Goal: Task Accomplishment & Management: Manage account settings

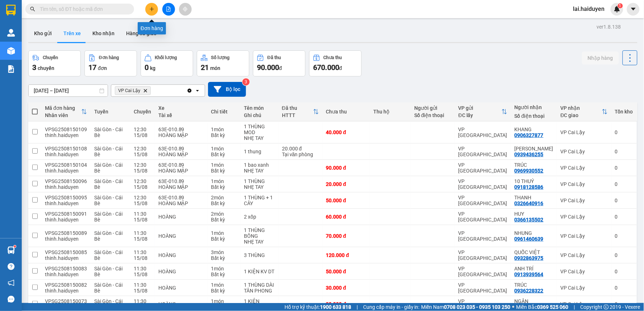
click at [153, 5] on button at bounding box center [151, 9] width 13 height 13
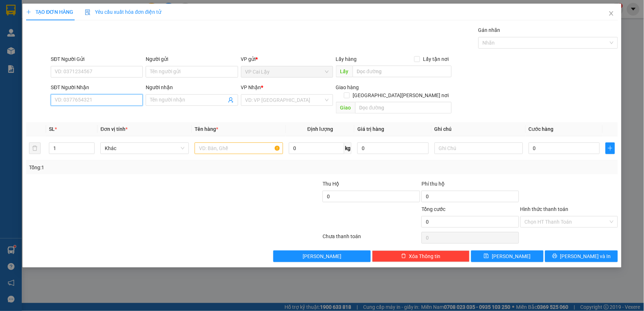
click at [84, 96] on input "SĐT Người Nhận" at bounding box center [97, 100] width 92 height 12
click at [88, 116] on div "0979004900 - BS THÁI" at bounding box center [96, 115] width 83 height 8
type input "0979004900"
type input "BS THÁI"
type input "20.000"
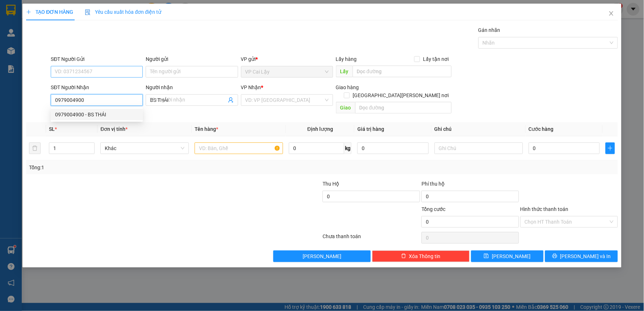
type input "20.000"
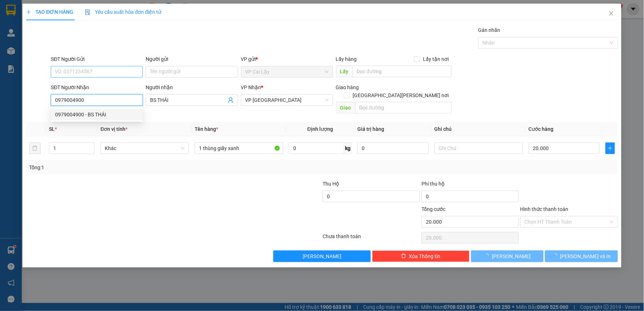
type input "0979004900"
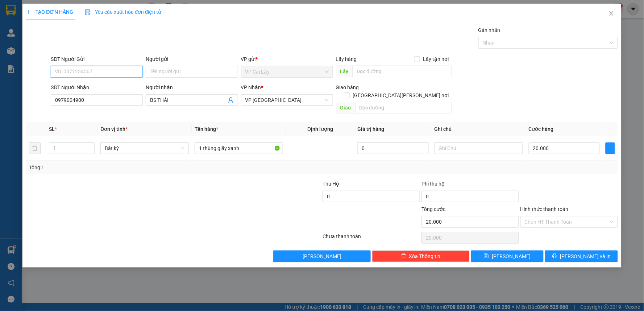
click at [87, 67] on input "SĐT Người Gửi" at bounding box center [97, 72] width 92 height 12
click at [95, 75] on input "SĐT Người Gửi" at bounding box center [97, 72] width 92 height 12
click at [95, 83] on div "0987522776 - CÔ XUÂN" at bounding box center [96, 86] width 83 height 8
type input "0987522776"
type input "CÔ XUÂN"
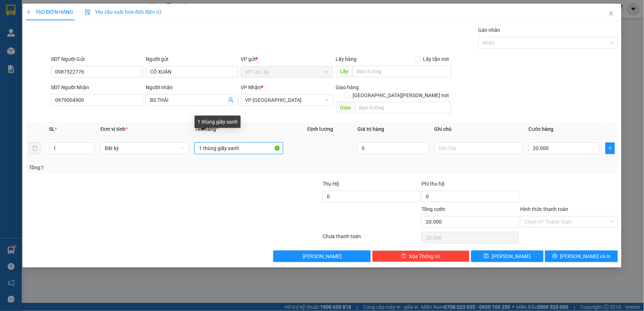
click at [242, 142] on input "1 thùng giấy xanh" at bounding box center [239, 148] width 88 height 12
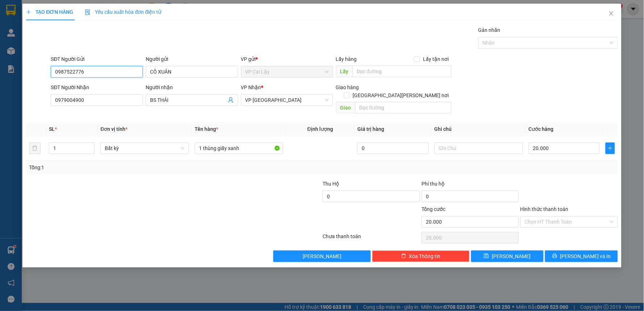
click at [98, 70] on input "0987522776" at bounding box center [97, 72] width 92 height 12
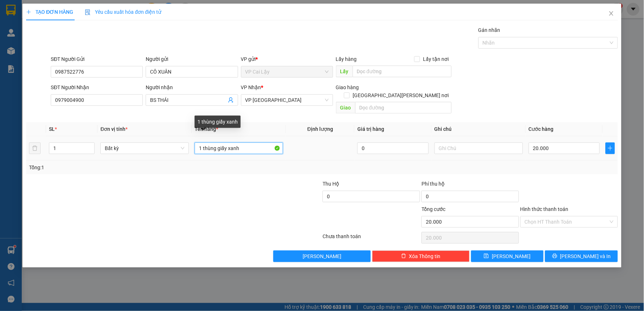
drag, startPoint x: 210, startPoint y: 141, endPoint x: 255, endPoint y: 136, distance: 44.8
click at [255, 142] on input "1 thùng giấy xanh" at bounding box center [239, 148] width 88 height 12
type input "1 THÙNG MOD VÀNG"
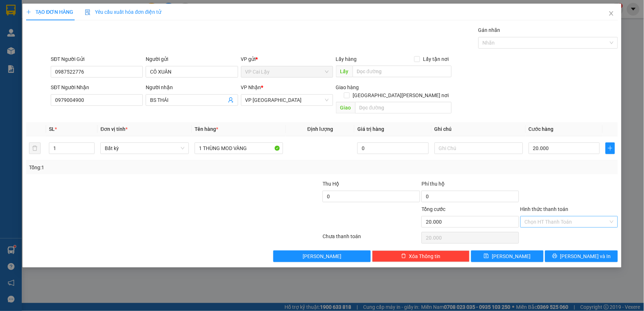
click at [558, 216] on input "Hình thức thanh toán" at bounding box center [567, 221] width 84 height 11
click at [567, 228] on div "Tại văn phòng" at bounding box center [569, 228] width 89 height 8
type input "0"
click at [580, 252] on span "[PERSON_NAME] và In" at bounding box center [586, 256] width 51 height 8
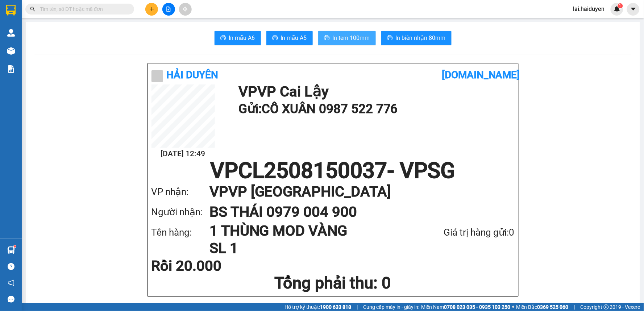
click at [350, 39] on span "In tem 100mm" at bounding box center [351, 37] width 37 height 9
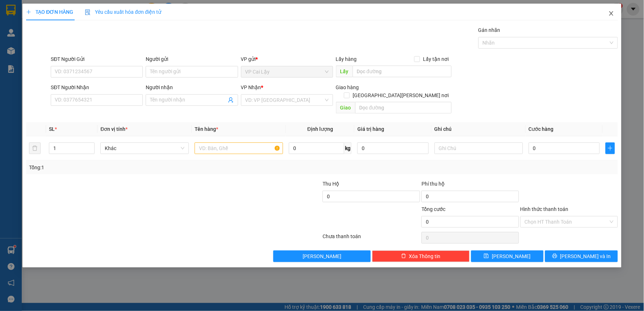
click at [611, 11] on icon "close" at bounding box center [612, 14] width 6 height 6
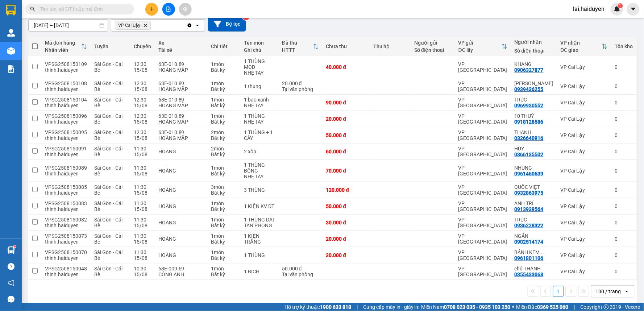
scroll to position [73, 0]
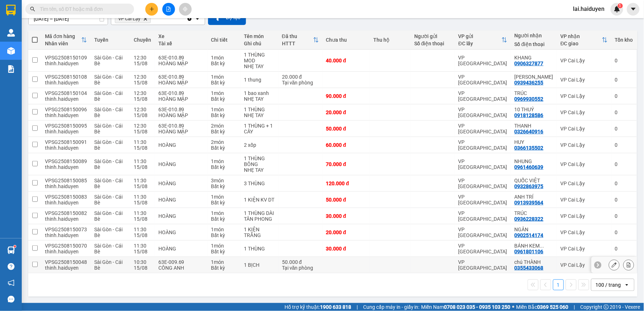
click at [493, 267] on div "VP [GEOGRAPHIC_DATA]" at bounding box center [483, 265] width 49 height 12
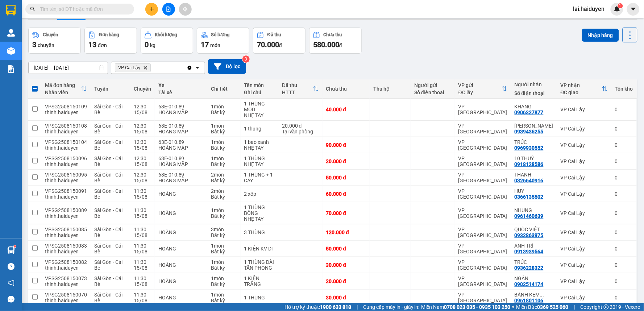
scroll to position [0, 0]
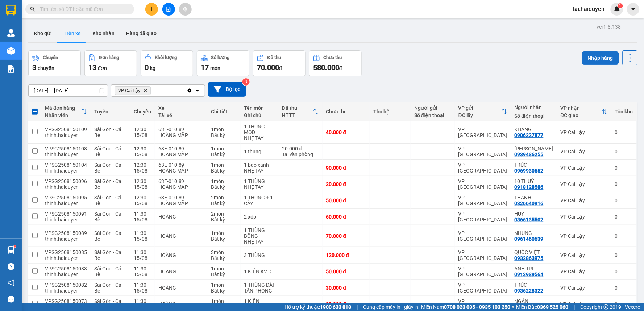
click at [600, 59] on button "Nhập hàng" at bounding box center [600, 57] width 37 height 13
checkbox input "false"
click at [109, 34] on button "Kho nhận" at bounding box center [104, 33] width 34 height 17
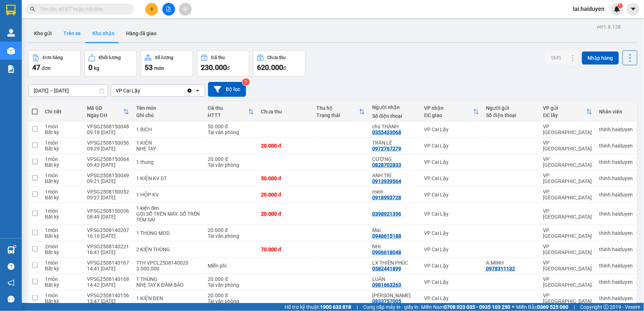
click at [67, 39] on button "Trên xe" at bounding box center [72, 33] width 29 height 17
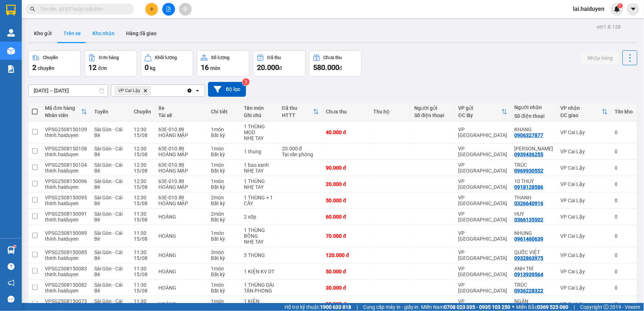
click at [104, 29] on button "Kho nhận" at bounding box center [104, 33] width 34 height 17
type input "01/06/2025 – 15/08/2025"
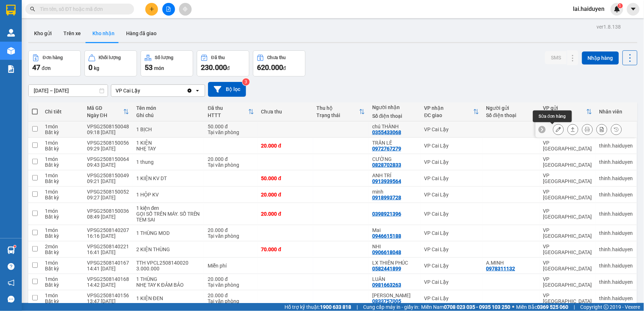
click at [556, 130] on button at bounding box center [559, 129] width 10 height 13
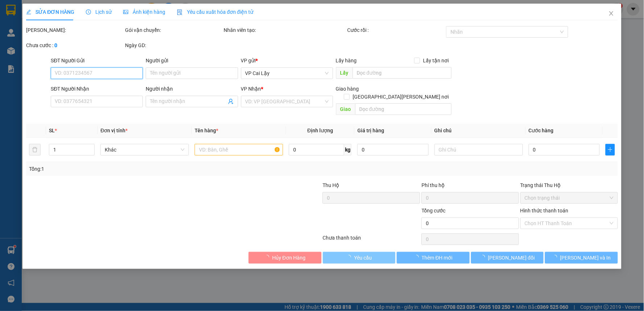
type input "0355433068"
type input "chú THÀNH"
type input "50.000"
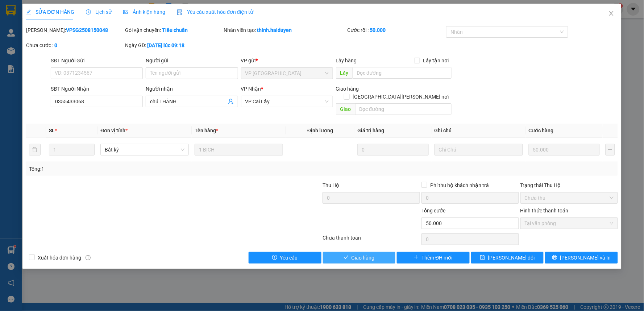
click at [385, 252] on button "Giao hàng" at bounding box center [359, 258] width 73 height 12
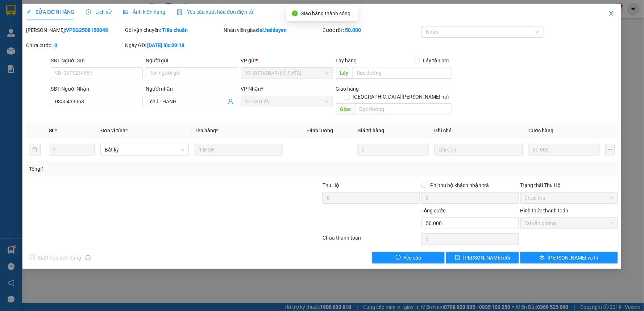
click at [613, 13] on icon "close" at bounding box center [612, 14] width 6 height 6
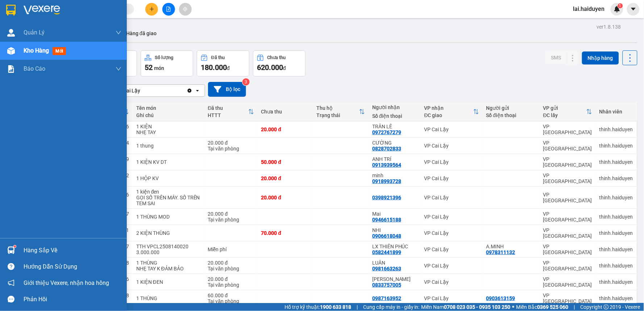
click at [36, 49] on span "Kho hàng" at bounding box center [36, 50] width 25 height 7
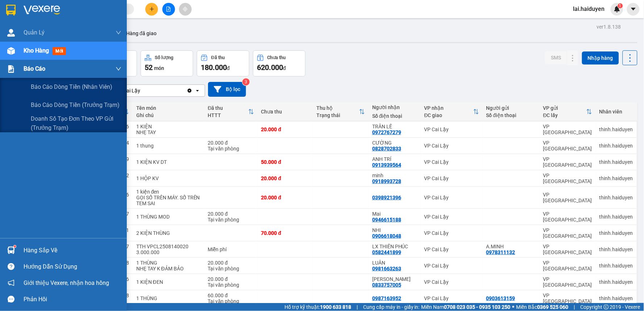
click at [39, 66] on span "Báo cáo" at bounding box center [35, 68] width 22 height 9
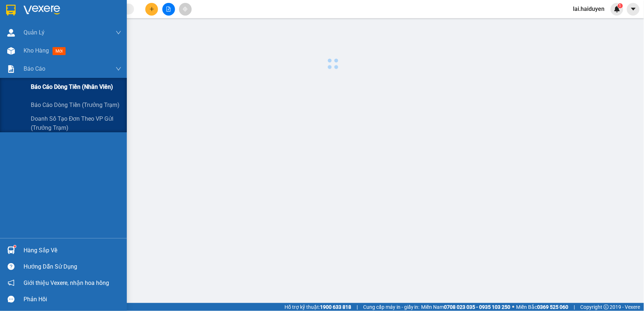
drag, startPoint x: 53, startPoint y: 86, endPoint x: 54, endPoint y: 83, distance: 3.7
click at [53, 85] on span "Báo cáo dòng tiền (nhân viên)" at bounding box center [72, 86] width 82 height 9
click at [54, 83] on span "Báo cáo dòng tiền (nhân viên)" at bounding box center [72, 86] width 82 height 9
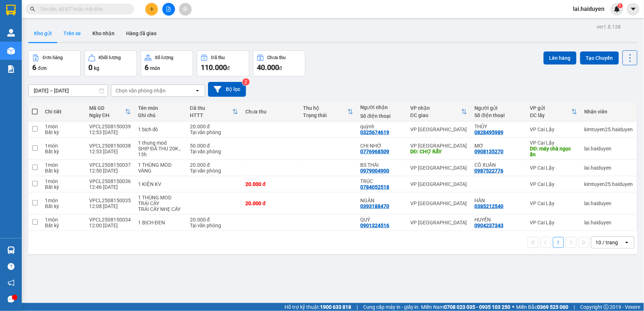
click at [80, 34] on button "Trên xe" at bounding box center [72, 33] width 29 height 17
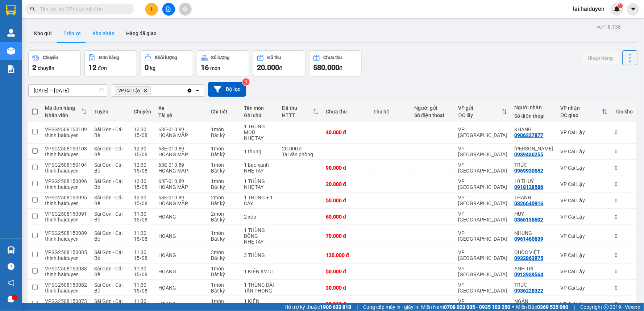
click at [96, 33] on button "Kho nhận" at bounding box center [104, 33] width 34 height 17
type input "[DATE] – [DATE]"
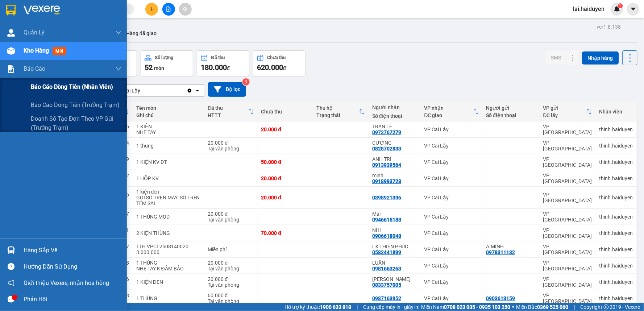
click at [50, 88] on span "Báo cáo dòng tiền (nhân viên)" at bounding box center [72, 86] width 82 height 9
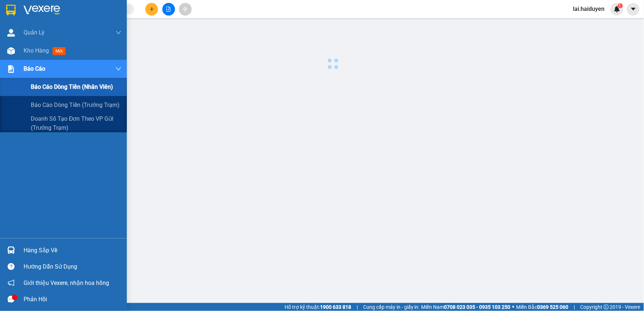
click at [50, 88] on span "Báo cáo dòng tiền (nhân viên)" at bounding box center [72, 86] width 82 height 9
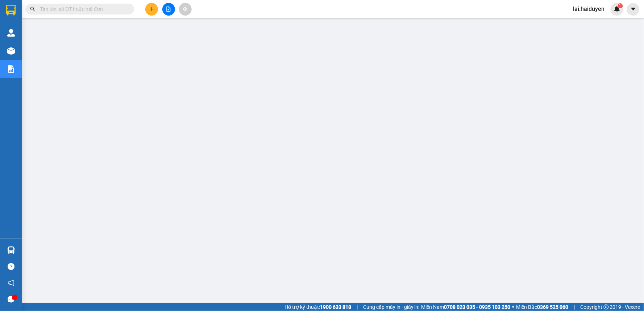
click at [21, 57] on div "Kho hàng mới" at bounding box center [11, 51] width 22 height 18
click at [26, 50] on span "Kho hàng" at bounding box center [36, 50] width 25 height 7
click at [27, 50] on span "Kho hàng" at bounding box center [36, 50] width 25 height 7
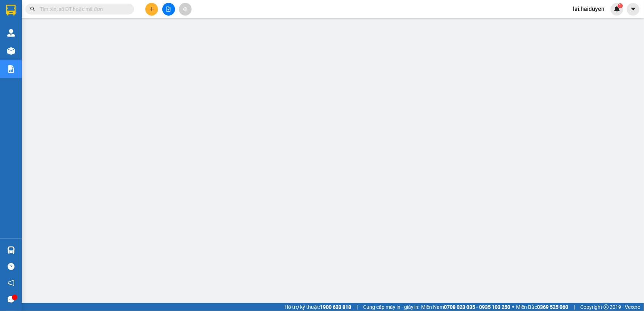
click at [27, 50] on span "Kho hàng" at bounding box center [36, 50] width 25 height 7
click at [27, 47] on span "Kho hàng" at bounding box center [36, 50] width 25 height 7
click at [30, 48] on span "Kho hàng" at bounding box center [36, 50] width 25 height 7
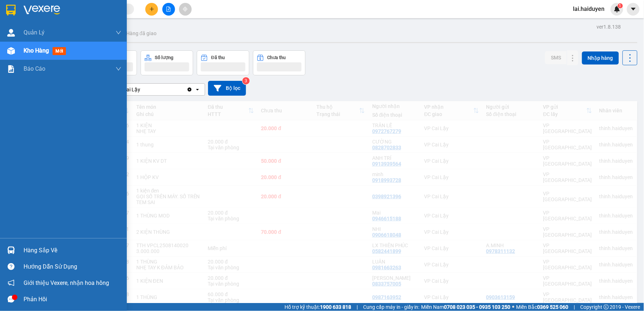
click at [30, 48] on span "Kho hàng" at bounding box center [36, 50] width 25 height 7
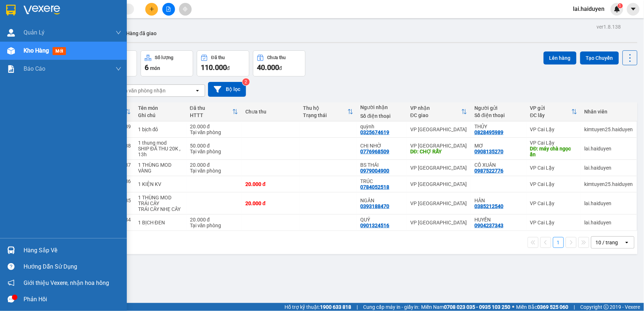
click at [37, 52] on span "Kho hàng" at bounding box center [36, 50] width 25 height 7
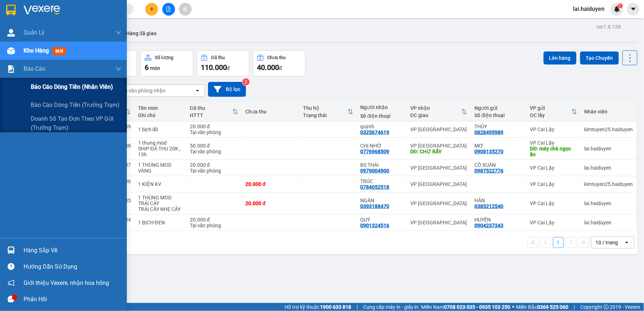
click at [63, 82] on span "Báo cáo dòng tiền (nhân viên)" at bounding box center [72, 86] width 82 height 9
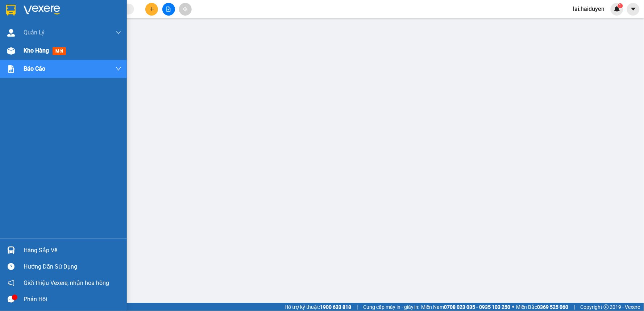
drag, startPoint x: 6, startPoint y: 50, endPoint x: 15, endPoint y: 49, distance: 8.7
click at [7, 50] on div at bounding box center [11, 51] width 13 height 13
click at [7, 50] on img at bounding box center [11, 51] width 8 height 8
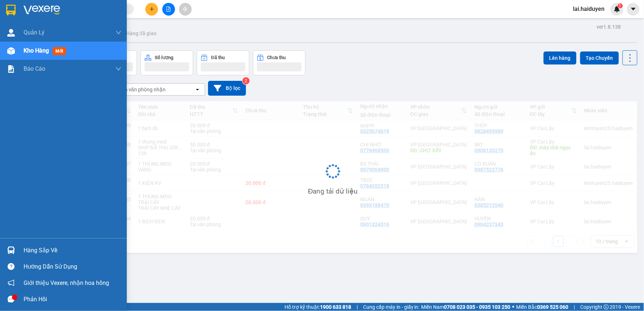
click at [19, 48] on div "Kho hàng mới" at bounding box center [63, 51] width 127 height 18
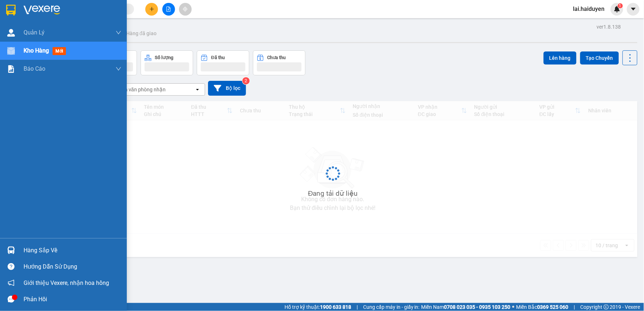
click at [19, 48] on div "Kho hàng mới" at bounding box center [63, 51] width 127 height 18
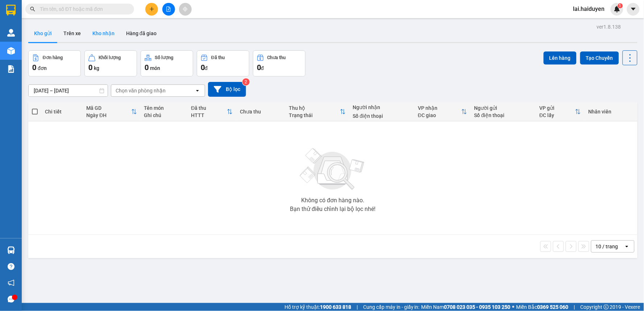
click at [100, 33] on button "Kho nhận" at bounding box center [104, 33] width 34 height 17
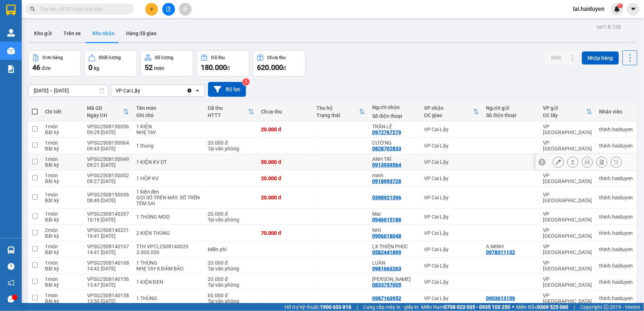
click at [556, 162] on icon at bounding box center [558, 162] width 5 height 5
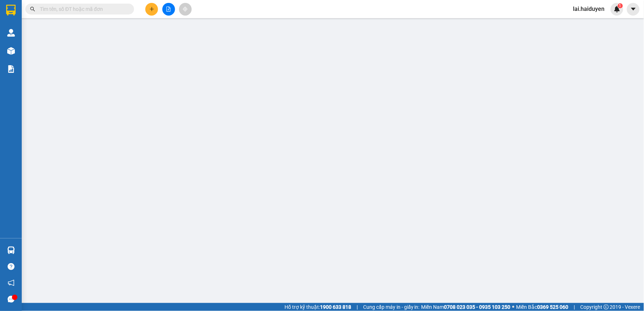
type input "0913939564"
type input "ANH TRÍ"
type input "50.000"
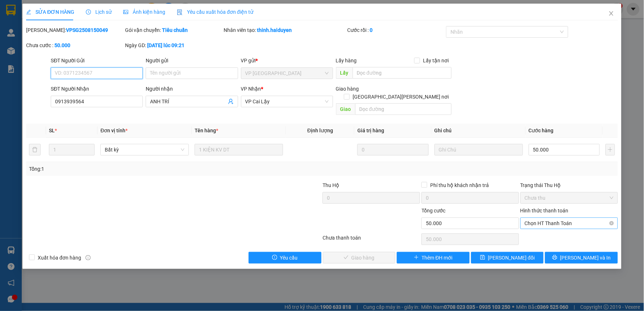
click at [567, 218] on span "Chọn HT Thanh Toán" at bounding box center [569, 223] width 89 height 11
click at [549, 230] on div "Tại văn phòng" at bounding box center [569, 230] width 89 height 8
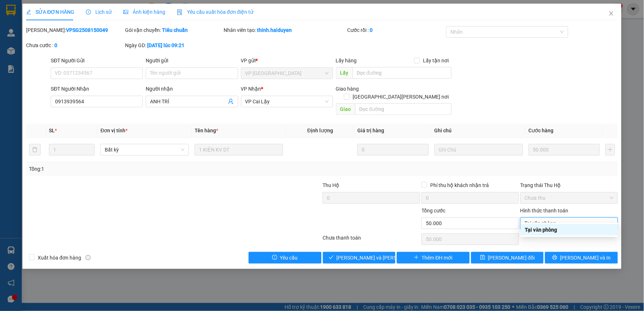
type input "0"
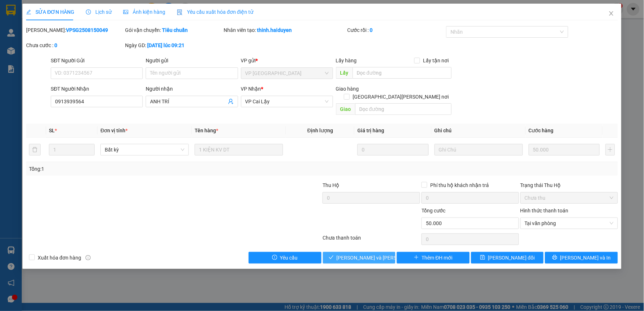
click at [355, 254] on span "Lưu và Giao hàng" at bounding box center [386, 258] width 98 height 8
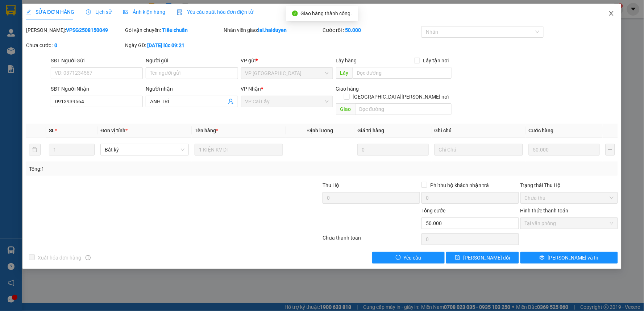
click at [610, 10] on span "Close" at bounding box center [612, 14] width 20 height 20
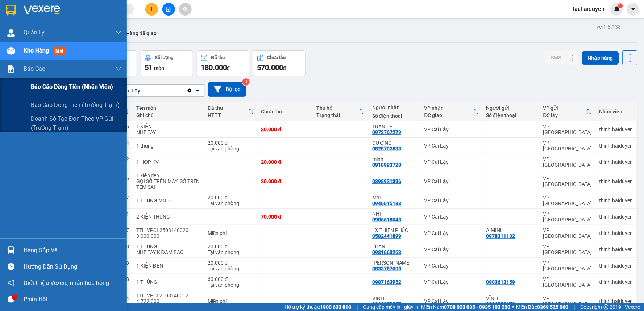
click at [59, 86] on span "Báo cáo dòng tiền (nhân viên)" at bounding box center [72, 86] width 82 height 9
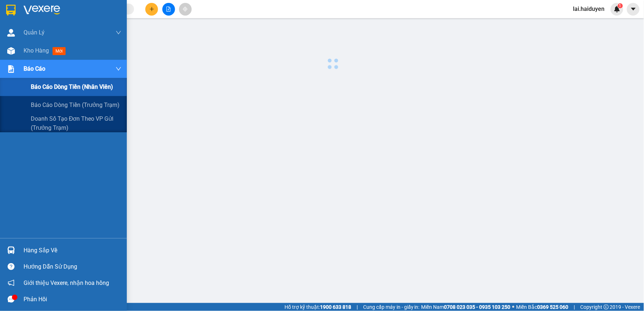
click at [59, 86] on span "Báo cáo dòng tiền (nhân viên)" at bounding box center [72, 86] width 82 height 9
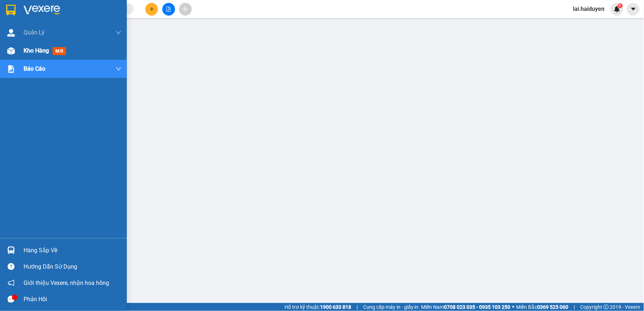
click at [34, 48] on span "Kho hàng" at bounding box center [36, 50] width 25 height 7
click at [35, 64] on span "Báo cáo" at bounding box center [35, 68] width 22 height 9
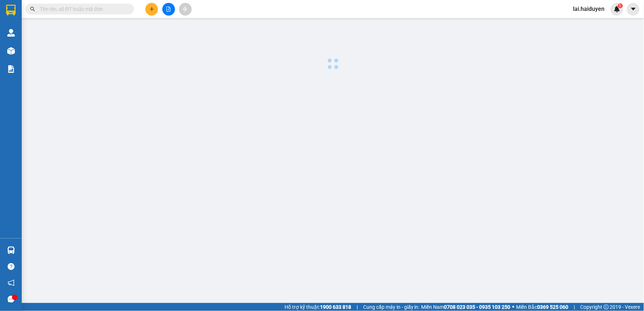
click at [46, 45] on div at bounding box center [332, 47] width 615 height 50
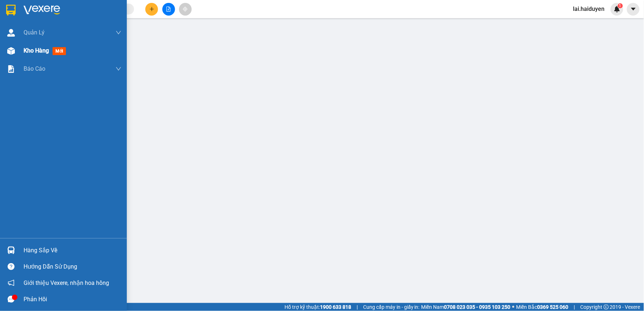
click at [15, 50] on div at bounding box center [11, 51] width 13 height 13
drag, startPoint x: 15, startPoint y: 50, endPoint x: 57, endPoint y: 53, distance: 41.8
click at [17, 52] on div "Kho hàng mới" at bounding box center [63, 51] width 127 height 18
click at [57, 53] on span "mới" at bounding box center [59, 51] width 13 height 8
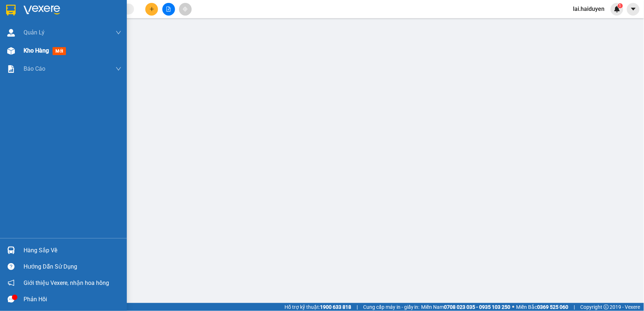
click at [57, 53] on span "mới" at bounding box center [59, 51] width 13 height 8
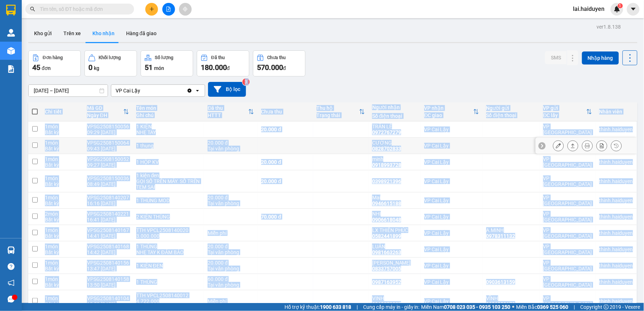
click at [103, 144] on div "VPSG2508150064" at bounding box center [108, 143] width 42 height 6
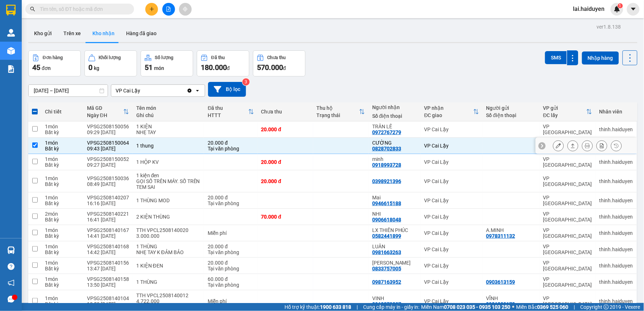
click at [94, 142] on div "VPSG2508150064" at bounding box center [108, 143] width 42 height 6
checkbox input "false"
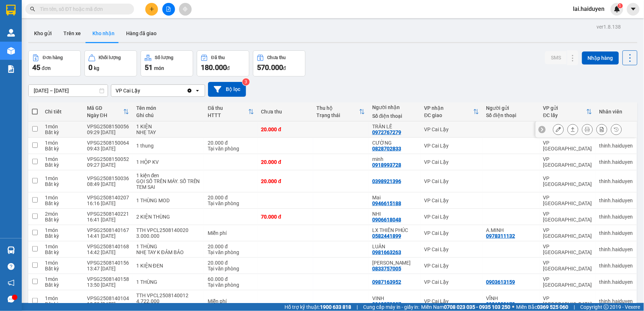
click at [174, 131] on div "NHẸ TAY" at bounding box center [168, 132] width 65 height 6
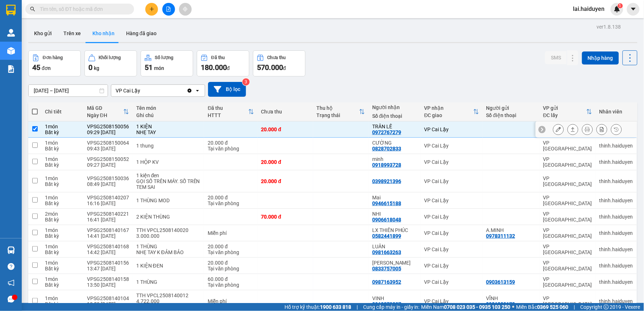
checkbox input "true"
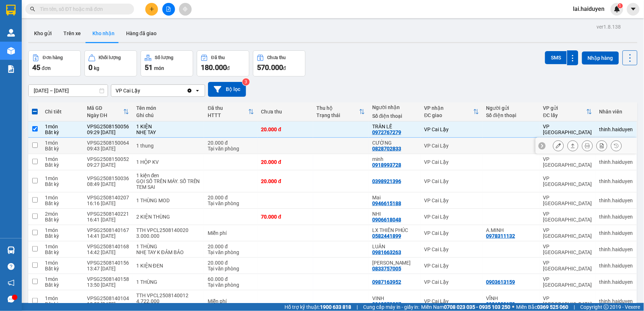
click at [230, 144] on div "20.000 đ" at bounding box center [231, 143] width 46 height 6
checkbox input "true"
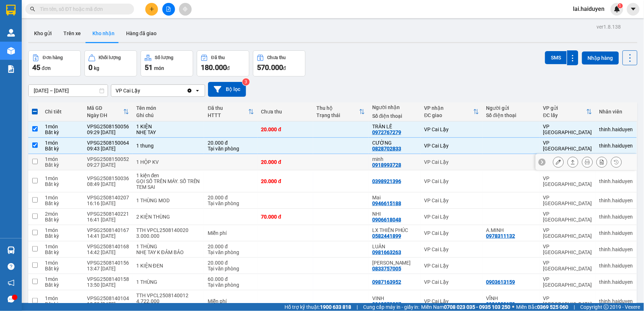
click at [231, 160] on td at bounding box center [230, 162] width 53 height 16
checkbox input "true"
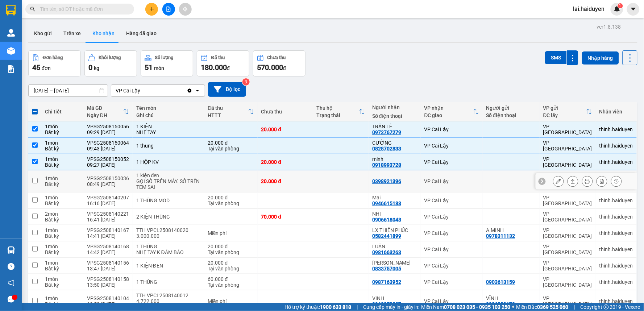
click at [218, 175] on td at bounding box center [230, 181] width 53 height 22
checkbox input "true"
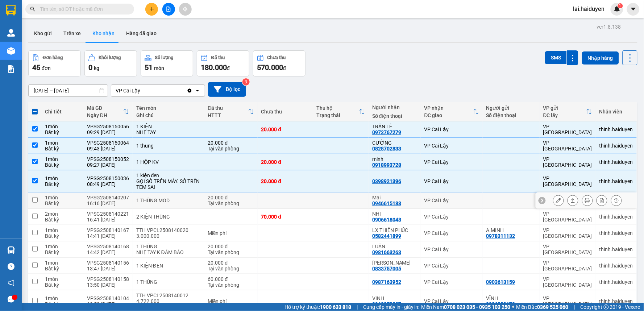
click at [191, 197] on td "1 THÙNG MOD" at bounding box center [169, 201] width 72 height 16
checkbox input "true"
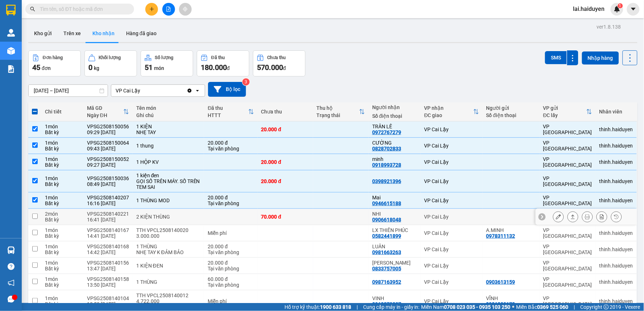
click at [190, 219] on div "2 KIỆN THÙNG" at bounding box center [168, 217] width 65 height 6
checkbox input "true"
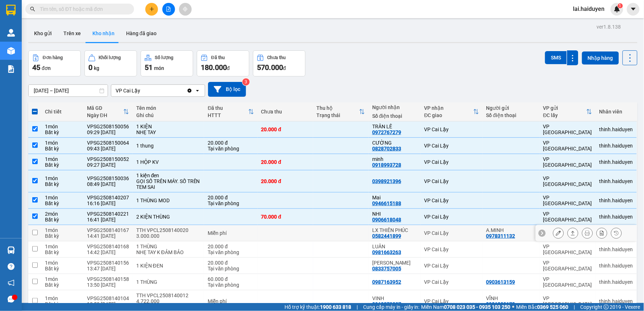
click at [197, 231] on td "TTH VPCL2508140020 3.000.000" at bounding box center [169, 233] width 72 height 16
checkbox input "true"
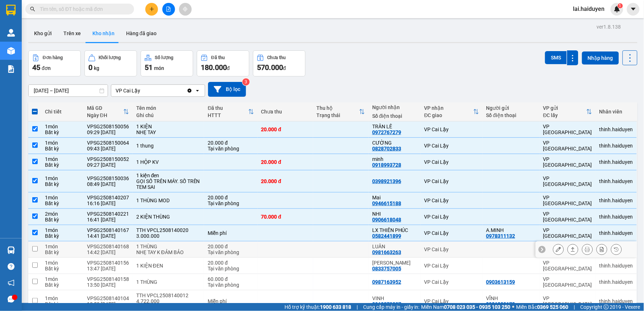
click at [190, 248] on div "1 THÙNG" at bounding box center [168, 247] width 65 height 6
checkbox input "true"
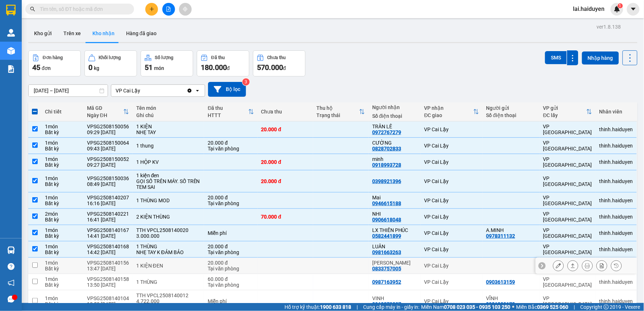
click at [189, 268] on div "1 KIỆN ĐEN" at bounding box center [168, 266] width 65 height 6
checkbox input "true"
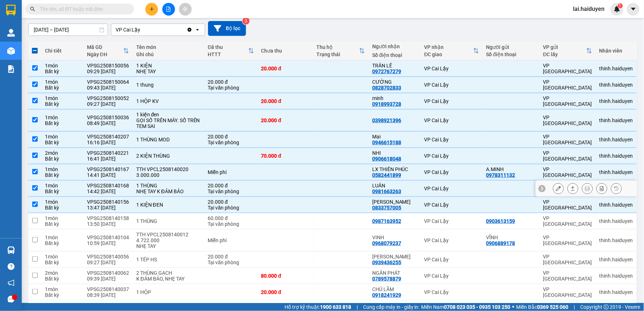
scroll to position [80, 0]
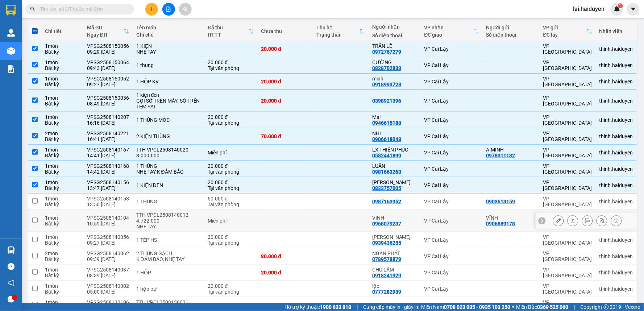
click at [226, 216] on td "Miễn phí" at bounding box center [230, 221] width 53 height 22
checkbox input "true"
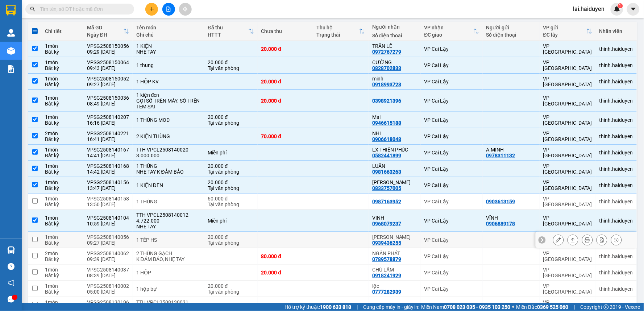
click at [223, 239] on div "20.000 đ" at bounding box center [231, 237] width 46 height 6
checkbox input "true"
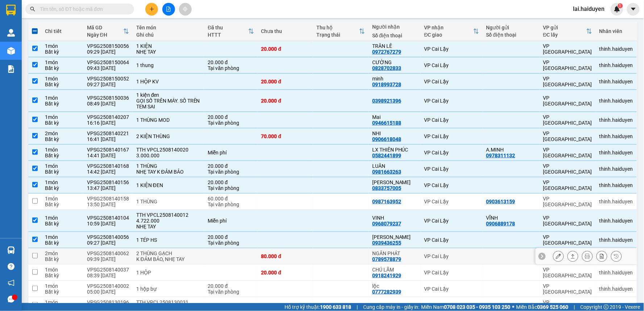
click at [241, 255] on td at bounding box center [230, 256] width 53 height 16
checkbox input "true"
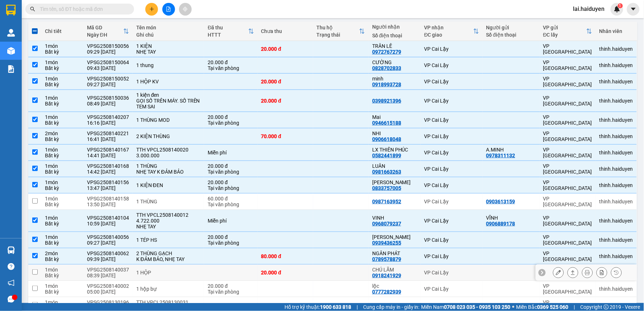
click at [261, 273] on div "20.000 đ" at bounding box center [285, 273] width 48 height 6
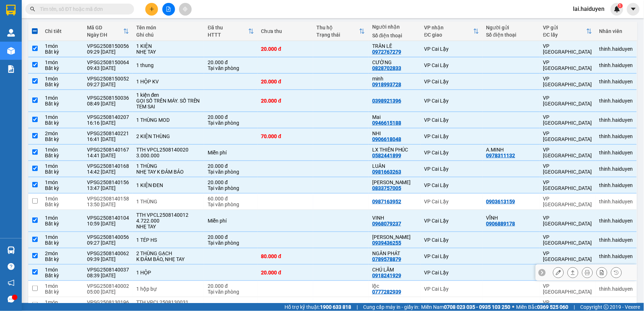
click at [261, 273] on div "20.000 đ" at bounding box center [285, 273] width 48 height 6
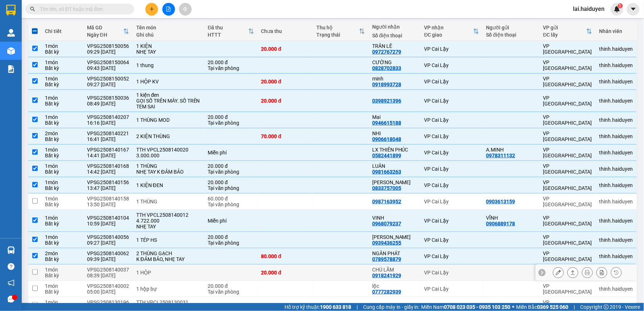
click at [261, 270] on div "20.000 đ" at bounding box center [285, 273] width 48 height 6
checkbox input "true"
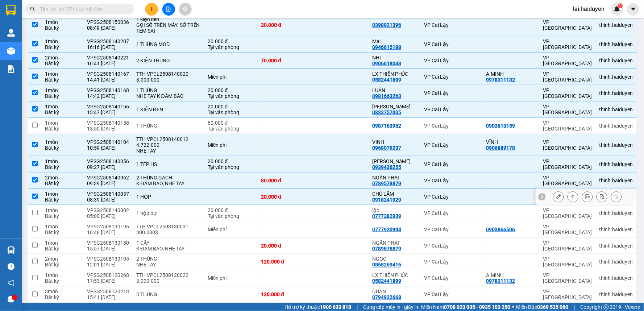
scroll to position [161, 0]
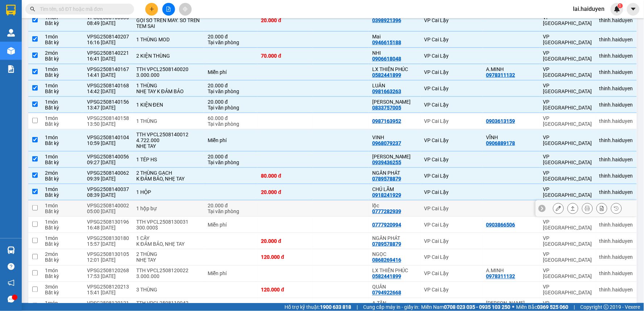
click at [278, 205] on td at bounding box center [285, 209] width 55 height 16
checkbox input "true"
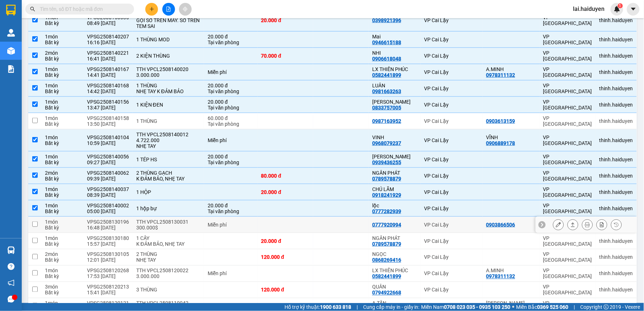
click at [267, 223] on td at bounding box center [285, 225] width 55 height 16
checkbox input "true"
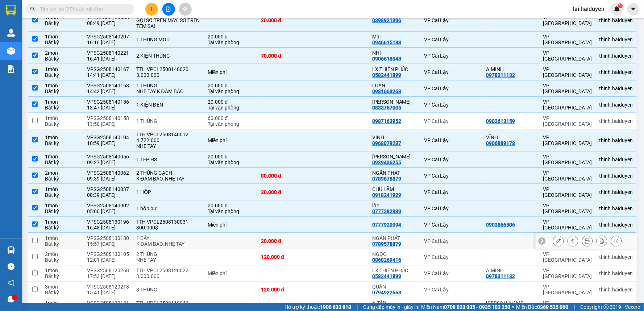
click at [262, 240] on div "20.000 đ" at bounding box center [285, 241] width 48 height 6
checkbox input "true"
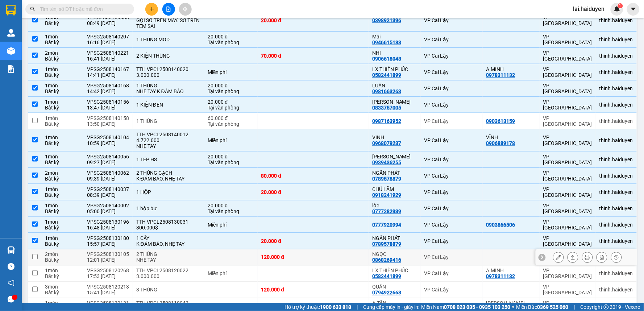
click at [258, 264] on td "120.000 đ" at bounding box center [285, 257] width 55 height 16
checkbox input "true"
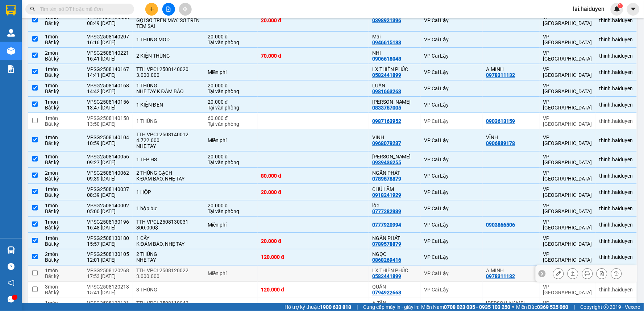
click at [249, 281] on td "Miễn phí" at bounding box center [230, 274] width 53 height 16
checkbox input "true"
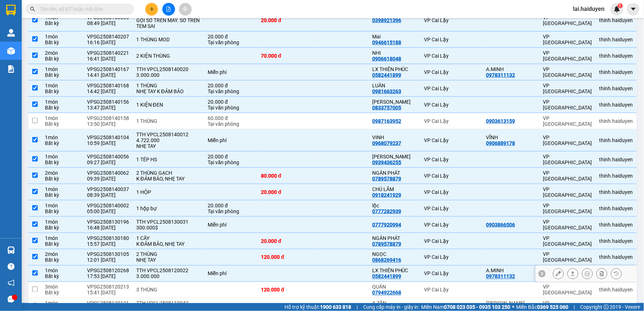
scroll to position [201, 0]
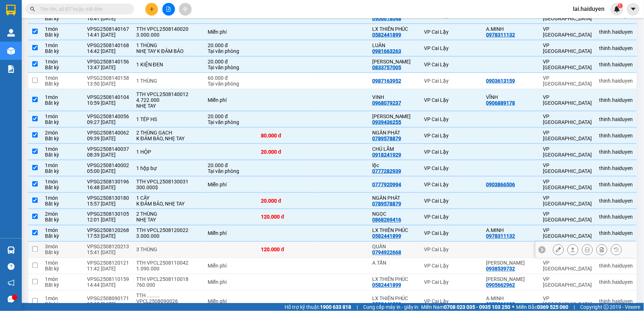
click at [264, 245] on td "120.000 đ" at bounding box center [285, 250] width 55 height 16
checkbox input "true"
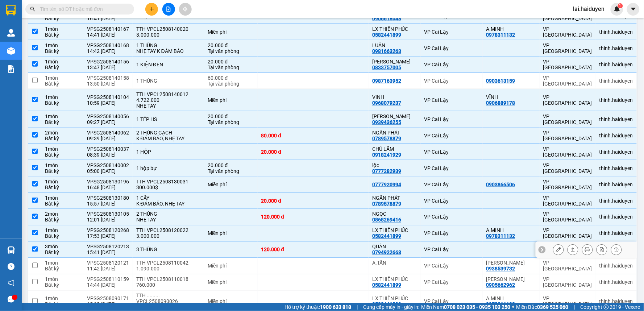
scroll to position [241, 0]
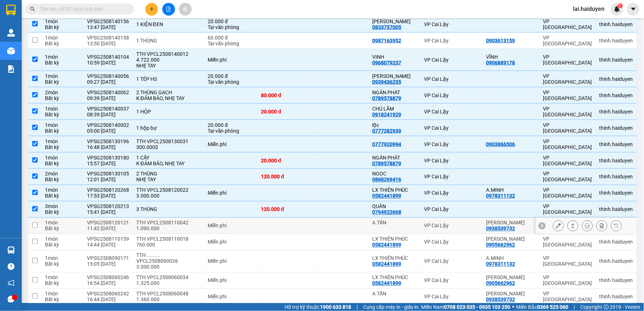
click at [263, 222] on td at bounding box center [285, 226] width 55 height 16
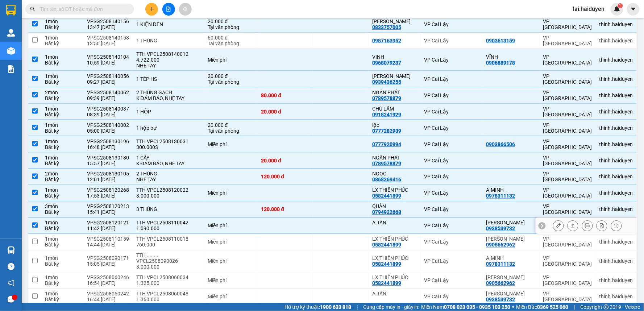
checkbox input "true"
click at [258, 241] on td at bounding box center [285, 242] width 55 height 16
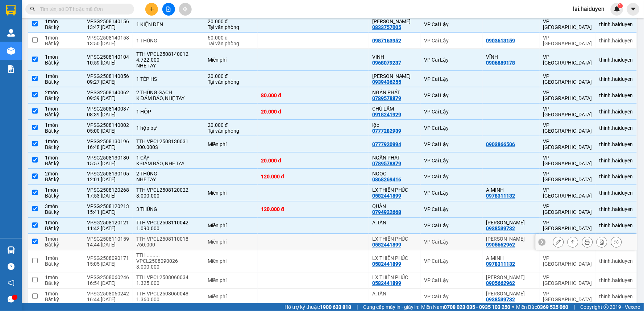
checkbox input "true"
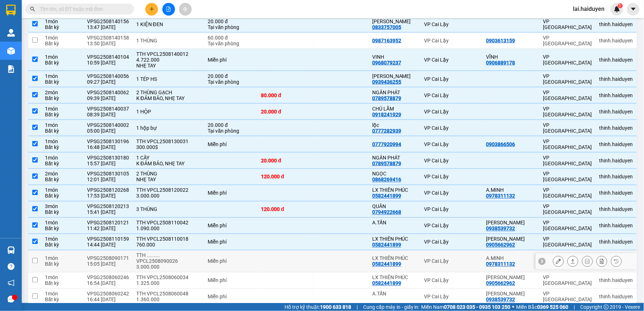
click at [251, 260] on div "Miễn phí" at bounding box center [231, 262] width 46 height 6
checkbox input "true"
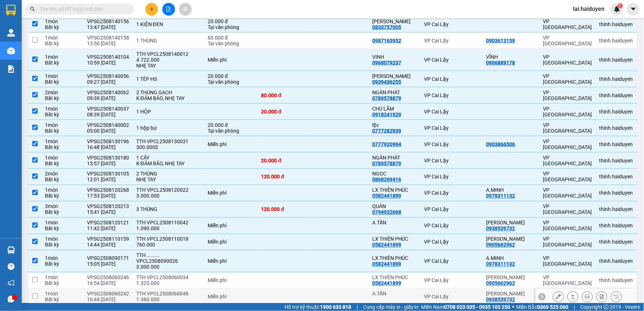
drag, startPoint x: 241, startPoint y: 294, endPoint x: 244, endPoint y: 286, distance: 8.4
click at [242, 291] on td "Miễn phí" at bounding box center [230, 297] width 53 height 16
checkbox input "true"
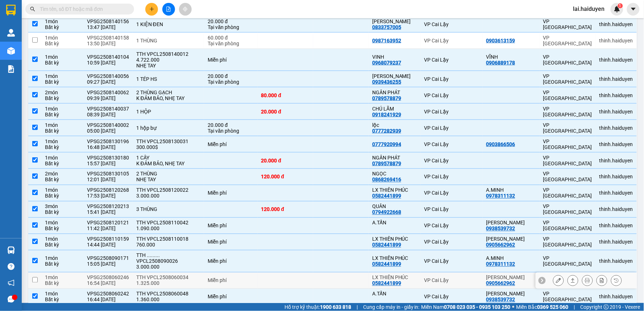
click at [246, 280] on div "Miễn phí" at bounding box center [231, 281] width 46 height 6
checkbox input "true"
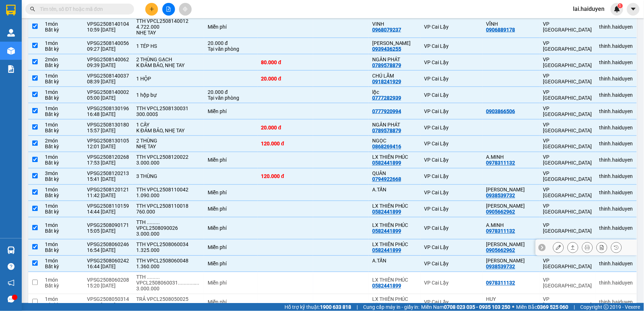
scroll to position [322, 0]
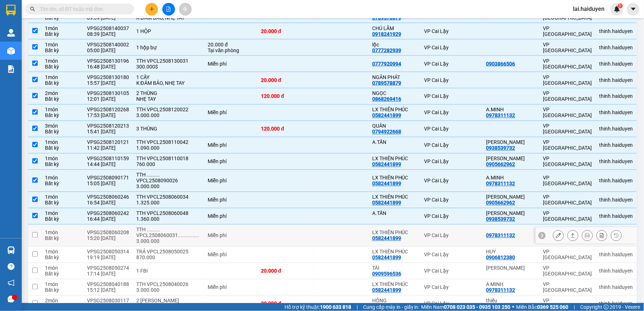
click at [253, 237] on td "Miễn phí" at bounding box center [230, 236] width 53 height 22
checkbox input "true"
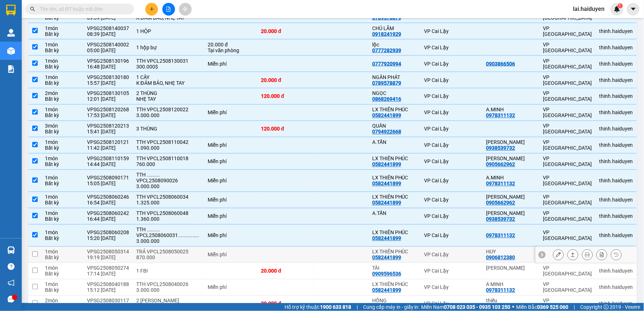
click at [258, 255] on td at bounding box center [285, 255] width 55 height 16
checkbox input "true"
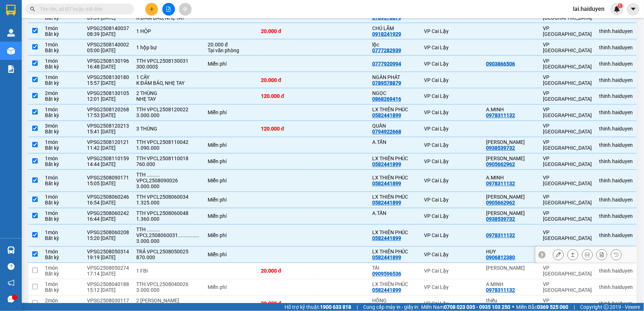
scroll to position [363, 0]
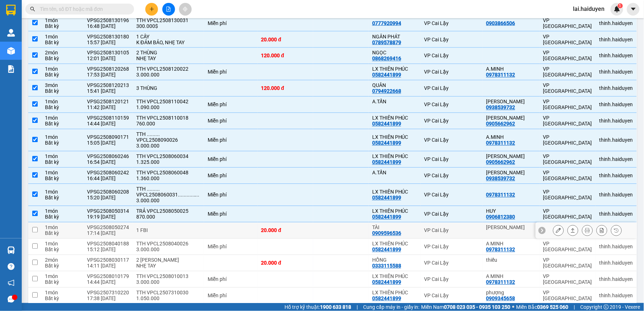
click at [274, 239] on td "20.000 đ" at bounding box center [285, 231] width 55 height 16
checkbox input "true"
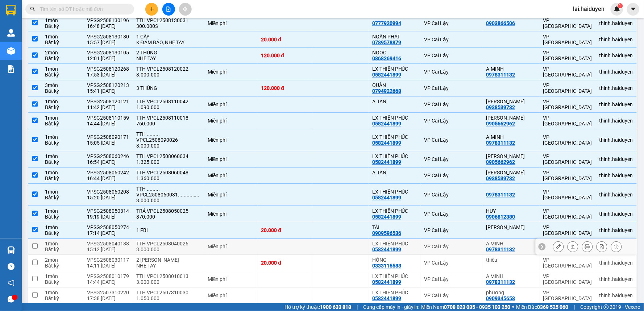
click at [276, 249] on td at bounding box center [285, 247] width 55 height 16
checkbox input "true"
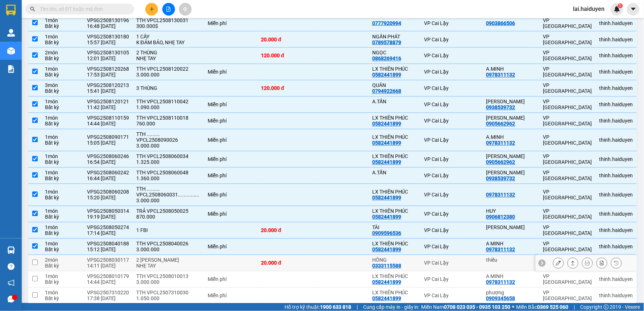
click at [274, 260] on td "20.000 đ" at bounding box center [285, 263] width 55 height 16
checkbox input "true"
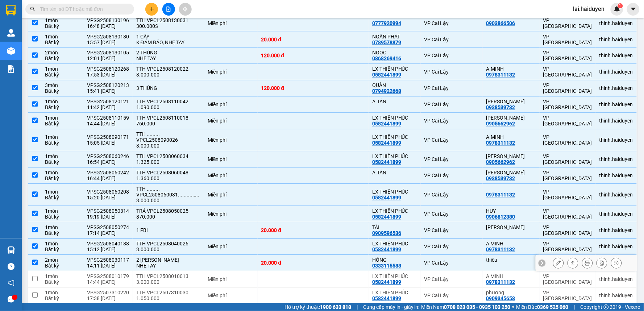
scroll to position [403, 0]
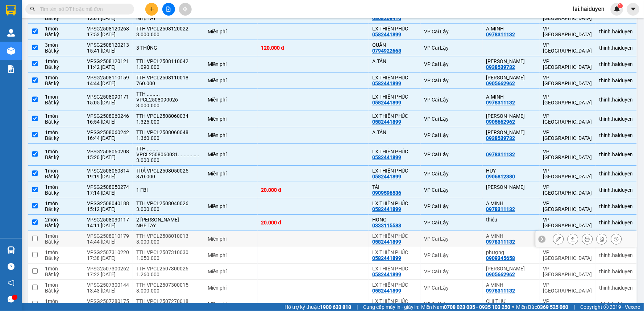
click at [269, 242] on td at bounding box center [285, 239] width 55 height 16
checkbox input "true"
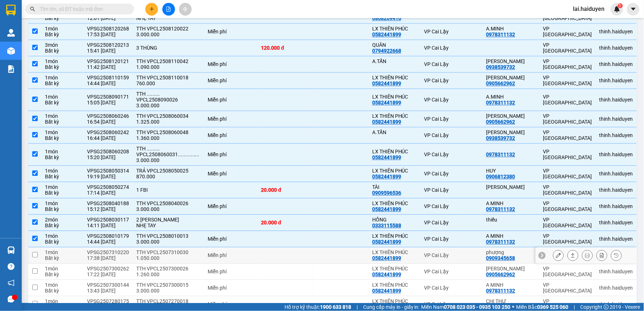
click at [269, 261] on td at bounding box center [285, 256] width 55 height 16
checkbox input "true"
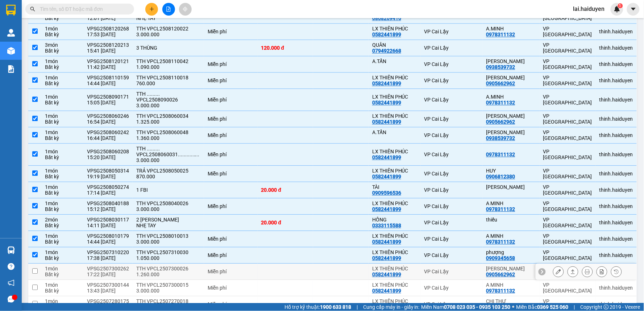
click at [267, 270] on td at bounding box center [285, 272] width 55 height 16
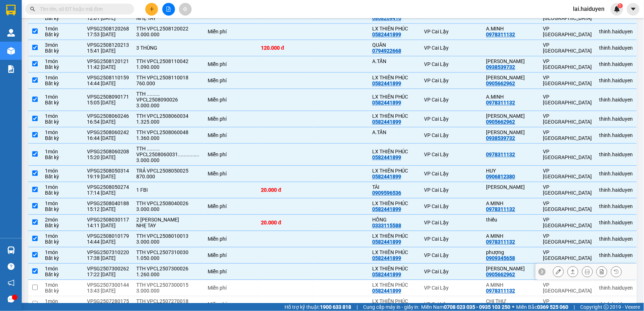
checkbox input "true"
click at [262, 283] on td at bounding box center [285, 288] width 55 height 16
checkbox input "true"
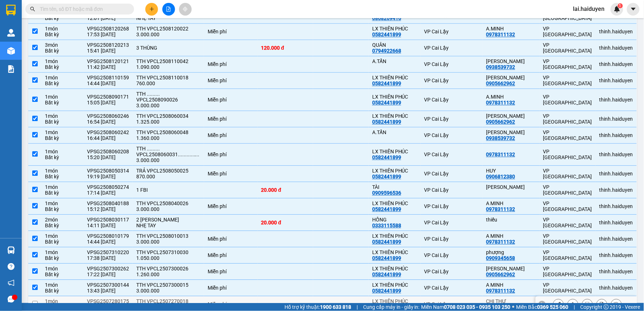
scroll to position [483, 0]
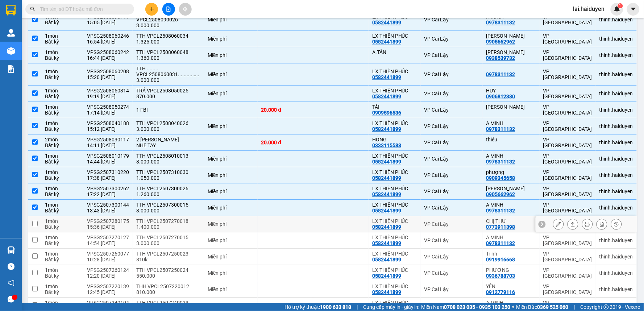
drag, startPoint x: 263, startPoint y: 226, endPoint x: 268, endPoint y: 252, distance: 27.0
click at [264, 230] on td at bounding box center [285, 224] width 55 height 16
checkbox input "true"
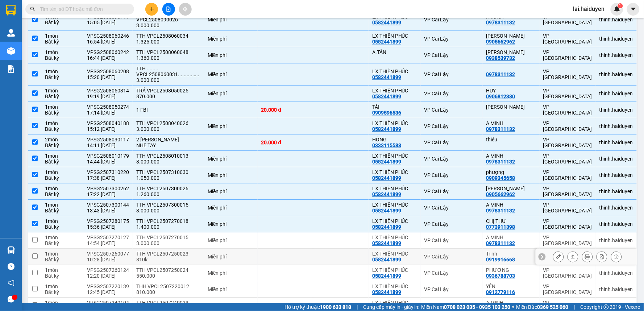
click at [268, 253] on td at bounding box center [285, 257] width 55 height 16
checkbox input "true"
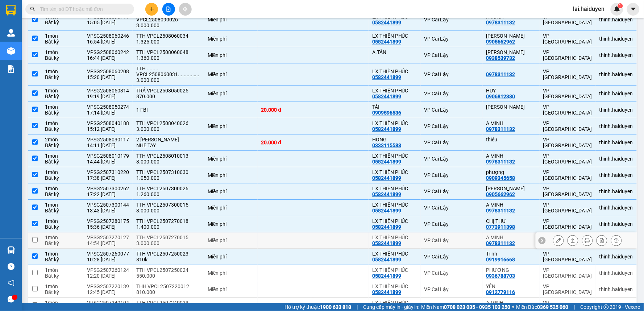
drag, startPoint x: 269, startPoint y: 235, endPoint x: 270, endPoint y: 238, distance: 3.7
click at [270, 237] on td at bounding box center [285, 240] width 55 height 16
checkbox input "true"
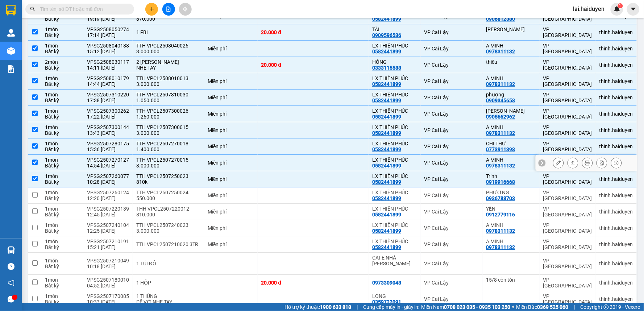
scroll to position [564, 0]
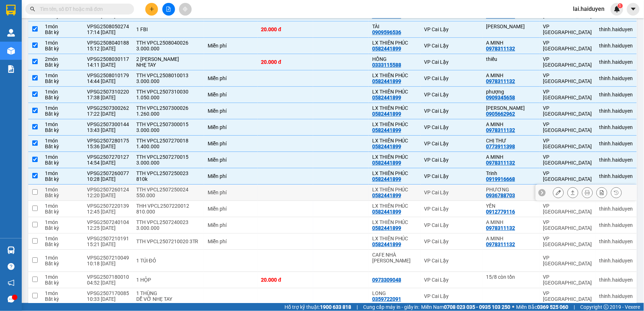
click at [276, 196] on td at bounding box center [285, 193] width 55 height 16
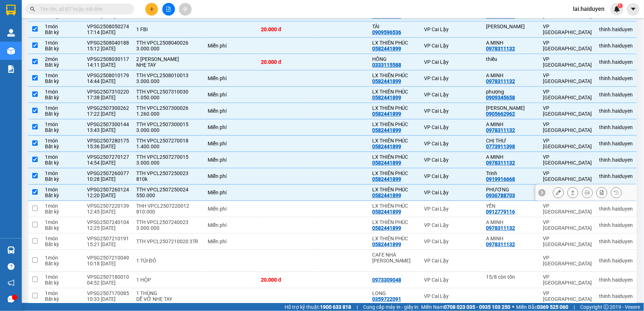
checkbox input "true"
click at [276, 212] on td at bounding box center [285, 209] width 55 height 16
checkbox input "true"
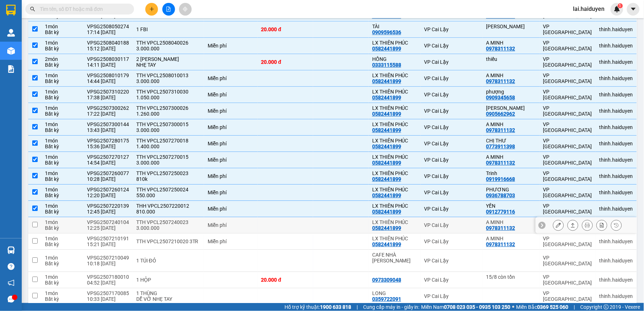
click at [271, 223] on td at bounding box center [285, 225] width 55 height 16
checkbox input "true"
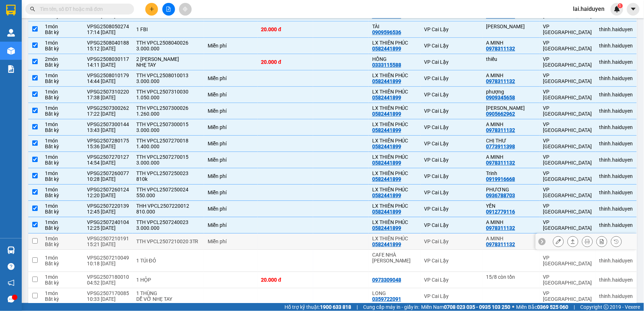
click at [266, 244] on td at bounding box center [285, 242] width 55 height 16
checkbox input "true"
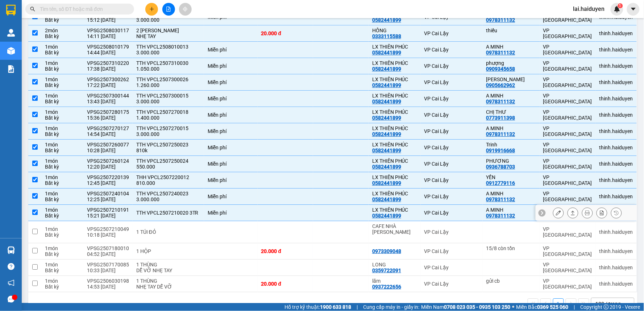
scroll to position [604, 0]
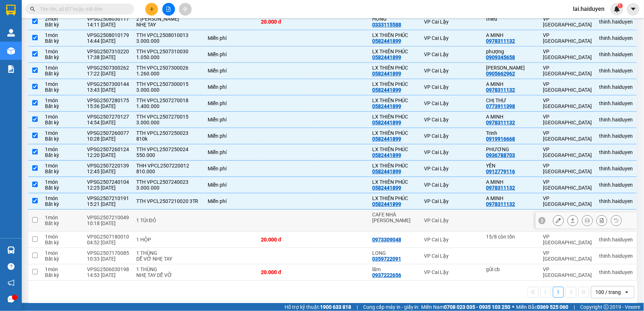
click at [353, 212] on td at bounding box center [340, 221] width 55 height 22
checkbox input "true"
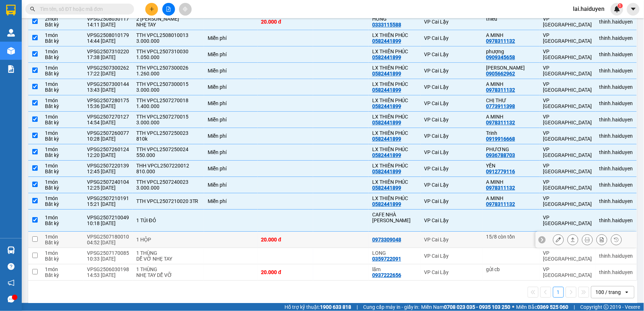
click at [370, 232] on td "0973309048" at bounding box center [395, 240] width 52 height 16
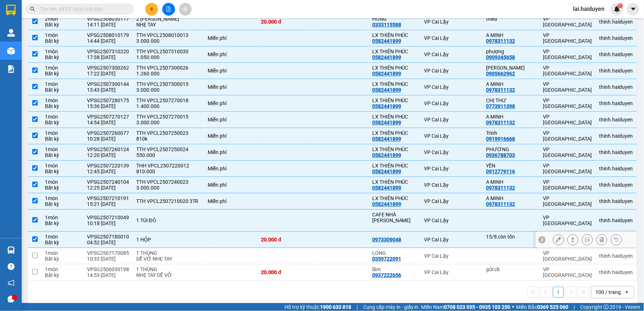
checkbox input "true"
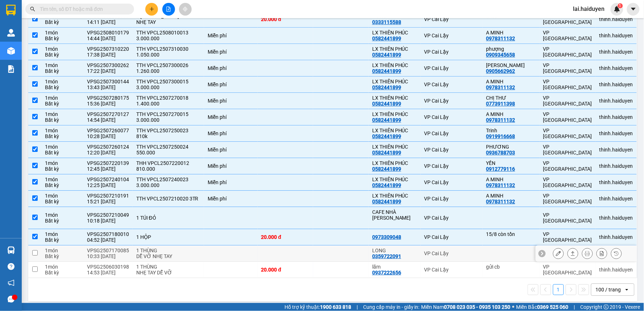
scroll to position [607, 0]
click at [330, 261] on td at bounding box center [340, 269] width 55 height 16
checkbox input "true"
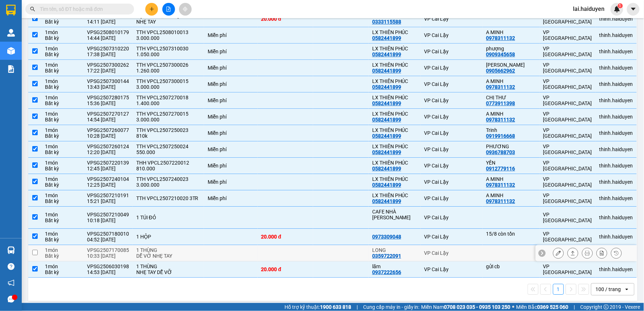
click at [335, 248] on td at bounding box center [340, 253] width 55 height 16
checkbox input "true"
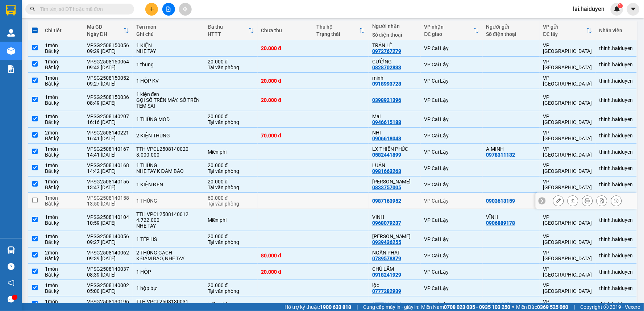
scroll to position [80, 0]
click at [281, 206] on td at bounding box center [285, 202] width 55 height 16
checkbox input "true"
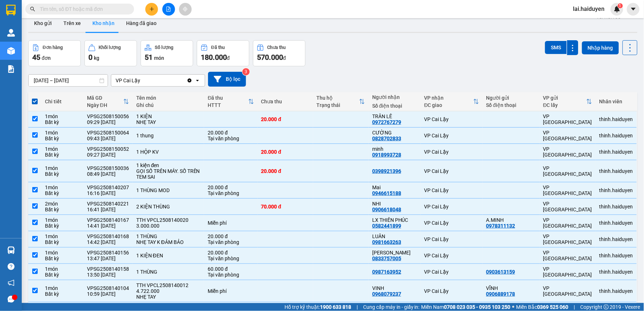
scroll to position [0, 0]
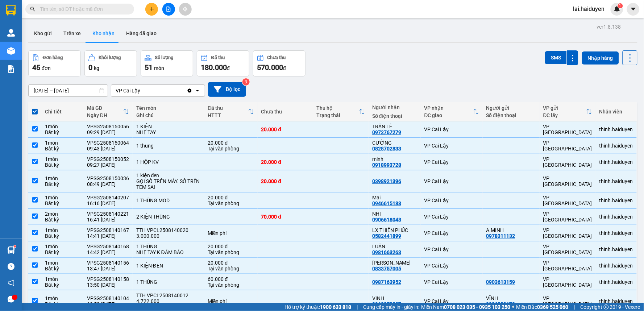
click at [602, 11] on span "lai.haiduyen" at bounding box center [589, 8] width 43 height 9
click at [586, 23] on span "Đăng xuất" at bounding box center [595, 22] width 30 height 8
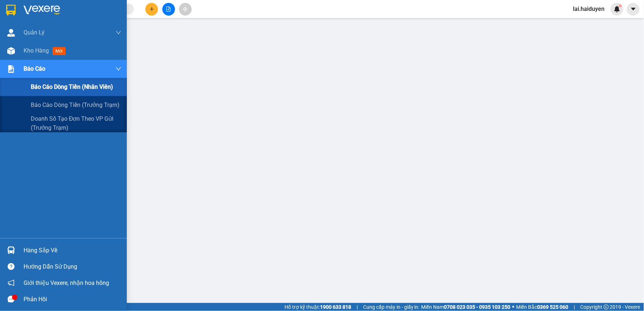
click at [26, 82] on div "Báo cáo dòng tiền (nhân viên)" at bounding box center [63, 87] width 127 height 18
click at [46, 64] on div "[PERSON_NAME] [PERSON_NAME] thu hộ Kho hàng mới [PERSON_NAME] [PERSON_NAME] [PE…" at bounding box center [63, 131] width 127 height 215
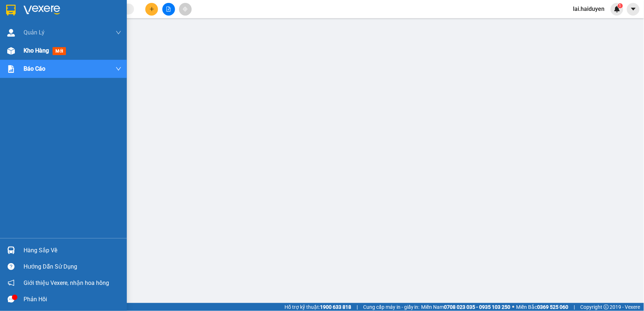
click at [41, 55] on div "Kho hàng mới" at bounding box center [46, 50] width 45 height 9
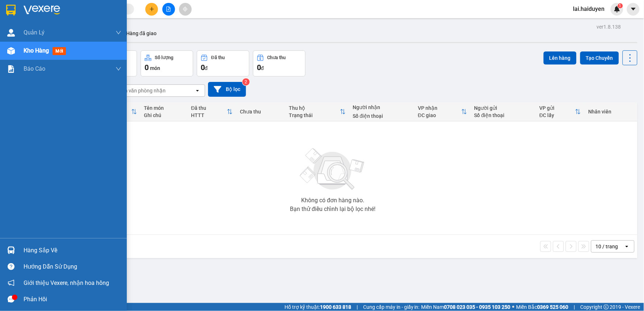
click at [28, 49] on span "Kho hàng" at bounding box center [36, 50] width 25 height 7
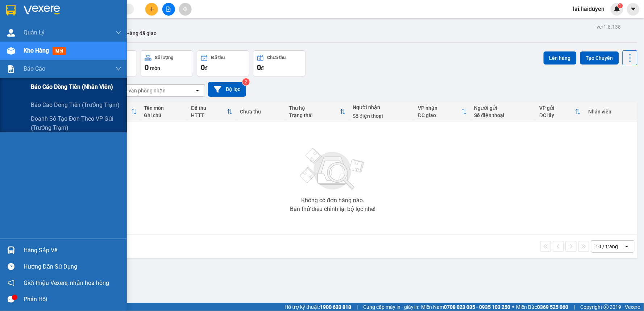
click at [46, 83] on span "Báo cáo dòng tiền (nhân viên)" at bounding box center [72, 86] width 82 height 9
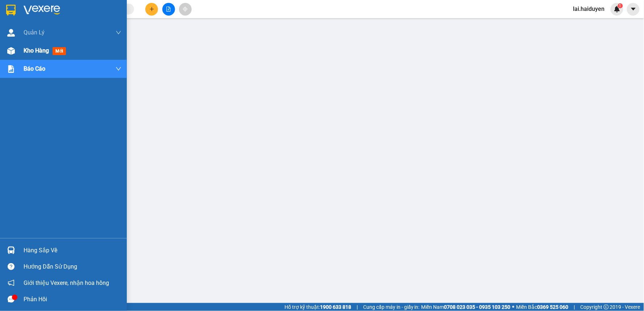
click at [9, 50] on img at bounding box center [11, 51] width 8 height 8
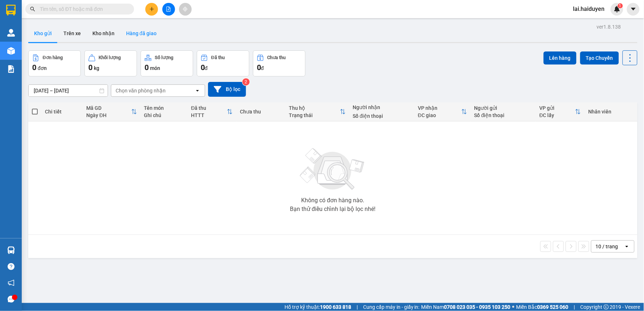
click at [128, 29] on button "Hàng đã giao" at bounding box center [141, 33] width 42 height 17
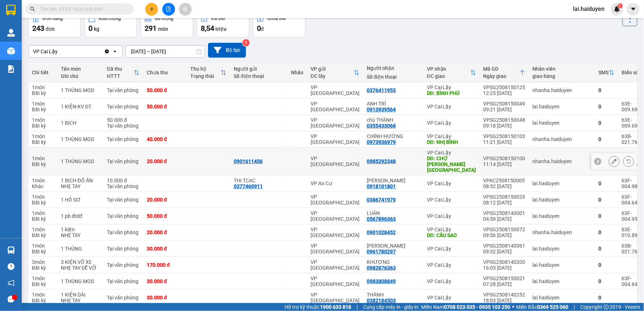
scroll to position [40, 0]
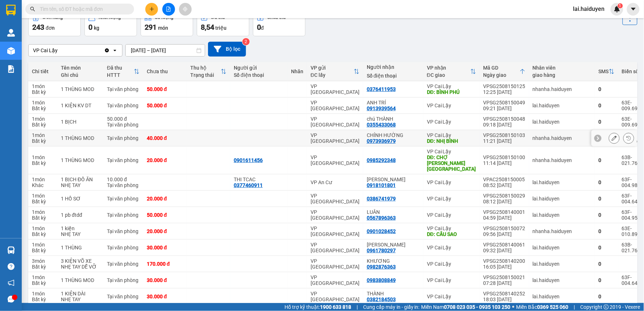
click at [379, 141] on div "0973936979" at bounding box center [381, 141] width 29 height 6
click at [406, 223] on td "0901028452" at bounding box center [393, 231] width 60 height 16
click at [390, 150] on td "0985292348" at bounding box center [393, 160] width 60 height 28
click at [390, 136] on div "CHÍNH HƯỜNG" at bounding box center [393, 135] width 53 height 6
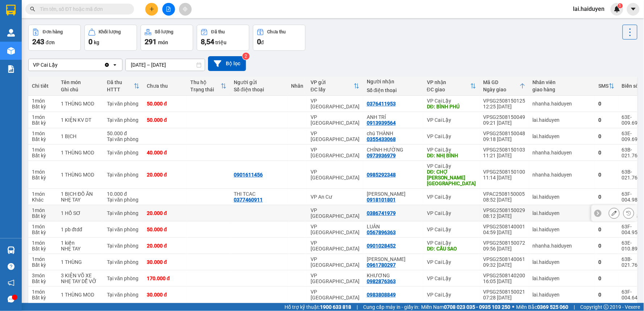
scroll to position [0, 0]
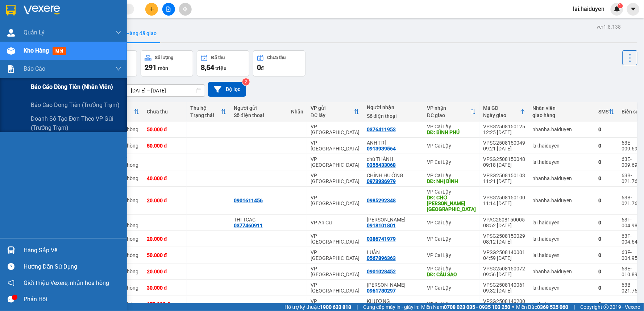
click at [47, 83] on span "Báo cáo dòng tiền (nhân viên)" at bounding box center [72, 86] width 82 height 9
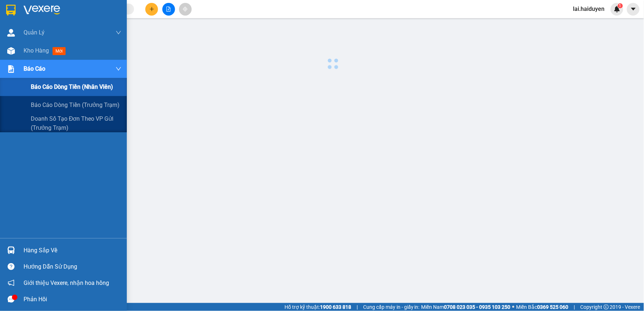
click at [47, 83] on span "Báo cáo dòng tiền (nhân viên)" at bounding box center [72, 86] width 82 height 9
click at [49, 83] on span "Báo cáo dòng tiền (nhân viên)" at bounding box center [72, 86] width 82 height 9
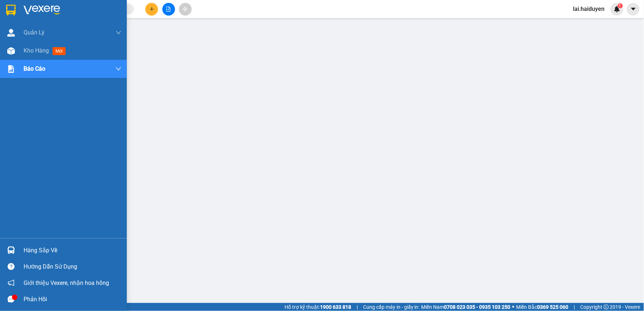
click at [29, 48] on span "Kho hàng" at bounding box center [36, 50] width 25 height 7
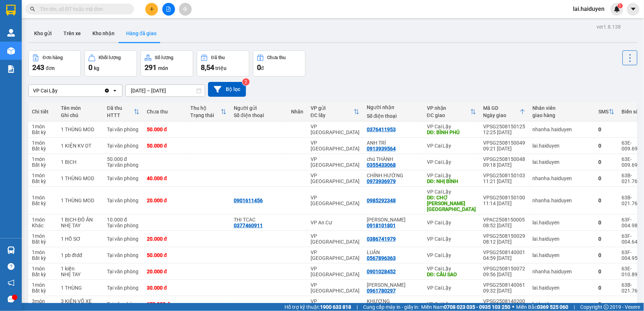
click at [154, 7] on button at bounding box center [151, 9] width 13 height 13
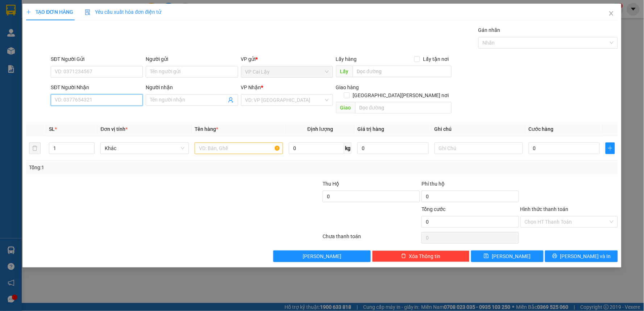
click at [84, 98] on input "SĐT Người Nhận" at bounding box center [97, 100] width 92 height 12
click at [74, 104] on input "08988016199" at bounding box center [97, 100] width 92 height 12
click at [63, 99] on input "08988016199" at bounding box center [97, 100] width 92 height 12
click at [66, 100] on input "08988016199" at bounding box center [97, 100] width 92 height 12
click at [70, 99] on input "08988016199" at bounding box center [97, 100] width 92 height 12
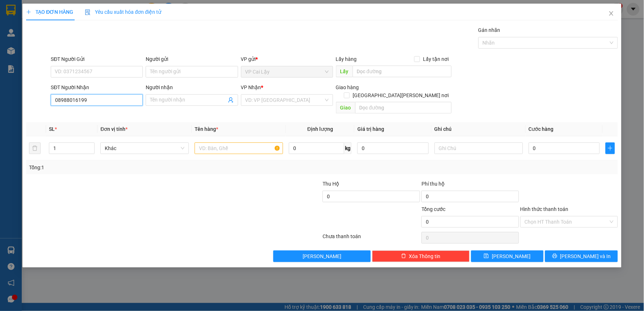
click at [69, 99] on input "08988016199" at bounding box center [97, 100] width 92 height 12
click at [77, 100] on input "0898016199" at bounding box center [97, 100] width 92 height 12
type input "0898016299"
click at [104, 100] on input "0898016299" at bounding box center [97, 100] width 92 height 12
drag, startPoint x: 97, startPoint y: 114, endPoint x: 95, endPoint y: 109, distance: 5.3
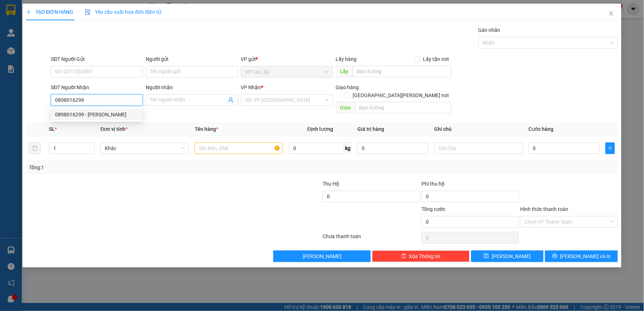
click at [96, 113] on div "0898016299 - chị TIÊN" at bounding box center [96, 115] width 83 height 8
type input "chị [PERSON_NAME]"
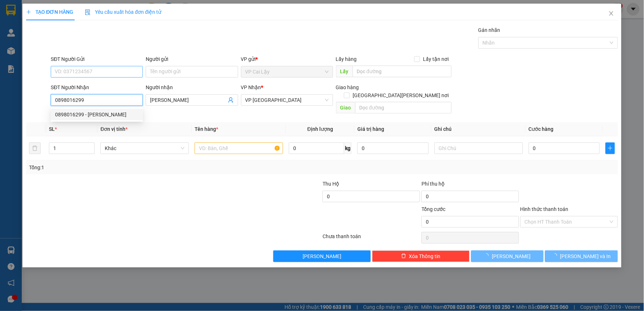
type input "20.000"
type input "0898016299"
click at [82, 67] on input "SĐT Người Gửi" at bounding box center [97, 72] width 92 height 12
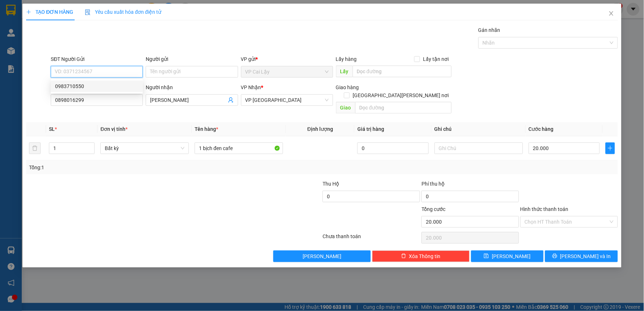
click at [78, 86] on div "0983710550" at bounding box center [96, 86] width 83 height 8
type input "0983710550"
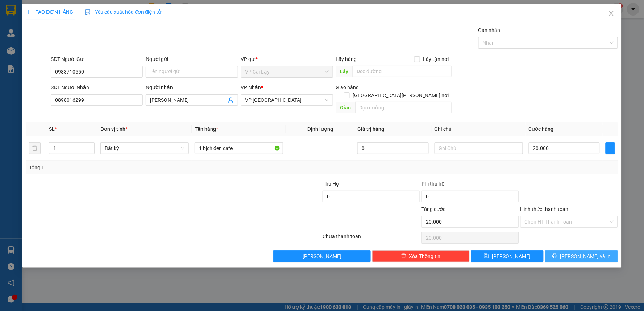
click at [592, 252] on span "[PERSON_NAME] và In" at bounding box center [586, 256] width 51 height 8
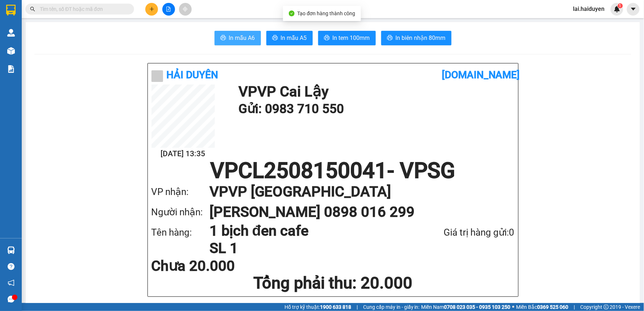
click at [229, 41] on span "In mẫu A6" at bounding box center [242, 37] width 26 height 9
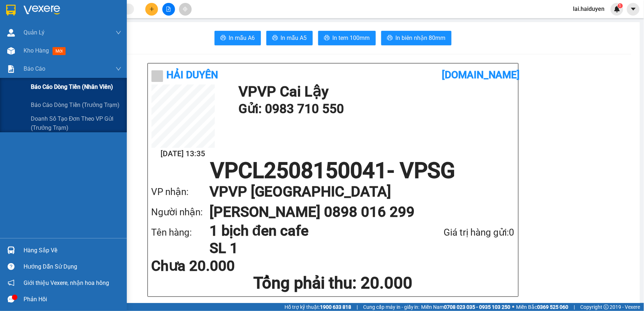
click at [70, 84] on span "Báo cáo dòng tiền (nhân viên)" at bounding box center [72, 86] width 82 height 9
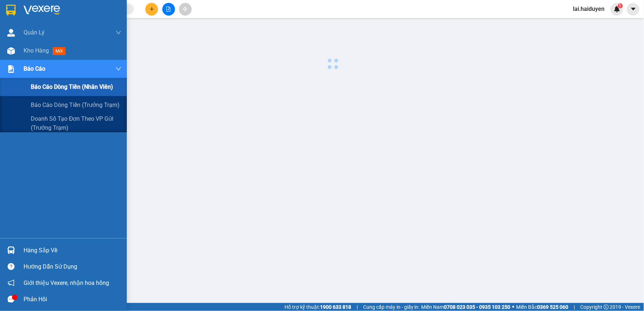
click at [71, 84] on span "Báo cáo dòng tiền (nhân viên)" at bounding box center [72, 86] width 82 height 9
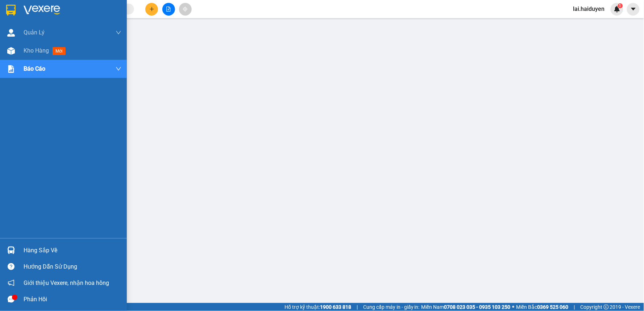
click at [21, 49] on div "Kho hàng mới" at bounding box center [63, 51] width 127 height 18
click at [22, 49] on div "Kho hàng mới" at bounding box center [63, 51] width 127 height 18
click at [23, 48] on div "Kho hàng mới" at bounding box center [63, 51] width 127 height 18
click at [32, 45] on div "Kho hàng mới" at bounding box center [73, 51] width 98 height 18
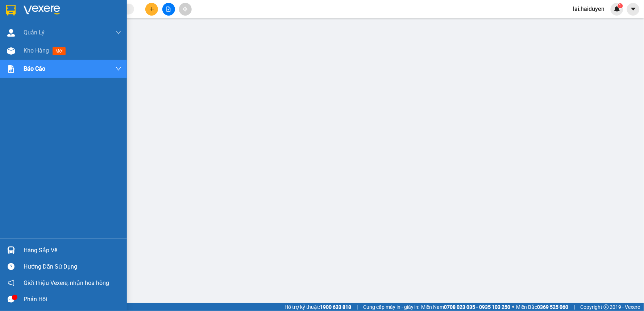
click at [33, 45] on div "Kho hàng mới" at bounding box center [73, 51] width 98 height 18
click at [34, 45] on div "Kho hàng mới" at bounding box center [73, 51] width 98 height 18
click at [36, 45] on div "Kho hàng mới" at bounding box center [73, 51] width 98 height 18
click at [37, 44] on div "Kho hàng mới" at bounding box center [73, 51] width 98 height 18
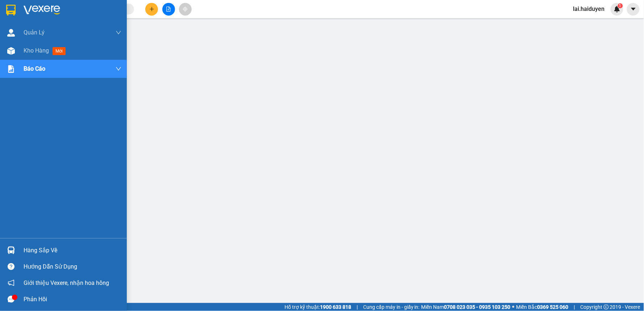
click at [37, 49] on span "Kho hàng" at bounding box center [36, 50] width 25 height 7
click at [73, 44] on div "Kho hàng mới" at bounding box center [73, 51] width 98 height 18
click at [125, 71] on div "Báo cáo" at bounding box center [63, 69] width 127 height 18
click at [120, 69] on icon "down" at bounding box center [119, 69] width 6 height 6
click at [115, 60] on div "Báo cáo" at bounding box center [73, 69] width 98 height 18
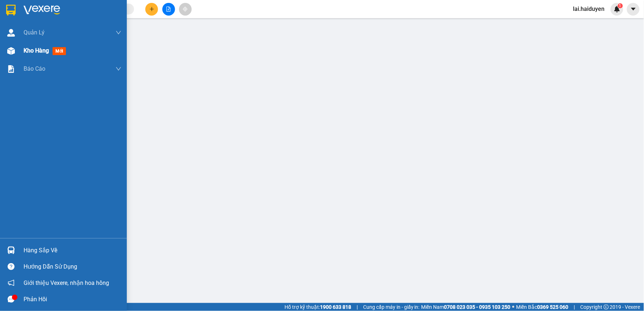
click at [31, 49] on span "Kho hàng" at bounding box center [36, 50] width 25 height 7
click at [32, 49] on span "Kho hàng" at bounding box center [36, 50] width 25 height 7
click at [37, 44] on div "Kho hàng mới" at bounding box center [73, 51] width 98 height 18
click at [37, 45] on div "Kho hàng mới" at bounding box center [73, 51] width 98 height 18
click at [37, 47] on span "Kho hàng" at bounding box center [36, 50] width 25 height 7
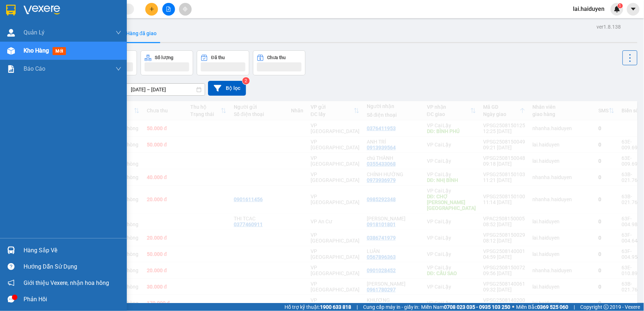
click at [94, 34] on div "Quản Lý" at bounding box center [73, 33] width 98 height 18
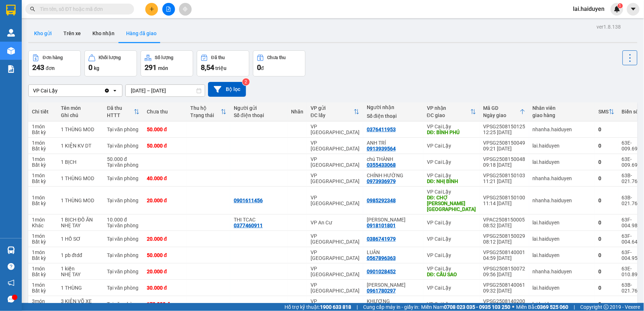
click at [44, 32] on button "Kho gửi" at bounding box center [42, 33] width 29 height 17
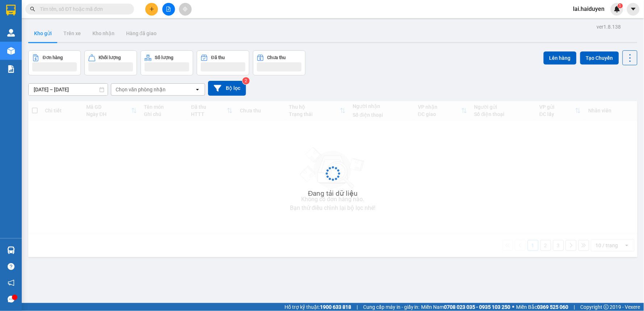
click at [44, 32] on button "Kho gửi" at bounding box center [42, 33] width 29 height 17
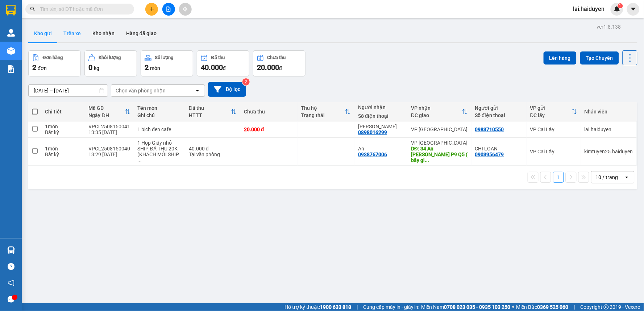
click at [77, 30] on button "Trên xe" at bounding box center [72, 33] width 29 height 17
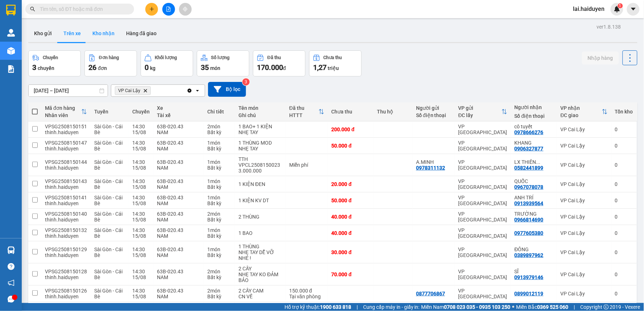
drag, startPoint x: 116, startPoint y: 23, endPoint x: 107, endPoint y: 31, distance: 11.8
click at [115, 24] on div "ver 1.8.138 Kho gửi Trên xe Kho nhận Hàng đã giao Chuyến 3 chuyến Đơn hàng 26 đ…" at bounding box center [332, 305] width 615 height 567
click at [107, 31] on button "Kho nhận" at bounding box center [104, 33] width 34 height 17
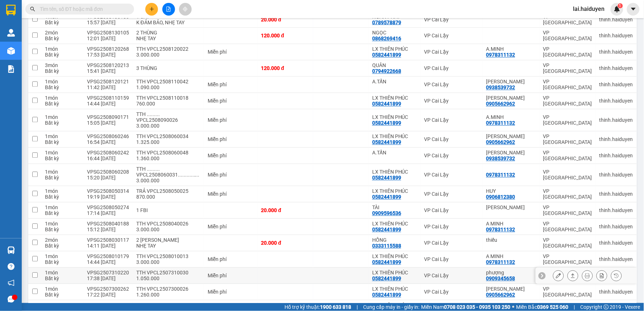
scroll to position [443, 0]
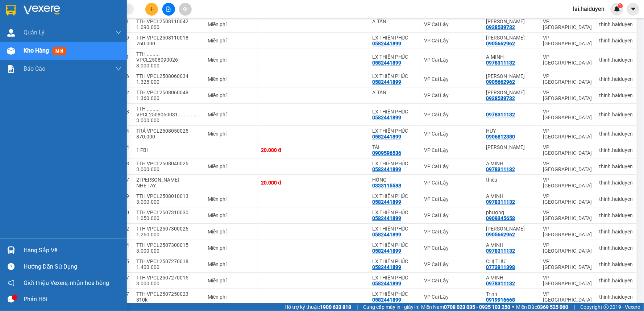
click at [8, 298] on icon "message" at bounding box center [11, 299] width 7 height 7
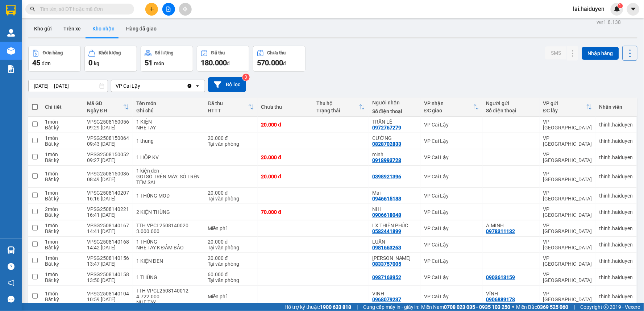
scroll to position [0, 0]
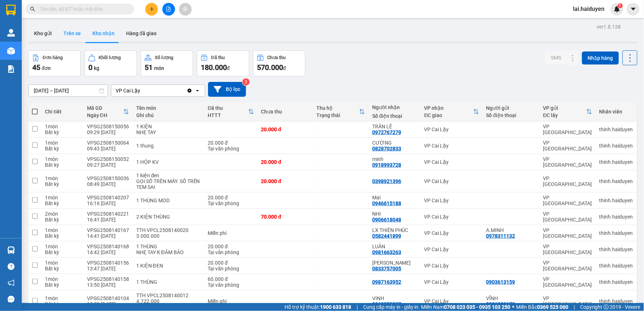
click at [65, 34] on button "Trên xe" at bounding box center [72, 33] width 29 height 17
type input "[DATE] – [DATE]"
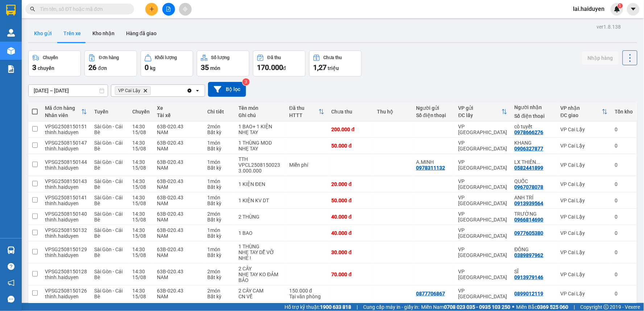
click at [48, 29] on button "Kho gửi" at bounding box center [42, 33] width 29 height 17
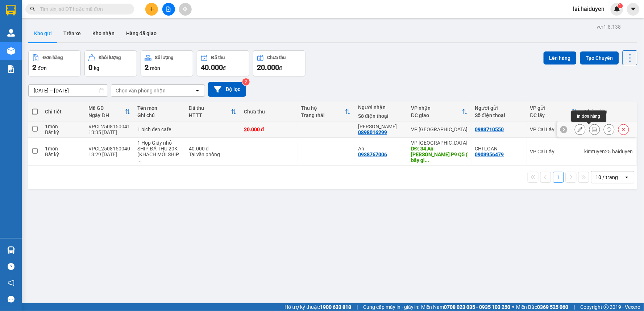
click at [592, 127] on icon at bounding box center [594, 129] width 5 height 5
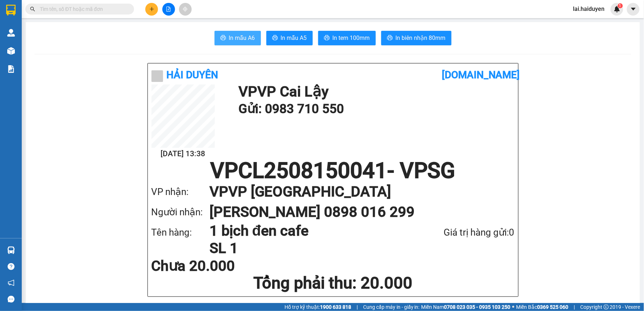
click at [251, 33] on button "In mẫu A6" at bounding box center [238, 38] width 46 height 15
click at [319, 32] on button "In tem 100mm" at bounding box center [347, 38] width 58 height 15
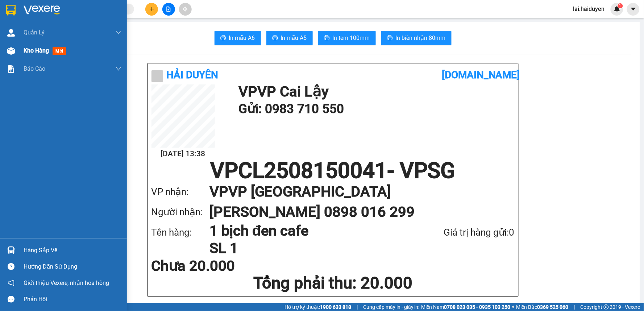
click at [25, 48] on span "Kho hàng" at bounding box center [36, 50] width 25 height 7
click at [26, 49] on span "Kho hàng" at bounding box center [36, 50] width 25 height 7
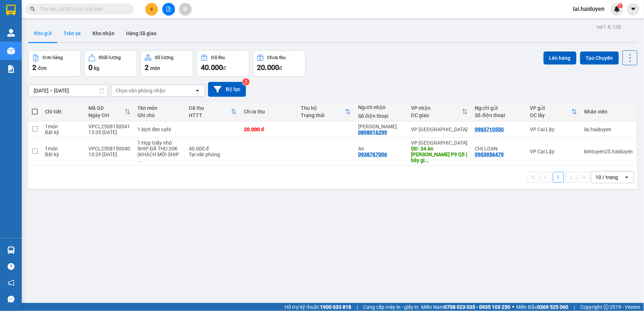
click at [65, 28] on button "Trên xe" at bounding box center [72, 33] width 29 height 17
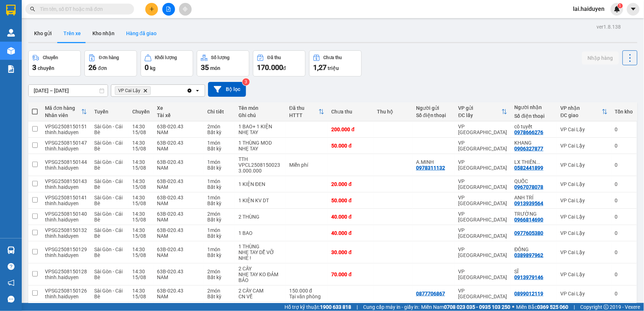
click at [140, 30] on button "Hàng đã giao" at bounding box center [141, 33] width 42 height 17
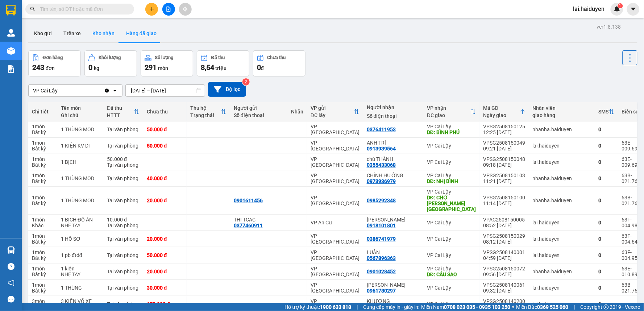
click at [96, 33] on button "Kho nhận" at bounding box center [104, 33] width 34 height 17
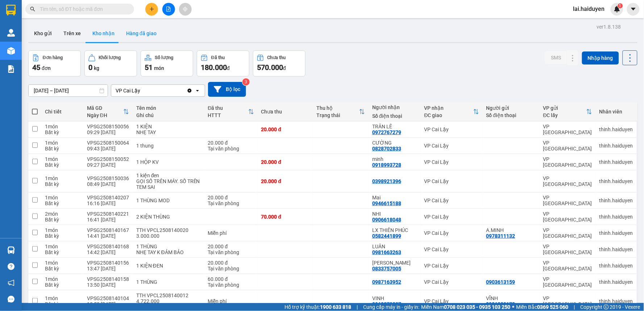
click at [136, 37] on button "Hàng đã giao" at bounding box center [141, 33] width 42 height 17
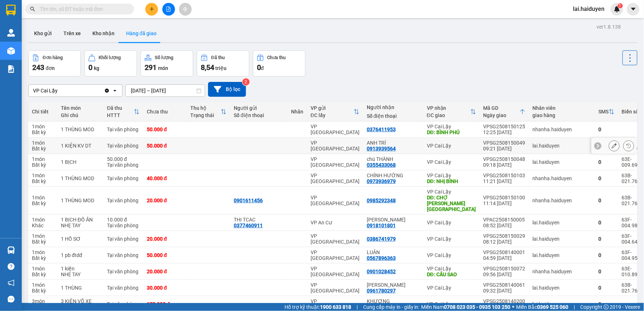
click at [427, 144] on div "VP Cai Lậy" at bounding box center [451, 146] width 49 height 6
click at [249, 154] on td at bounding box center [258, 146] width 57 height 16
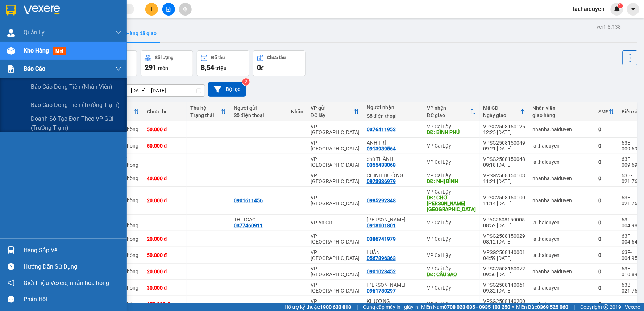
click at [28, 65] on span "Báo cáo" at bounding box center [35, 68] width 22 height 9
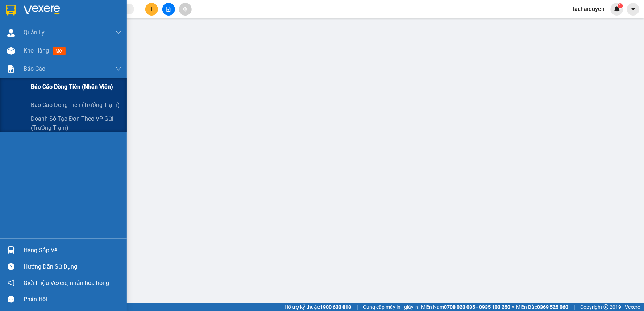
click at [40, 86] on span "Báo cáo dòng tiền (nhân viên)" at bounding box center [72, 86] width 82 height 9
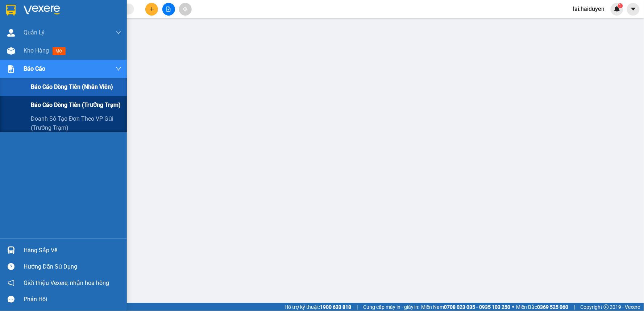
click at [111, 100] on span "Báo cáo dòng tiền (trưởng trạm)" at bounding box center [76, 104] width 90 height 9
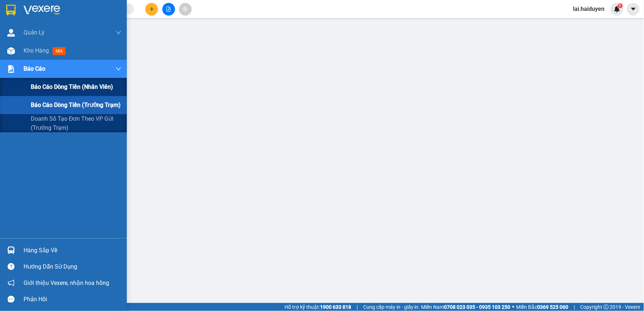
click at [51, 84] on span "Báo cáo dòng tiền (nhân viên)" at bounding box center [72, 86] width 82 height 9
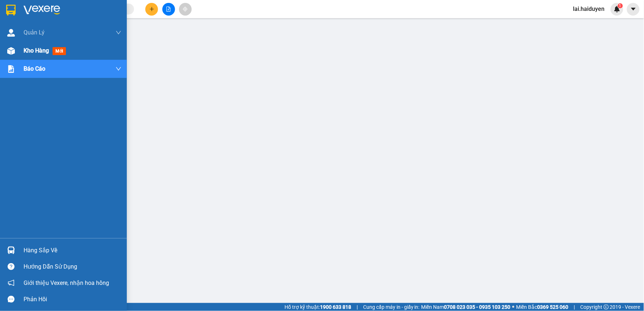
click at [35, 51] on span "Kho hàng" at bounding box center [36, 50] width 25 height 7
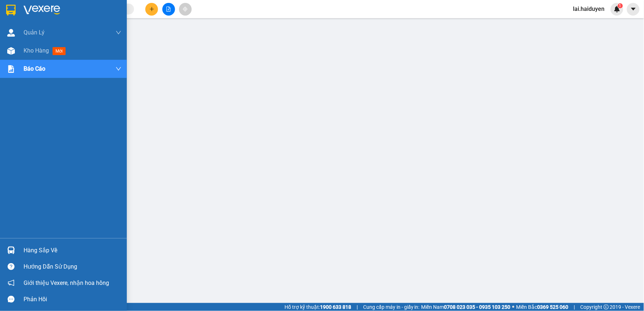
click at [63, 47] on span "mới" at bounding box center [59, 51] width 13 height 8
click at [63, 45] on div "Kho hàng mới" at bounding box center [73, 51] width 98 height 18
click at [62, 45] on div "Kho hàng mới" at bounding box center [73, 51] width 98 height 18
click at [13, 40] on div "Quản Lý" at bounding box center [63, 33] width 127 height 18
click at [18, 32] on div "Quản Lý" at bounding box center [63, 33] width 127 height 18
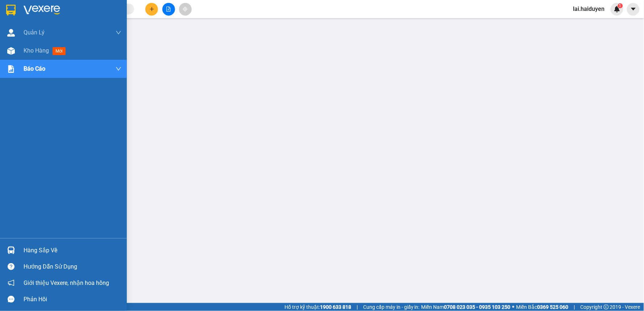
click at [52, 44] on div "Quản lý thu hộ" at bounding box center [76, 51] width 91 height 18
click at [61, 49] on div "Quản lý thu hộ" at bounding box center [76, 51] width 91 height 18
click at [318, 259] on main at bounding box center [322, 151] width 644 height 303
click at [298, 178] on main at bounding box center [322, 151] width 644 height 303
click at [284, 99] on main at bounding box center [322, 151] width 644 height 303
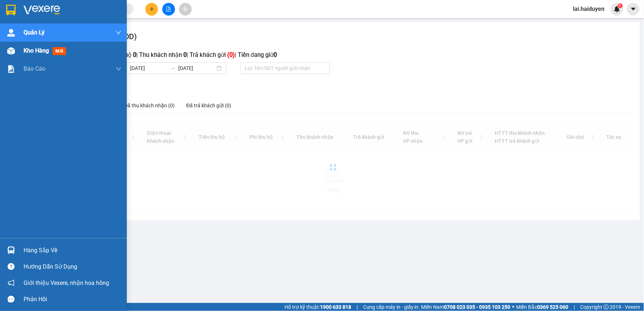
click at [37, 47] on span "Kho hàng" at bounding box center [36, 50] width 25 height 7
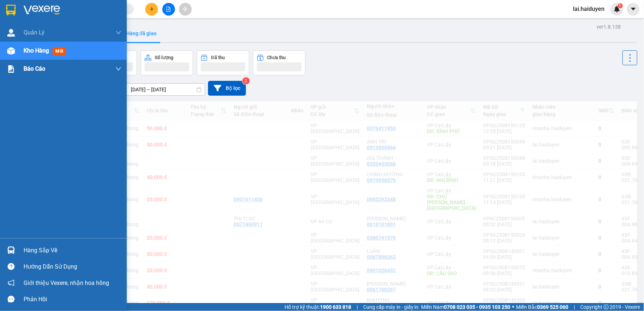
drag, startPoint x: 37, startPoint y: 47, endPoint x: 49, endPoint y: 69, distance: 24.7
click at [37, 47] on span "Kho hàng" at bounding box center [36, 50] width 25 height 7
click at [48, 49] on span "Kho hàng" at bounding box center [36, 50] width 25 height 7
click at [48, 47] on span "Kho hàng" at bounding box center [36, 50] width 25 height 7
click at [49, 69] on div "Báo cáo" at bounding box center [73, 69] width 98 height 18
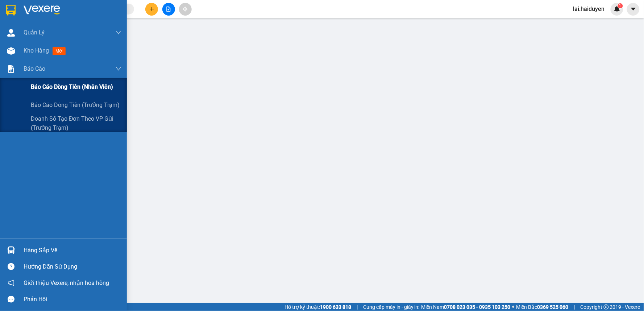
click at [44, 86] on span "Báo cáo dòng tiền (nhân viên)" at bounding box center [72, 86] width 82 height 9
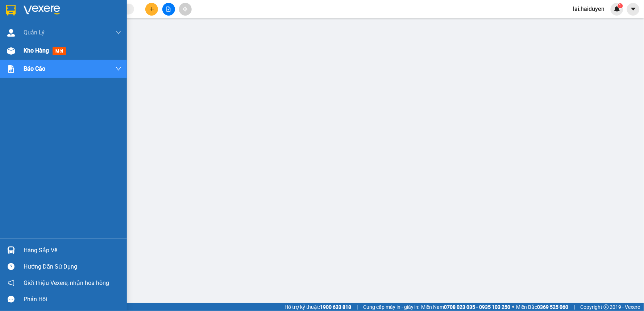
click at [38, 47] on span "Kho hàng" at bounding box center [36, 50] width 25 height 7
click at [38, 45] on div "Kho hàng mới" at bounding box center [73, 51] width 98 height 18
click at [46, 45] on div "Kho hàng mới" at bounding box center [73, 51] width 98 height 18
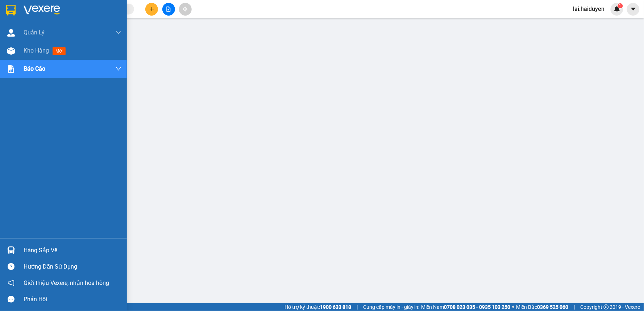
click at [46, 45] on div "Kho hàng mới" at bounding box center [73, 51] width 98 height 18
click at [47, 45] on div "Kho hàng mới" at bounding box center [73, 51] width 98 height 18
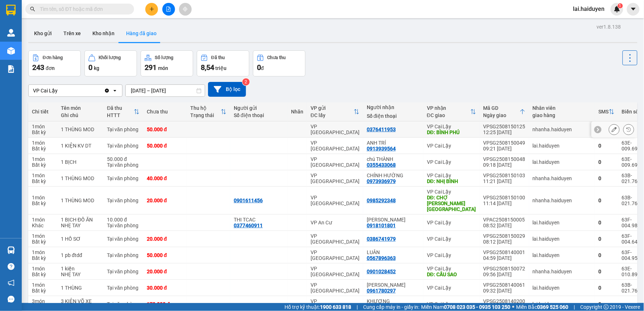
click at [212, 130] on td at bounding box center [209, 129] width 44 height 16
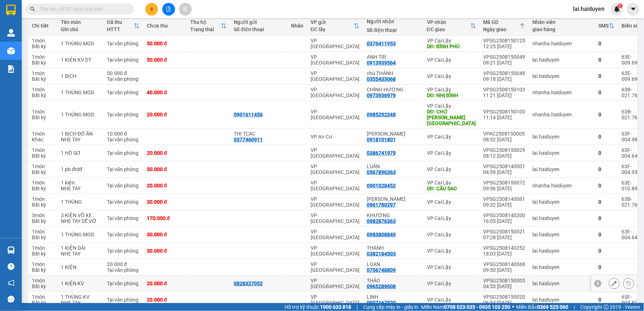
scroll to position [40, 0]
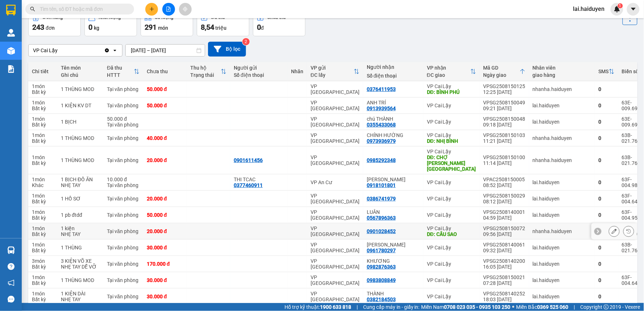
click at [427, 226] on div "VP Cai Lậy" at bounding box center [451, 229] width 49 height 6
click at [441, 87] on div "VP Cai Lậy" at bounding box center [451, 86] width 49 height 6
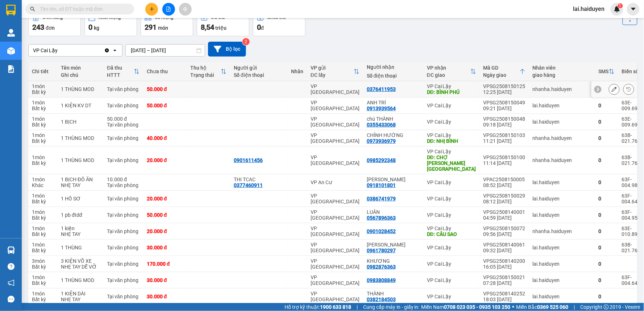
click at [441, 88] on div "VP Cai Lậy" at bounding box center [451, 86] width 49 height 6
click at [460, 84] on div "VP Cai Lậy" at bounding box center [451, 86] width 49 height 6
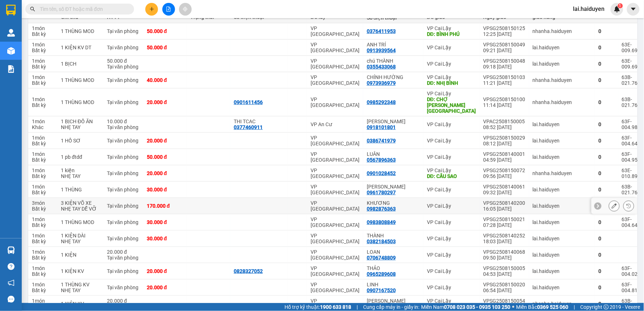
scroll to position [80, 0]
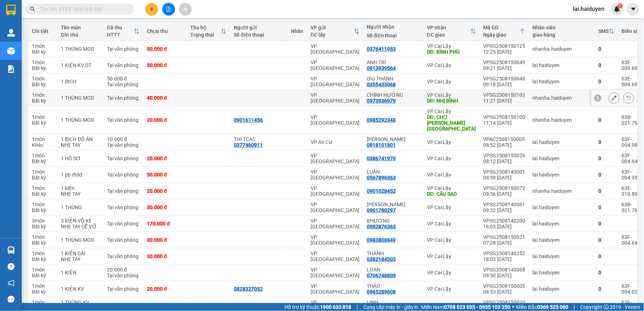
click at [431, 98] on div "DĐ: NHỊ BÌNH" at bounding box center [451, 101] width 49 height 6
click at [429, 110] on div "VP Cai Lậy" at bounding box center [451, 111] width 49 height 6
click at [454, 134] on td "VP Cai Lậy" at bounding box center [451, 142] width 57 height 16
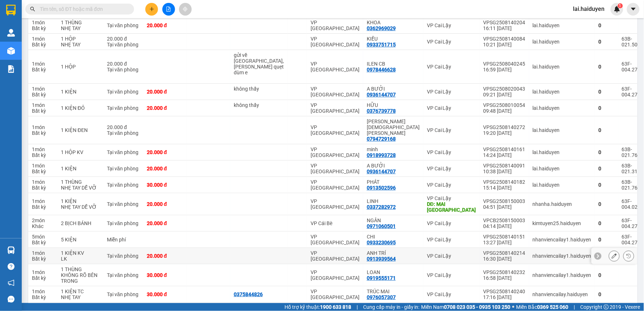
scroll to position [846, 0]
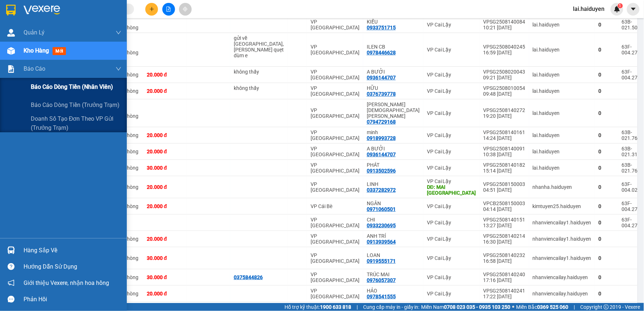
click at [49, 89] on span "Báo cáo dòng tiền (nhân viên)" at bounding box center [72, 86] width 82 height 9
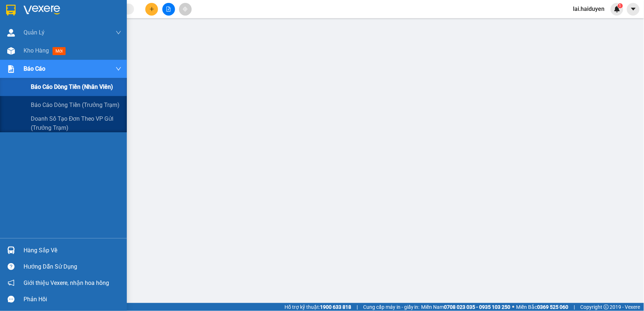
scroll to position [48, 0]
click at [35, 99] on div "Báo cáo dòng tiền (trưởng trạm)" at bounding box center [76, 105] width 91 height 18
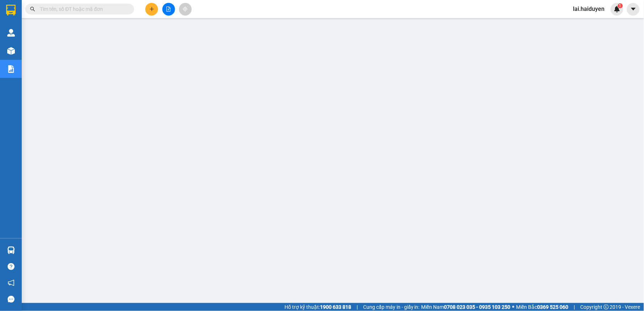
scroll to position [48, 0]
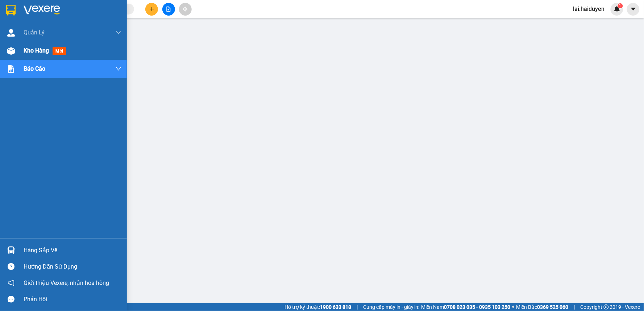
click at [31, 49] on span "Kho hàng" at bounding box center [36, 50] width 25 height 7
click at [44, 51] on span "Kho hàng" at bounding box center [36, 50] width 25 height 7
click at [42, 50] on span "Kho hàng" at bounding box center [36, 50] width 25 height 7
click at [42, 49] on span "Kho hàng" at bounding box center [36, 50] width 25 height 7
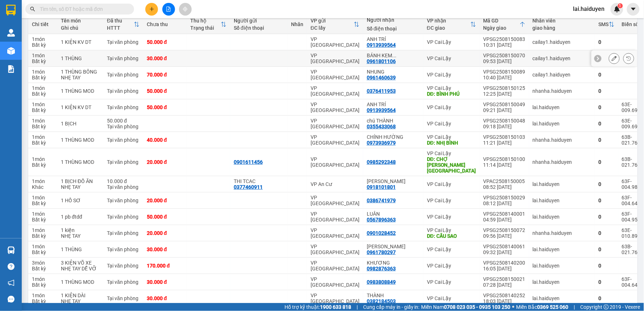
scroll to position [121, 0]
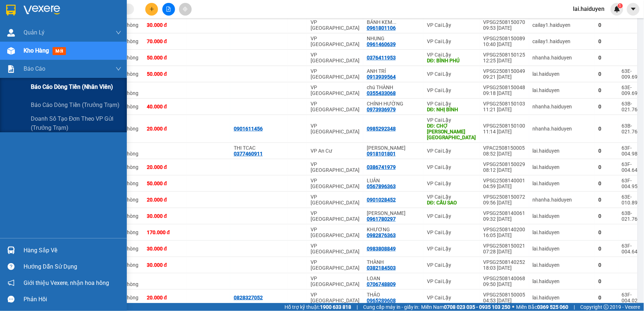
click at [64, 91] on span "Báo cáo dòng tiền (nhân viên)" at bounding box center [72, 86] width 82 height 9
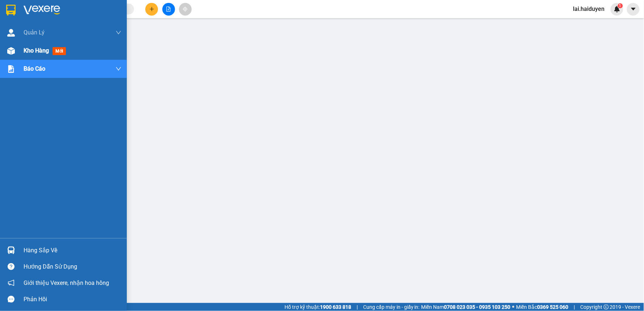
click at [18, 53] on div "Kho hàng mới" at bounding box center [63, 51] width 127 height 18
click at [112, 66] on div "Báo cáo" at bounding box center [73, 69] width 98 height 18
click at [119, 64] on div "Báo cáo" at bounding box center [73, 69] width 98 height 18
click at [53, 46] on div "Kho hàng mới" at bounding box center [46, 50] width 45 height 9
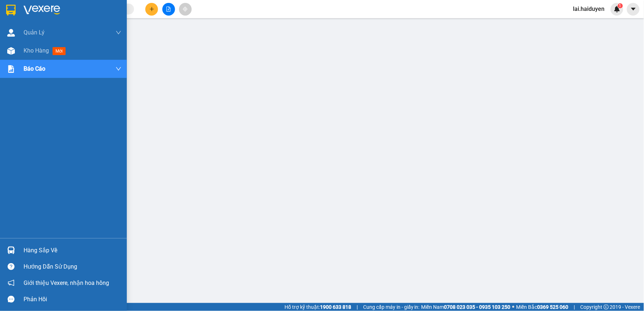
click at [53, 46] on div "Kho hàng mới" at bounding box center [46, 50] width 45 height 9
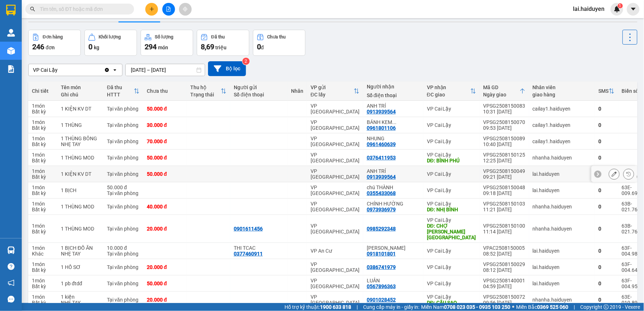
scroll to position [40, 0]
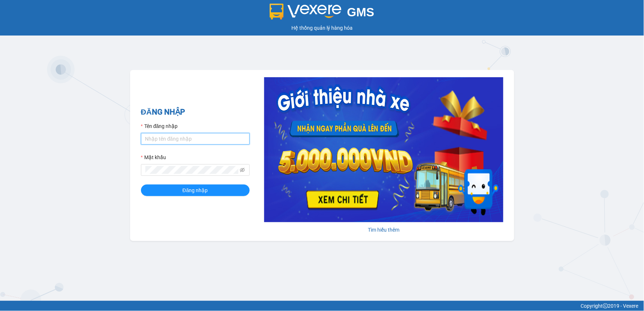
type input "cailay1.haiduyen"
click at [178, 183] on form "Tên đăng nhập cailay1.haiduyen Mật khẩu Đăng nhập" at bounding box center [195, 159] width 109 height 74
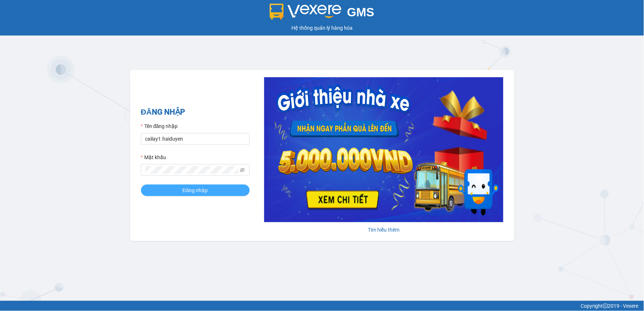
click at [183, 189] on button "Đăng nhập" at bounding box center [195, 191] width 109 height 12
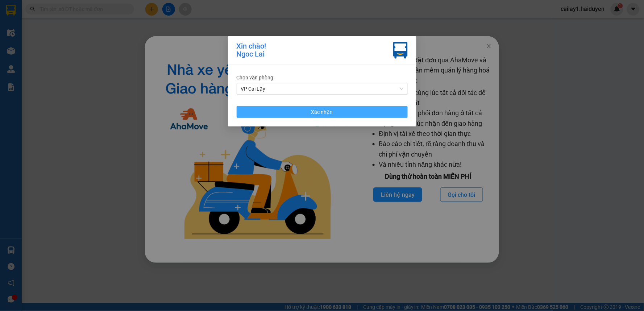
click at [344, 109] on button "Xác nhận" at bounding box center [322, 112] width 171 height 12
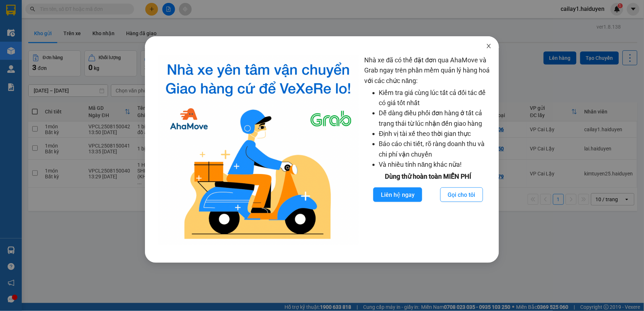
click at [488, 44] on icon "close" at bounding box center [489, 46] width 6 height 6
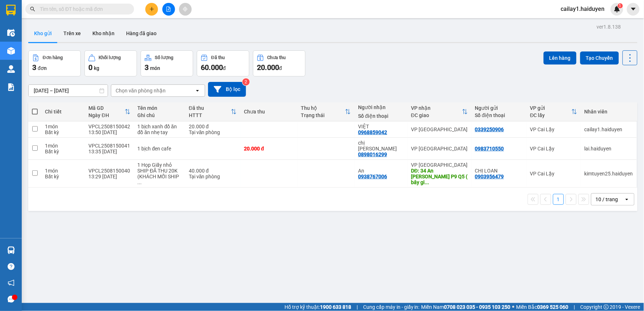
click at [488, 44] on div "Nhà xe đã có thể đặt đơn qua AhaMove và Grab ngay trên phần mềm quản lý hàng ho…" at bounding box center [322, 155] width 644 height 311
click at [488, 44] on div "ver 1.8.138 Kho gửi Trên xe Kho nhận Hàng đã giao Đơn hàng 3 đơn Khối lượng 0 k…" at bounding box center [332, 177] width 615 height 311
click at [590, 133] on button at bounding box center [595, 129] width 10 height 13
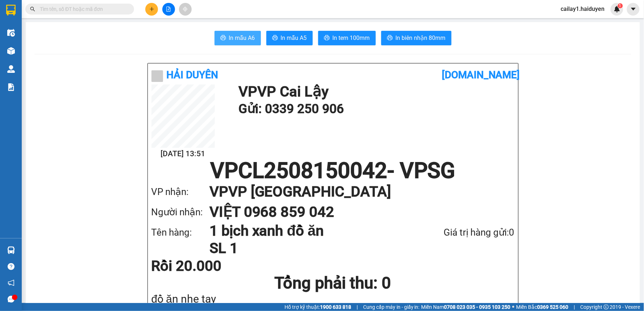
click at [245, 35] on span "In mẫu A6" at bounding box center [242, 37] width 26 height 9
click at [347, 38] on span "In tem 100mm" at bounding box center [351, 37] width 37 height 9
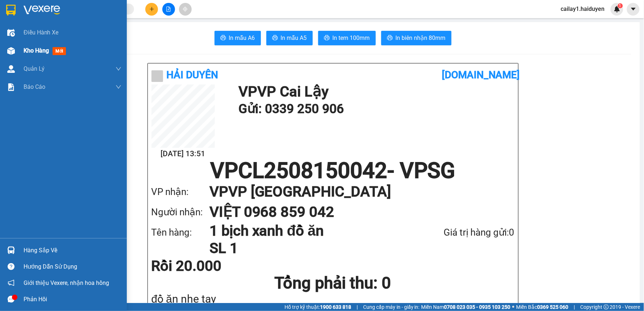
drag, startPoint x: 55, startPoint y: 48, endPoint x: 54, endPoint y: 43, distance: 5.3
click at [55, 48] on span "mới" at bounding box center [59, 51] width 13 height 8
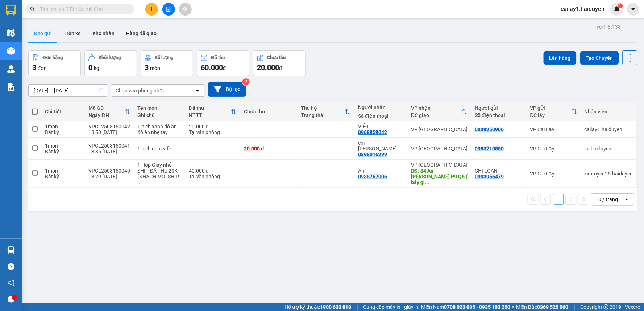
click at [153, 6] on button at bounding box center [151, 9] width 13 height 13
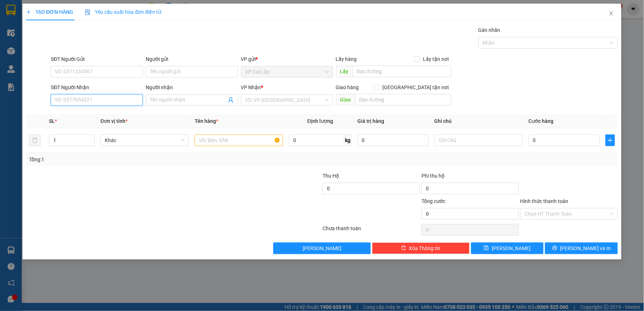
click at [104, 102] on input "SĐT Người Nhận" at bounding box center [97, 100] width 92 height 12
click at [65, 102] on input "0968518871" at bounding box center [97, 100] width 92 height 12
click at [75, 99] on input "0968518871" at bounding box center [97, 100] width 92 height 12
type input "0968518871"
click at [185, 93] on div "Người nhận" at bounding box center [192, 88] width 92 height 11
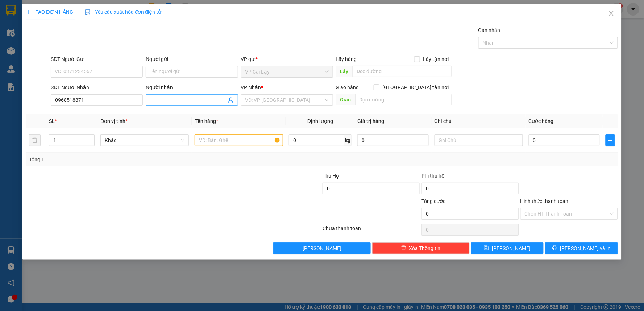
click at [189, 99] on input "Người nhận" at bounding box center [188, 100] width 76 height 8
type input "H"
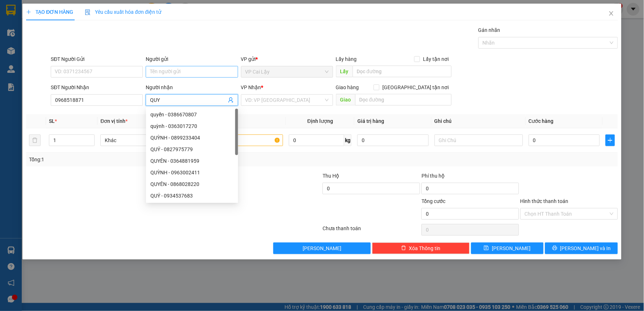
type input "QUY"
click at [171, 74] on input "Người gửi" at bounding box center [192, 72] width 92 height 12
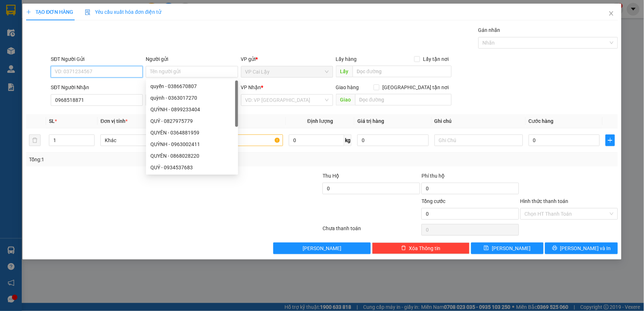
click at [108, 75] on input "SĐT Người Gửi" at bounding box center [97, 72] width 92 height 12
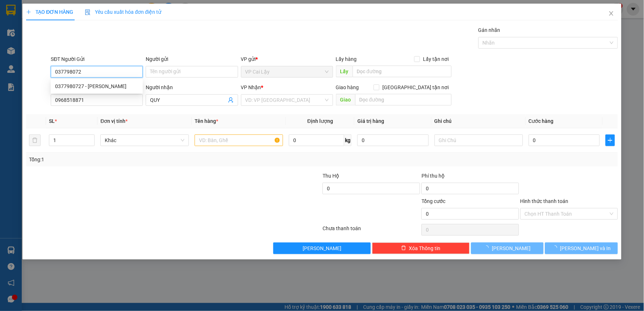
type input "0377980727"
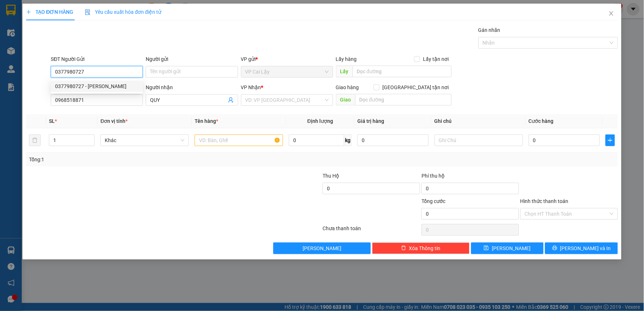
click at [101, 88] on div "0377980727 - TUẤN" at bounding box center [96, 86] width 83 height 8
type input "TUẤN"
type input "10.000"
type input "0377980727"
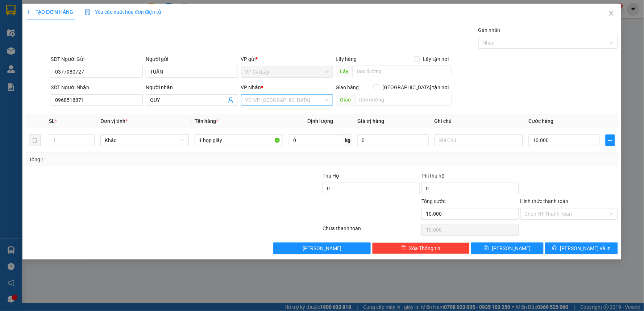
click at [288, 104] on input "search" at bounding box center [284, 100] width 78 height 11
drag, startPoint x: 266, startPoint y: 122, endPoint x: 331, endPoint y: 144, distance: 69.1
click at [266, 122] on div "VP Cái Bè" at bounding box center [286, 126] width 83 height 8
click at [534, 212] on input "Hình thức thanh toán" at bounding box center [567, 213] width 84 height 11
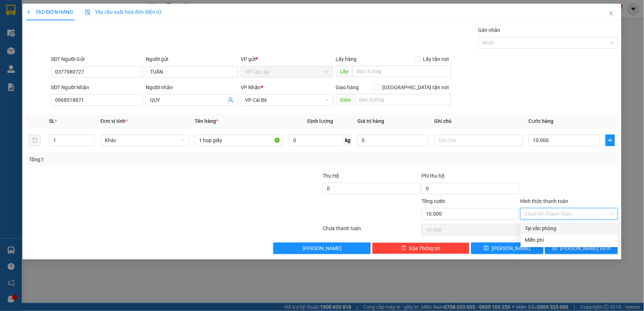
click at [584, 247] on div "Transit Pickup Surcharge Ids Transit Deliver Surcharge Ids Transit Deliver Surc…" at bounding box center [322, 140] width 592 height 228
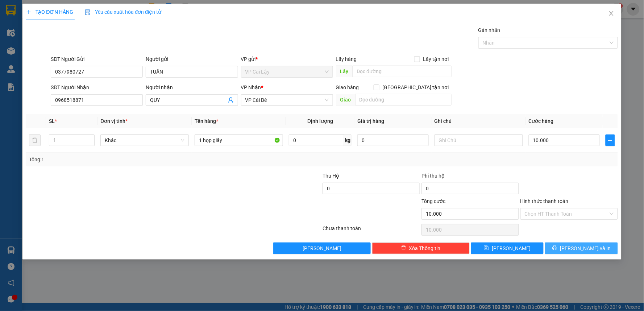
click at [584, 248] on span "[PERSON_NAME] và In" at bounding box center [586, 248] width 51 height 8
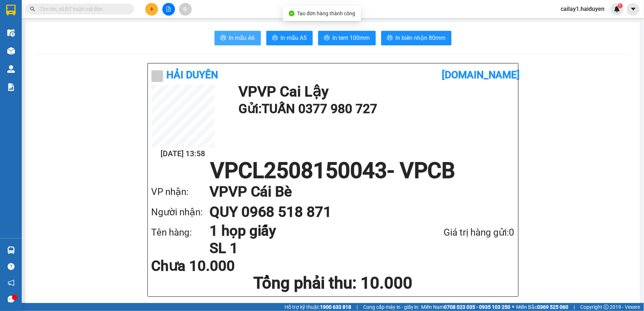
click at [220, 35] on icon "printer" at bounding box center [223, 38] width 6 height 6
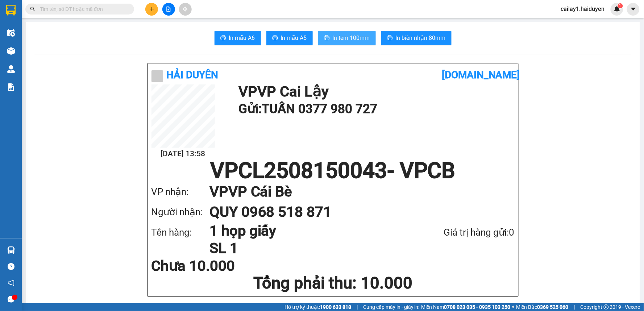
click at [345, 45] on button "In tem 100mm" at bounding box center [347, 38] width 58 height 15
click at [345, 41] on span "In tem 100mm" at bounding box center [351, 37] width 37 height 9
click at [241, 36] on span "In mẫu A6" at bounding box center [242, 37] width 26 height 9
click at [353, 40] on span "In tem 100mm" at bounding box center [351, 37] width 37 height 9
drag, startPoint x: 48, startPoint y: 13, endPoint x: 52, endPoint y: 7, distance: 7.8
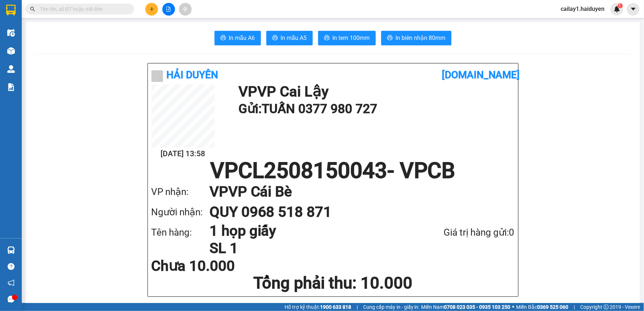
click at [51, 7] on span at bounding box center [79, 9] width 109 height 11
click at [52, 7] on input "text" at bounding box center [83, 9] width 86 height 8
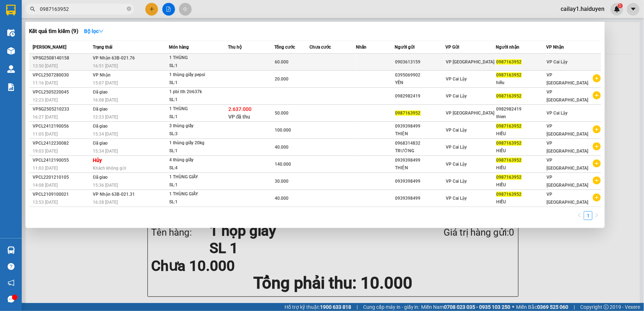
type input "0987163952"
click at [510, 60] on span "0987163952" at bounding box center [509, 61] width 25 height 5
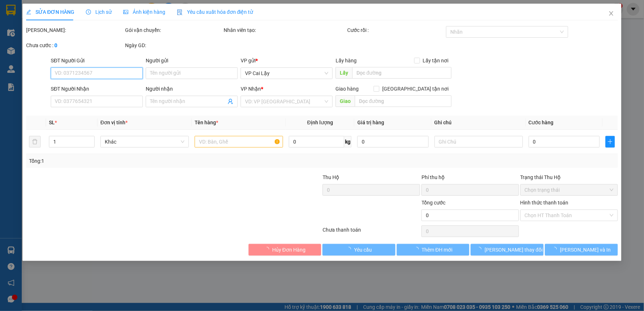
type input "0903613159"
type input "0987163952"
type input "60.000"
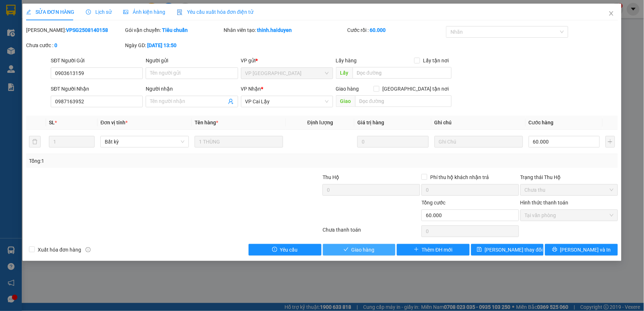
click at [358, 254] on span "Giao hàng" at bounding box center [363, 250] width 23 height 8
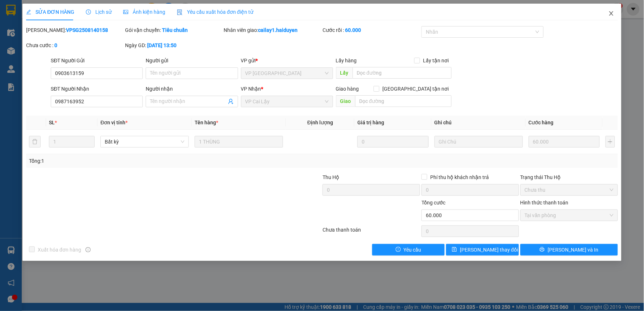
click at [609, 13] on icon "close" at bounding box center [612, 14] width 6 height 6
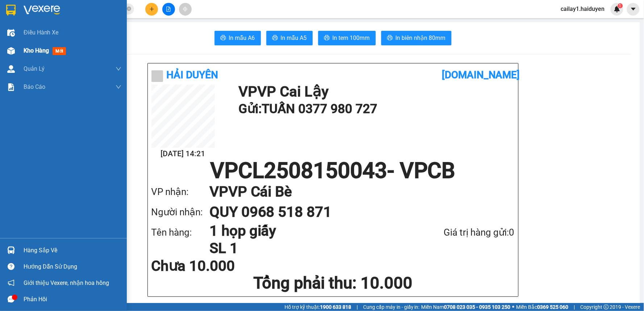
click at [50, 52] on div "Kho hàng mới" at bounding box center [46, 50] width 45 height 9
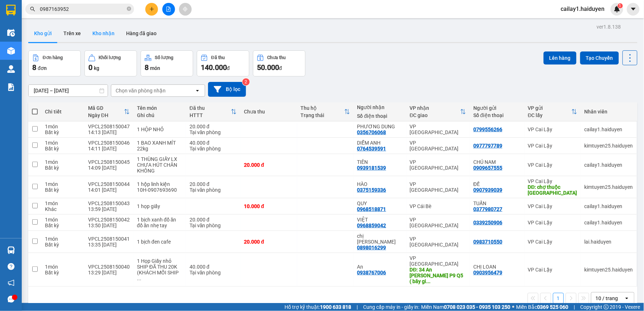
click at [96, 30] on button "Kho nhận" at bounding box center [104, 33] width 34 height 17
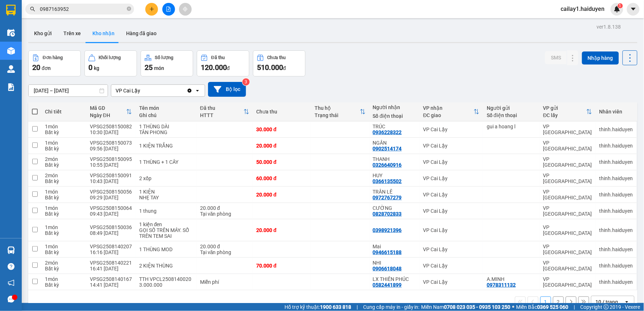
click at [553, 297] on button "2" at bounding box center [558, 302] width 11 height 11
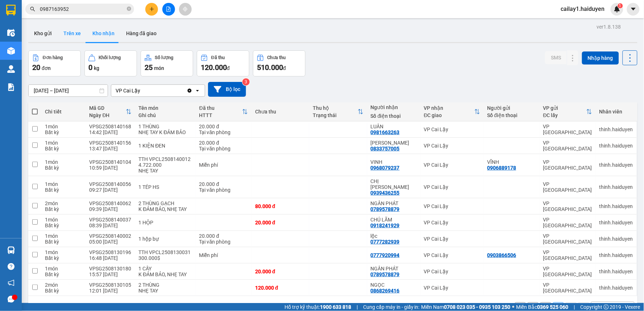
click at [65, 31] on button "Trên xe" at bounding box center [72, 33] width 29 height 17
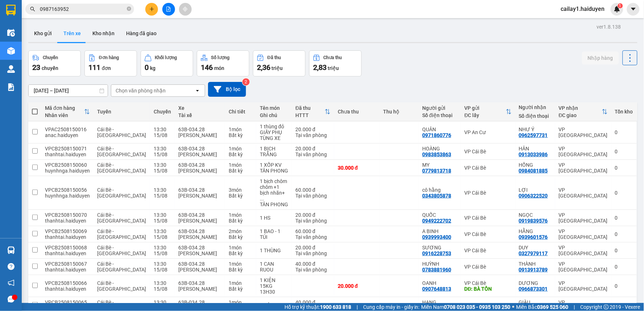
click at [165, 94] on div "Chọn văn phòng nhận" at bounding box center [152, 91] width 83 height 12
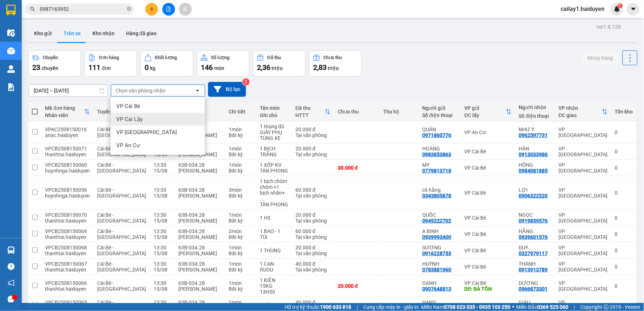
click at [156, 117] on div "VP Cai Lậy" at bounding box center [158, 119] width 94 height 13
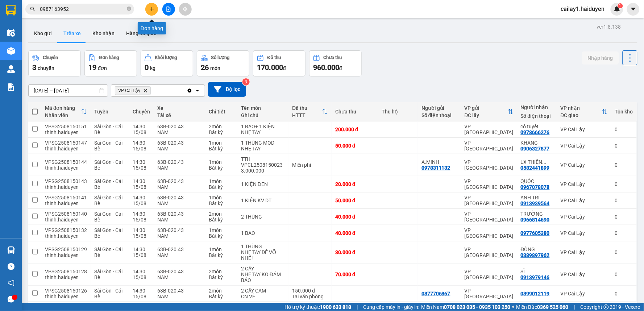
click at [150, 8] on icon "plus" at bounding box center [151, 9] width 5 height 5
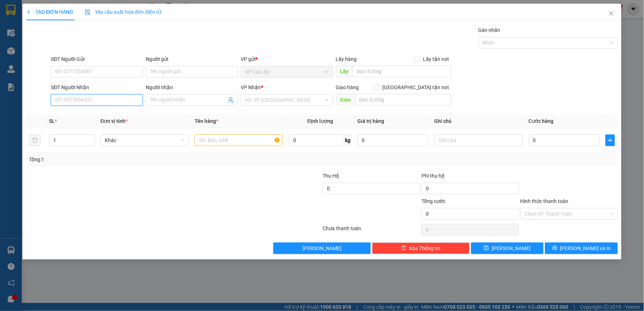
drag, startPoint x: 122, startPoint y: 100, endPoint x: 611, endPoint y: 80, distance: 489.2
click at [143, 97] on div "SĐT Người Nhận VD: 0377654321" at bounding box center [96, 95] width 95 height 25
type input "0"
type input "0767283948"
drag, startPoint x: 120, startPoint y: 115, endPoint x: 125, endPoint y: 95, distance: 20.1
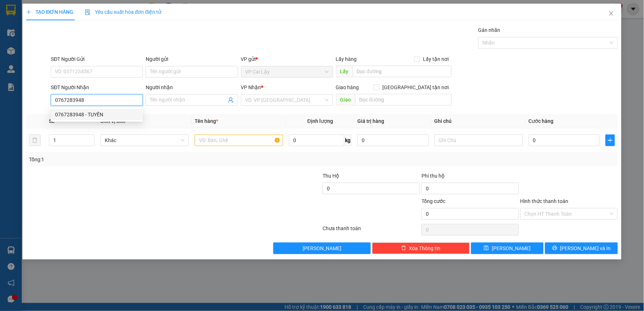
click at [120, 113] on div "0767283948 - TUYỀN" at bounding box center [96, 115] width 83 height 8
type input "TUYỀN"
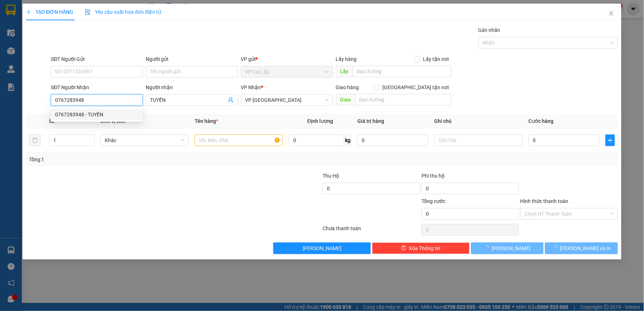
type input "30.000"
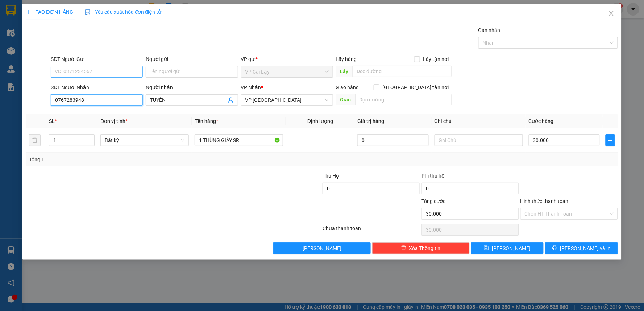
type input "0767283948"
click at [84, 75] on input "SĐT Người Gửi" at bounding box center [97, 72] width 92 height 12
click at [87, 75] on input "SĐT Người Gửi" at bounding box center [97, 72] width 92 height 12
drag, startPoint x: 92, startPoint y: 90, endPoint x: 168, endPoint y: 194, distance: 128.9
click at [92, 91] on div "0365591918 - THANH" at bounding box center [97, 86] width 92 height 12
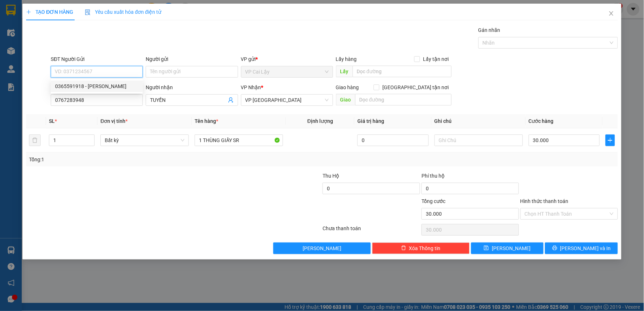
type input "0365591918"
type input "THANH"
drag, startPoint x: 176, startPoint y: 217, endPoint x: 124, endPoint y: 175, distance: 66.0
click at [175, 215] on div at bounding box center [124, 209] width 198 height 25
click at [131, 157] on div "Tổng: 1" at bounding box center [139, 160] width 220 height 8
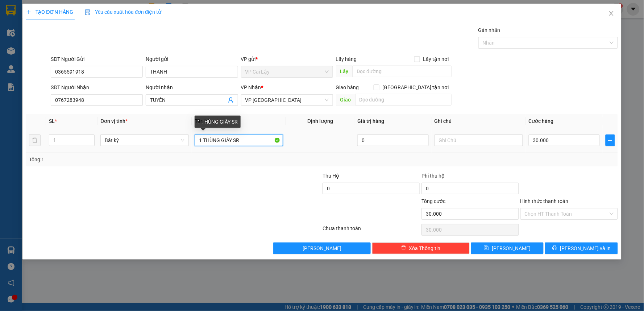
drag, startPoint x: 247, startPoint y: 139, endPoint x: 238, endPoint y: 138, distance: 9.1
click at [238, 138] on input "1 THÙNG GIẤY SR" at bounding box center [239, 141] width 88 height 12
type input "1 THÙNG GIẤY KV"
click at [559, 177] on div at bounding box center [569, 184] width 99 height 25
drag, startPoint x: 550, startPoint y: 215, endPoint x: 550, endPoint y: 220, distance: 5.1
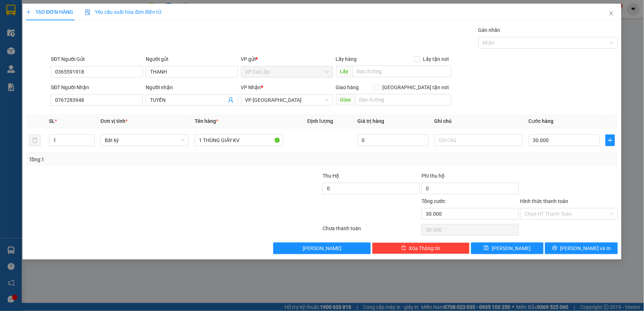
click at [550, 217] on input "Hình thức thanh toán" at bounding box center [567, 213] width 84 height 11
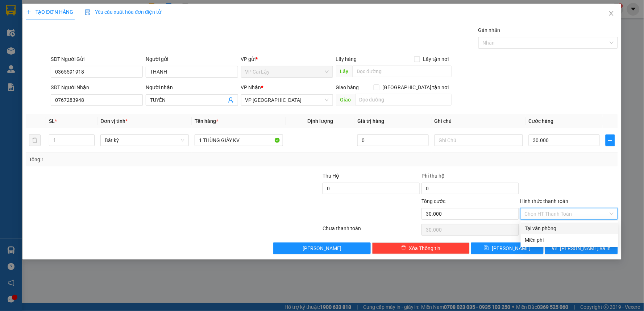
drag, startPoint x: 551, startPoint y: 234, endPoint x: 563, endPoint y: 226, distance: 13.9
click at [554, 232] on div "Tại văn phòng" at bounding box center [570, 229] width 98 height 12
type input "0"
click at [602, 177] on div at bounding box center [569, 184] width 99 height 25
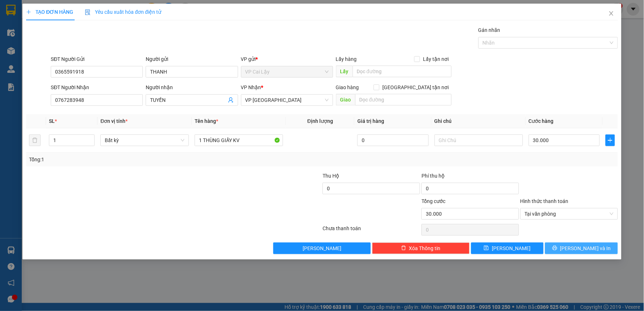
click at [558, 245] on icon "printer" at bounding box center [555, 247] width 5 height 5
click at [582, 248] on span "[PERSON_NAME] và In" at bounding box center [586, 248] width 51 height 8
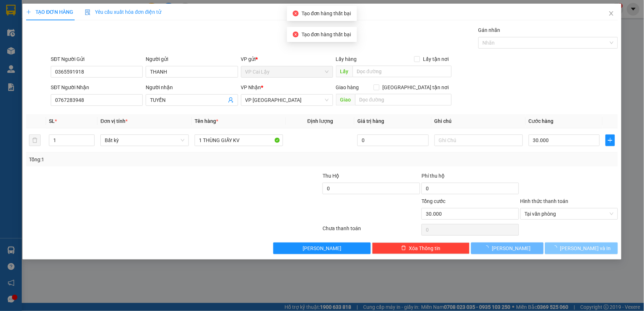
click at [582, 248] on span "[PERSON_NAME] và In" at bounding box center [586, 248] width 51 height 8
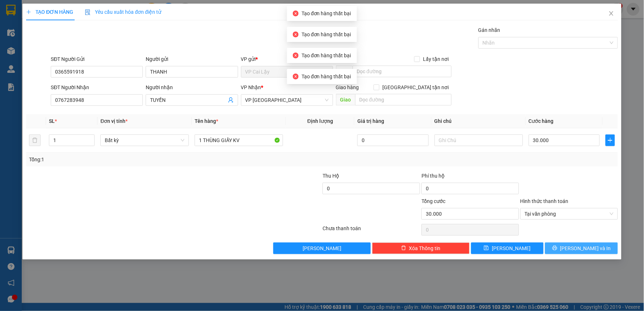
click at [582, 248] on span "[PERSON_NAME] và In" at bounding box center [586, 248] width 51 height 8
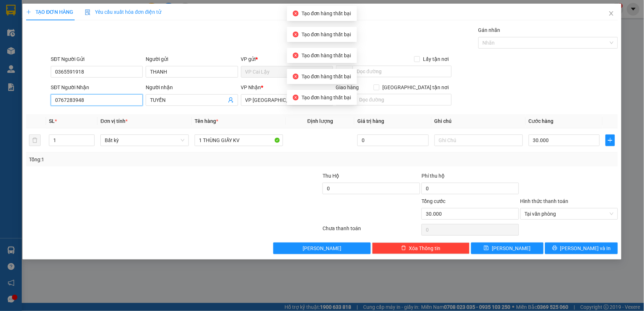
click at [82, 96] on input "0767283948" at bounding box center [97, 100] width 92 height 12
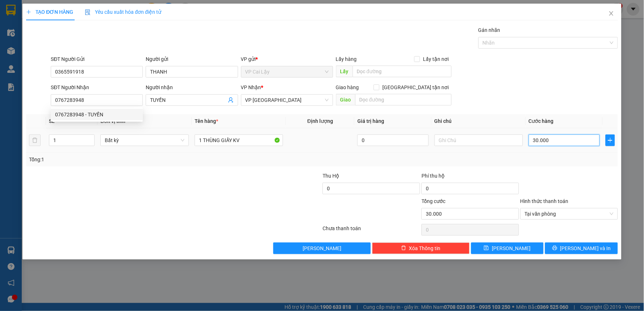
click at [537, 138] on input "30.000" at bounding box center [564, 141] width 71 height 12
type input "3"
type input "30"
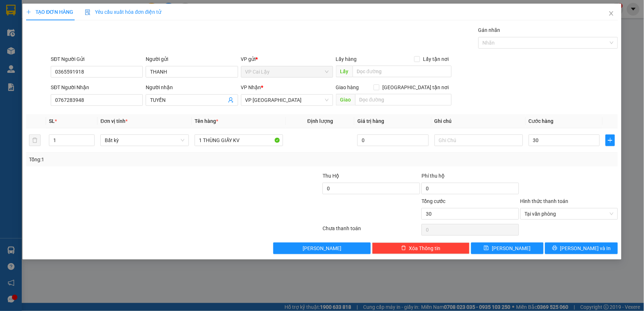
type input "30.000"
click at [562, 207] on div "Hình thức thanh toán" at bounding box center [570, 202] width 98 height 11
click at [560, 252] on button "[PERSON_NAME] và In" at bounding box center [581, 249] width 73 height 12
drag, startPoint x: 612, startPoint y: 13, endPoint x: 17, endPoint y: 13, distance: 594.6
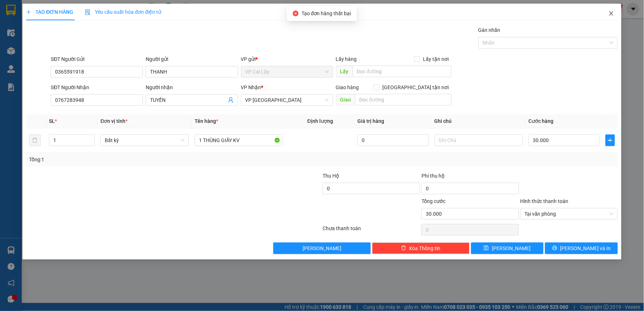
click at [603, 13] on span "Close" at bounding box center [612, 14] width 20 height 20
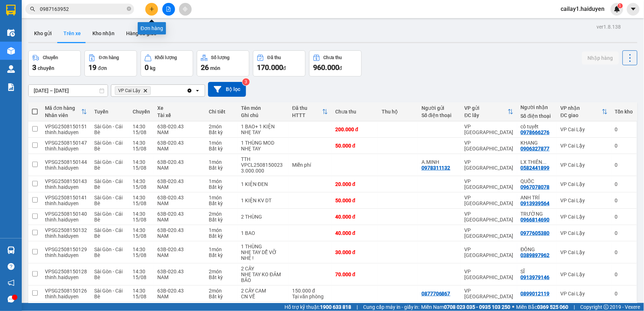
click at [150, 10] on icon "plus" at bounding box center [151, 9] width 5 height 5
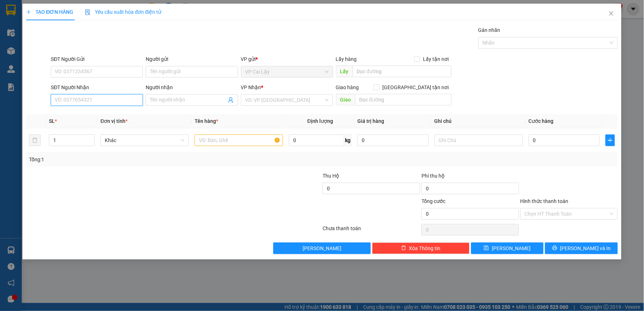
click at [84, 104] on input "SĐT Người Nhận" at bounding box center [97, 100] width 92 height 12
click at [108, 97] on input "SĐT Người Nhận" at bounding box center [97, 100] width 92 height 12
drag, startPoint x: 106, startPoint y: 118, endPoint x: 102, endPoint y: 104, distance: 14.5
click at [103, 117] on div "0767283948 - TUYỀN" at bounding box center [96, 115] width 83 height 8
type input "0767283948"
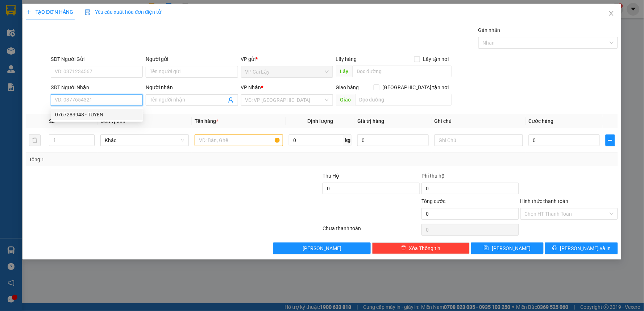
type input "TUYỀN"
type input "30.000"
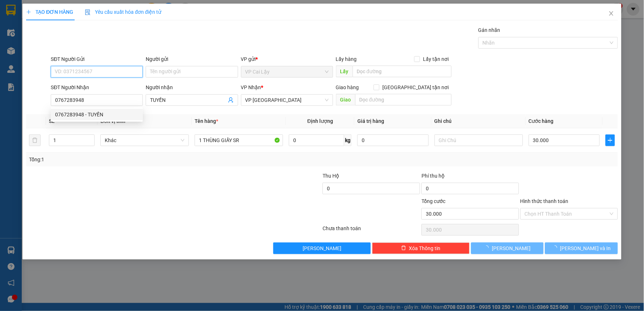
click at [112, 66] on input "SĐT Người Gửi" at bounding box center [97, 72] width 92 height 12
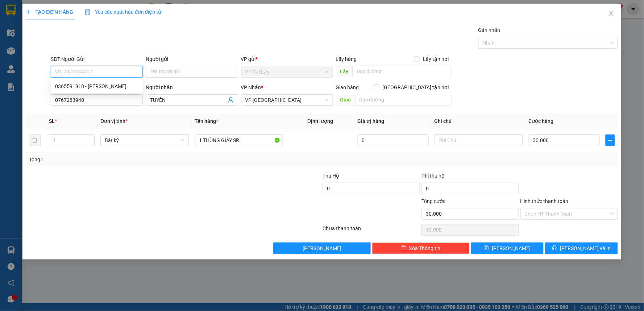
click at [112, 72] on input "SĐT Người Gửi" at bounding box center [97, 72] width 92 height 12
drag, startPoint x: 112, startPoint y: 88, endPoint x: 273, endPoint y: 172, distance: 181.3
click at [112, 89] on div "0365591918 - THANH" at bounding box center [96, 86] width 83 height 8
type input "0365591918"
type input "THANH"
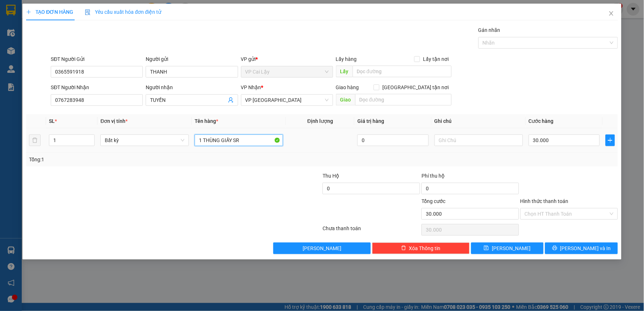
click at [252, 140] on input "1 THÙNG GIẤY SR" at bounding box center [239, 141] width 88 height 12
type input "1 THÙNG GIẤY KV TẮC"
click at [554, 179] on div at bounding box center [569, 184] width 99 height 25
drag, startPoint x: 549, startPoint y: 160, endPoint x: 547, endPoint y: 154, distance: 5.7
click at [548, 160] on div "Tổng: 1" at bounding box center [322, 160] width 586 height 8
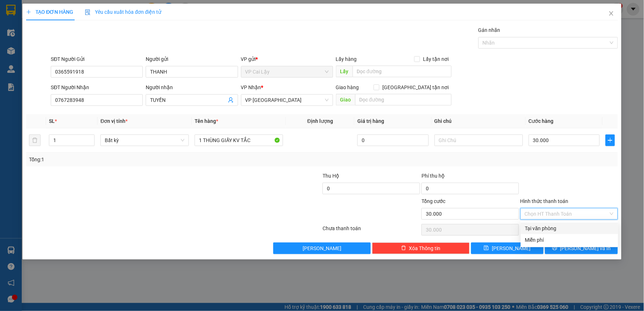
click at [538, 216] on input "Hình thức thanh toán" at bounding box center [567, 213] width 84 height 11
click at [547, 225] on div "Tại văn phòng" at bounding box center [569, 228] width 89 height 8
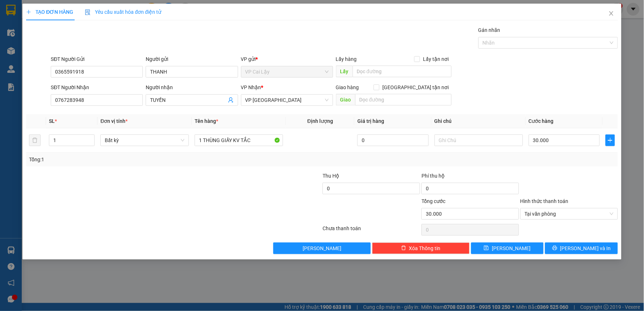
click at [583, 164] on div "Tổng: 1" at bounding box center [322, 160] width 592 height 14
click at [558, 248] on icon "printer" at bounding box center [555, 247] width 5 height 5
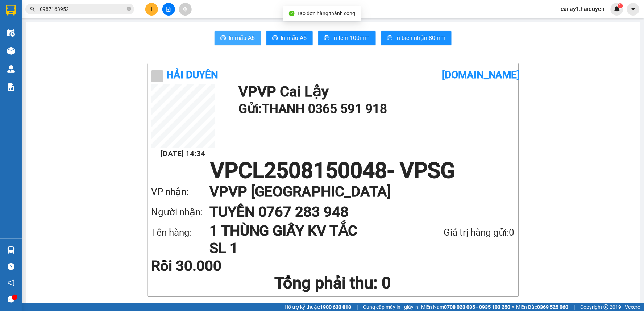
click at [226, 35] on button "In mẫu A6" at bounding box center [238, 38] width 46 height 15
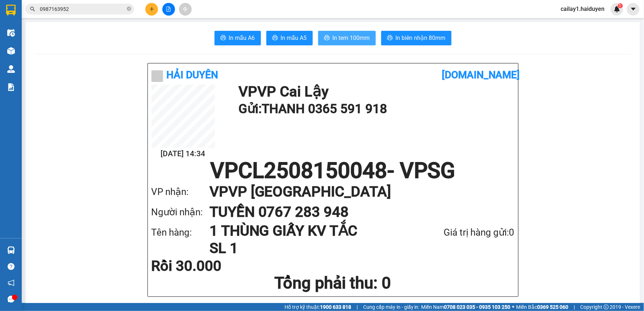
click at [336, 33] on button "In tem 100mm" at bounding box center [347, 38] width 58 height 15
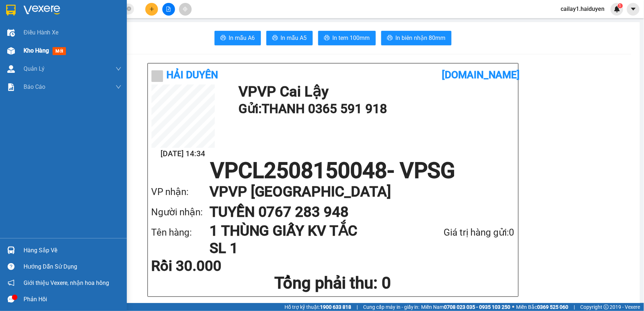
click at [42, 48] on span "Kho hàng" at bounding box center [36, 50] width 25 height 7
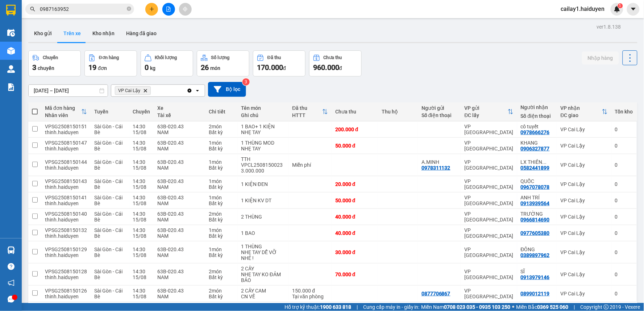
click at [608, 310] on div "10 / trang" at bounding box center [607, 313] width 22 height 7
click at [610, 295] on span "100 / trang" at bounding box center [604, 298] width 26 height 7
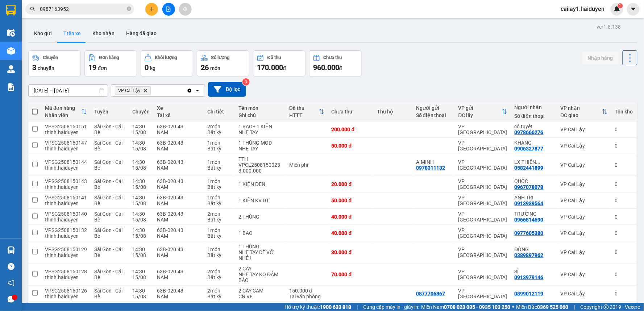
checkbox input "false"
checkbox input "true"
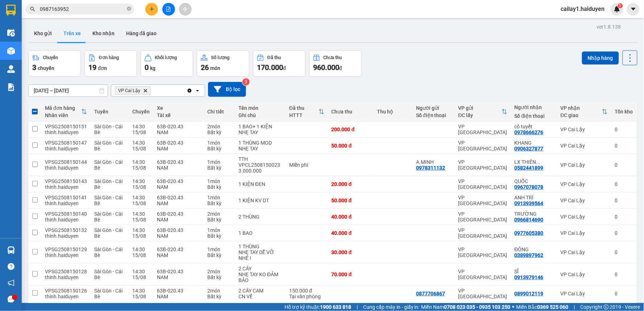
checkbox input "true"
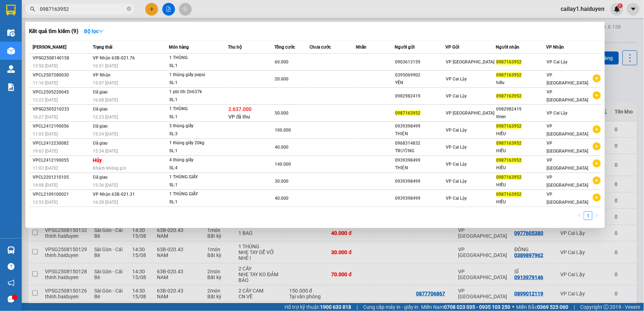
click at [67, 7] on input "0987163952" at bounding box center [83, 9] width 86 height 8
paste input "706515586"
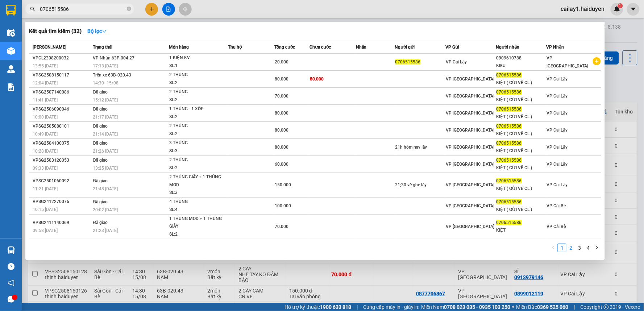
click at [571, 249] on link "2" at bounding box center [571, 248] width 8 height 8
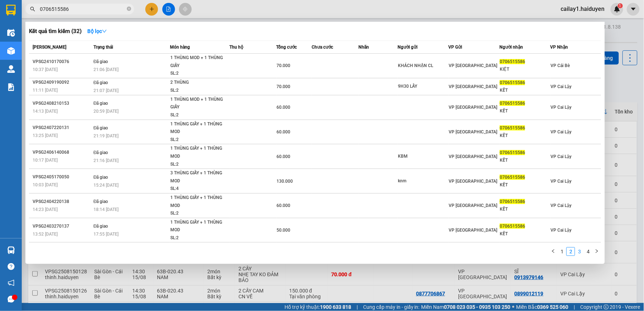
click at [581, 248] on link "3" at bounding box center [580, 252] width 8 height 8
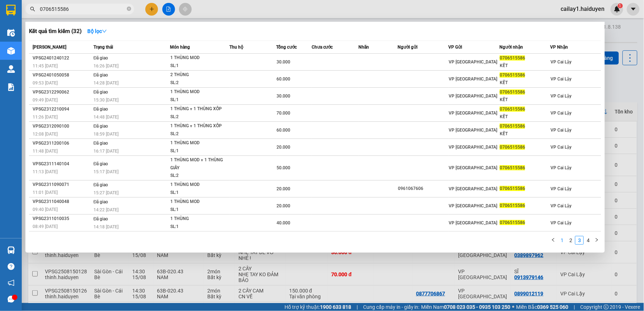
click at [561, 242] on link "1" at bounding box center [562, 240] width 8 height 8
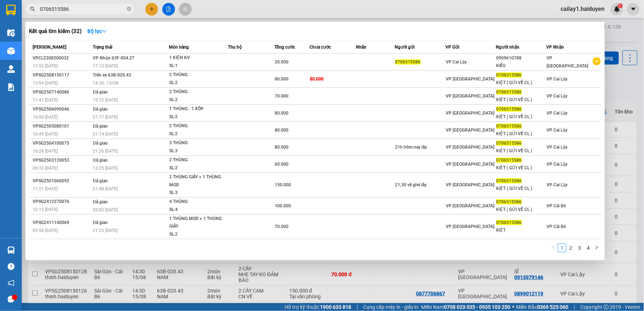
click at [458, 8] on div at bounding box center [322, 155] width 644 height 311
click at [71, 11] on input "0706515586" at bounding box center [83, 9] width 86 height 8
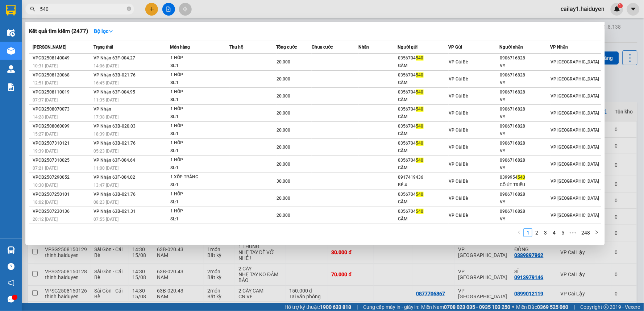
type input "540"
drag, startPoint x: 256, startPoint y: 19, endPoint x: 259, endPoint y: 15, distance: 5.2
click at [256, 18] on div at bounding box center [322, 155] width 644 height 311
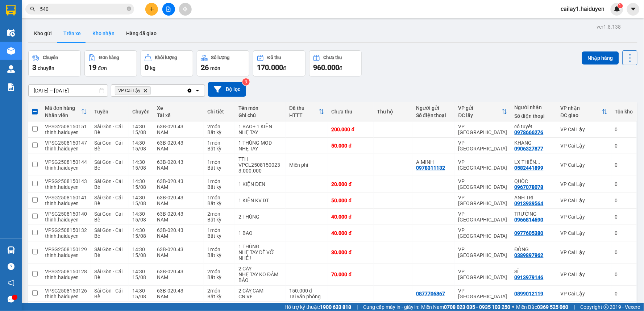
click at [109, 33] on button "Kho nhận" at bounding box center [104, 33] width 34 height 17
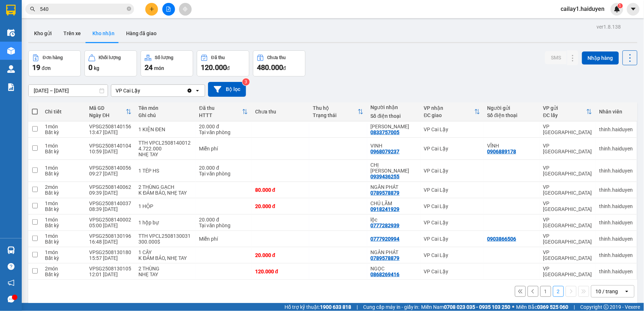
click at [610, 288] on div "10 / trang" at bounding box center [607, 291] width 22 height 7
click at [608, 267] on span "100 / trang" at bounding box center [604, 270] width 26 height 7
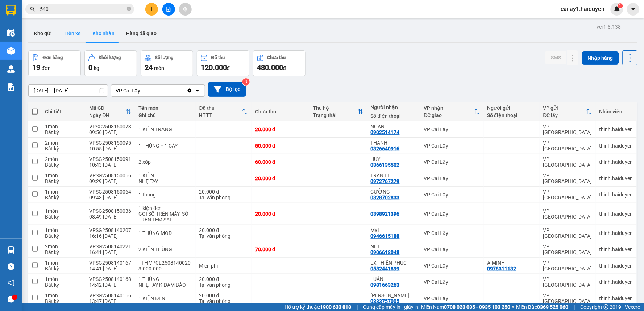
click at [75, 32] on button "Trên xe" at bounding box center [72, 33] width 29 height 17
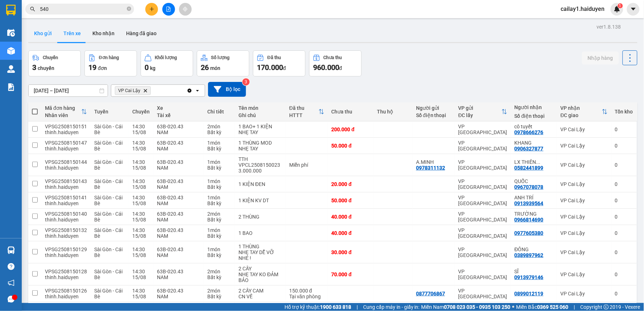
click at [41, 34] on button "Kho gửi" at bounding box center [42, 33] width 29 height 17
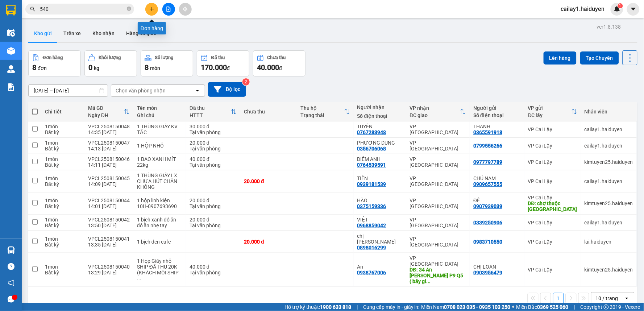
drag, startPoint x: 151, startPoint y: 8, endPoint x: 148, endPoint y: 2, distance: 7.0
click at [148, 3] on div at bounding box center [168, 9] width 54 height 13
click at [148, 13] on button at bounding box center [151, 9] width 13 height 13
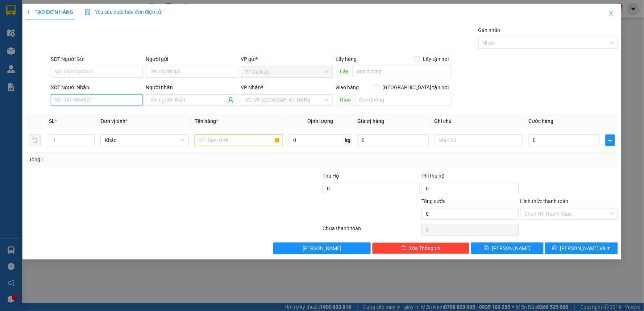
click at [109, 97] on input "SĐT Người Nhận" at bounding box center [97, 100] width 92 height 12
type input "0929839695"
click at [88, 115] on div "0929839695 - VĂN TƯƠI" at bounding box center [96, 115] width 83 height 8
type input "VĂN TƯƠI"
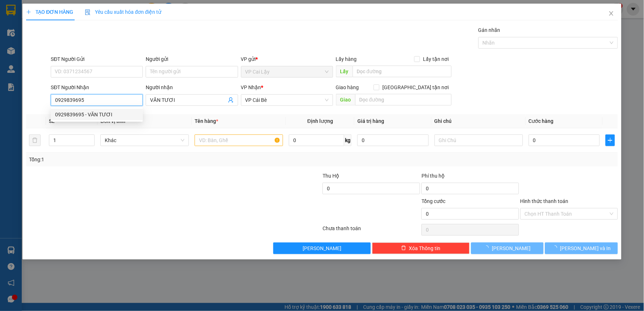
type input "10.000"
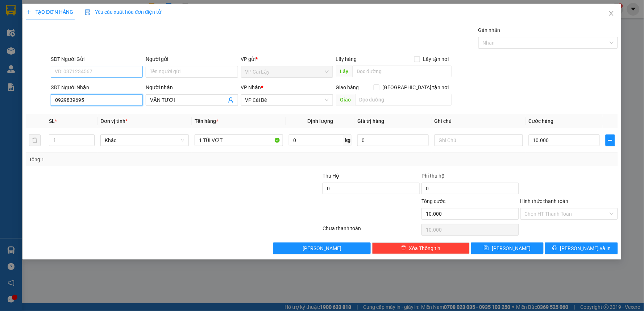
type input "0929839695"
click at [117, 74] on input "SĐT Người Gửi" at bounding box center [97, 72] width 92 height 12
drag, startPoint x: 220, startPoint y: 179, endPoint x: 241, endPoint y: 133, distance: 51.4
click at [220, 176] on div at bounding box center [124, 184] width 198 height 25
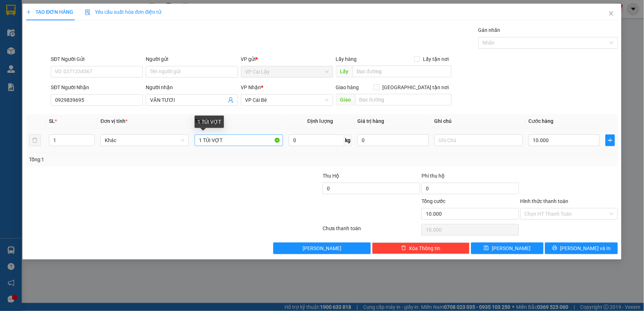
drag, startPoint x: 226, startPoint y: 146, endPoint x: 214, endPoint y: 142, distance: 12.8
click at [214, 142] on div "1 TÚI VỢT" at bounding box center [239, 140] width 88 height 15
drag, startPoint x: 230, startPoint y: 142, endPoint x: 207, endPoint y: 141, distance: 23.6
click at [206, 141] on input "1 TÚI VỢT" at bounding box center [239, 141] width 88 height 12
type input "1 bịch trắng 3 ống cầu lông"
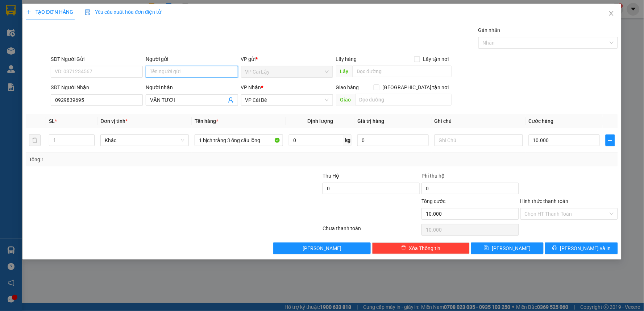
click at [218, 77] on input "Người gửi" at bounding box center [192, 72] width 92 height 12
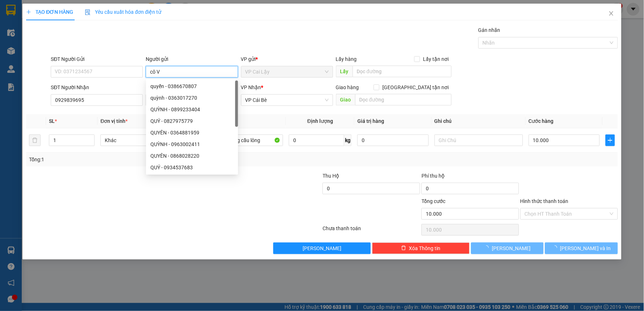
type input "cô VA"
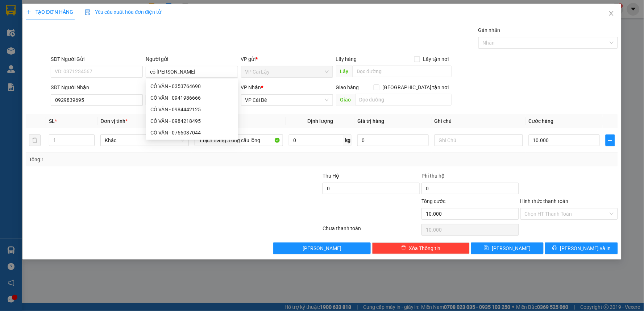
click at [557, 189] on div at bounding box center [569, 184] width 99 height 25
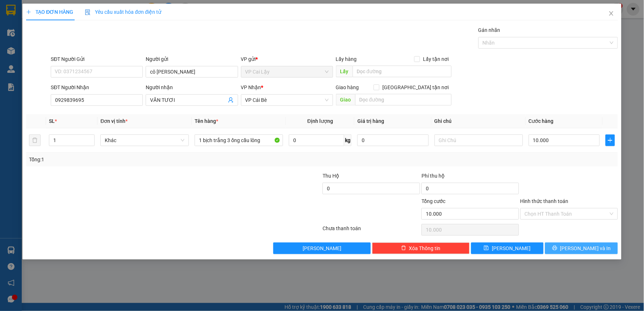
click at [558, 248] on button "[PERSON_NAME] và In" at bounding box center [581, 249] width 73 height 12
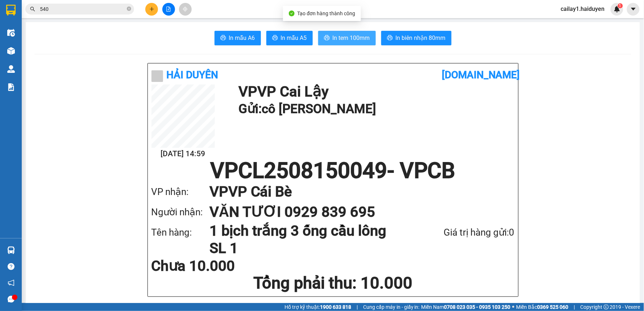
click at [344, 37] on span "In tem 100mm" at bounding box center [351, 37] width 37 height 9
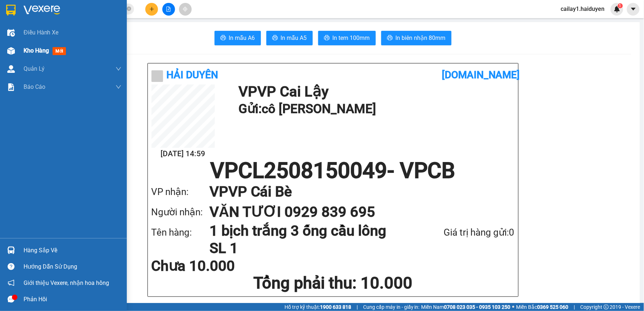
click at [32, 49] on span "Kho hàng" at bounding box center [36, 50] width 25 height 7
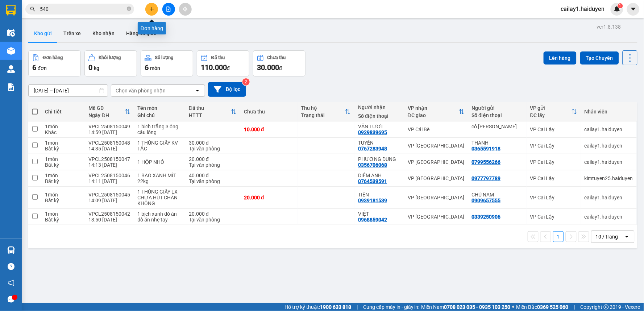
click at [157, 11] on button at bounding box center [151, 9] width 13 height 13
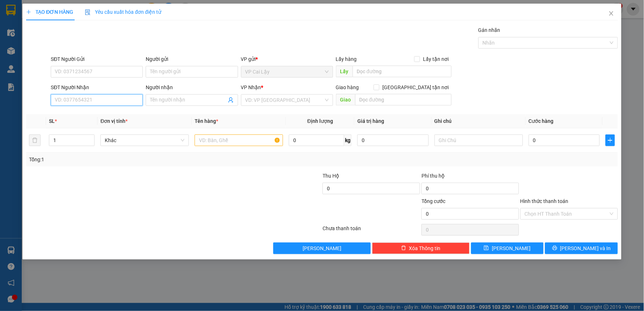
click at [100, 99] on input "SĐT Người Nhận" at bounding box center [97, 100] width 92 height 12
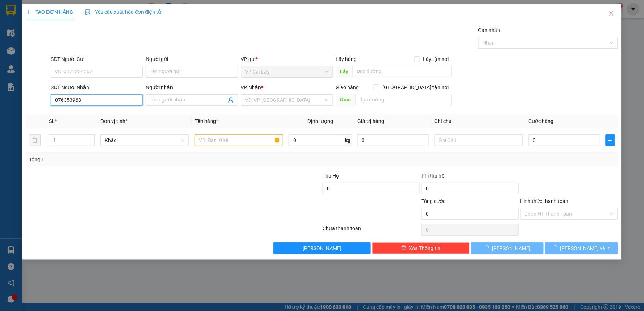
type input "0763539688"
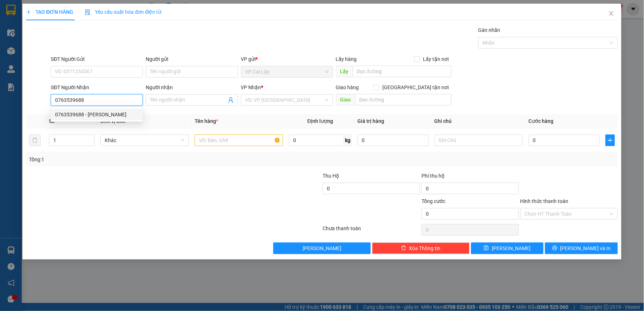
click at [86, 113] on div "0763539688 - PHƯƠNG NGHI" at bounding box center [96, 115] width 83 height 8
type input "[PERSON_NAME]"
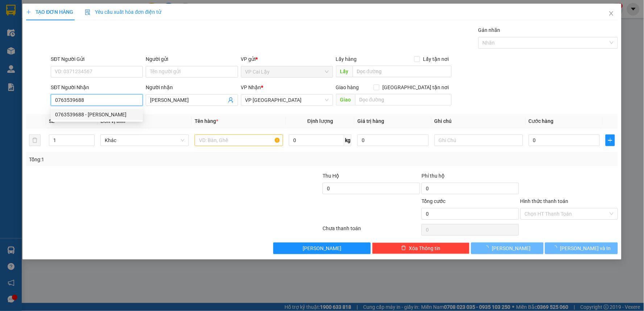
type input "20.000"
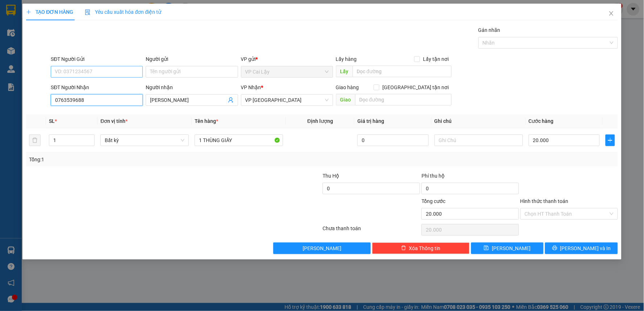
type input "0763539688"
click at [88, 74] on input "SĐT Người Gửi" at bounding box center [97, 72] width 92 height 12
click at [102, 88] on div "0975053854" at bounding box center [96, 86] width 83 height 8
type input "0975053854"
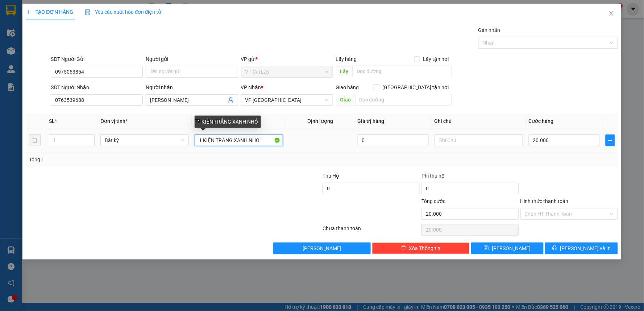
click at [253, 139] on input "1 KIỆN TRẮNG XANH NHỎ" at bounding box center [239, 141] width 88 height 12
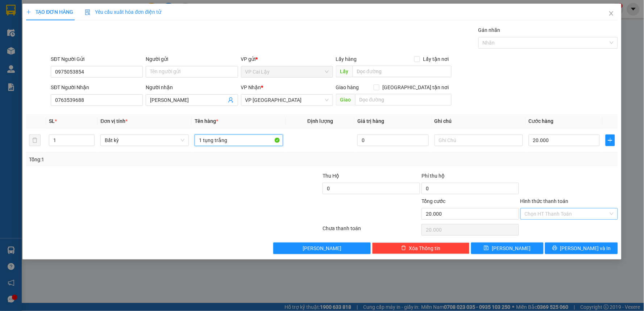
type input "1 tụng trắng"
click at [551, 218] on input "Hình thức thanh toán" at bounding box center [567, 213] width 84 height 11
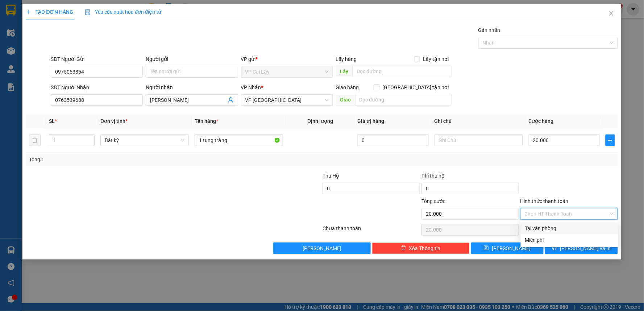
click at [552, 230] on div "Tại văn phòng" at bounding box center [569, 228] width 89 height 8
type input "0"
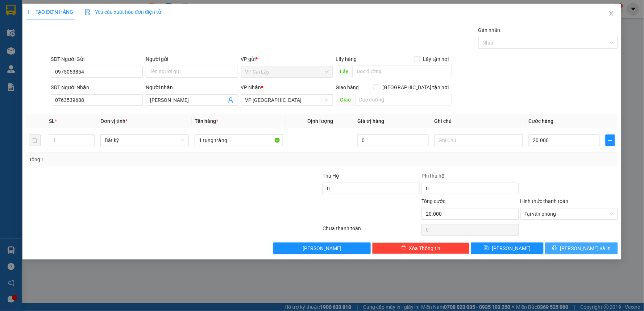
click at [582, 245] on span "[PERSON_NAME] và In" at bounding box center [586, 248] width 51 height 8
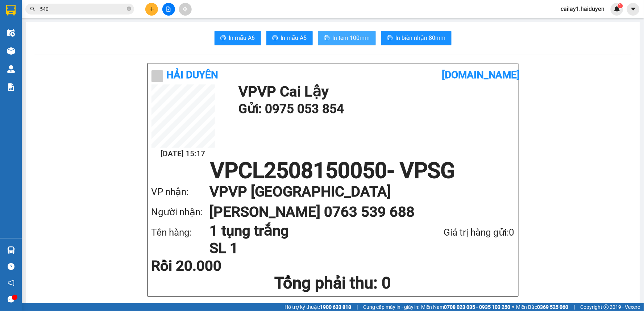
click at [360, 39] on span "In tem 100mm" at bounding box center [351, 37] width 37 height 9
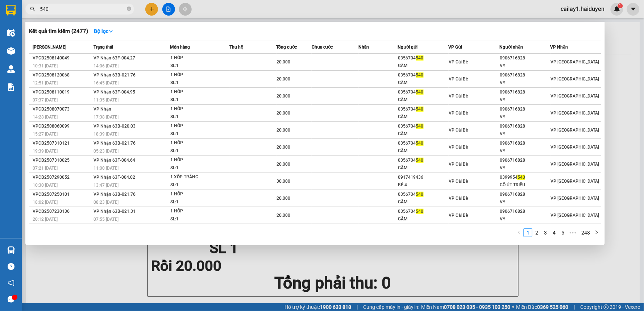
click at [92, 11] on input "540" at bounding box center [83, 9] width 86 height 8
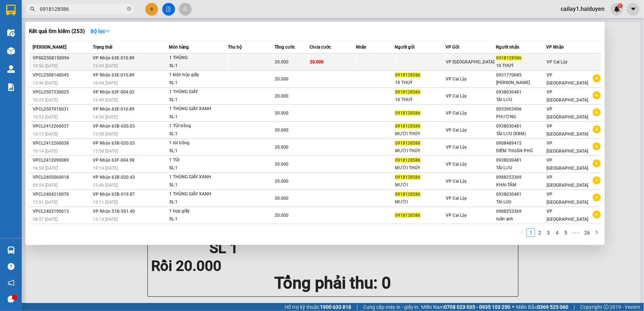
type input "0918128586"
click at [444, 60] on td at bounding box center [420, 62] width 50 height 17
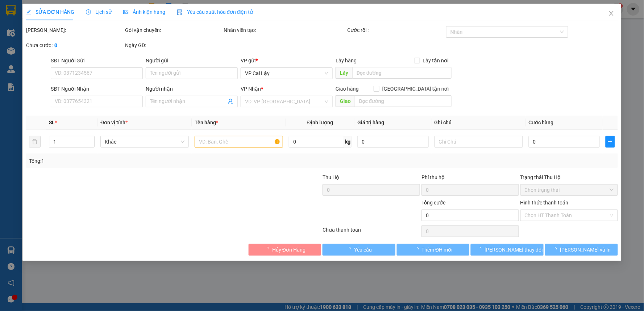
type input "0918128586"
type input "10 THUÝ"
type input "20.000"
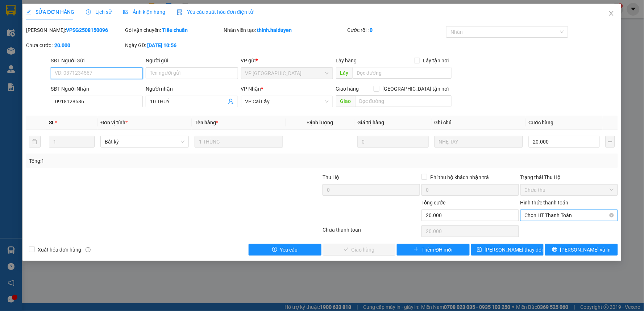
click at [564, 211] on span "Chọn HT Thanh Toán" at bounding box center [569, 215] width 89 height 11
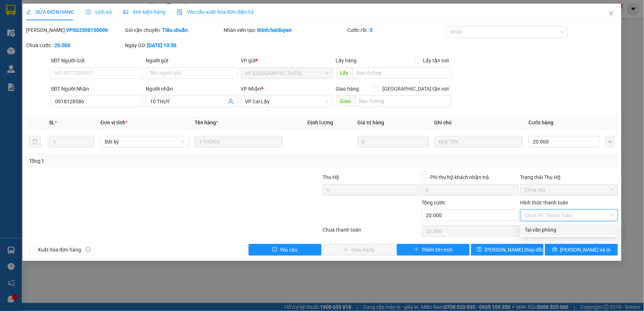
click at [558, 231] on div "Tại văn phòng" at bounding box center [569, 230] width 89 height 8
type input "0"
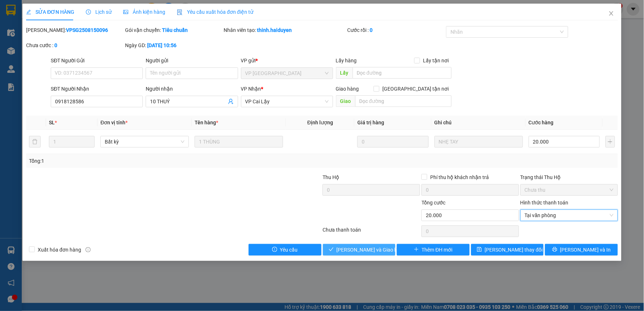
click at [357, 244] on button "[PERSON_NAME] và [PERSON_NAME] hàng" at bounding box center [359, 250] width 73 height 12
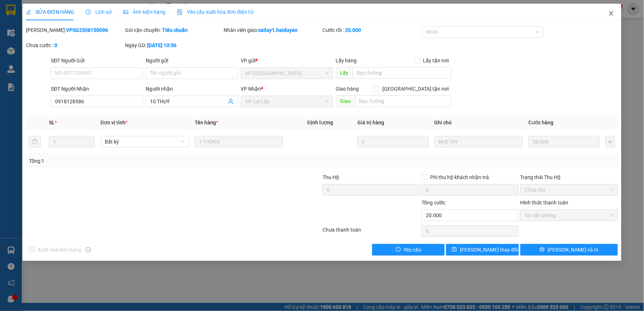
click at [611, 13] on icon "close" at bounding box center [612, 13] width 4 height 4
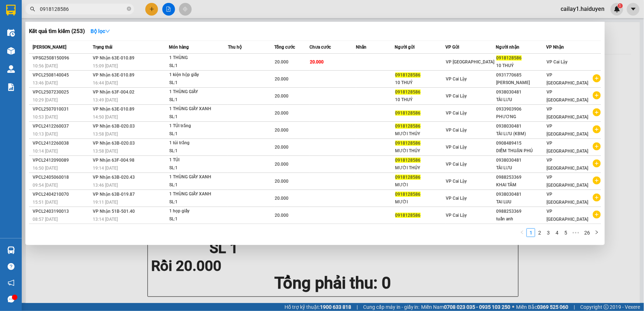
click at [82, 5] on input "0918128586" at bounding box center [83, 9] width 86 height 8
click at [154, 12] on div at bounding box center [322, 155] width 644 height 311
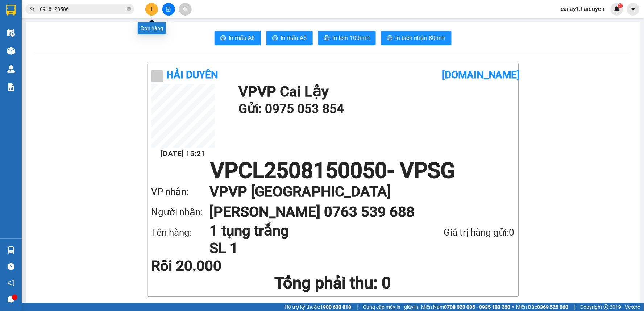
click at [146, 8] on button at bounding box center [151, 9] width 13 height 13
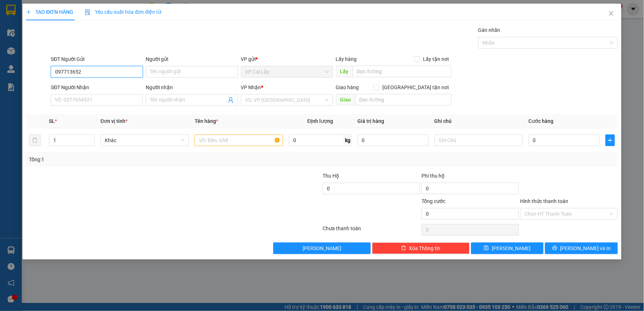
type input "0977136529"
click at [89, 84] on div "0977136529" at bounding box center [96, 86] width 83 height 8
type input "0352249824"
type input "KHÁNH DUYÊN"
type input "20.000"
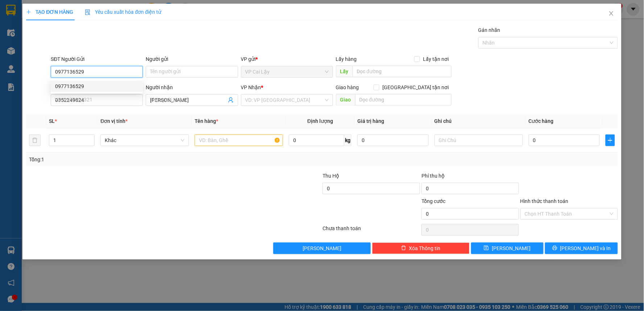
type input "20.000"
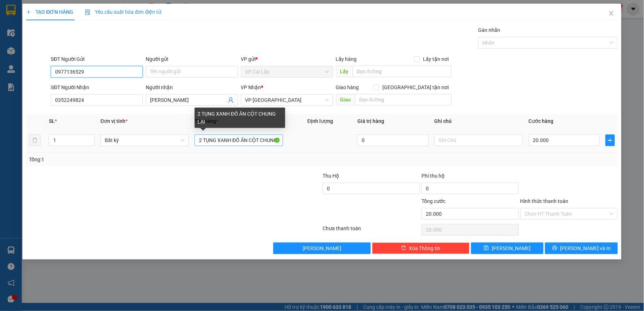
type input "0977136529"
drag, startPoint x: 269, startPoint y: 141, endPoint x: 255, endPoint y: 139, distance: 14.4
click at [255, 139] on input "2 TỤNG XANH ĐỒ ĂN CỘT CHUNG LẠI" at bounding box center [239, 141] width 88 height 12
click at [245, 142] on input "2 TỤNG XANH ĐỒ ĂN CỘT CHUNG LẠI" at bounding box center [239, 141] width 88 height 12
click at [271, 140] on input "2 TỤNG XANH ĐỒ ĂN CỘT CHUNG LẠI" at bounding box center [239, 141] width 88 height 12
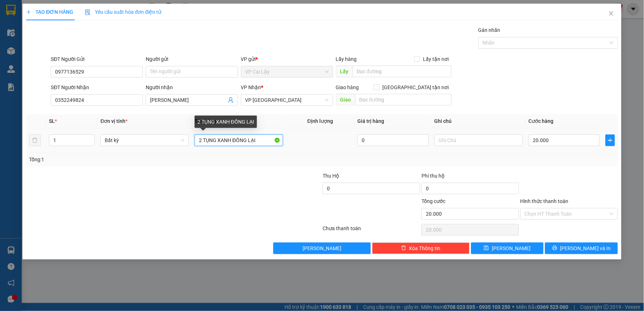
drag, startPoint x: 263, startPoint y: 139, endPoint x: 255, endPoint y: 132, distance: 11.1
click at [262, 139] on input "2 TỤNG XANH ĐỒNG LẠI" at bounding box center [239, 141] width 88 height 12
click at [231, 140] on input "2 TỤNG XANH ĐỒ ĂN" at bounding box center [239, 141] width 88 height 12
type input "2 TỤNG XANH + VÀNG ĐỒ ĂN"
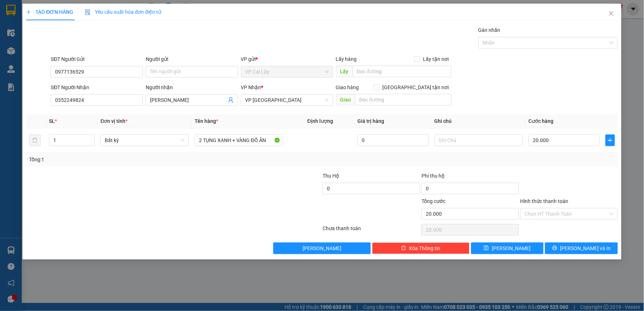
click at [545, 207] on div "Hình thức thanh toán" at bounding box center [570, 202] width 98 height 11
click at [545, 214] on input "Hình thức thanh toán" at bounding box center [567, 213] width 84 height 11
click at [567, 140] on input "20.000" at bounding box center [564, 141] width 71 height 12
type input "4"
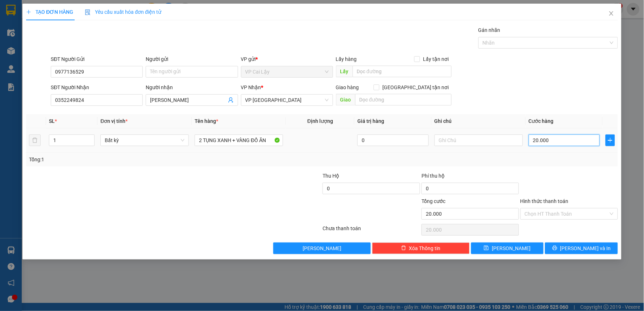
type input "4"
type input "40"
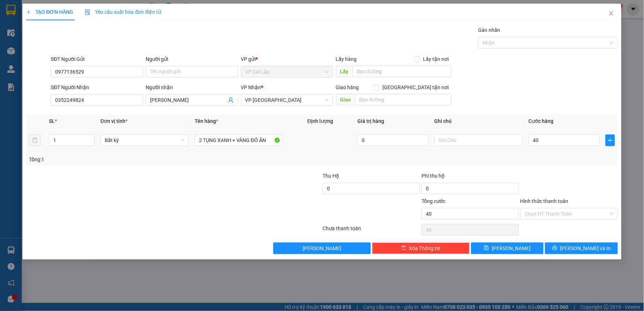
type input "40.000"
click at [594, 161] on div "Tổng: 1" at bounding box center [322, 160] width 586 height 8
click at [560, 211] on input "Hình thức thanh toán" at bounding box center [567, 213] width 84 height 11
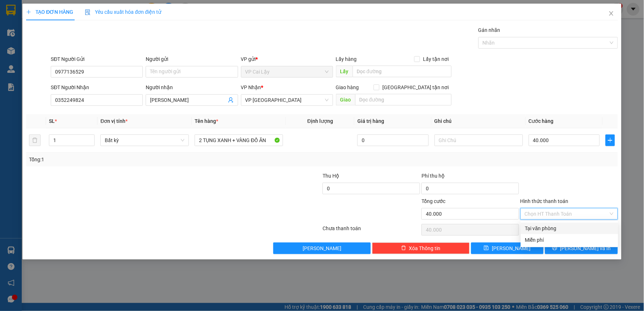
click at [556, 227] on div "Tại văn phòng" at bounding box center [569, 228] width 89 height 8
type input "0"
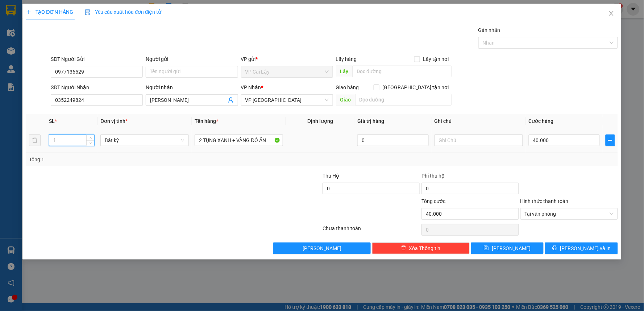
click at [31, 140] on tr "1 Bất kỳ 2 TỤNG XANH + VÀNG ĐỒ ĂN 0 40.000" at bounding box center [322, 140] width 592 height 24
type input "2"
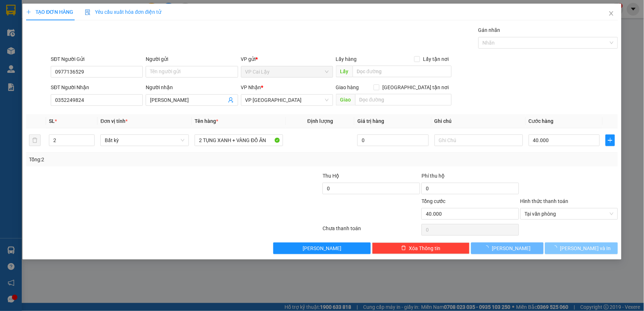
click at [604, 246] on button "[PERSON_NAME] và In" at bounding box center [581, 249] width 73 height 12
type input "0"
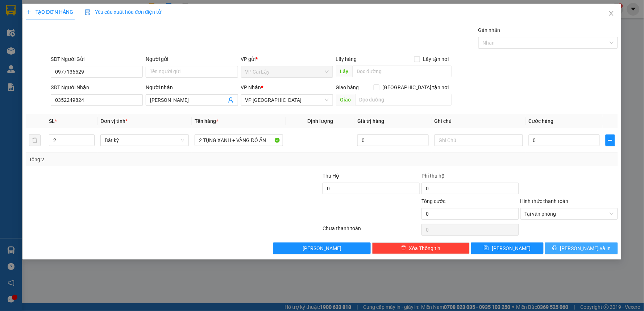
click at [594, 246] on span "[PERSON_NAME] và In" at bounding box center [586, 248] width 51 height 8
click at [583, 250] on span "[PERSON_NAME] và In" at bounding box center [586, 248] width 51 height 8
click at [556, 139] on input "0" at bounding box center [564, 141] width 71 height 12
click at [550, 172] on div at bounding box center [569, 184] width 99 height 25
click at [577, 250] on span "[PERSON_NAME] và In" at bounding box center [586, 248] width 51 height 8
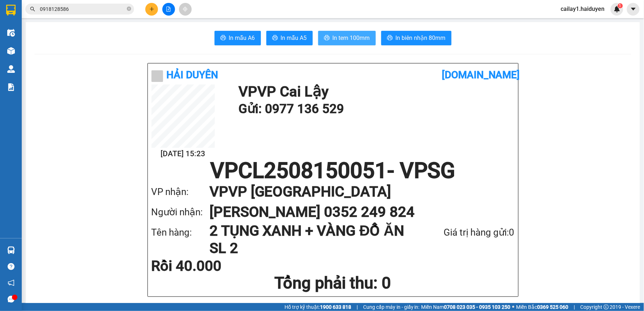
click at [349, 38] on span "In tem 100mm" at bounding box center [351, 37] width 37 height 9
click at [350, 38] on span "In tem 100mm" at bounding box center [351, 37] width 37 height 9
click at [115, 9] on input "0918128586" at bounding box center [83, 9] width 86 height 8
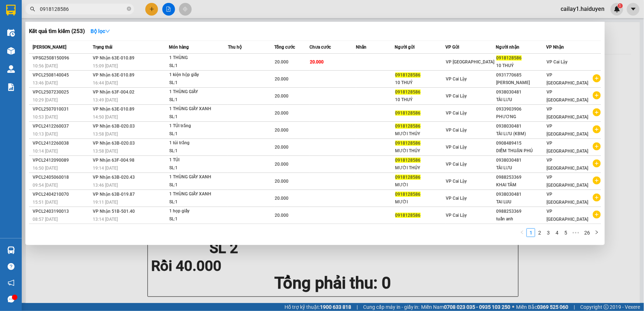
click at [115, 9] on input "0918128586" at bounding box center [83, 9] width 86 height 8
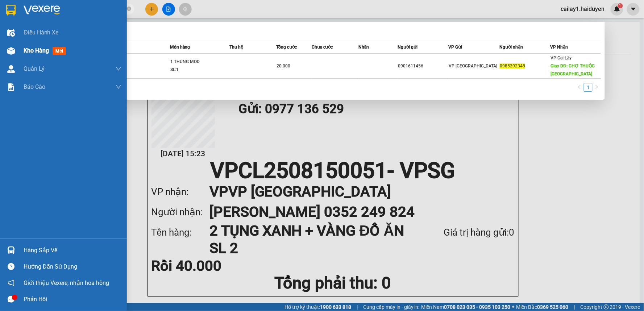
type input "0985292348"
click at [52, 55] on div "Kho hàng mới" at bounding box center [46, 50] width 45 height 9
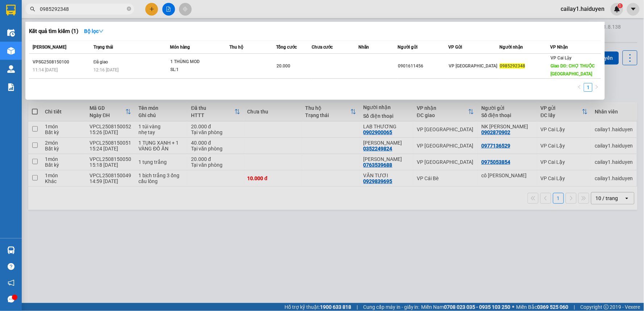
click at [102, 5] on input "0985292348" at bounding box center [83, 9] width 86 height 8
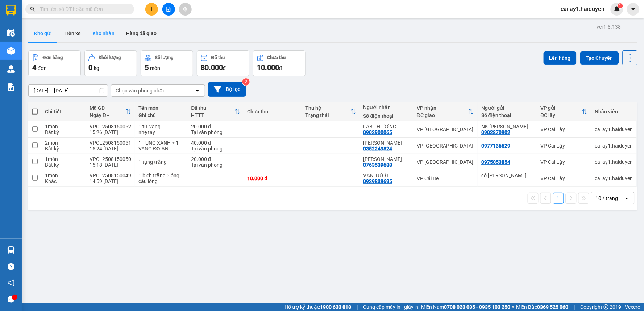
click at [101, 33] on button "Kho nhận" at bounding box center [104, 33] width 34 height 17
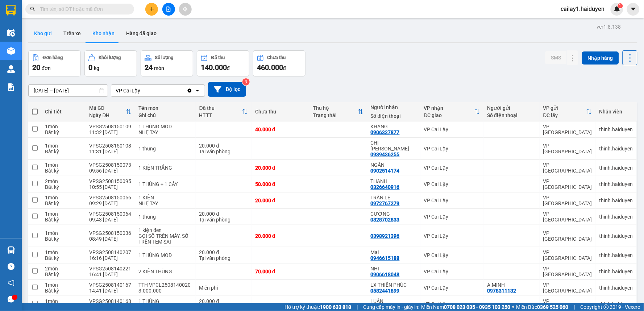
click at [39, 36] on button "Kho gửi" at bounding box center [42, 33] width 29 height 17
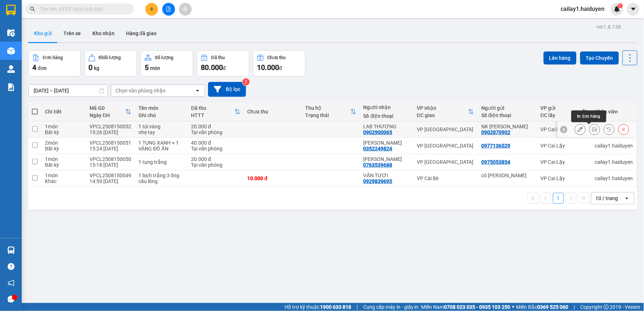
click at [592, 132] on icon at bounding box center [594, 129] width 5 height 5
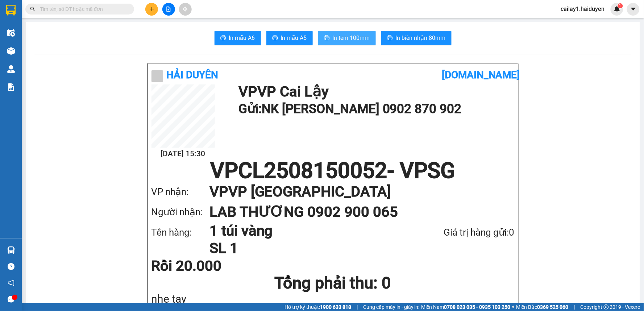
click at [348, 35] on span "In tem 100mm" at bounding box center [351, 37] width 37 height 9
click at [154, 8] on icon "plus" at bounding box center [151, 9] width 5 height 5
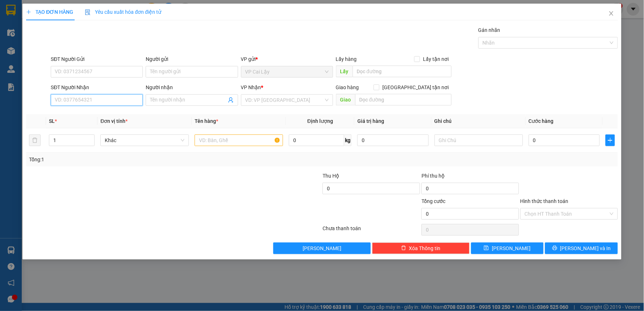
click at [102, 103] on input "SĐT Người Nhận" at bounding box center [97, 100] width 92 height 12
type input "0937361745"
click at [97, 113] on div "0937361745 - NỮ" at bounding box center [96, 115] width 83 height 8
type input "NỮ"
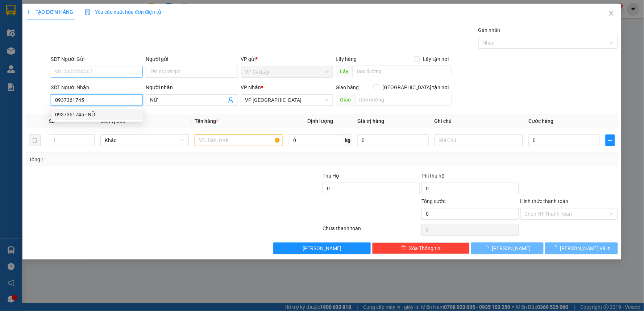
type input "20.000"
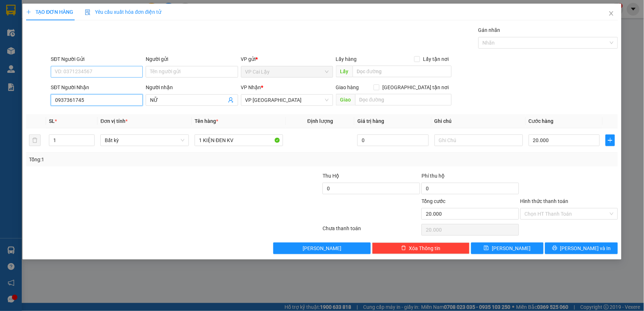
type input "0937361745"
click at [87, 73] on input "SĐT Người Gửi" at bounding box center [97, 72] width 92 height 12
click at [89, 86] on div "0917227123 - PHƯỢNG" at bounding box center [96, 86] width 83 height 8
type input "0917227123"
type input "PHƯỢNG"
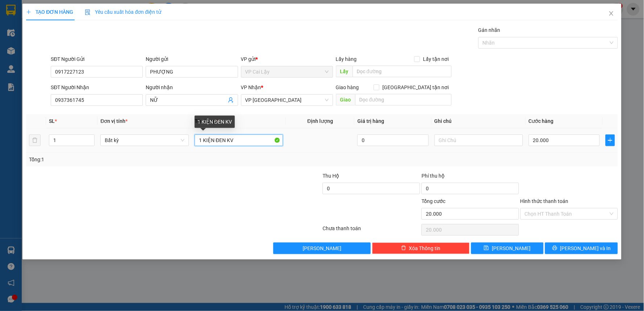
drag, startPoint x: 244, startPoint y: 141, endPoint x: 218, endPoint y: 143, distance: 25.4
click at [218, 143] on input "1 KIỆN ĐEN KV" at bounding box center [239, 141] width 88 height 12
type input "1 KIỆN ĐỎ KV"
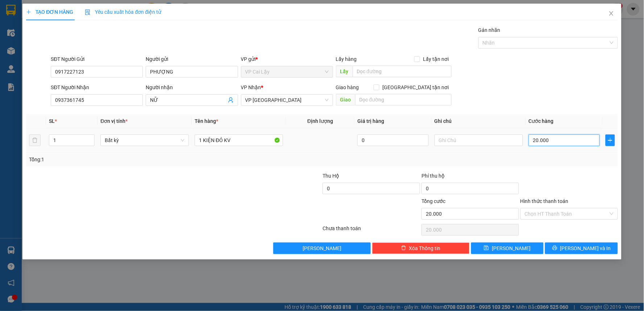
click at [556, 140] on input "20.000" at bounding box center [564, 141] width 71 height 12
click at [577, 251] on span "[PERSON_NAME] và In" at bounding box center [586, 248] width 51 height 8
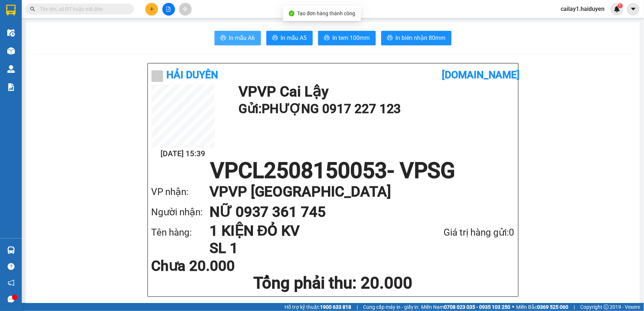
drag, startPoint x: 231, startPoint y: 42, endPoint x: 99, endPoint y: 51, distance: 132.7
click at [229, 41] on span "In mẫu A6" at bounding box center [242, 37] width 26 height 9
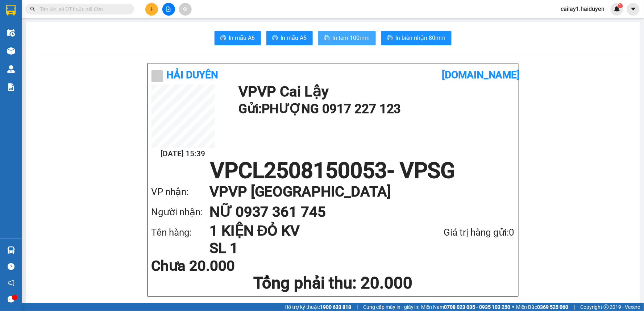
click at [348, 37] on span "In tem 100mm" at bounding box center [351, 37] width 37 height 9
click at [151, 9] on icon "plus" at bounding box center [151, 9] width 5 height 5
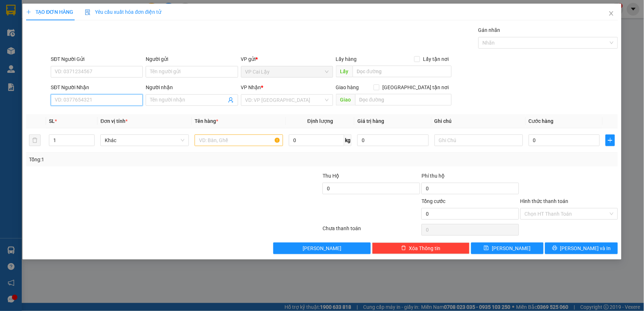
click at [96, 104] on input "SĐT Người Nhận" at bounding box center [97, 100] width 92 height 12
drag, startPoint x: 70, startPoint y: 99, endPoint x: 118, endPoint y: 240, distance: 148.6
click at [71, 99] on input "098881686" at bounding box center [97, 100] width 92 height 12
type input "0988810686"
click at [97, 113] on div "0988810686 - nhi" at bounding box center [96, 115] width 83 height 8
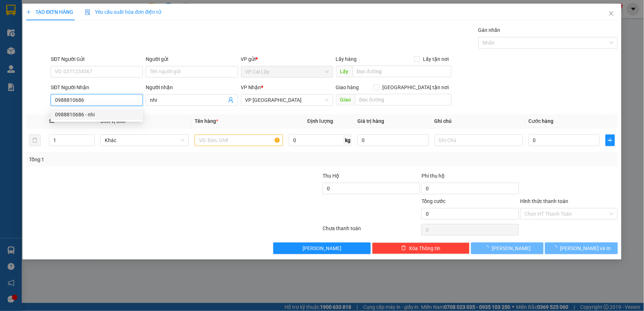
type input "nhi"
type input "20.000"
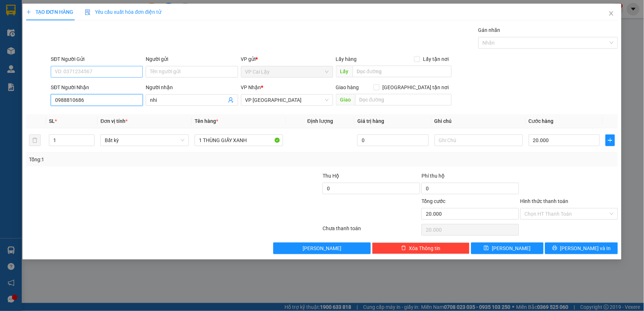
type input "0988810686"
click at [92, 73] on input "SĐT Người Gửi" at bounding box center [97, 72] width 92 height 12
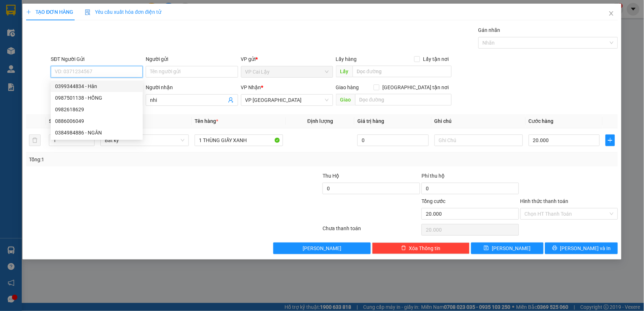
click at [94, 73] on input "SĐT Người Gửi" at bounding box center [97, 72] width 92 height 12
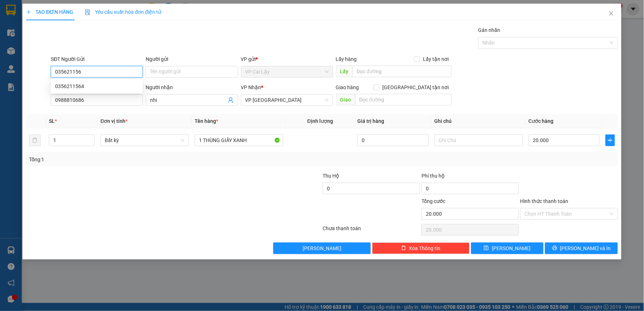
type input "0356211564"
click at [111, 87] on div "0356211564" at bounding box center [96, 86] width 83 height 8
type input "50.000"
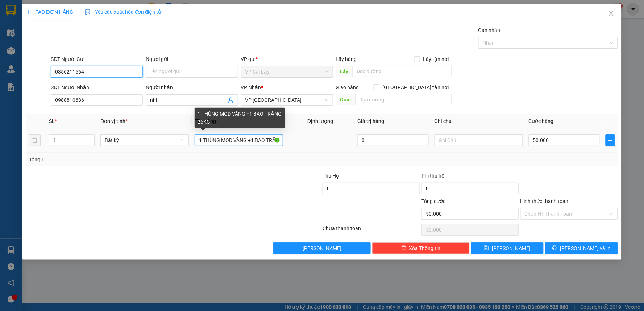
type input "0356211564"
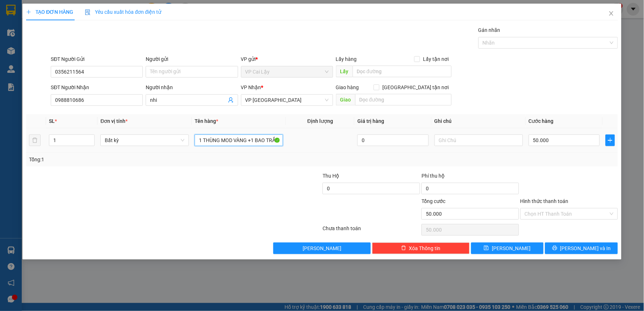
drag, startPoint x: 198, startPoint y: 140, endPoint x: 334, endPoint y: 146, distance: 136.1
click at [334, 146] on tr "1 Bất kỳ 1 THÙNG MOD VÀNG +1 BAO TRẮNG 26KG 0 50.000" at bounding box center [322, 140] width 592 height 24
type input "1 THÙNG GIẤY"
click at [559, 144] on input "50.000" at bounding box center [564, 141] width 71 height 12
type input "2"
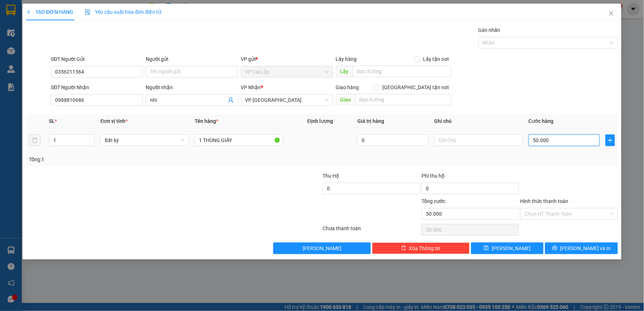
type input "2"
type input "20"
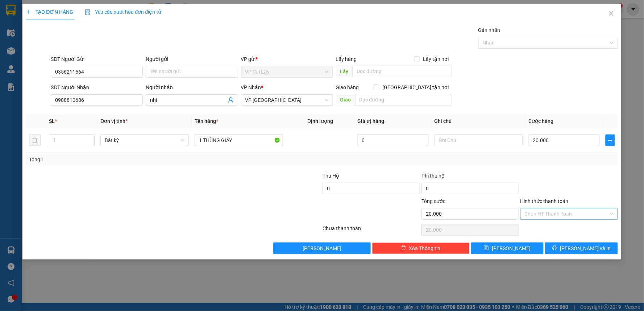
click at [555, 217] on input "Hình thức thanh toán" at bounding box center [567, 213] width 84 height 11
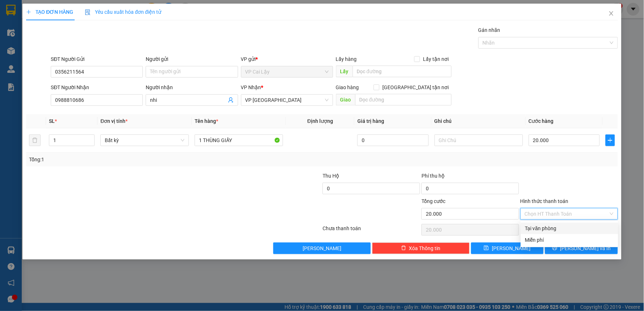
click at [560, 228] on div "Tại văn phòng" at bounding box center [569, 228] width 89 height 8
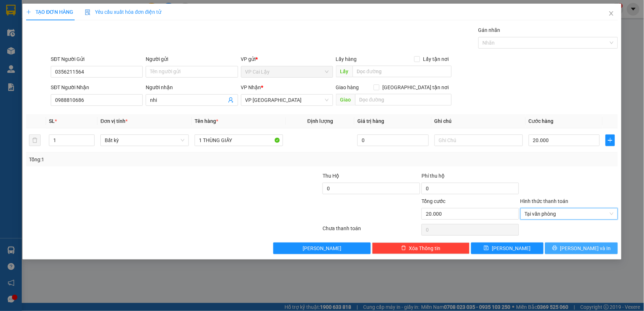
drag, startPoint x: 575, startPoint y: 250, endPoint x: 575, endPoint y: 247, distance: 3.6
click at [575, 248] on button "[PERSON_NAME] và In" at bounding box center [581, 249] width 73 height 12
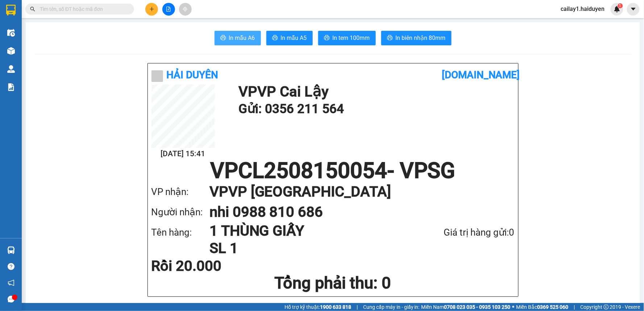
click at [229, 37] on span "In mẫu A6" at bounding box center [242, 37] width 26 height 9
click at [85, 9] on input "text" at bounding box center [83, 9] width 86 height 8
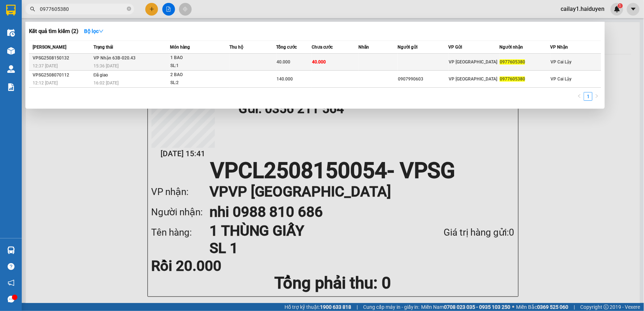
type input "0977605380"
click at [234, 62] on td at bounding box center [253, 62] width 47 height 17
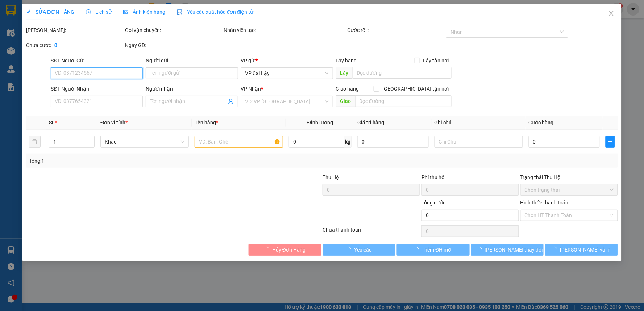
type input "0977605380"
type input "40.000"
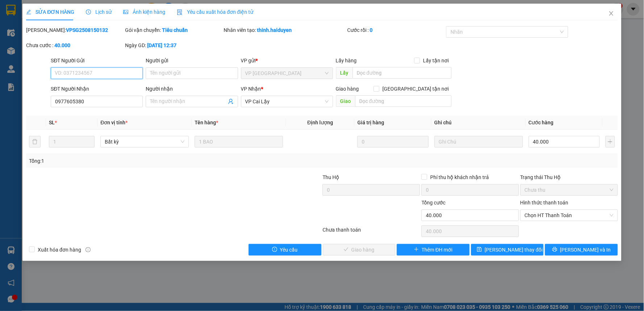
click at [565, 216] on span "Chọn HT Thanh Toán" at bounding box center [569, 215] width 89 height 11
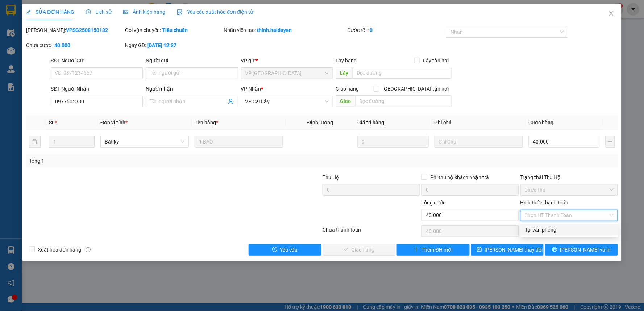
click at [561, 233] on div "Tại văn phòng" at bounding box center [569, 230] width 89 height 8
type input "0"
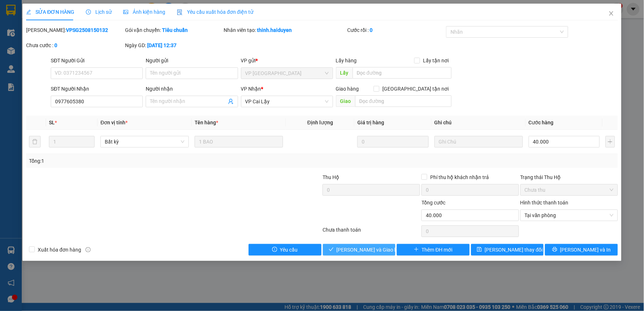
click at [366, 251] on span "[PERSON_NAME] và [PERSON_NAME] hàng" at bounding box center [372, 250] width 70 height 8
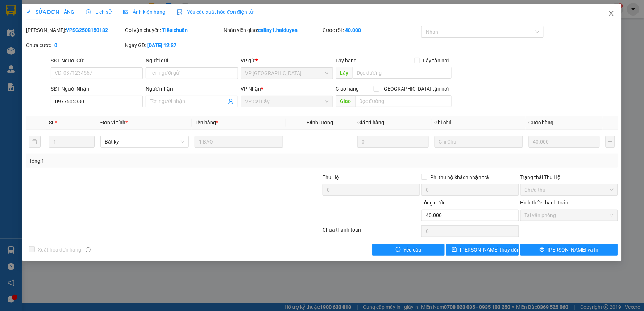
click at [615, 12] on span "Close" at bounding box center [612, 14] width 20 height 20
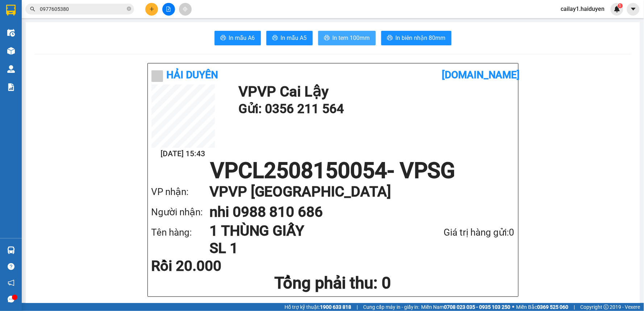
click at [333, 39] on span "In tem 100mm" at bounding box center [351, 37] width 37 height 9
click at [109, 5] on input "0977605380" at bounding box center [83, 9] width 86 height 8
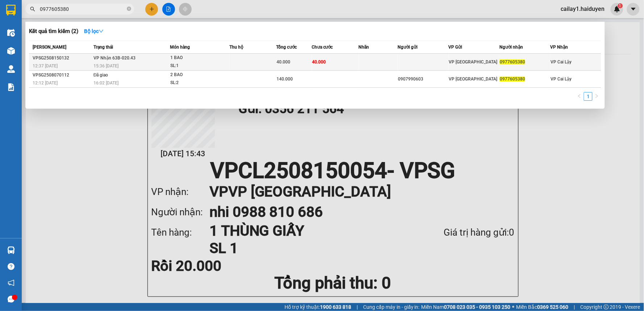
click at [139, 60] on td "VP Nhận 63B-020.43 15:36 - 15/08" at bounding box center [131, 62] width 78 height 17
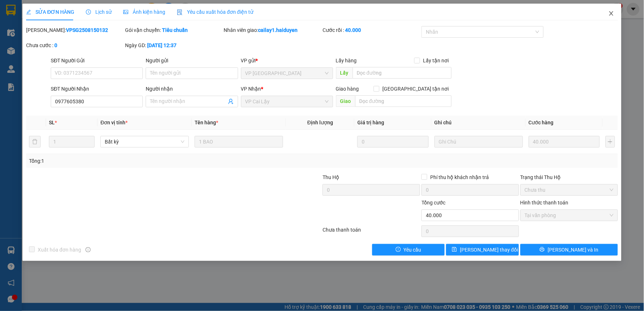
click at [614, 13] on icon "close" at bounding box center [612, 14] width 6 height 6
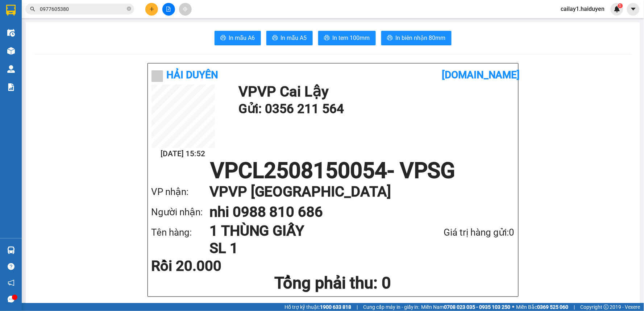
drag, startPoint x: 88, startPoint y: 5, endPoint x: 114, endPoint y: 3, distance: 26.2
click at [90, 4] on span "0977605380" at bounding box center [79, 9] width 109 height 11
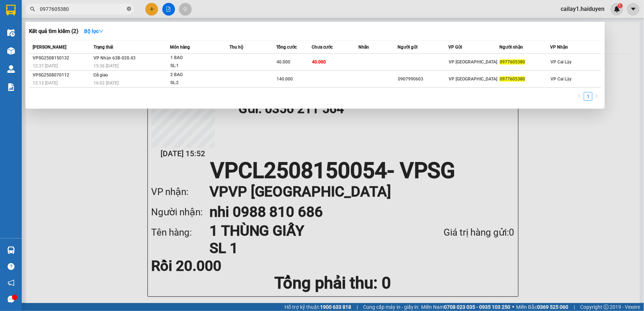
click at [128, 8] on icon "close-circle" at bounding box center [129, 9] width 4 height 4
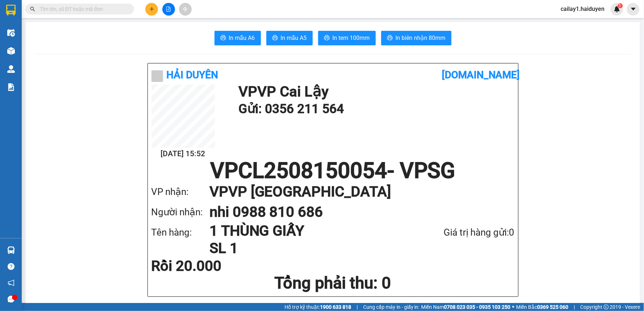
click at [104, 8] on input "text" at bounding box center [83, 9] width 86 height 8
type input "3"
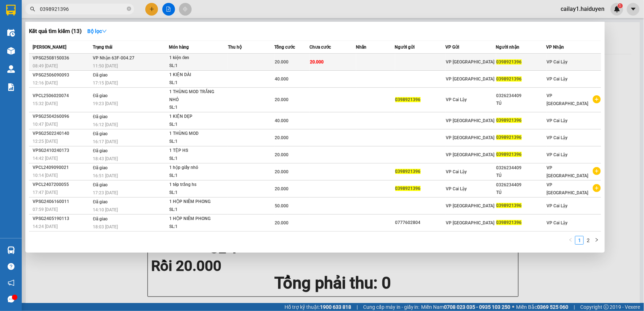
type input "0398921396"
click at [260, 67] on td at bounding box center [251, 62] width 47 height 17
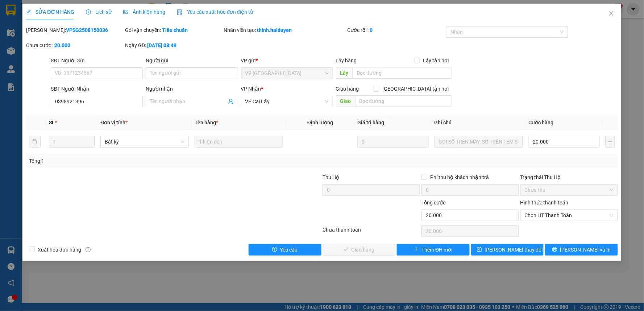
click at [104, 12] on span "Lịch sử" at bounding box center [99, 12] width 26 height 6
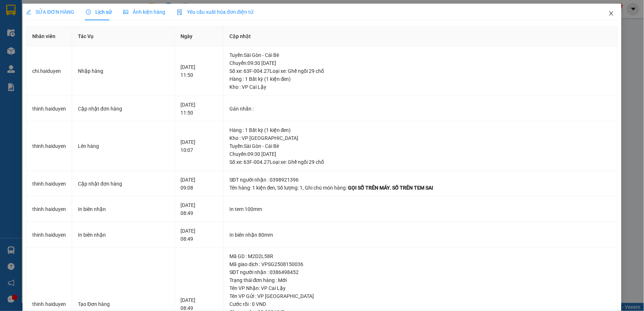
click at [609, 13] on icon "close" at bounding box center [612, 14] width 6 height 6
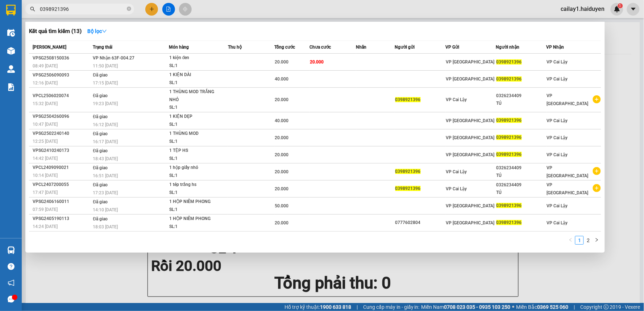
click at [88, 6] on input "0398921396" at bounding box center [83, 9] width 86 height 8
click at [90, 10] on input "0398921396" at bounding box center [83, 9] width 86 height 8
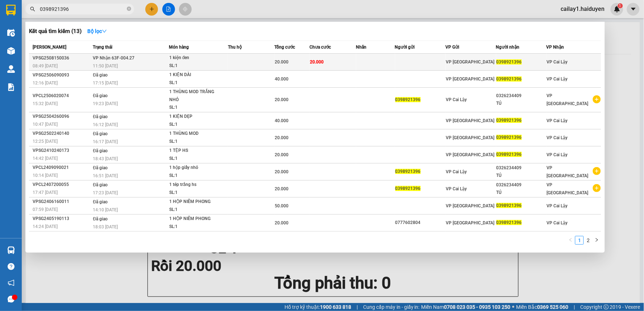
click at [155, 65] on div "11:50 - 15/08" at bounding box center [130, 66] width 75 height 8
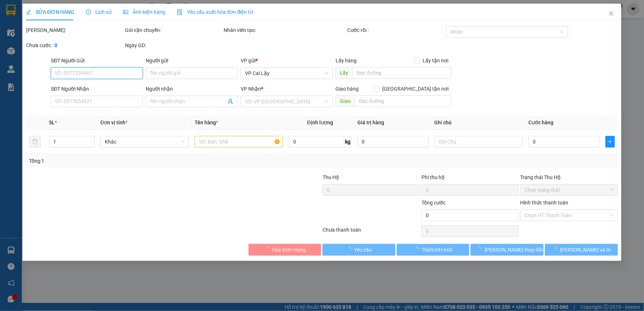
type input "0398921396"
type input "20.000"
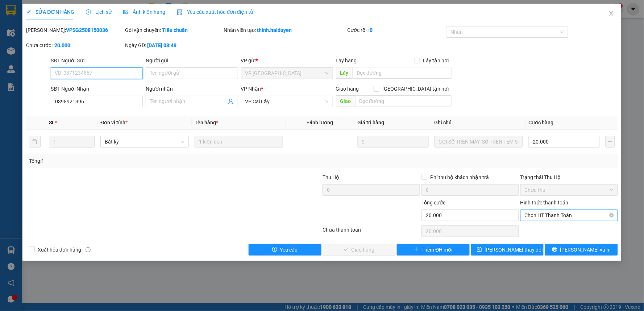
click at [552, 216] on span "Chọn HT Thanh Toán" at bounding box center [569, 215] width 89 height 11
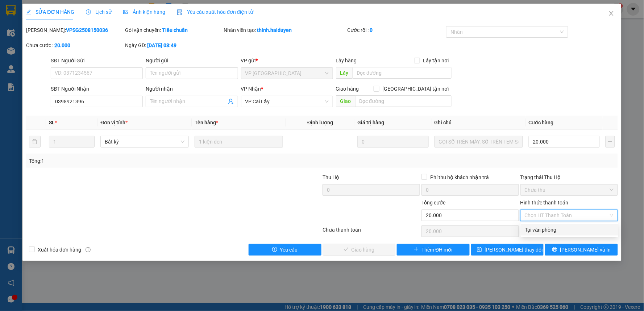
drag, startPoint x: 550, startPoint y: 228, endPoint x: 543, endPoint y: 229, distance: 7.0
click at [550, 228] on div "Tại văn phòng" at bounding box center [569, 230] width 89 height 8
type input "0"
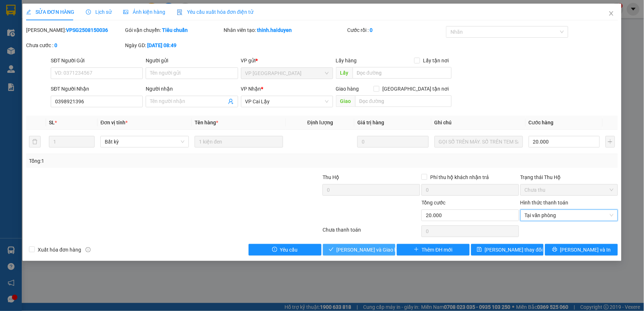
click at [365, 252] on span "[PERSON_NAME] và [PERSON_NAME] hàng" at bounding box center [372, 250] width 70 height 8
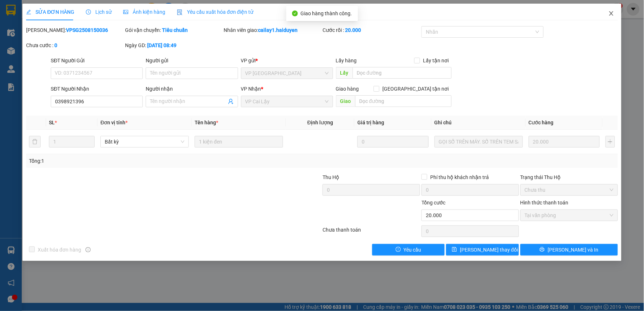
click at [613, 13] on icon "close" at bounding box center [612, 14] width 6 height 6
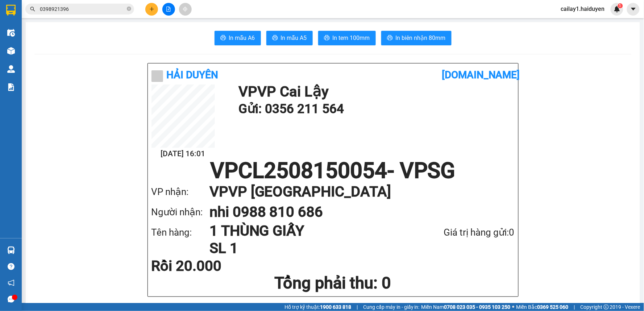
click at [80, 7] on input "0398921396" at bounding box center [83, 9] width 86 height 8
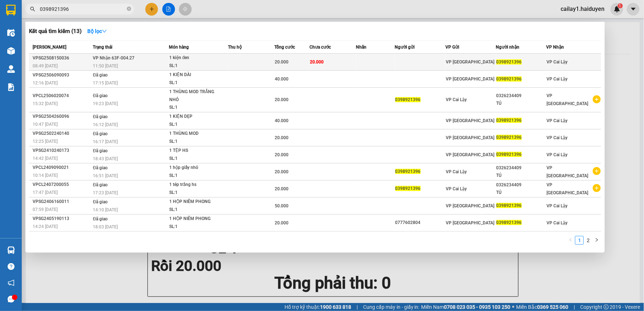
click at [412, 57] on td at bounding box center [420, 62] width 50 height 17
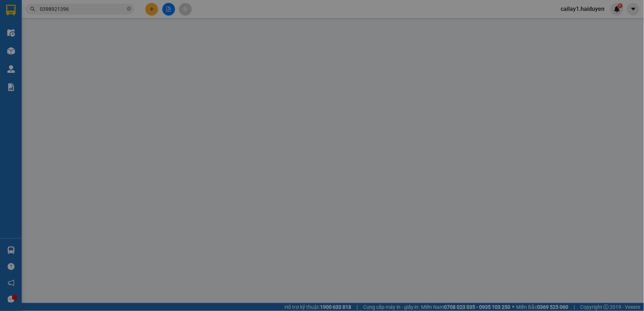
type input "0398921396"
type input "20.000"
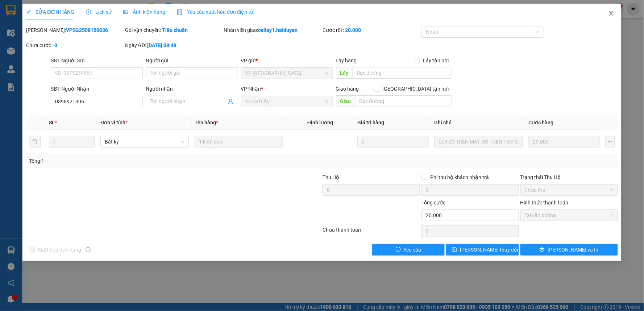
click at [611, 17] on span "Close" at bounding box center [612, 14] width 20 height 20
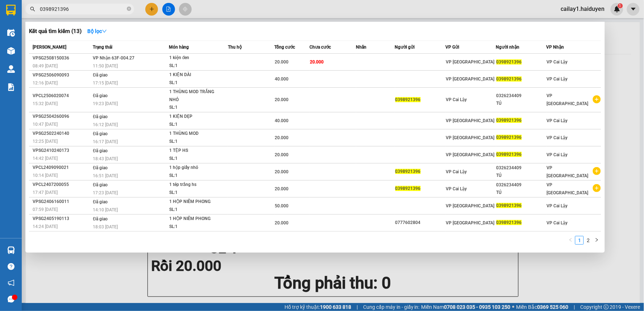
click at [79, 8] on input "0398921396" at bounding box center [83, 9] width 86 height 8
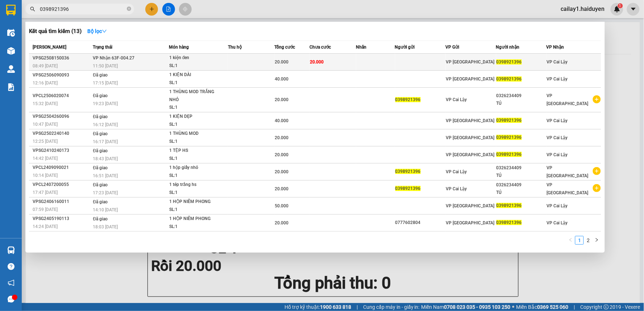
click at [220, 56] on div "1 kiện đen" at bounding box center [196, 58] width 54 height 8
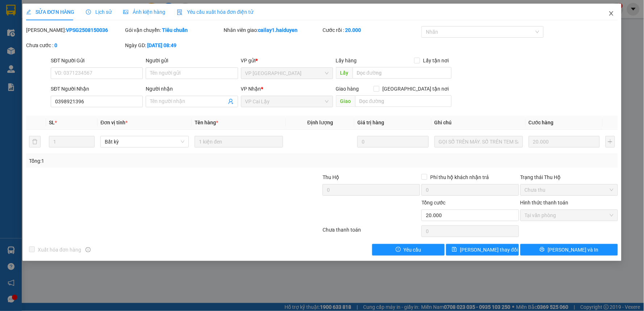
click at [612, 14] on icon "close" at bounding box center [612, 13] width 4 height 4
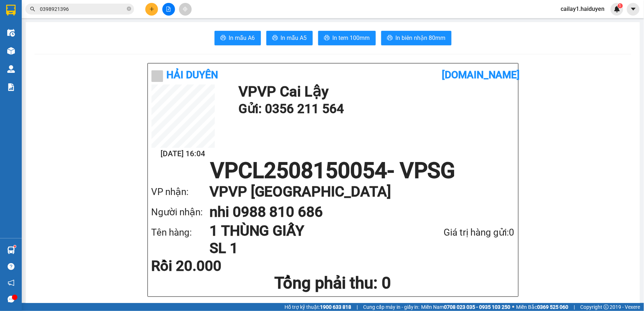
click at [85, 9] on input "0398921396" at bounding box center [83, 9] width 86 height 8
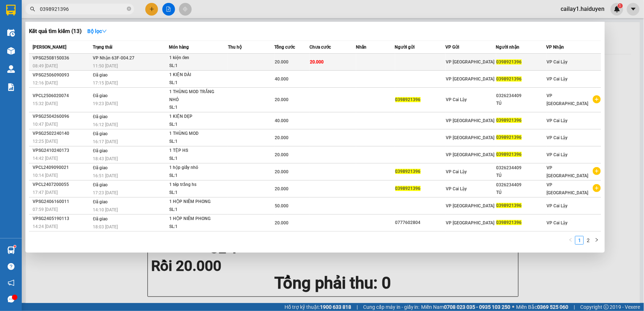
click at [165, 61] on td "VP Nhận 63F-004.27 11:50 - 15/08" at bounding box center [130, 62] width 78 height 17
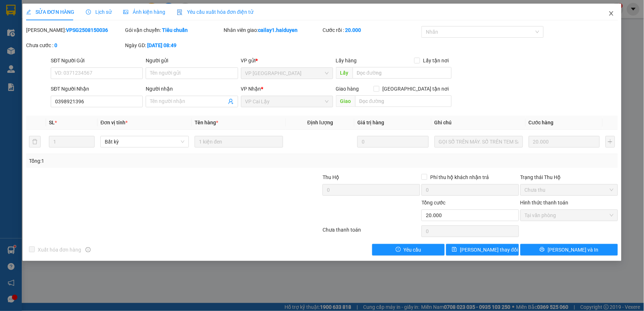
click at [613, 13] on icon "close" at bounding box center [612, 14] width 6 height 6
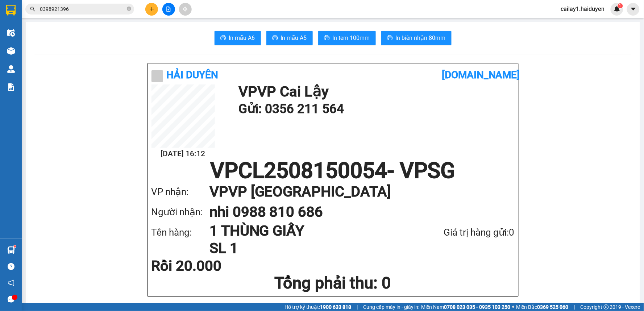
click at [119, 10] on input "0398921396" at bounding box center [83, 9] width 86 height 8
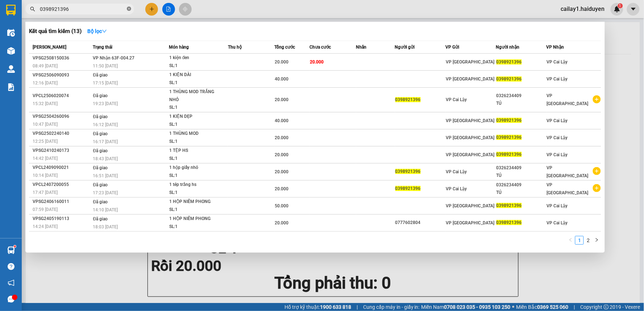
click at [129, 10] on icon "close-circle" at bounding box center [129, 9] width 4 height 4
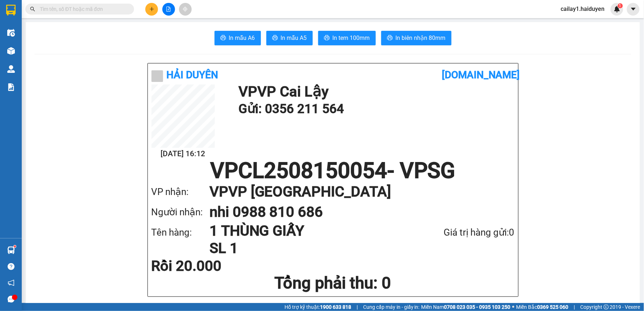
click at [124, 10] on input "text" at bounding box center [83, 9] width 86 height 8
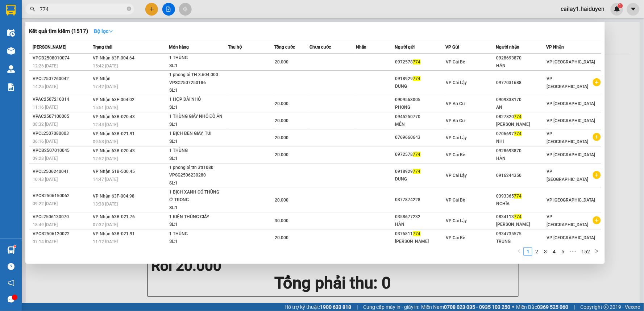
type input "774"
click at [99, 33] on strong "Bộ lọc" at bounding box center [104, 31] width 20 height 6
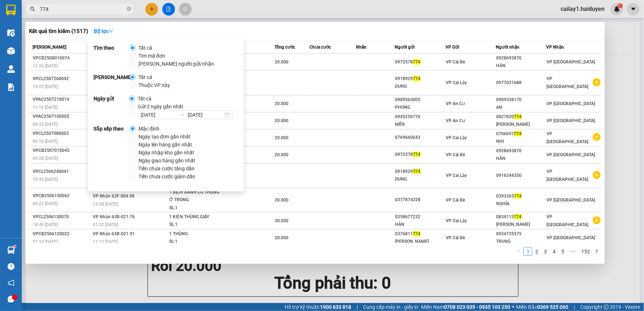
click at [140, 104] on span "Gửi 3 ngày gần nhất" at bounding box center [160, 107] width 51 height 8
click at [135, 104] on input "Gửi 3 ngày gần nhất" at bounding box center [132, 107] width 6 height 6
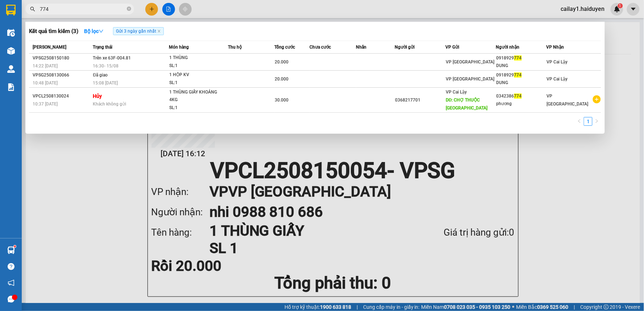
click at [297, 30] on div "Kết quả tìm kiếm ( 3 ) Bộ lọc Gửi 3 ngày gần nhất" at bounding box center [315, 31] width 573 height 12
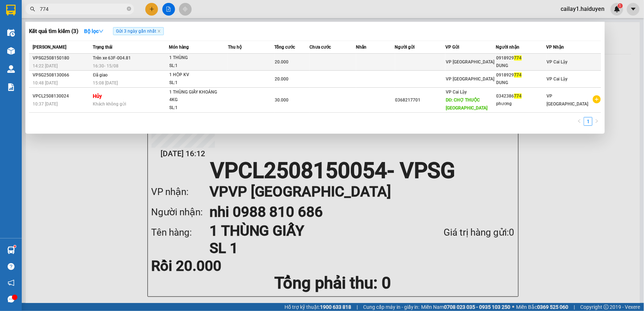
click at [377, 58] on td at bounding box center [375, 62] width 39 height 17
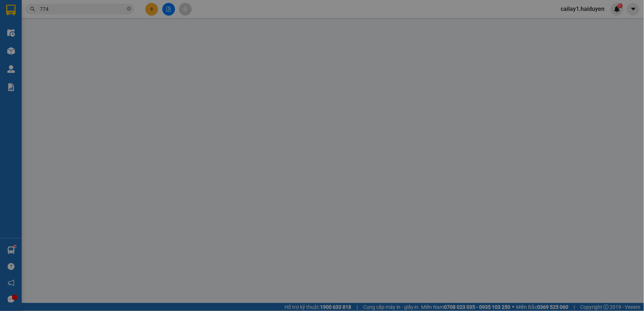
type input "0918929774"
type input "DUNG"
type input "20.000"
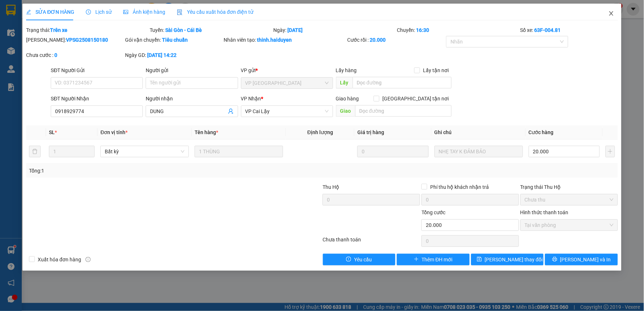
click at [613, 13] on icon "close" at bounding box center [612, 14] width 6 height 6
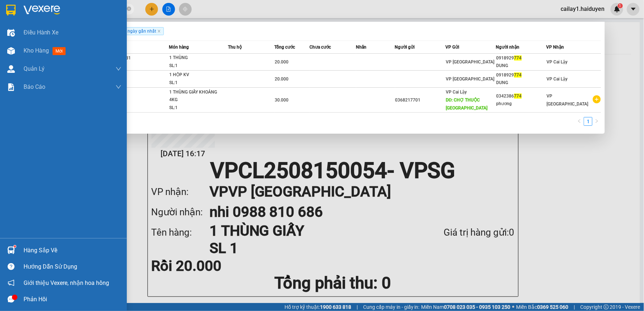
drag, startPoint x: 60, startPoint y: 10, endPoint x: 9, endPoint y: 8, distance: 50.8
click at [10, 8] on section "Kết quả tìm kiếm ( 3 ) Bộ lọc Gửi 3 ngày gần nhất Mã ĐH Trạng thái Món hàng Thu…" at bounding box center [322, 155] width 644 height 311
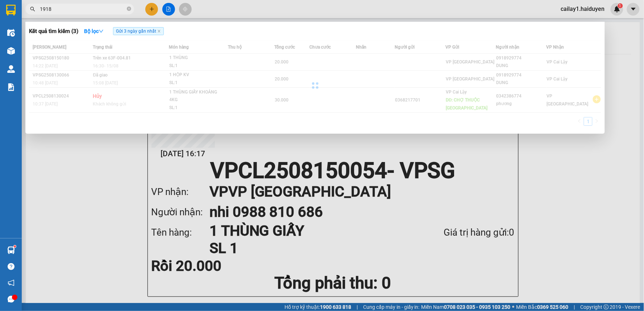
type input "1918"
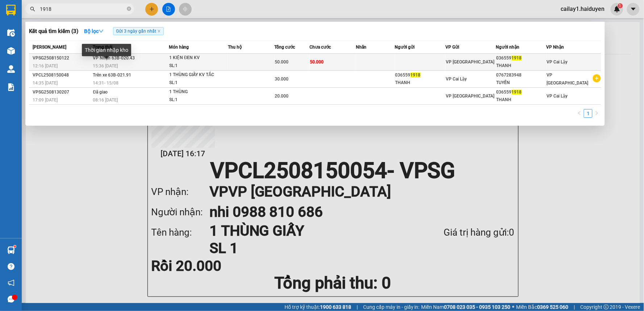
click at [100, 64] on span "15:36 - 15/08" at bounding box center [105, 65] width 25 height 5
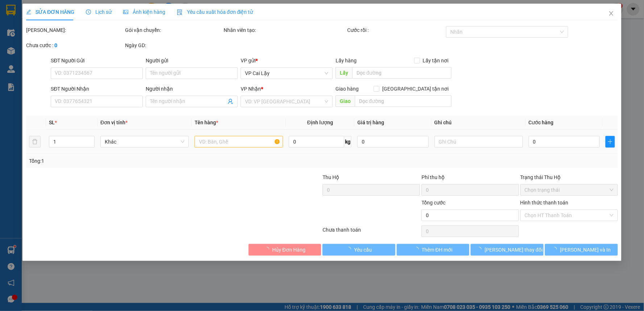
type input "0365591918"
type input "THANH"
type input "50.000"
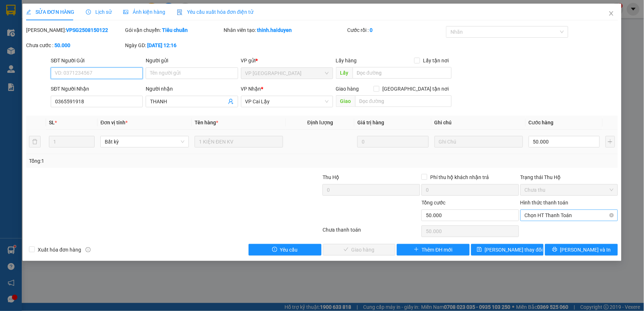
click at [549, 215] on span "Chọn HT Thanh Toán" at bounding box center [569, 215] width 89 height 11
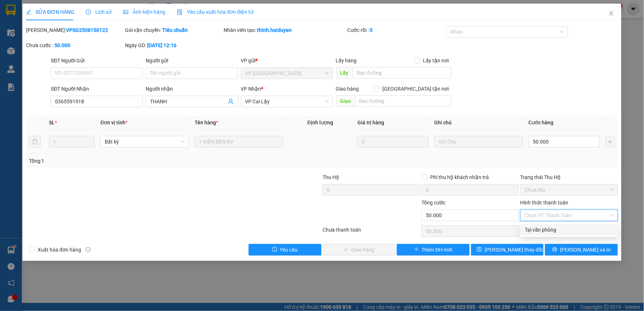
drag, startPoint x: 546, startPoint y: 229, endPoint x: 414, endPoint y: 256, distance: 134.8
click at [545, 230] on div "Tại văn phòng" at bounding box center [569, 230] width 89 height 8
type input "0"
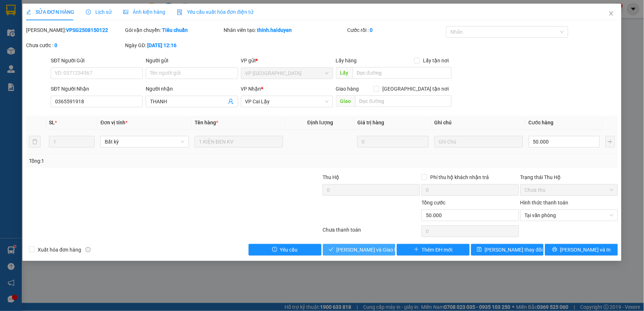
click at [345, 252] on span "[PERSON_NAME] và [PERSON_NAME] hàng" at bounding box center [372, 250] width 70 height 8
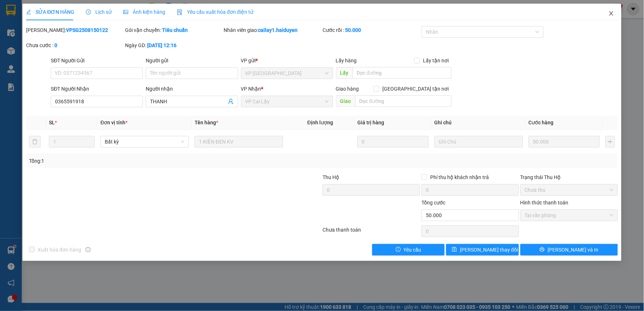
click at [613, 14] on icon "close" at bounding box center [612, 14] width 6 height 6
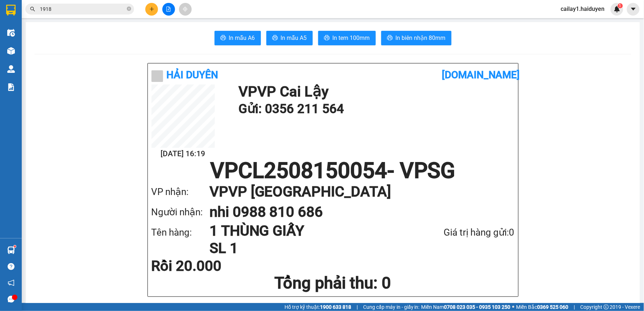
click at [126, 10] on span "1918" at bounding box center [79, 9] width 109 height 11
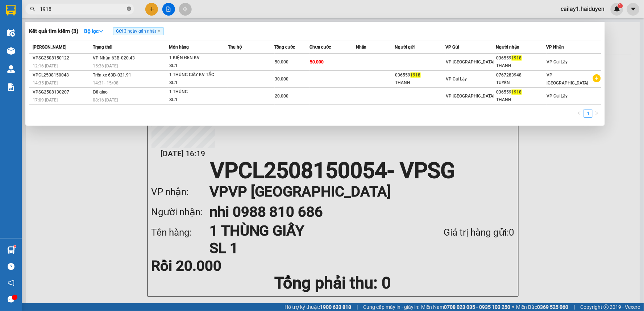
click at [129, 10] on icon "close-circle" at bounding box center [129, 9] width 4 height 4
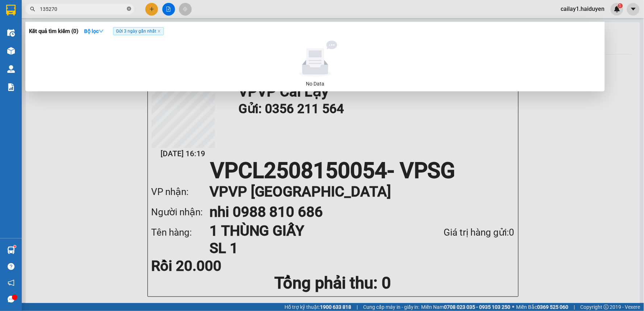
type input "135270"
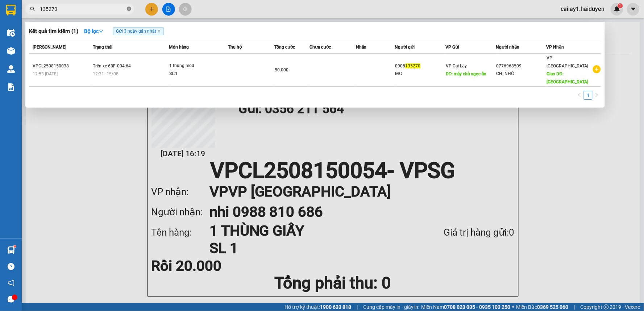
click at [131, 10] on icon "close-circle" at bounding box center [129, 9] width 4 height 4
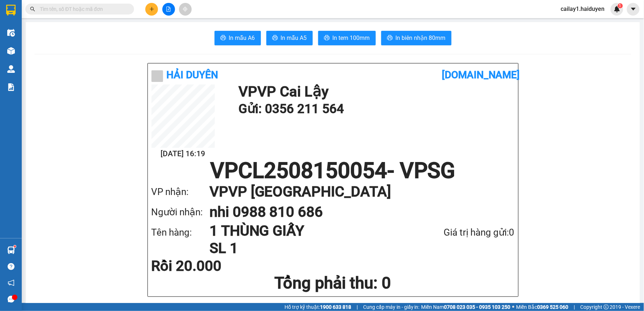
click at [124, 10] on input "text" at bounding box center [83, 9] width 86 height 8
click at [91, 6] on input "text" at bounding box center [83, 9] width 86 height 8
click at [84, 8] on input "text" at bounding box center [83, 9] width 86 height 8
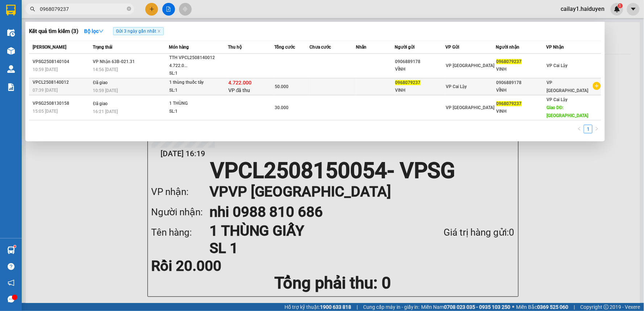
type input "0968079237"
click at [318, 86] on td at bounding box center [333, 86] width 47 height 17
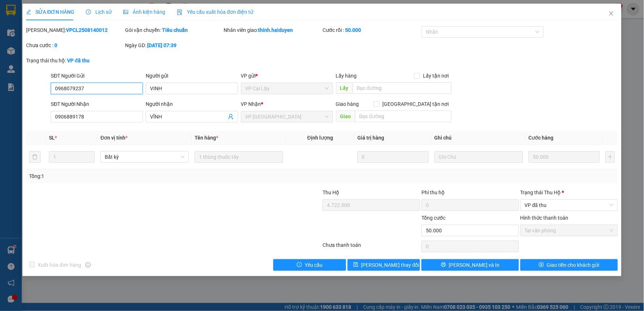
type input "0968079237"
type input "VINH"
type input "0906889178"
type input "VĨNH"
type input "4.722.000"
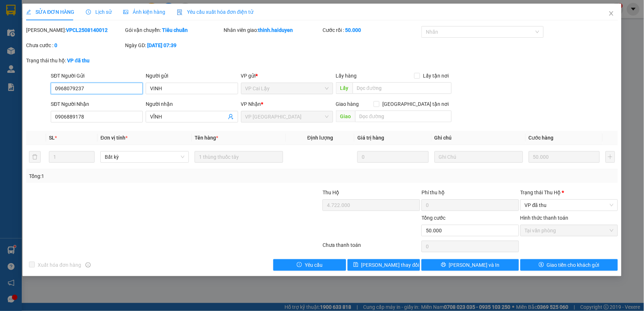
type input "50.000"
click at [538, 201] on span "VP đã thu" at bounding box center [569, 205] width 89 height 11
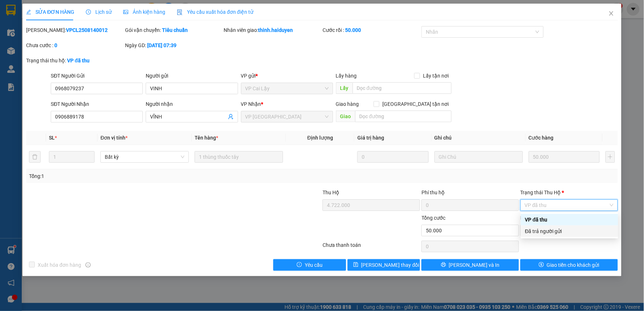
click at [540, 232] on div "Đã trả người gửi" at bounding box center [569, 231] width 89 height 8
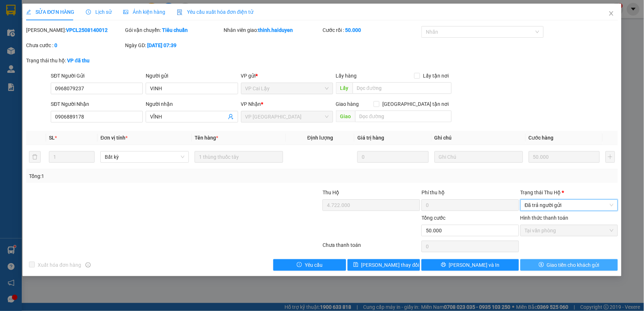
click at [549, 269] on button "Giao tiền cho khách gửi" at bounding box center [570, 265] width 98 height 12
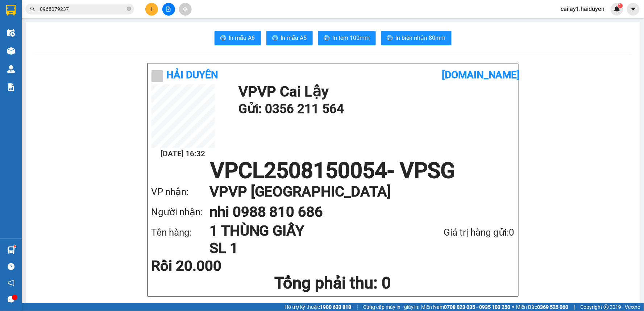
click at [110, 8] on input "0968079237" at bounding box center [83, 9] width 86 height 8
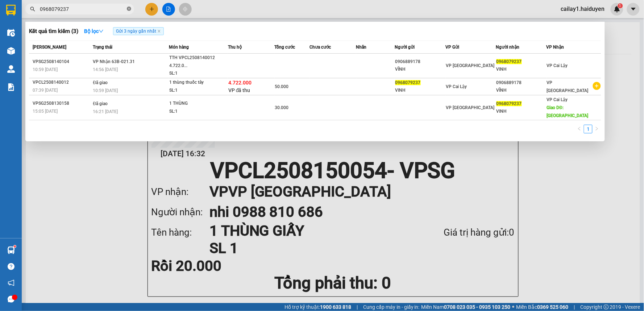
click at [127, 10] on icon "close-circle" at bounding box center [129, 9] width 4 height 4
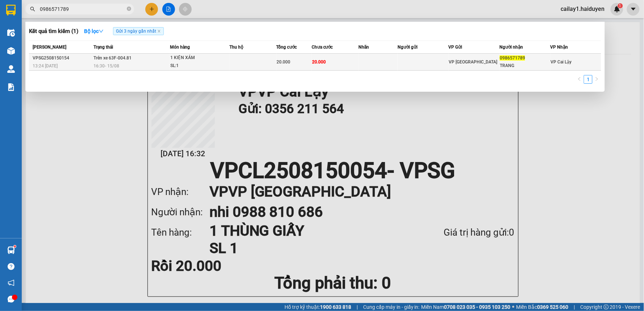
type input "0986571789"
click at [198, 65] on div "SL: 1" at bounding box center [197, 66] width 54 height 8
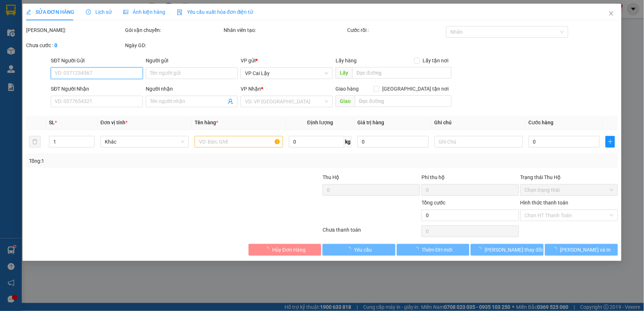
type input "0986571789"
type input "TRANG"
type input "20.000"
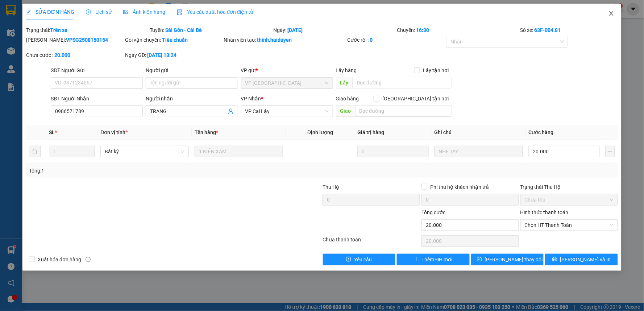
click at [612, 12] on icon "close" at bounding box center [612, 14] width 6 height 6
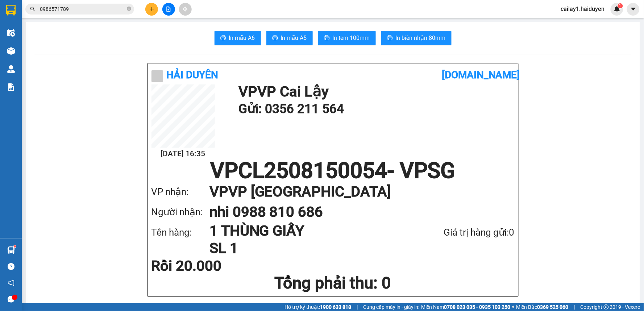
click at [78, 8] on input "0986571789" at bounding box center [83, 9] width 86 height 8
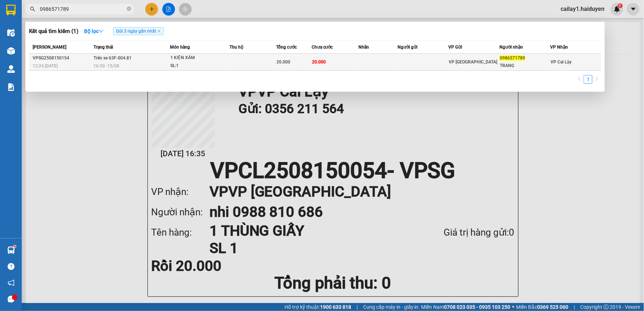
click at [355, 63] on td "20.000" at bounding box center [335, 62] width 47 height 17
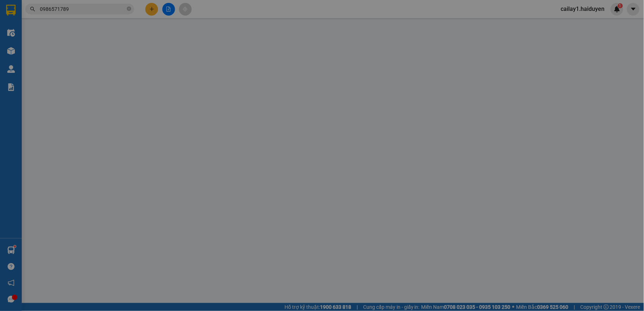
type input "0986571789"
type input "TRANG"
type input "20.000"
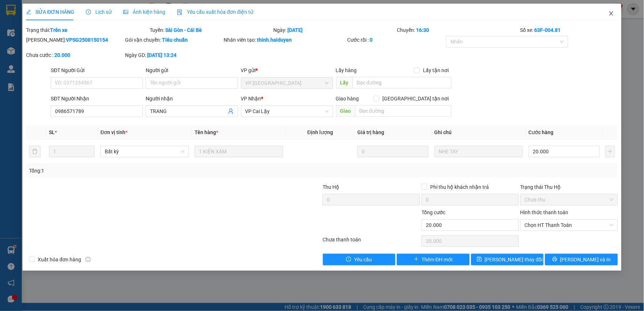
click at [612, 14] on icon "close" at bounding box center [612, 13] width 4 height 4
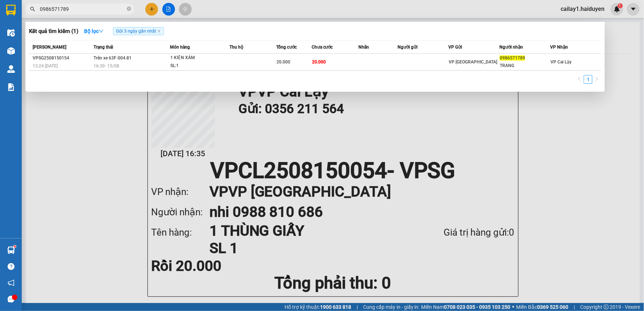
click at [85, 12] on input "0986571789" at bounding box center [83, 9] width 86 height 8
click at [129, 9] on icon "close-circle" at bounding box center [129, 9] width 4 height 4
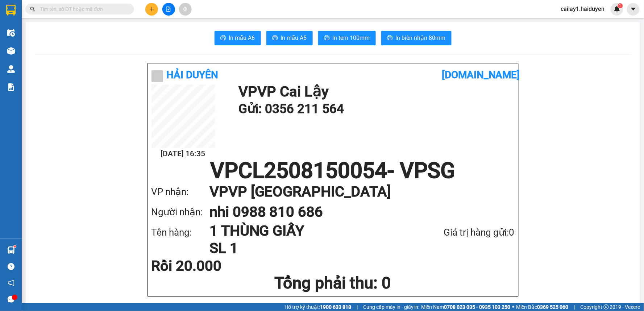
click at [105, 7] on input "text" at bounding box center [83, 9] width 86 height 8
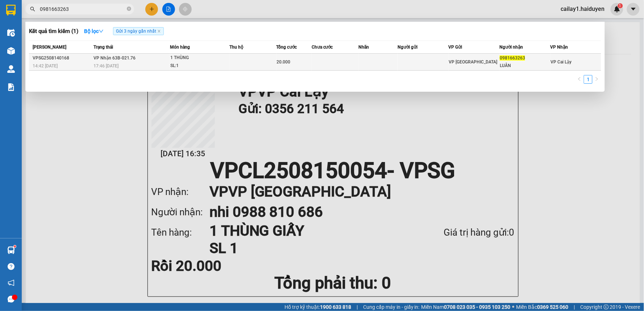
type input "0981663263"
click at [148, 65] on div "17:46 - 14/08" at bounding box center [132, 66] width 76 height 8
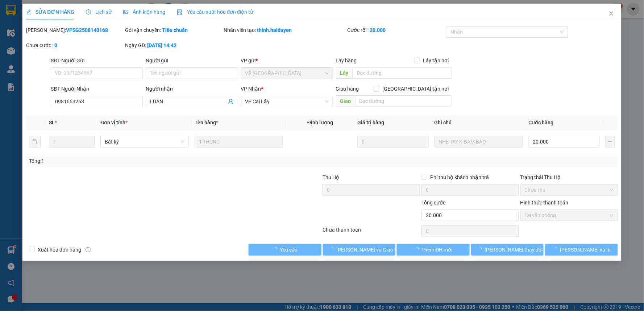
type input "0981663263"
type input "LUÂN"
type input "20.000"
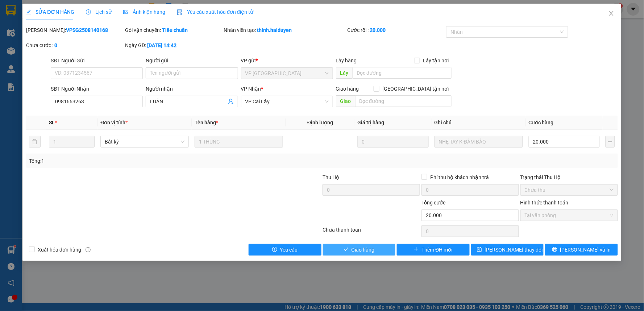
click at [346, 250] on icon "check" at bounding box center [346, 249] width 5 height 5
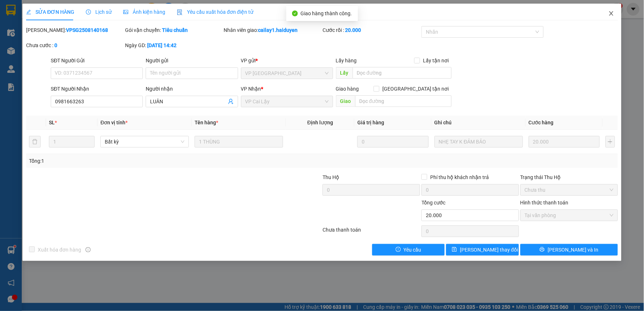
drag, startPoint x: 614, startPoint y: 12, endPoint x: 607, endPoint y: 13, distance: 6.5
click at [607, 13] on span "Close" at bounding box center [612, 14] width 20 height 20
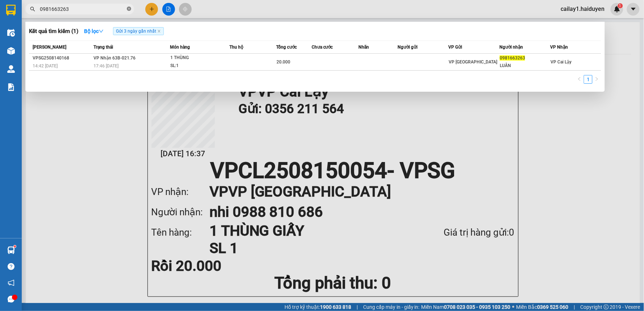
click at [129, 8] on icon "close-circle" at bounding box center [129, 9] width 4 height 4
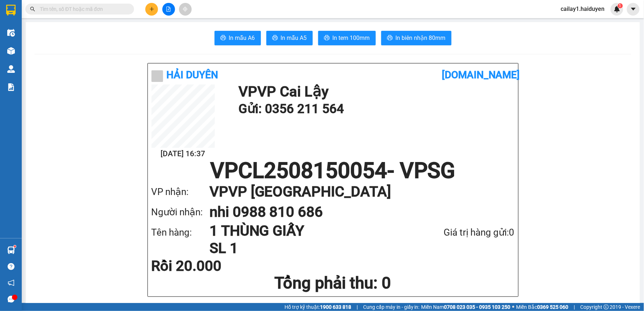
click at [121, 8] on input "text" at bounding box center [83, 9] width 86 height 8
click at [82, 10] on input "text" at bounding box center [83, 9] width 86 height 8
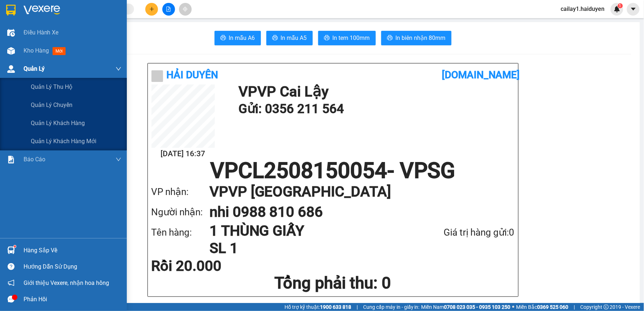
click at [13, 68] on img at bounding box center [11, 69] width 8 height 8
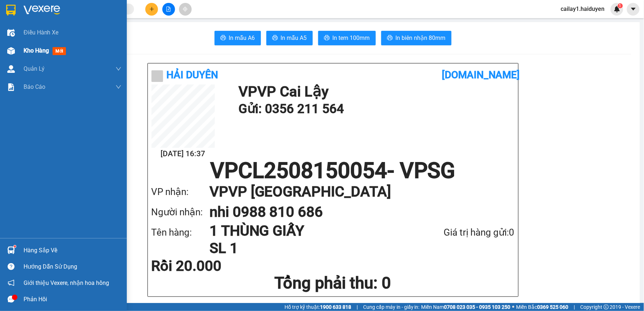
click at [17, 51] on div "Kho hàng mới" at bounding box center [63, 51] width 127 height 18
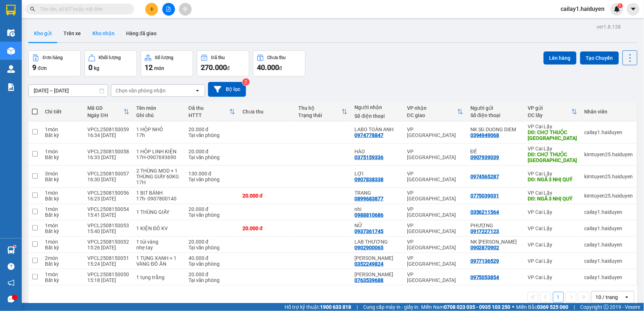
click at [98, 37] on button "Kho nhận" at bounding box center [104, 33] width 34 height 17
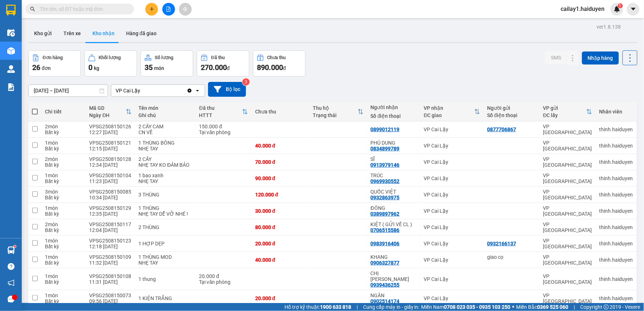
click at [120, 9] on input "text" at bounding box center [83, 9] width 86 height 8
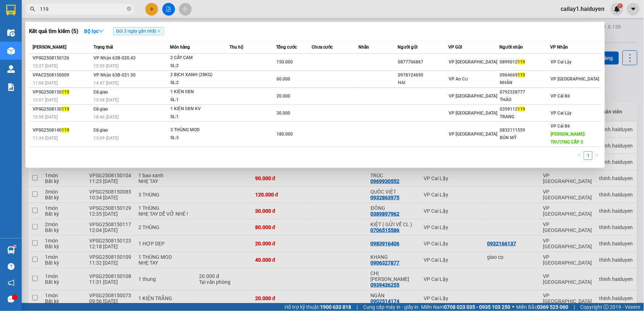
drag, startPoint x: 80, startPoint y: 8, endPoint x: 29, endPoint y: 13, distance: 51.1
click at [29, 13] on span "119" at bounding box center [79, 9] width 109 height 11
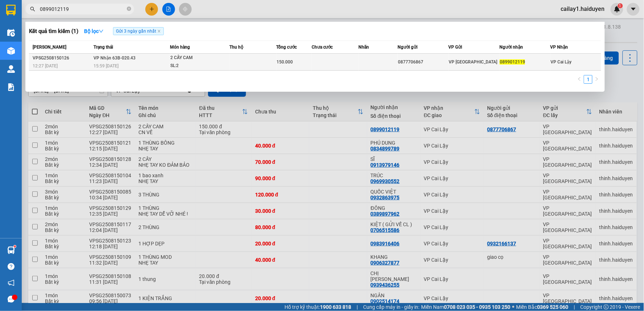
type input "0899012119"
click at [301, 62] on div "150.000" at bounding box center [294, 62] width 34 height 8
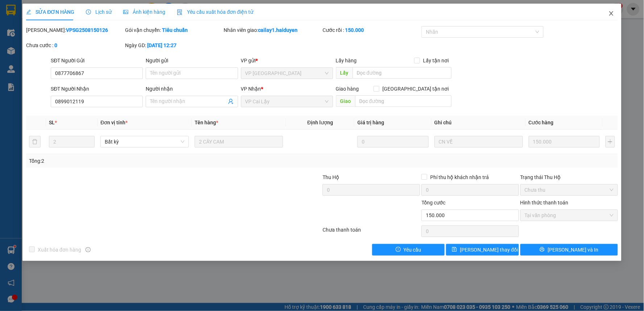
click at [615, 17] on span "Close" at bounding box center [612, 14] width 20 height 20
click at [610, 12] on span "cailay1.haiduyen" at bounding box center [582, 8] width 55 height 9
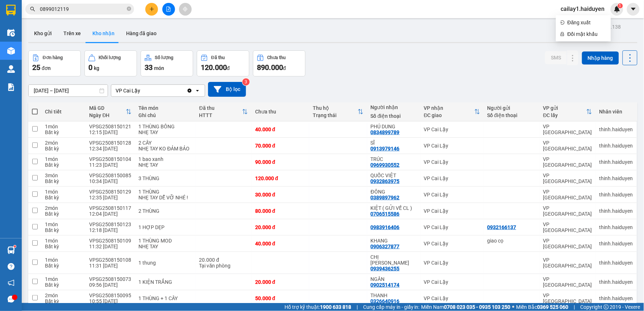
click at [120, 10] on input "0899012119" at bounding box center [83, 9] width 86 height 8
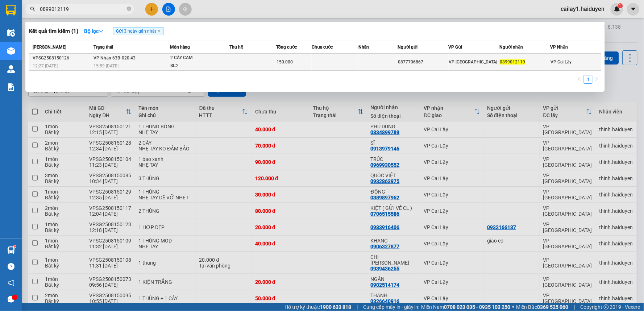
click at [136, 61] on td "VP Nhận 63B-020.43 15:59 - 15/08" at bounding box center [131, 62] width 78 height 17
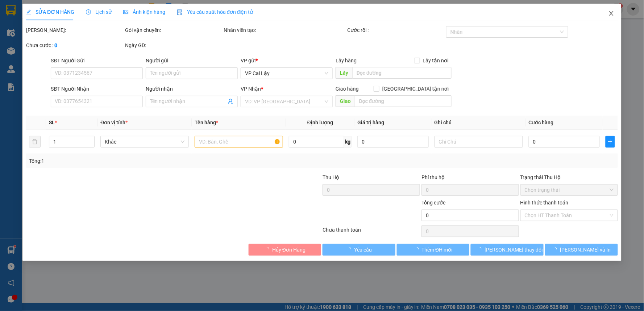
click at [611, 15] on icon "close" at bounding box center [612, 14] width 6 height 6
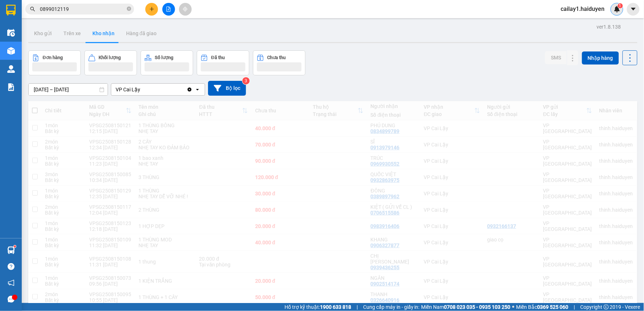
click at [614, 14] on div "1" at bounding box center [617, 9] width 13 height 13
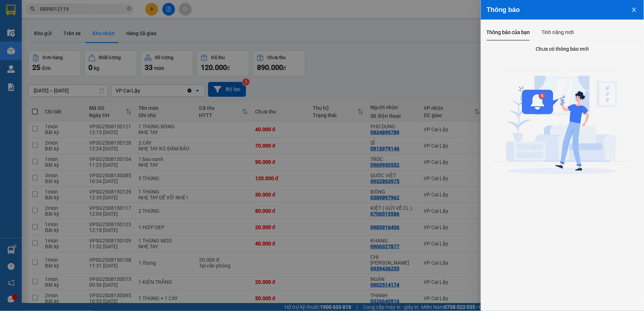
drag, startPoint x: 219, startPoint y: 41, endPoint x: 190, endPoint y: 39, distance: 28.4
click at [218, 41] on div at bounding box center [322, 155] width 644 height 311
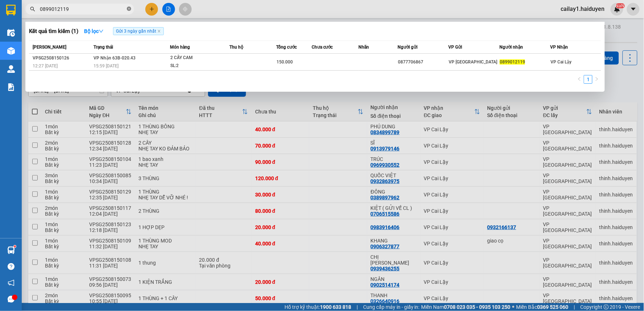
click at [129, 10] on icon "close-circle" at bounding box center [129, 9] width 4 height 4
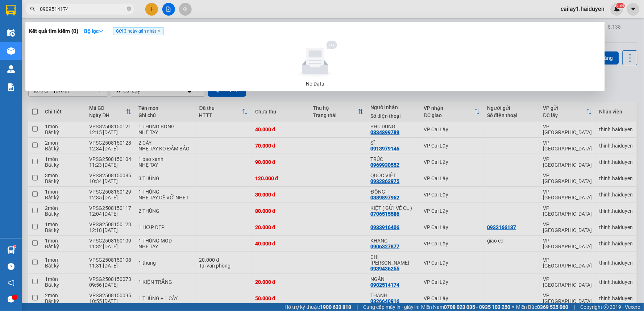
drag, startPoint x: 50, startPoint y: 9, endPoint x: 153, endPoint y: 197, distance: 213.9
click at [51, 11] on input "0909514174" at bounding box center [83, 9] width 86 height 8
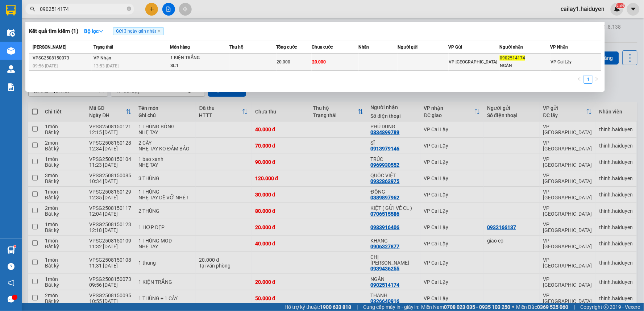
type input "0902514174"
drag, startPoint x: 292, startPoint y: 55, endPoint x: 292, endPoint y: 60, distance: 5.5
click at [292, 60] on td "20.000" at bounding box center [294, 62] width 35 height 17
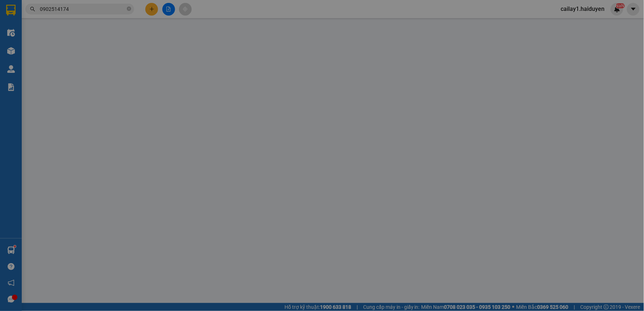
type input "0902514174"
type input "NGÂN"
type input "20.000"
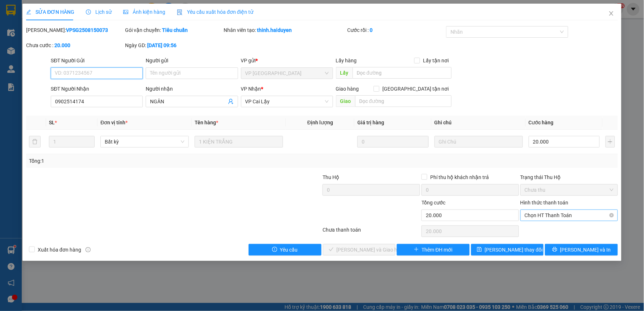
click at [535, 213] on span "Chọn HT Thanh Toán" at bounding box center [569, 215] width 89 height 11
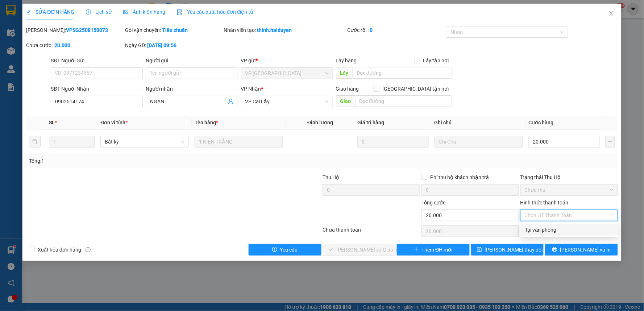
click at [545, 231] on div "Tại văn phòng" at bounding box center [569, 230] width 89 height 8
type input "0"
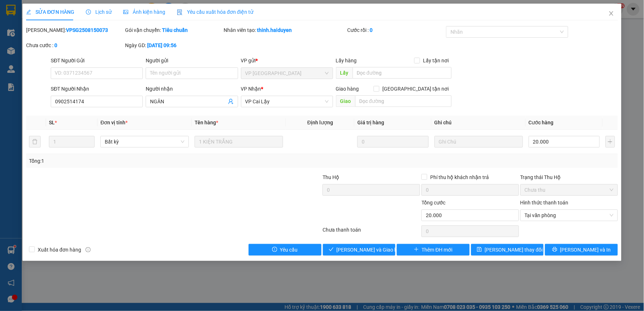
click at [346, 256] on div "SỬA ĐƠN HÀNG Lịch sử Ảnh kiện hàng Yêu cầu xuất hóa đơn điện tử Total Paid Fee …" at bounding box center [321, 132] width 599 height 257
click at [347, 249] on span "[PERSON_NAME] và [PERSON_NAME] hàng" at bounding box center [372, 250] width 70 height 8
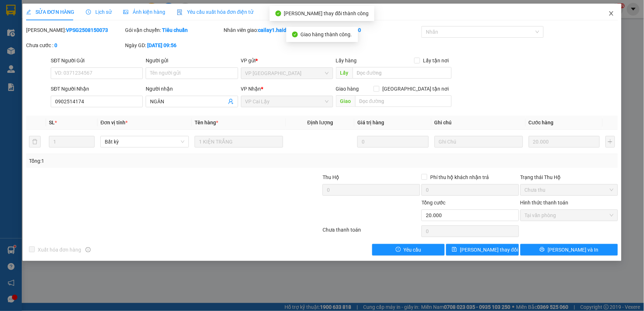
click at [613, 15] on icon "close" at bounding box center [612, 14] width 6 height 6
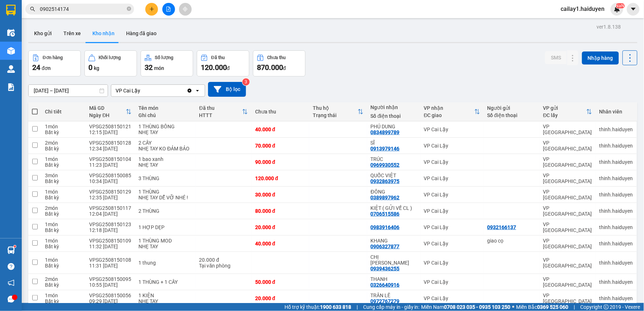
click at [152, 9] on icon "plus" at bounding box center [152, 9] width 4 height 0
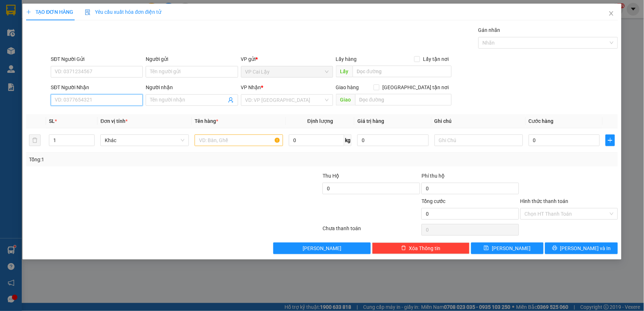
click at [104, 100] on input "SĐT Người Nhận" at bounding box center [97, 100] width 92 height 12
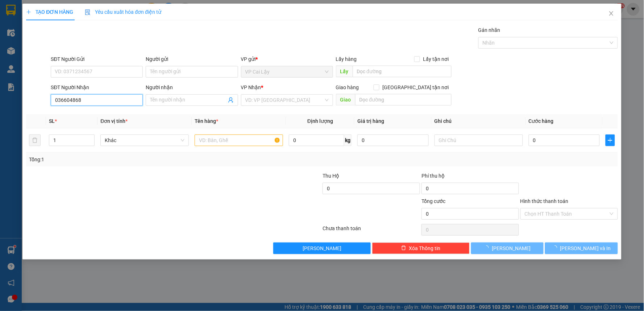
type input "0366048686"
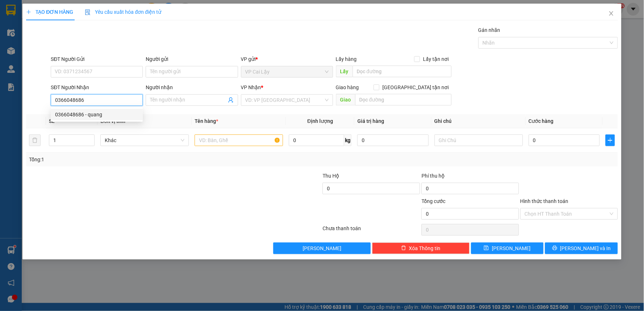
click at [103, 115] on div "0366048686 - quang" at bounding box center [96, 115] width 83 height 8
type input "quang"
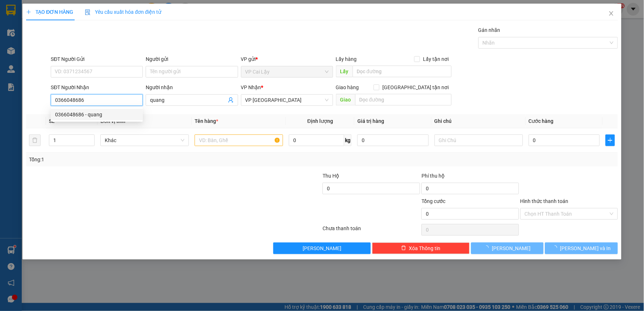
type input "20.000"
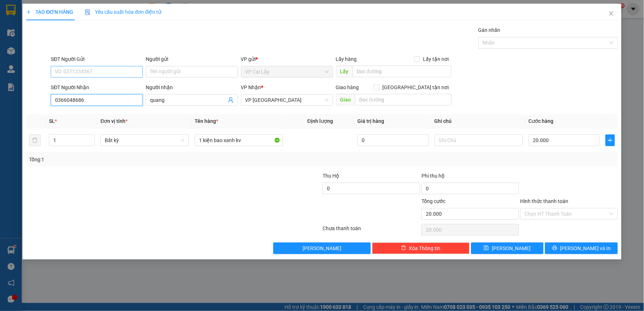
type input "0366048686"
click at [82, 67] on input "SĐT Người Gửi" at bounding box center [97, 72] width 92 height 12
click at [88, 71] on input "SĐT Người Gửi" at bounding box center [97, 72] width 92 height 12
drag, startPoint x: 124, startPoint y: 199, endPoint x: 129, endPoint y: 177, distance: 23.5
click at [124, 198] on div at bounding box center [124, 209] width 198 height 25
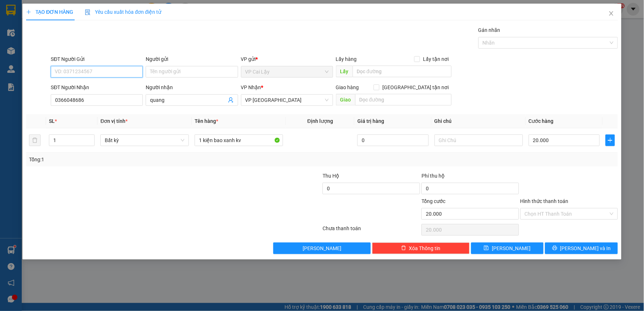
click at [103, 75] on input "SĐT Người Gửi" at bounding box center [97, 72] width 92 height 12
click at [104, 73] on input "SĐT Người Gửi" at bounding box center [97, 72] width 92 height 12
type input "0966390019"
click at [101, 89] on div "0966390019 - PHÚC" at bounding box center [96, 86] width 83 height 8
type input "PHÚC"
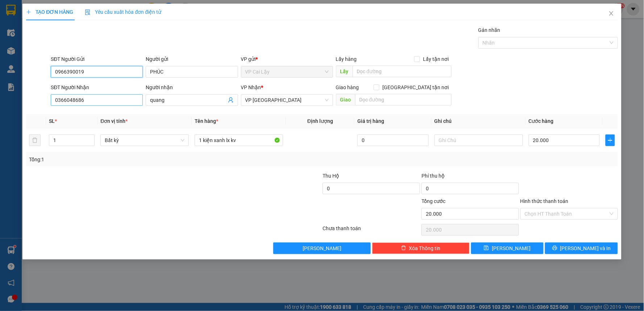
type input "0966390019"
click at [105, 99] on input "0366048686" at bounding box center [97, 100] width 92 height 12
drag, startPoint x: 149, startPoint y: 139, endPoint x: 99, endPoint y: 143, distance: 50.6
click at [133, 142] on span "Bất kỳ" at bounding box center [145, 140] width 80 height 11
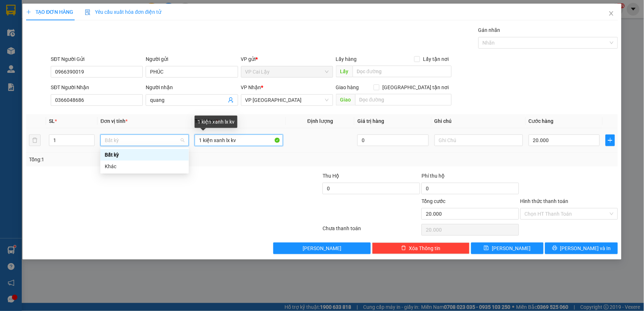
drag, startPoint x: 229, startPoint y: 142, endPoint x: 242, endPoint y: 136, distance: 14.1
click at [228, 141] on input "1 kiện xanh lx kv" at bounding box center [239, 141] width 88 height 12
type input "0"
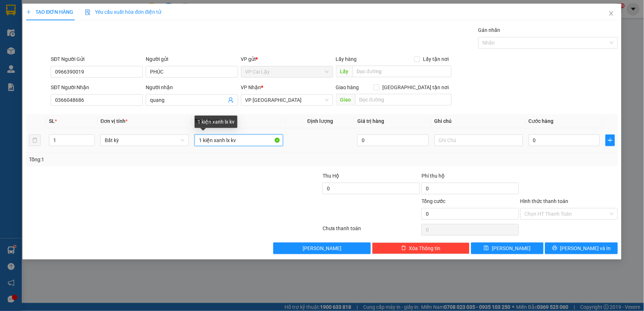
drag, startPoint x: 244, startPoint y: 139, endPoint x: 239, endPoint y: 142, distance: 5.8
click at [242, 140] on input "1 kiện xanh lx kv" at bounding box center [239, 141] width 88 height 12
drag, startPoint x: 221, startPoint y: 140, endPoint x: 225, endPoint y: 141, distance: 3.6
click at [223, 141] on input "1 kiện xanh lx kv" at bounding box center [239, 141] width 88 height 12
type input "1 kiện VABN lx kv"
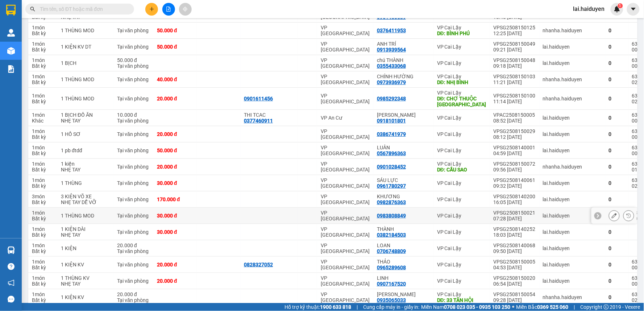
scroll to position [161, 0]
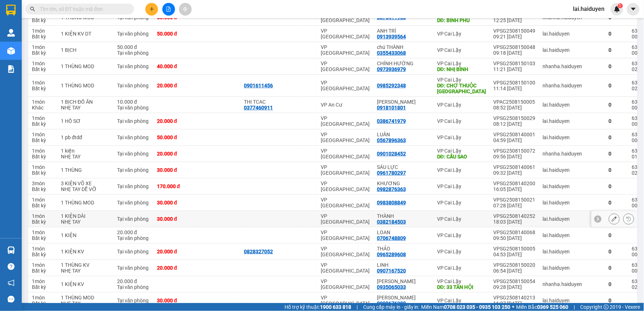
click at [354, 225] on div "VP [GEOGRAPHIC_DATA]" at bounding box center [345, 219] width 49 height 12
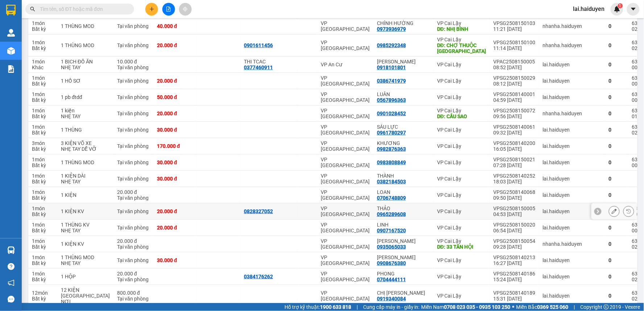
click at [342, 217] on div "VP [GEOGRAPHIC_DATA]" at bounding box center [345, 212] width 49 height 12
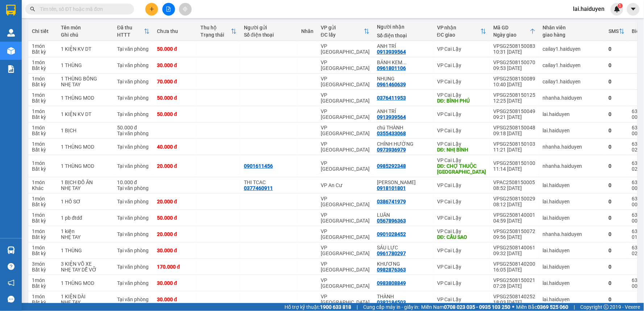
scroll to position [0, 0]
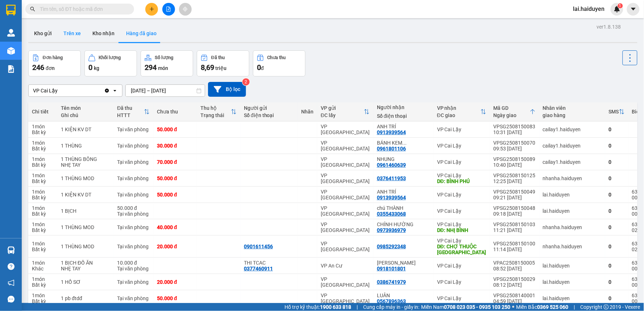
click at [74, 33] on button "Trên xe" at bounding box center [72, 33] width 29 height 17
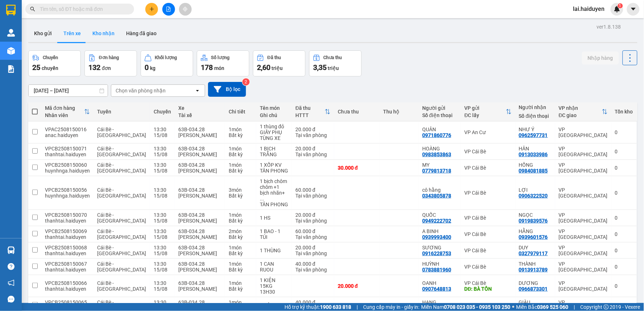
click at [107, 35] on button "Kho nhận" at bounding box center [104, 33] width 34 height 17
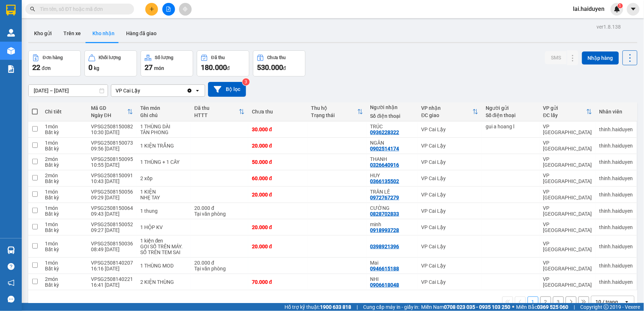
click at [191, 91] on icon "Clear value" at bounding box center [190, 90] width 4 height 4
click at [198, 91] on icon at bounding box center [197, 90] width 3 height 1
click at [167, 91] on div "Chọn văn phòng nhận" at bounding box center [152, 91] width 83 height 12
drag, startPoint x: 143, startPoint y: 78, endPoint x: 175, endPoint y: 104, distance: 40.7
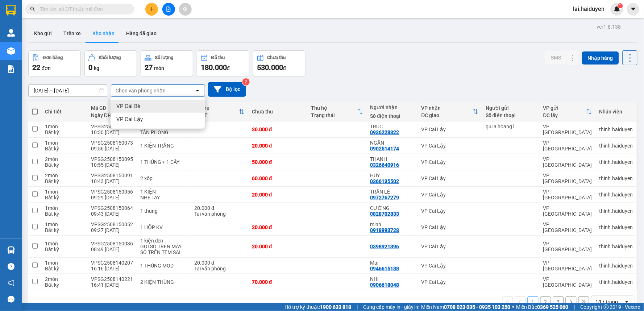
click at [145, 81] on div "[DATE] – [DATE] Press the down arrow key to interact with the calendar and sele…" at bounding box center [333, 90] width 610 height 26
click at [185, 89] on div "Chọn văn phòng nhận" at bounding box center [152, 91] width 83 height 12
click at [168, 114] on ul "VP Cái Bè VP Cai Lậy" at bounding box center [158, 113] width 94 height 32
click at [167, 113] on div "VP Cai Lậy" at bounding box center [158, 119] width 94 height 13
click at [166, 113] on div "Ghi chú" at bounding box center [163, 115] width 47 height 6
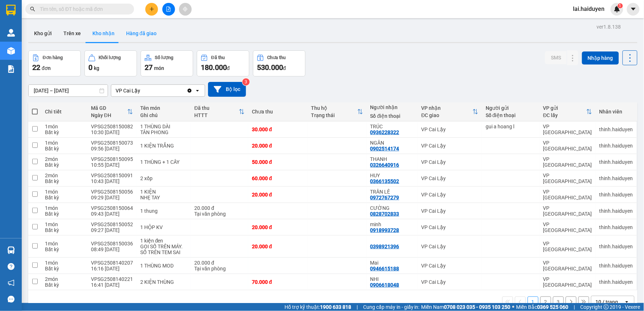
click at [141, 34] on button "Hàng đã giao" at bounding box center [141, 33] width 42 height 17
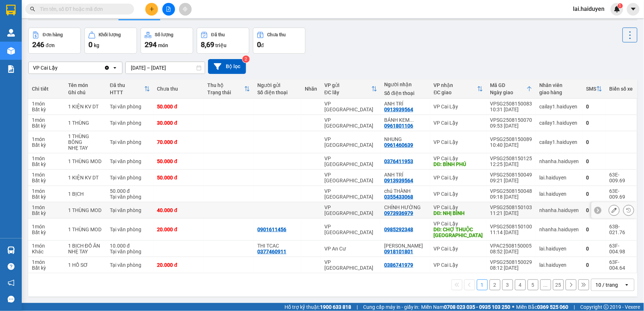
scroll to position [33, 0]
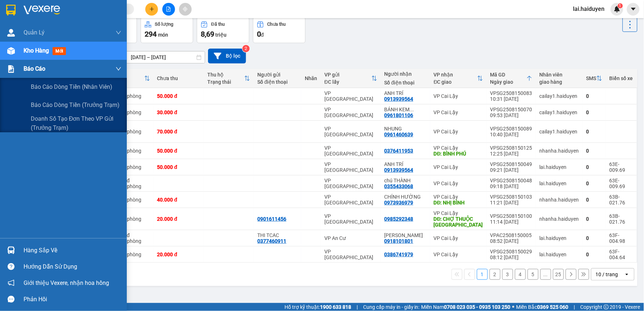
click at [32, 71] on span "Báo cáo" at bounding box center [35, 68] width 22 height 9
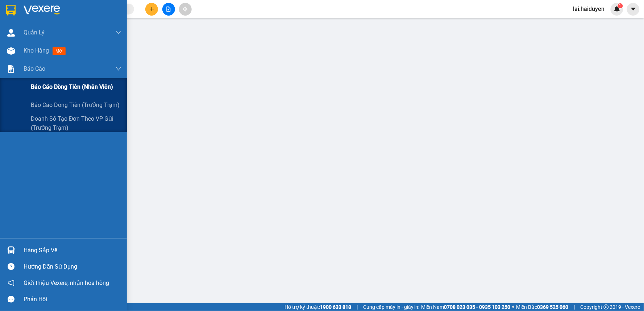
click at [49, 86] on span "Báo cáo dòng tiền (nhân viên)" at bounding box center [72, 86] width 82 height 9
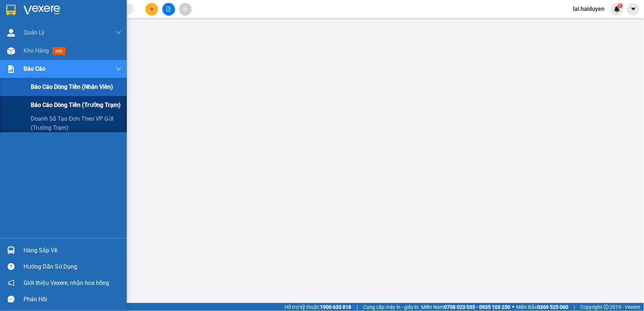
click at [59, 104] on span "Báo cáo dòng tiền (trưởng trạm)" at bounding box center [76, 104] width 90 height 9
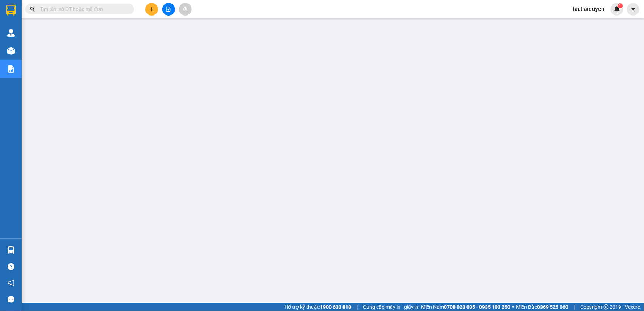
click at [72, 4] on span at bounding box center [79, 9] width 109 height 11
click at [73, 6] on input "text" at bounding box center [83, 9] width 86 height 8
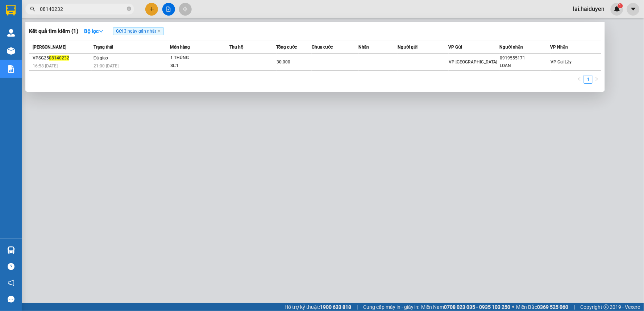
type input "08140232"
drag, startPoint x: 347, startPoint y: 209, endPoint x: 146, endPoint y: 5, distance: 286.6
click at [343, 211] on div at bounding box center [322, 155] width 644 height 311
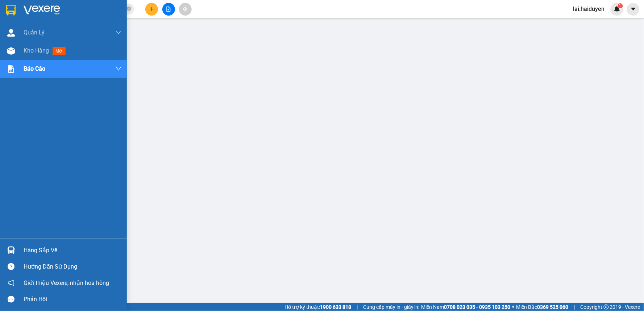
drag, startPoint x: 25, startPoint y: 51, endPoint x: 99, endPoint y: 70, distance: 76.2
click at [26, 50] on span "Kho hàng" at bounding box center [36, 50] width 25 height 7
click at [29, 51] on span "Kho hàng" at bounding box center [36, 50] width 25 height 7
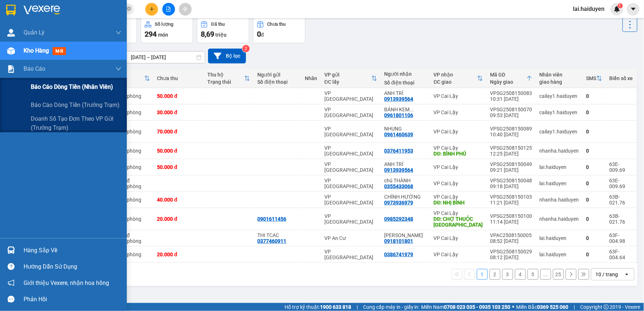
click at [55, 84] on span "Báo cáo dòng tiền (nhân viên)" at bounding box center [72, 86] width 82 height 9
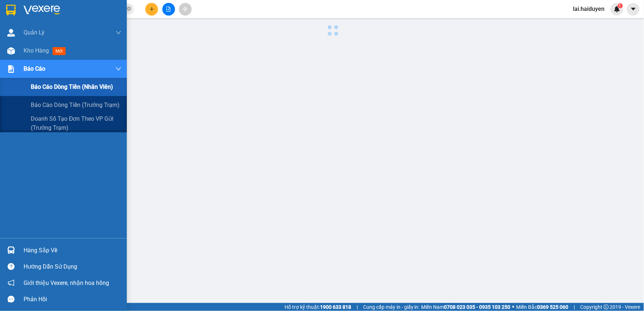
click at [55, 84] on span "Báo cáo dòng tiền (nhân viên)" at bounding box center [72, 86] width 82 height 9
click at [42, 99] on div "Báo cáo dòng tiền (trưởng trạm)" at bounding box center [76, 105] width 91 height 18
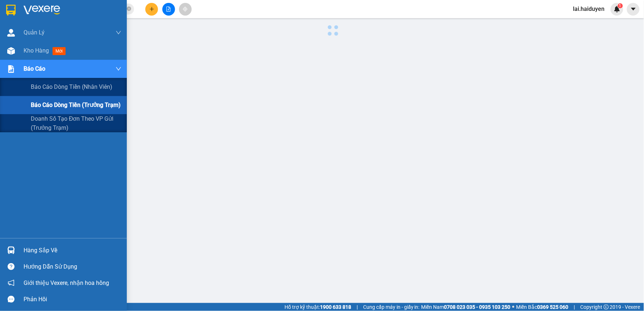
click at [42, 100] on span "Báo cáo dòng tiền (trưởng trạm)" at bounding box center [76, 104] width 90 height 9
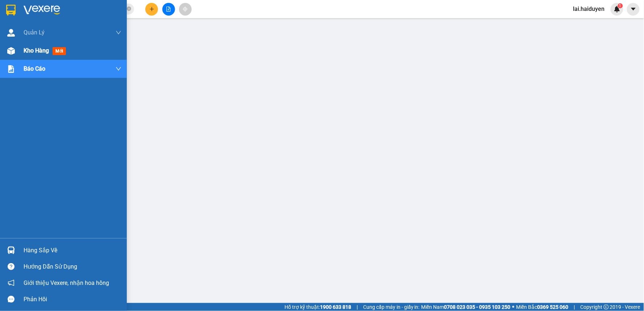
click at [26, 48] on span "Kho hàng" at bounding box center [36, 50] width 25 height 7
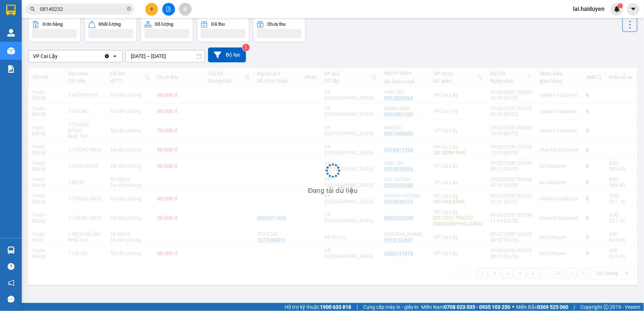
drag, startPoint x: 26, startPoint y: 48, endPoint x: 174, endPoint y: 53, distance: 148.4
click at [174, 53] on input "[DATE] – [DATE]" at bounding box center [165, 56] width 79 height 12
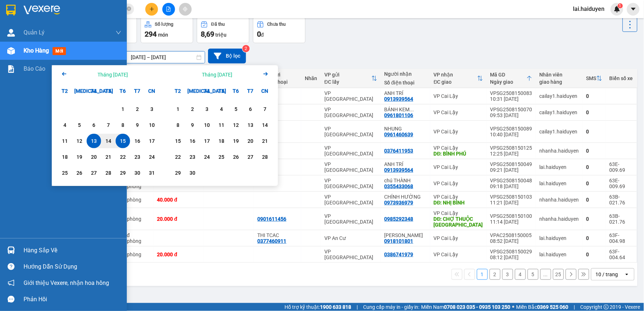
drag, startPoint x: 20, startPoint y: 92, endPoint x: 27, endPoint y: 91, distance: 7.8
click at [21, 93] on div "Quản [PERSON_NAME] lý thu hộ Kho hàng mới Báo cáo Báo cáo dòng tiền (nhân viên)…" at bounding box center [63, 131] width 127 height 215
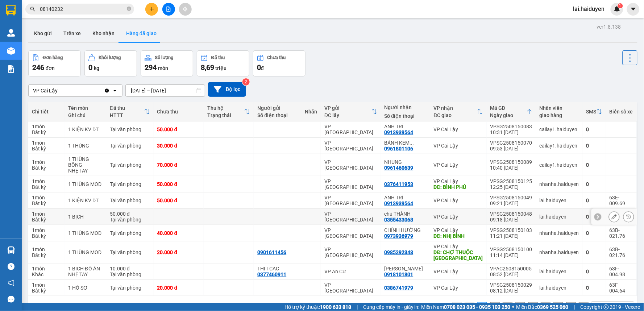
scroll to position [33, 0]
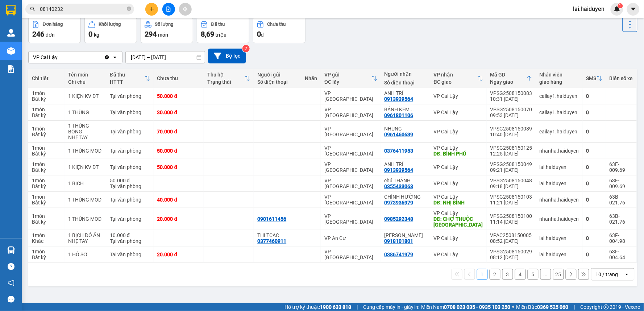
click at [618, 277] on div "10 / trang" at bounding box center [608, 275] width 33 height 12
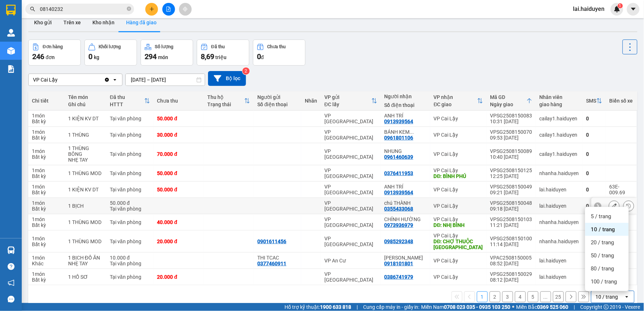
scroll to position [0, 0]
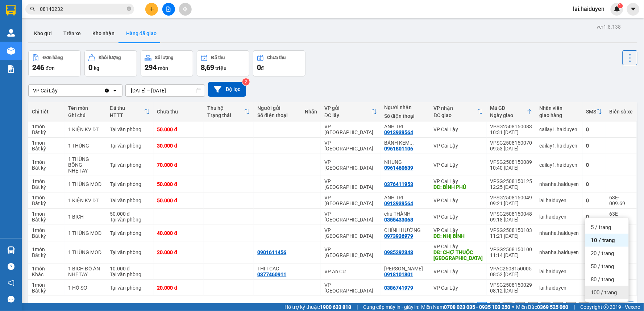
click at [604, 294] on span "100 / trang" at bounding box center [604, 292] width 26 height 7
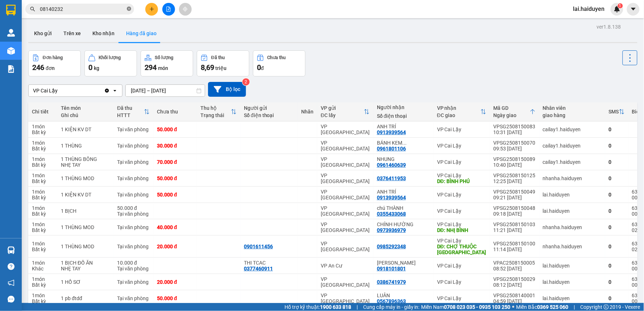
click at [128, 8] on icon "close-circle" at bounding box center [129, 9] width 4 height 4
type input "K"
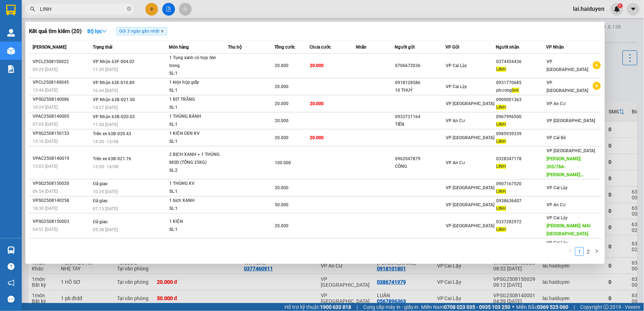
type input "LINH"
click at [164, 31] on icon "close" at bounding box center [163, 31] width 4 height 4
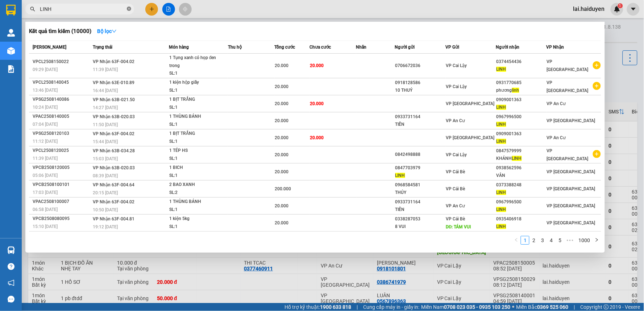
click at [129, 8] on icon "close-circle" at bounding box center [129, 9] width 4 height 4
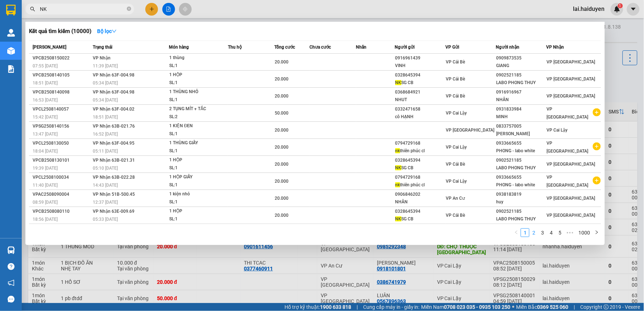
type input "NK"
click at [537, 236] on link "2" at bounding box center [534, 233] width 8 height 8
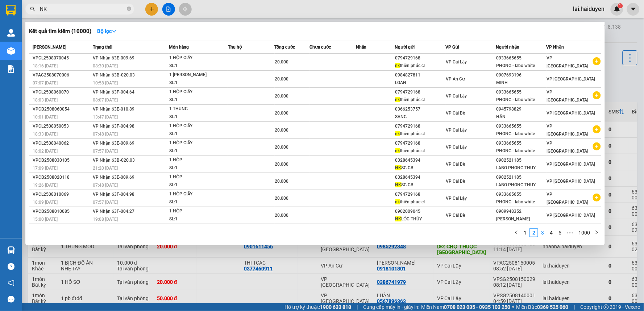
click at [542, 237] on link "3" at bounding box center [543, 233] width 8 height 8
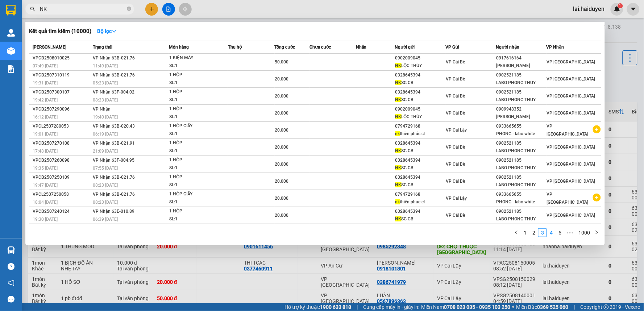
click at [552, 237] on link "4" at bounding box center [552, 233] width 8 height 8
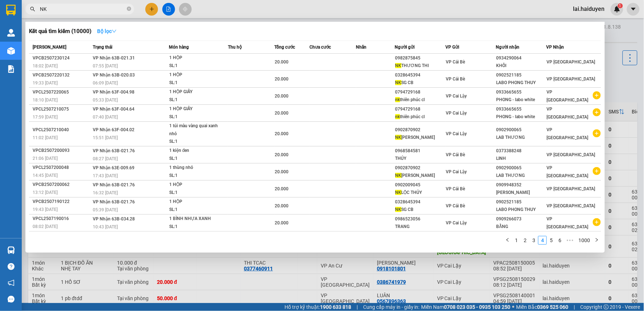
click at [112, 31] on strong "Bộ lọc" at bounding box center [107, 31] width 20 height 6
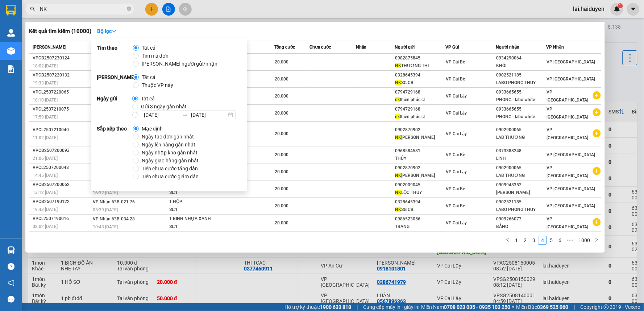
click at [141, 110] on span "Gửi 3 ngày gần nhất" at bounding box center [163, 107] width 51 height 8
click at [138, 110] on input "Gửi 3 ngày gần nhất" at bounding box center [135, 107] width 6 height 6
radio input "true"
radio input "false"
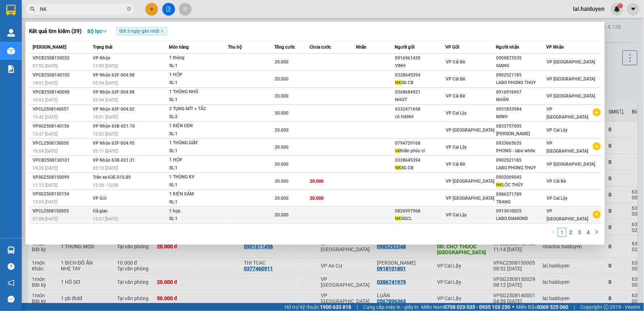
click at [440, 208] on td "0826997968 NK SGCL" at bounding box center [420, 215] width 50 height 17
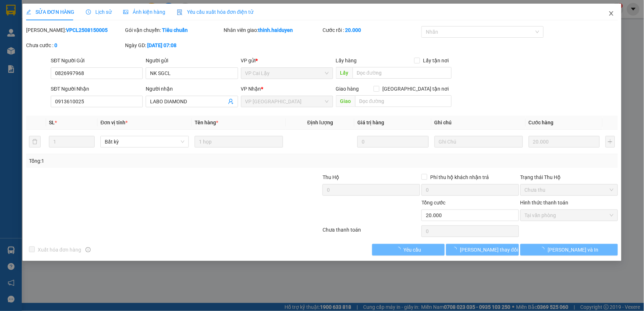
type input "0826997968"
type input "NK SGCL"
type input "0913610025"
type input "LABO DIAMOND"
type input "20.000"
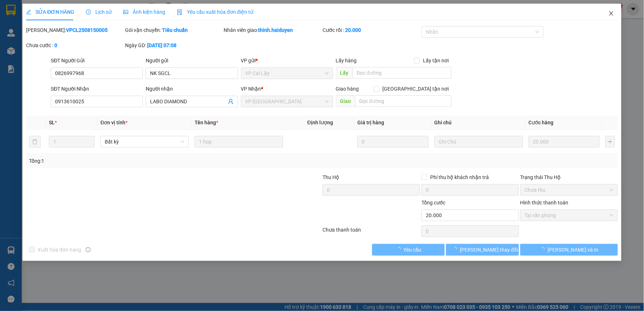
click at [615, 16] on span "Close" at bounding box center [612, 14] width 20 height 20
click at [610, 15] on div "lai.haiduyen 1" at bounding box center [596, 9] width 56 height 13
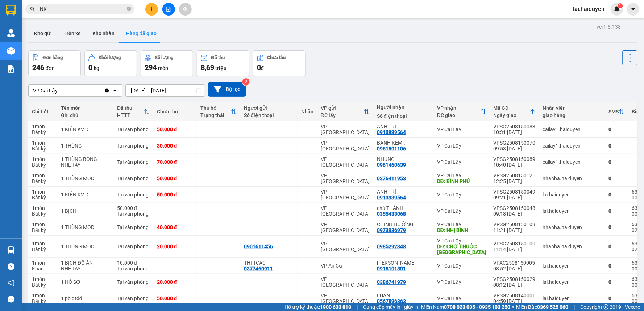
click at [91, 15] on div "Kết quả tìm kiếm ( 39 ) Bộ lọc Gửi 3 ngày gần nhất Mã ĐH Trạng thái Món hàng Th…" at bounding box center [70, 9] width 141 height 13
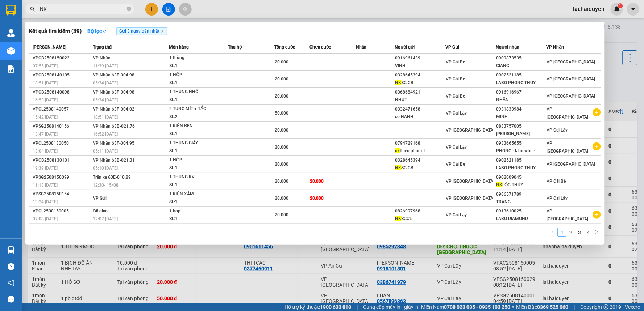
click at [91, 10] on input "NK" at bounding box center [83, 9] width 86 height 8
click at [456, 285] on div at bounding box center [322, 155] width 644 height 311
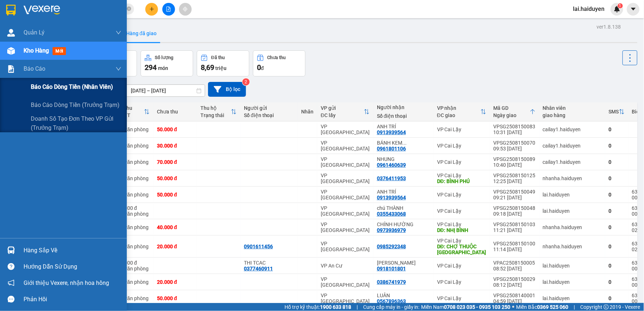
drag, startPoint x: 52, startPoint y: 64, endPoint x: 55, endPoint y: 91, distance: 27.0
click at [52, 65] on div "Báo cáo" at bounding box center [73, 69] width 98 height 18
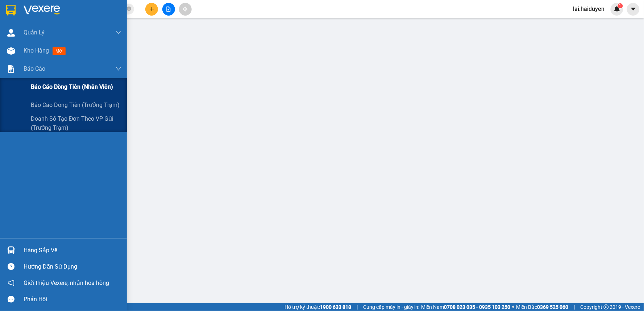
click at [56, 88] on span "Báo cáo dòng tiền (nhân viên)" at bounding box center [72, 86] width 82 height 9
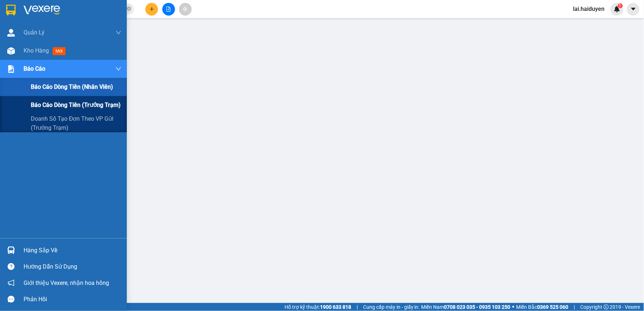
click at [68, 103] on span "Báo cáo dòng tiền (trưởng trạm)" at bounding box center [76, 104] width 90 height 9
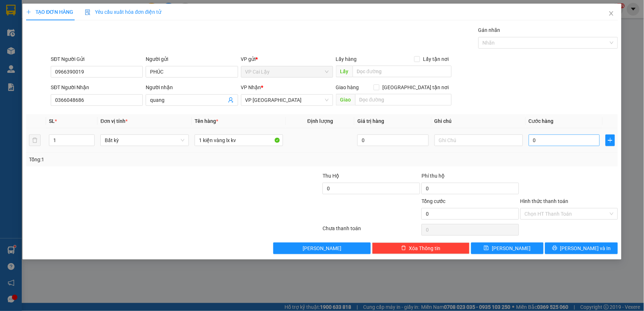
type input "1 kiện vàng lx kv"
click at [550, 136] on input "0" at bounding box center [564, 141] width 71 height 12
type input "2"
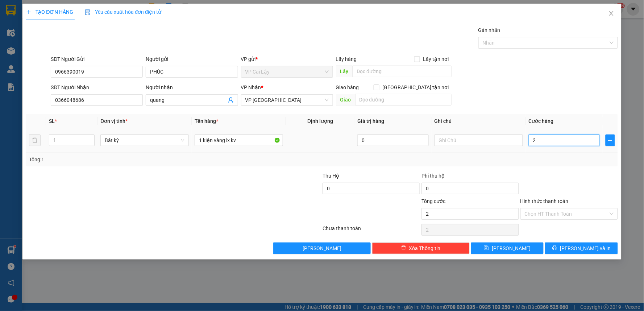
type input "20"
type input "20.000"
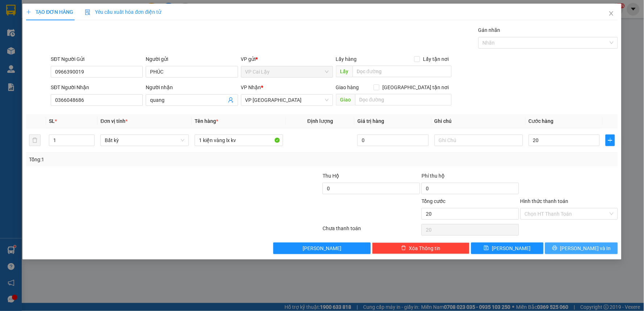
type input "20.000"
click at [575, 248] on button "[PERSON_NAME] và In" at bounding box center [581, 249] width 73 height 12
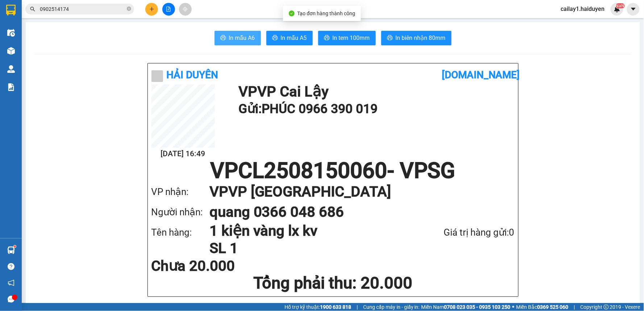
click at [240, 38] on span "In mẫu A6" at bounding box center [242, 37] width 26 height 9
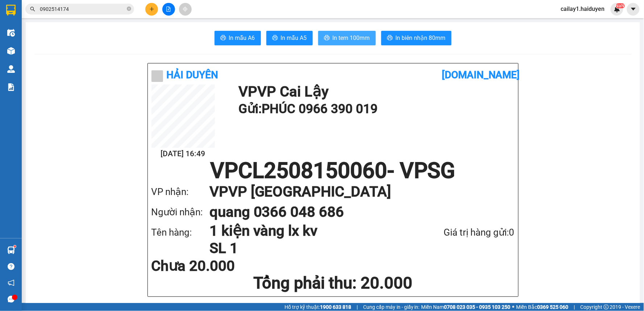
click at [356, 38] on span "In tem 100mm" at bounding box center [351, 37] width 37 height 9
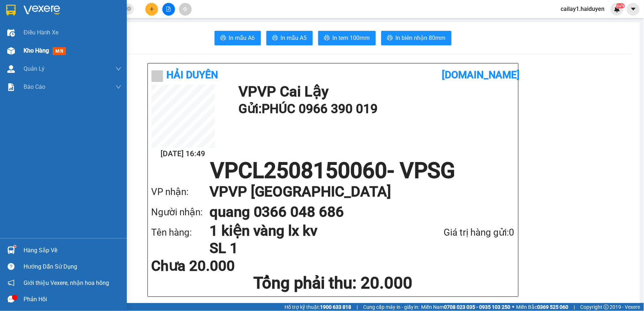
click at [12, 47] on img at bounding box center [11, 51] width 8 height 8
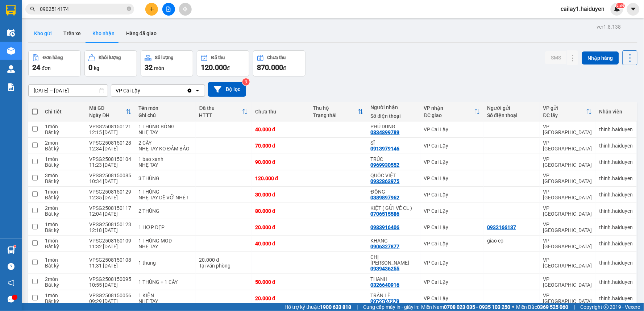
click at [47, 35] on button "Kho gửi" at bounding box center [42, 33] width 29 height 17
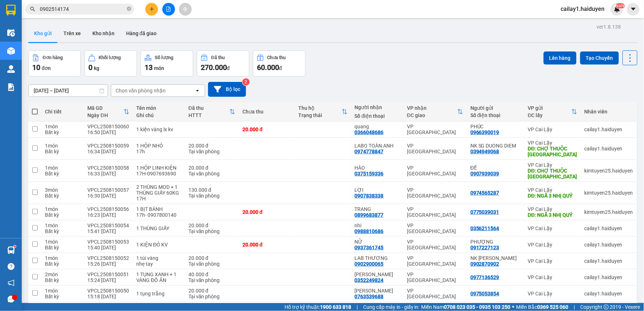
click at [80, 38] on button "Trên xe" at bounding box center [72, 33] width 29 height 17
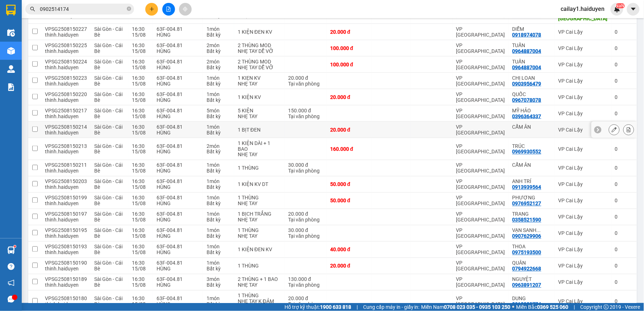
scroll to position [403, 0]
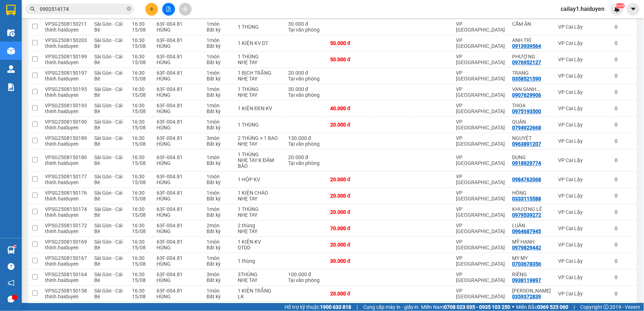
click at [96, 8] on input "0902514174" at bounding box center [83, 9] width 86 height 8
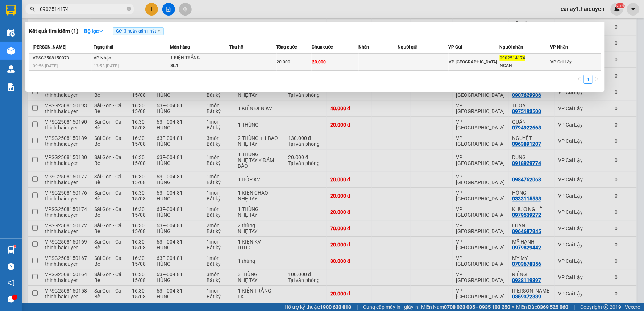
click at [161, 62] on div "13:53 [DATE]" at bounding box center [132, 66] width 76 height 8
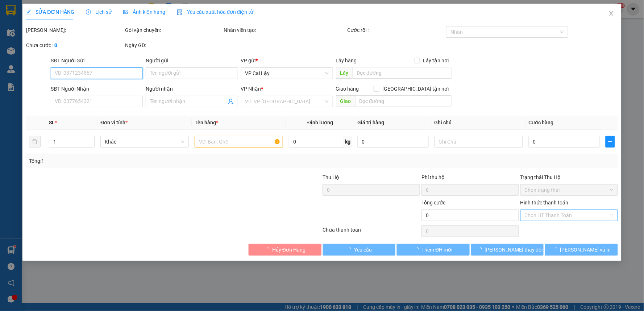
type input "0902514174"
type input "NGÂN"
type input "20.000"
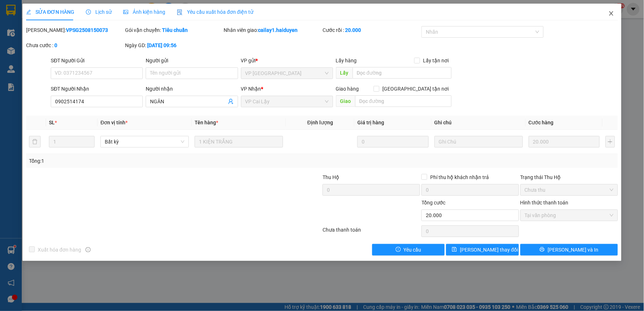
click at [610, 13] on icon "close" at bounding box center [612, 14] width 6 height 6
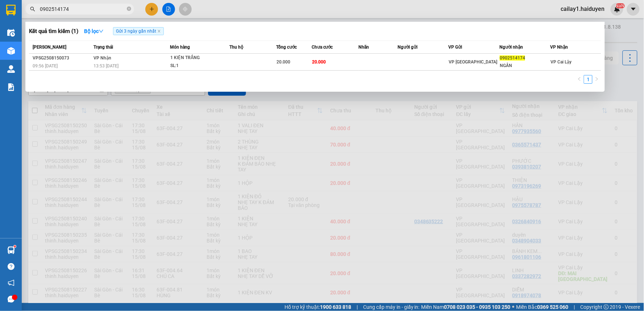
click at [99, 11] on input "0902514174" at bounding box center [83, 9] width 86 height 8
click at [130, 9] on icon "close-circle" at bounding box center [129, 9] width 4 height 4
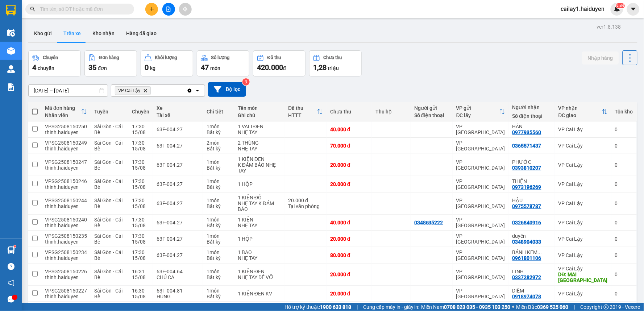
click at [120, 10] on input "text" at bounding box center [83, 9] width 86 height 8
click at [149, 10] on icon "plus" at bounding box center [151, 9] width 5 height 5
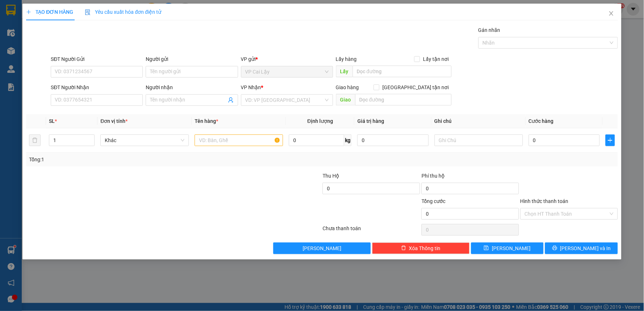
click at [111, 106] on div "SĐT Người Nhận VD: 0377654321" at bounding box center [97, 95] width 92 height 25
click at [110, 105] on input "SĐT Người Nhận" at bounding box center [97, 100] width 92 height 12
type input "0906992838"
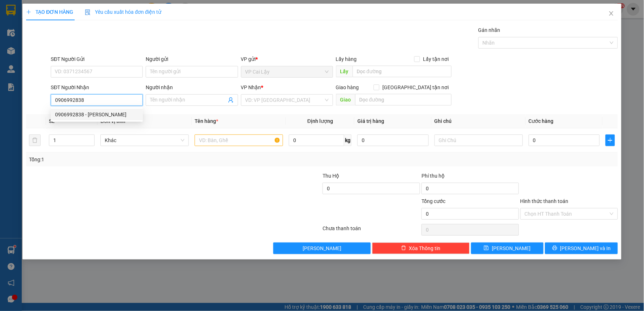
click at [110, 112] on div "0906992838 - [PERSON_NAME]" at bounding box center [96, 115] width 83 height 8
type input "THÚY OANH"
type input "20.000"
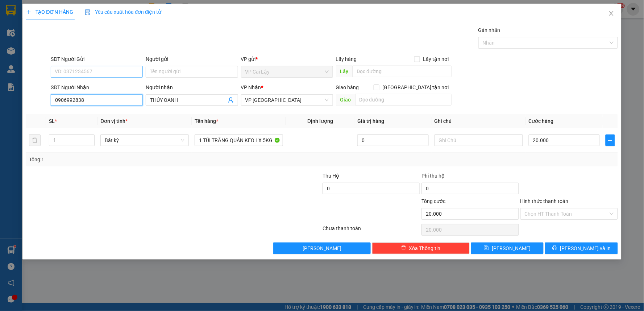
type input "0906992838"
click at [83, 69] on input "SĐT Người Gửi" at bounding box center [97, 72] width 92 height 12
drag, startPoint x: 144, startPoint y: 214, endPoint x: 150, endPoint y: 205, distance: 10.5
click at [150, 206] on div at bounding box center [124, 209] width 198 height 25
drag, startPoint x: 202, startPoint y: 140, endPoint x: 287, endPoint y: 140, distance: 84.8
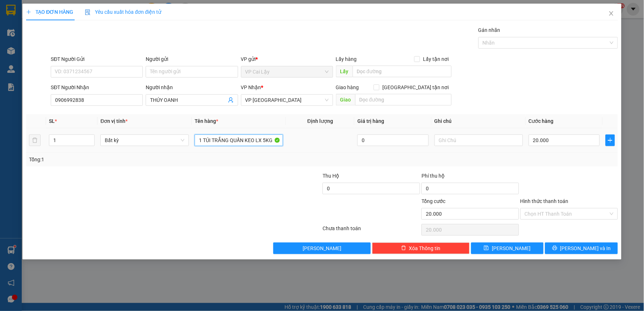
click at [287, 140] on tr "1 Bất kỳ 1 TÚI TRẮNG QUẤN KEO LX 5KG 0 20.000" at bounding box center [322, 140] width 592 height 24
type input "1 kiện xanh lx 10kg"
click at [578, 247] on span "[PERSON_NAME] và In" at bounding box center [586, 248] width 51 height 8
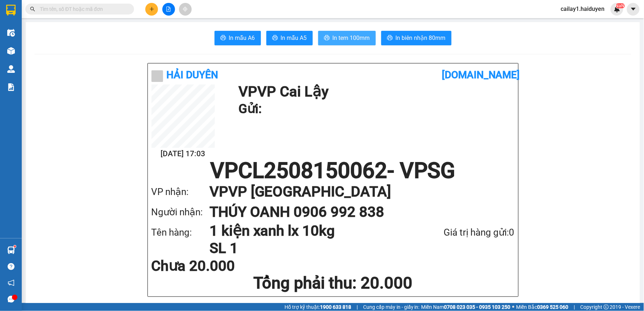
click at [347, 41] on span "In tem 100mm" at bounding box center [351, 37] width 37 height 9
click at [73, 10] on input "text" at bounding box center [83, 9] width 86 height 8
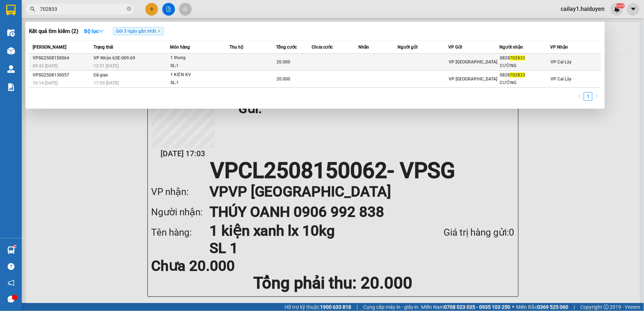
type input "702833"
click at [460, 57] on td "VP [GEOGRAPHIC_DATA]" at bounding box center [474, 62] width 51 height 17
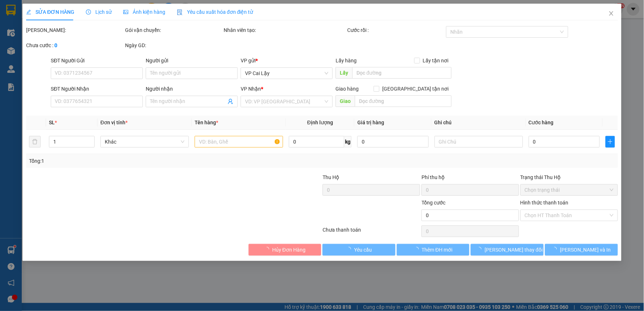
type input "0828702833"
type input "CƯỜNG"
type input "20.000"
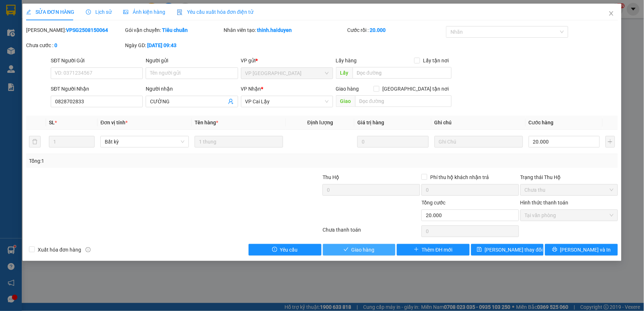
click at [375, 244] on button "Giao hàng" at bounding box center [359, 250] width 73 height 12
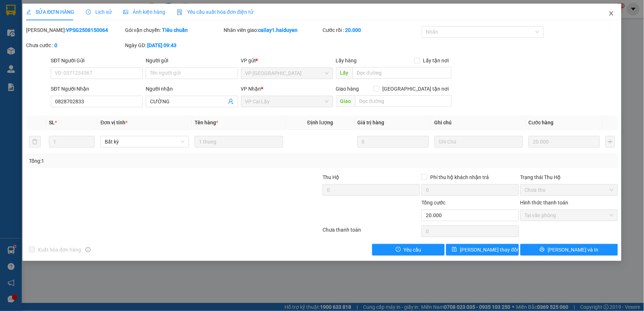
click at [610, 13] on icon "close" at bounding box center [612, 14] width 6 height 6
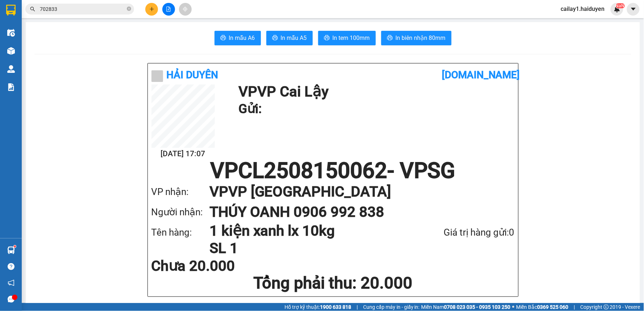
drag, startPoint x: 106, startPoint y: 15, endPoint x: 122, endPoint y: 8, distance: 18.3
click at [113, 11] on div "Kết quả tìm kiếm ( 2 ) Bộ lọc Gửi 3 ngày gần nhất Mã ĐH Trạng thái Món hàng Thu…" at bounding box center [70, 9] width 141 height 13
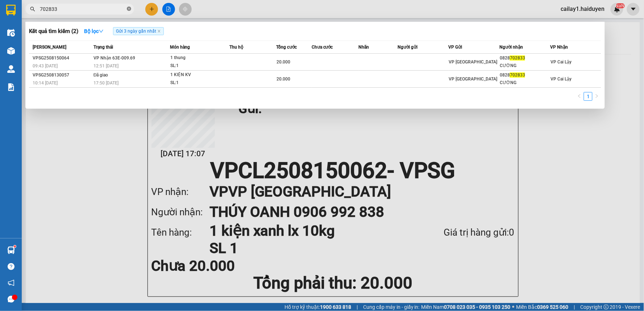
click at [128, 9] on icon "close-circle" at bounding box center [129, 9] width 4 height 4
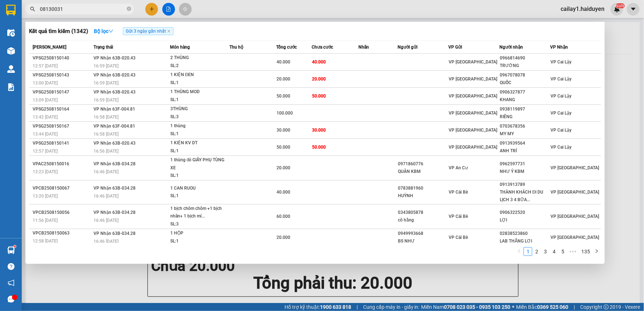
type input "08130031"
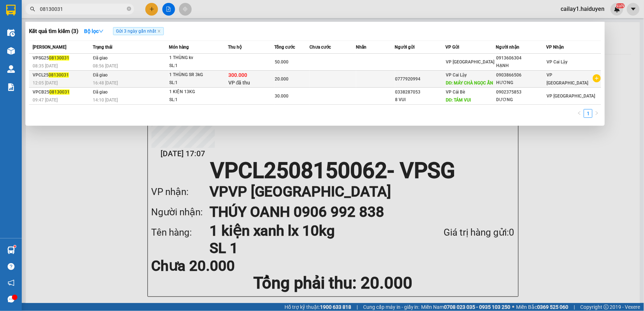
click at [359, 79] on td at bounding box center [375, 79] width 39 height 17
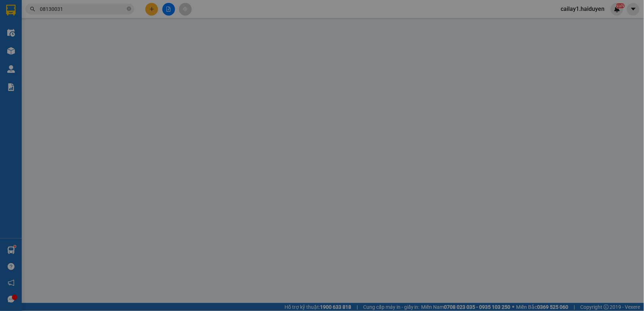
type input "0777920994"
type input "MÁY CHÀ NGỌC ẨN"
type input "0903866506"
type input "HƯƠNG"
type input "300.000"
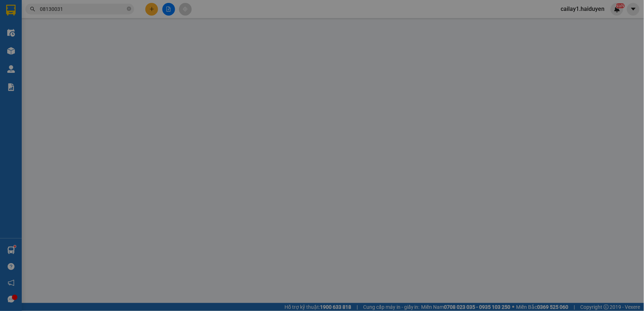
type input "20.000"
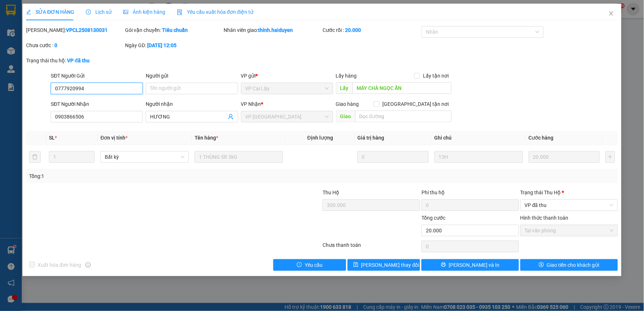
drag, startPoint x: 85, startPoint y: 89, endPoint x: 27, endPoint y: 82, distance: 58.8
click at [27, 82] on div "SĐT Người Gửi 0777920994 0777920994 Người gửi Tên người gửi VP gửi * VP [PERSON…" at bounding box center [322, 84] width 594 height 25
click at [611, 12] on icon "close" at bounding box center [612, 14] width 6 height 6
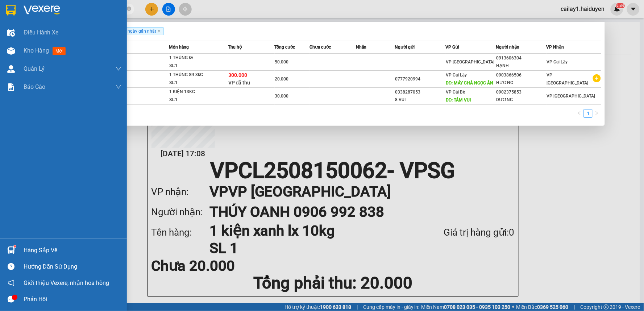
drag, startPoint x: 64, startPoint y: 10, endPoint x: 12, endPoint y: 8, distance: 52.2
click at [12, 8] on section "Kết quả tìm kiếm ( 3 ) Bộ lọc Gửi 3 ngày gần nhất Mã ĐH Trạng thái Món hàng Thu…" at bounding box center [322, 155] width 644 height 311
paste input "777920994"
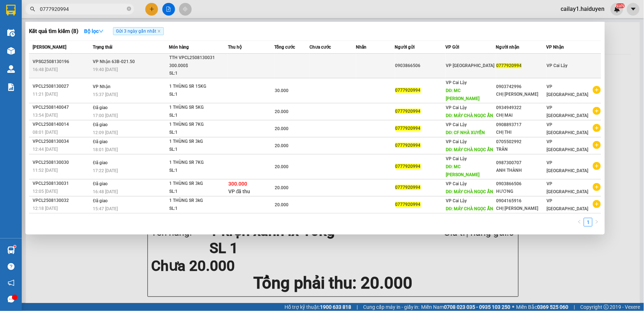
type input "0777920994"
click at [216, 66] on div "TTH VPCL2508130031 300.000$" at bounding box center [196, 62] width 54 height 16
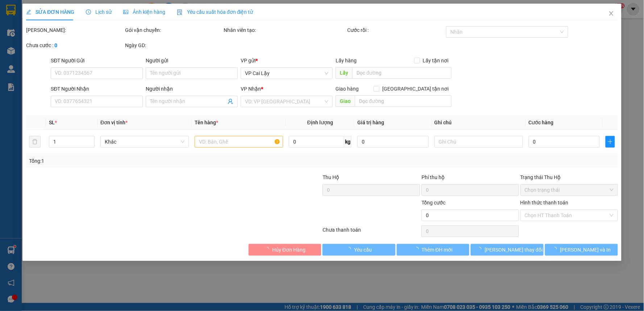
type input "0903866506"
type input "0777920994"
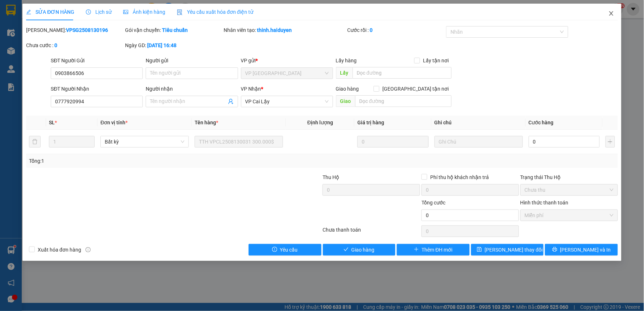
click at [613, 12] on icon "close" at bounding box center [612, 13] width 4 height 4
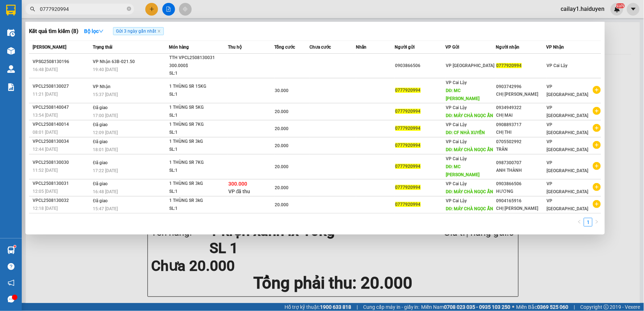
click at [97, 9] on input "0777920994" at bounding box center [83, 9] width 86 height 8
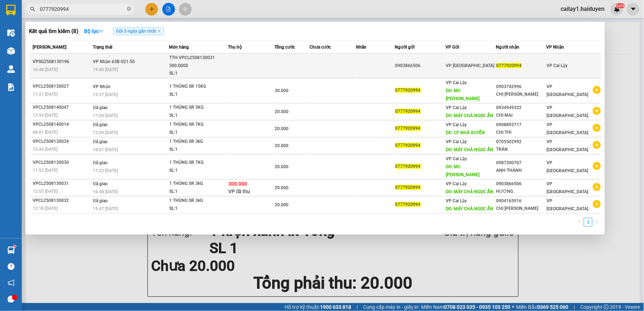
click at [145, 62] on td "VP Nhận 63B-021.50 19:40 [DATE]" at bounding box center [130, 66] width 78 height 25
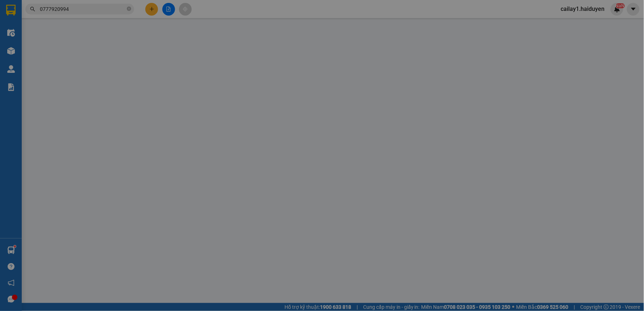
type input "0903866506"
type input "0777920994"
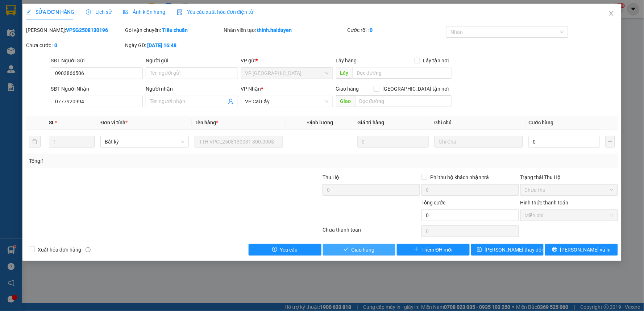
click at [347, 251] on icon "check" at bounding box center [346, 249] width 5 height 5
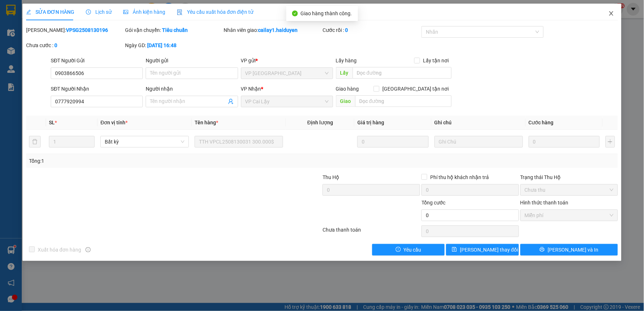
click at [611, 13] on icon "close" at bounding box center [612, 13] width 4 height 4
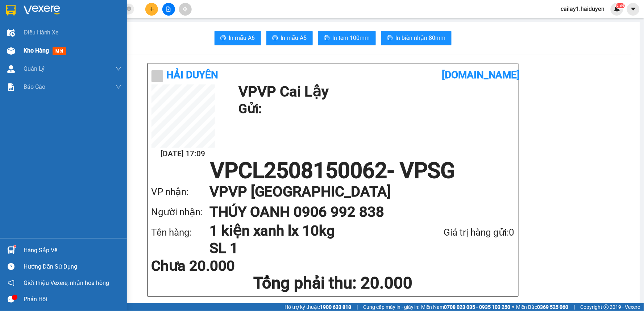
click at [13, 49] on img at bounding box center [11, 51] width 8 height 8
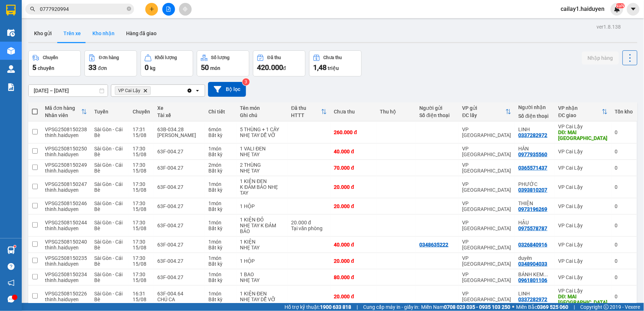
click at [101, 32] on button "Kho nhận" at bounding box center [104, 33] width 34 height 17
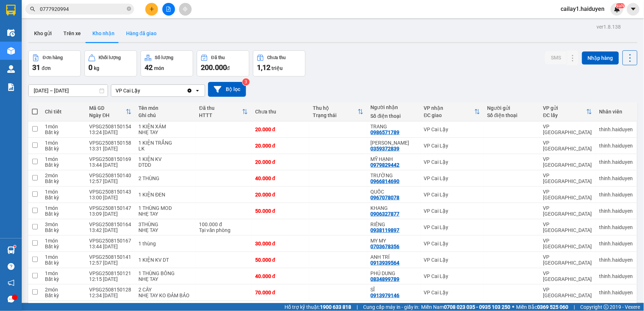
click at [135, 37] on button "Hàng đã giao" at bounding box center [141, 33] width 42 height 17
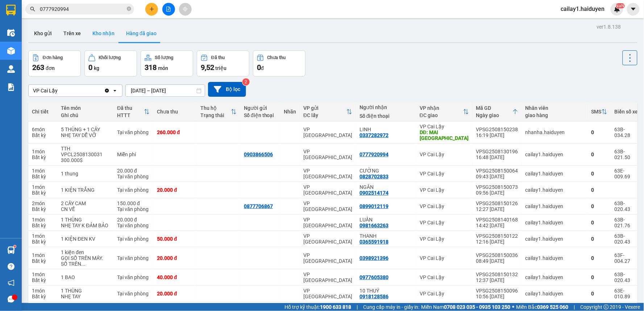
click at [99, 37] on button "Kho nhận" at bounding box center [104, 33] width 34 height 17
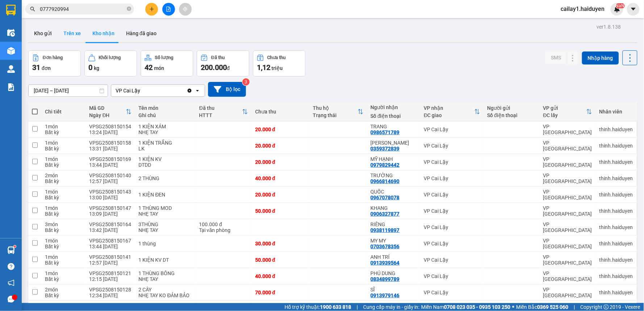
click at [63, 29] on button "Trên xe" at bounding box center [72, 33] width 29 height 17
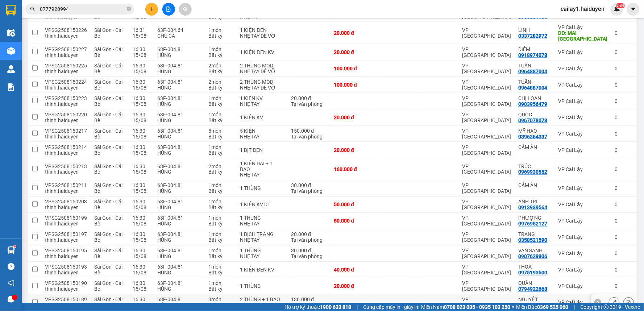
scroll to position [400, 0]
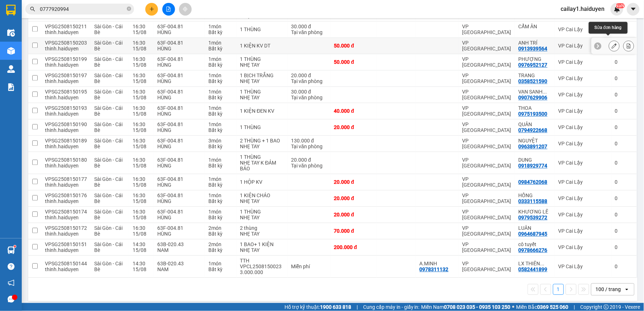
click at [612, 44] on icon at bounding box center [614, 46] width 5 height 5
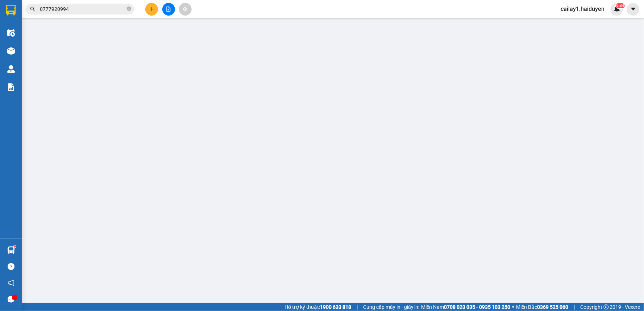
type input "0913939564"
type input "ANH TRÍ"
type input "50.000"
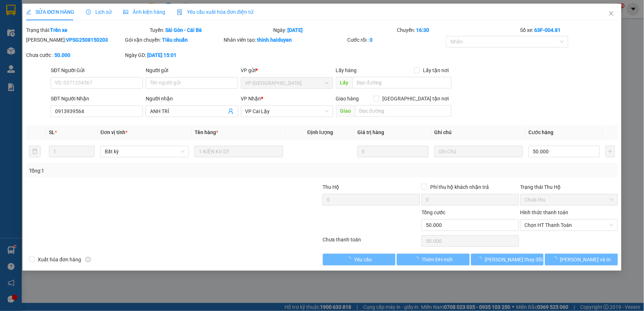
click at [100, 11] on span "Lịch sử" at bounding box center [99, 12] width 26 height 6
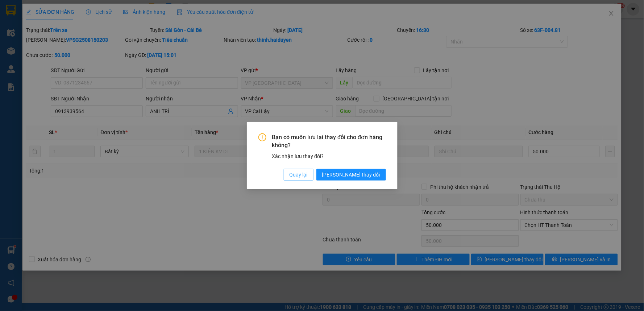
click at [308, 178] on span "Quay lại" at bounding box center [299, 175] width 18 height 8
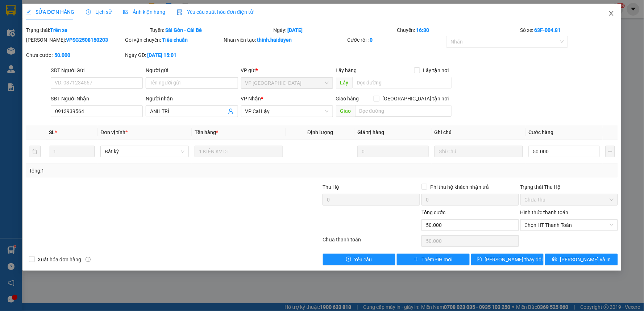
click at [609, 12] on icon "close" at bounding box center [612, 14] width 6 height 6
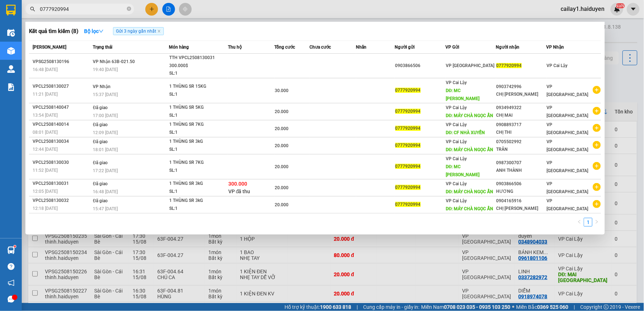
click at [80, 4] on span "0777920994" at bounding box center [79, 9] width 109 height 11
click at [129, 7] on icon "close-circle" at bounding box center [129, 9] width 4 height 4
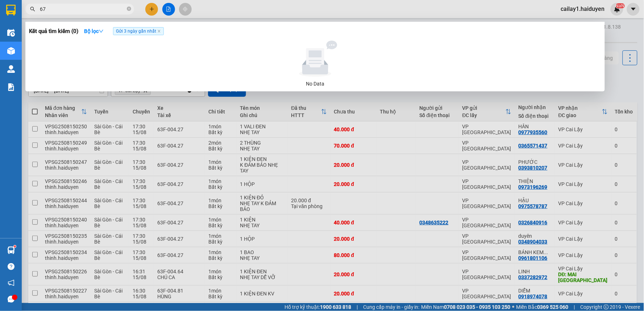
type input "6"
type input "1789"
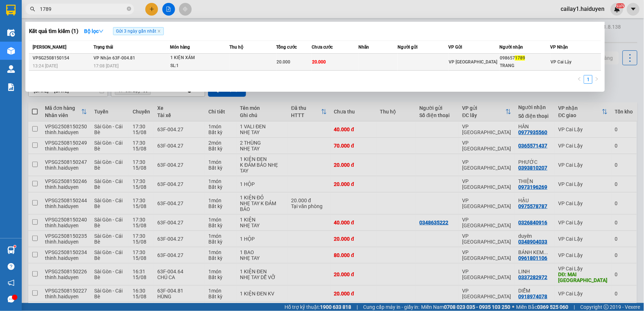
click at [200, 58] on div "1 KIỆN XÁM" at bounding box center [197, 58] width 54 height 8
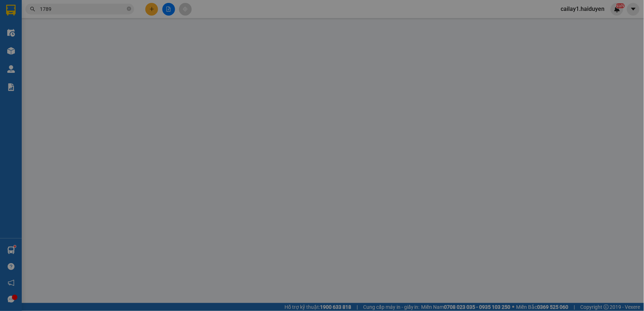
type input "0986571789"
type input "TRANG"
type input "20.000"
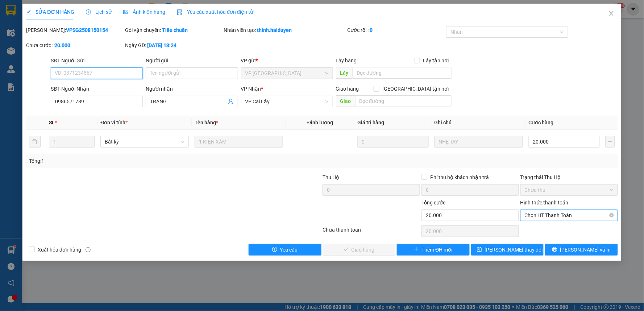
click at [550, 218] on span "Chọn HT Thanh Toán" at bounding box center [569, 215] width 89 height 11
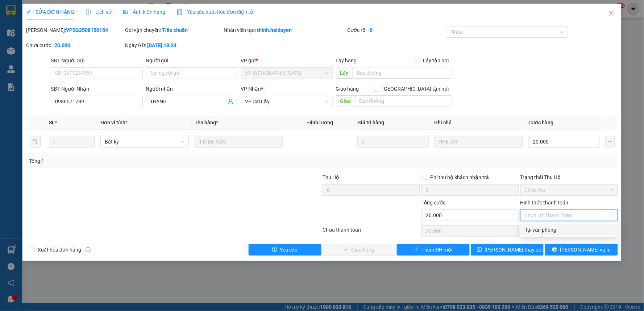
click at [550, 231] on div "Tại văn phòng" at bounding box center [569, 230] width 89 height 8
type input "0"
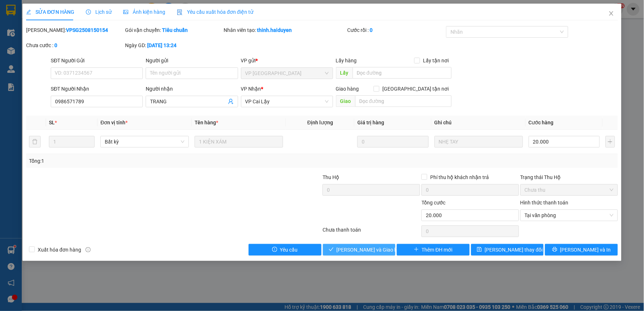
click at [351, 249] on span "[PERSON_NAME] và Giao hàng" at bounding box center [372, 250] width 70 height 8
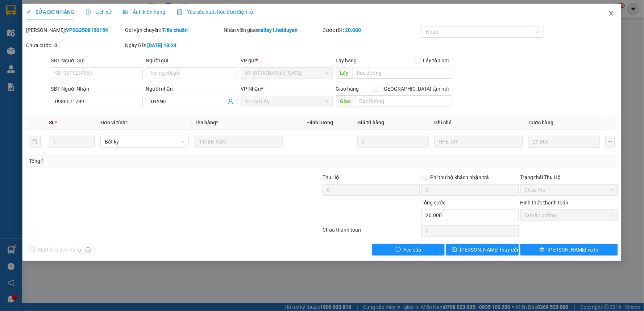
click at [613, 13] on icon "close" at bounding box center [612, 13] width 4 height 4
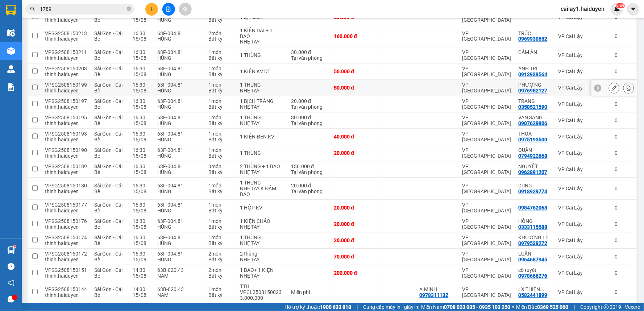
scroll to position [400, 0]
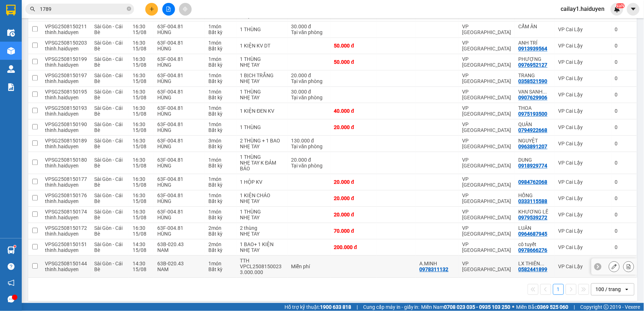
click at [263, 258] on div "TTH VPCL2508150023 3.000.000" at bounding box center [262, 266] width 44 height 17
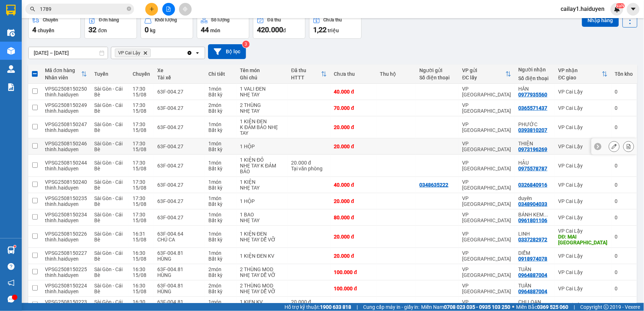
scroll to position [0, 0]
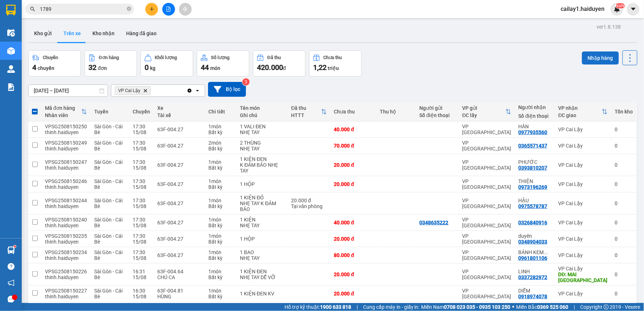
click at [582, 59] on button "Nhập hàng" at bounding box center [600, 57] width 37 height 13
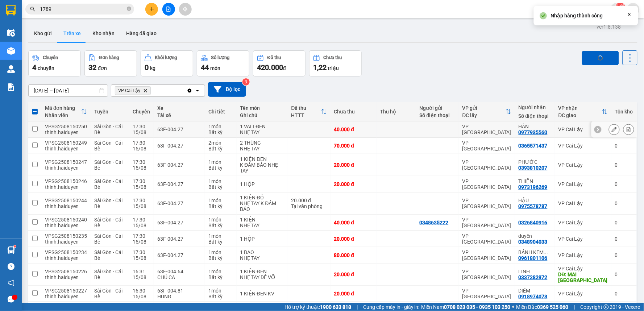
checkbox input "false"
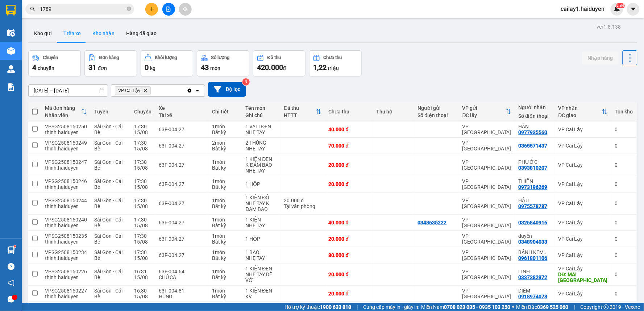
click at [95, 27] on button "Kho nhận" at bounding box center [104, 33] width 34 height 17
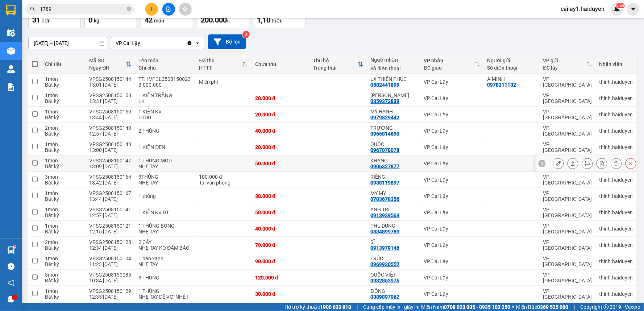
scroll to position [80, 0]
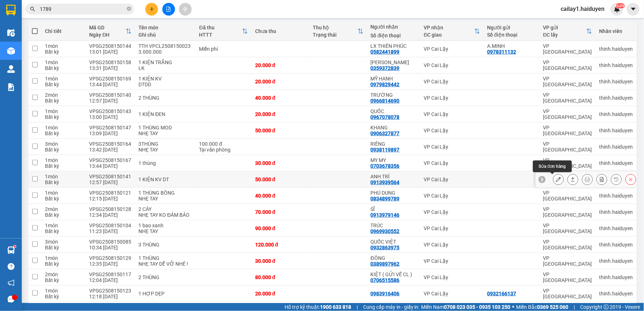
click at [556, 179] on icon at bounding box center [558, 179] width 5 height 5
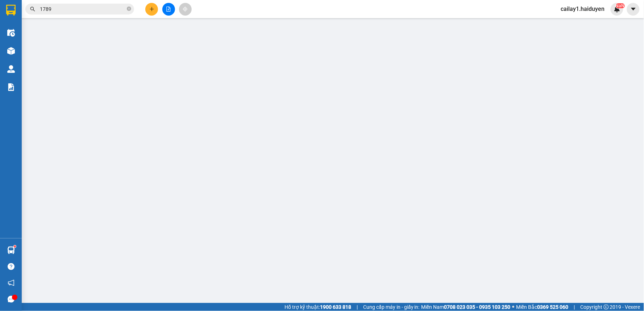
type input "0913939564"
type input "ANH TRÍ"
type input "50.000"
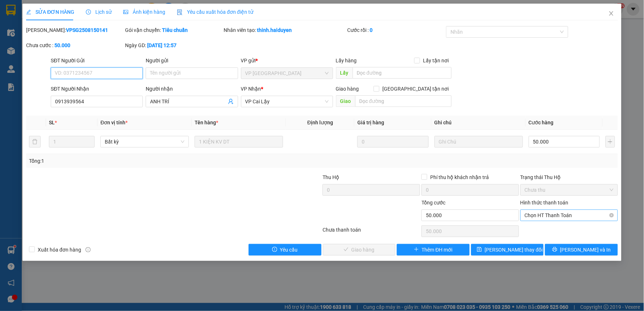
click at [534, 215] on span "Chọn HT Thanh Toán" at bounding box center [569, 215] width 89 height 11
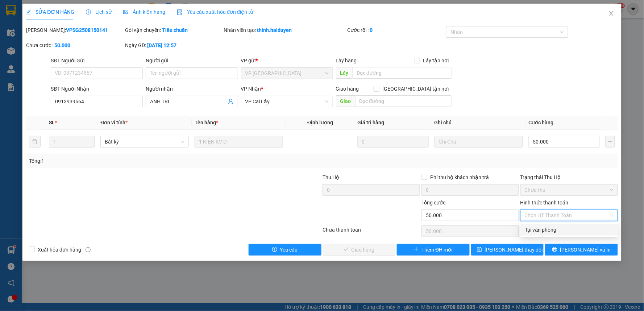
drag, startPoint x: 538, startPoint y: 227, endPoint x: 465, endPoint y: 247, distance: 75.6
click at [538, 227] on div "Tại văn phòng" at bounding box center [569, 230] width 89 height 8
type input "0"
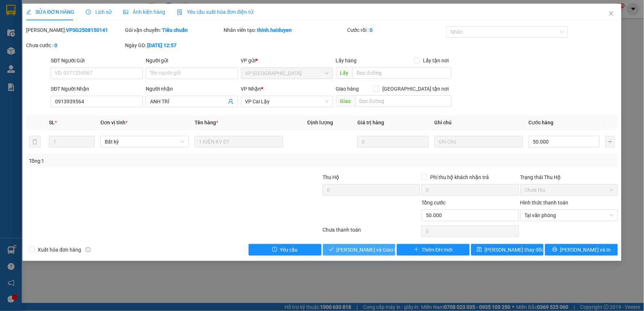
click at [367, 249] on span "[PERSON_NAME] và Giao hàng" at bounding box center [372, 250] width 70 height 8
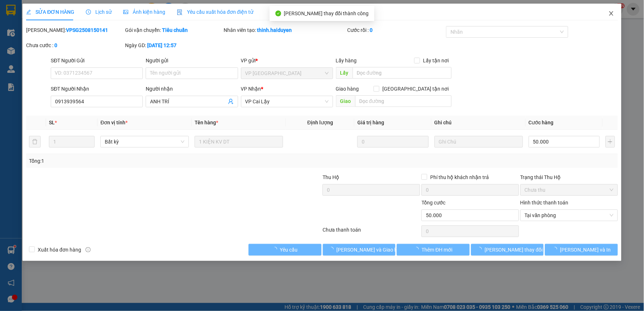
click at [611, 15] on icon "close" at bounding box center [612, 13] width 4 height 4
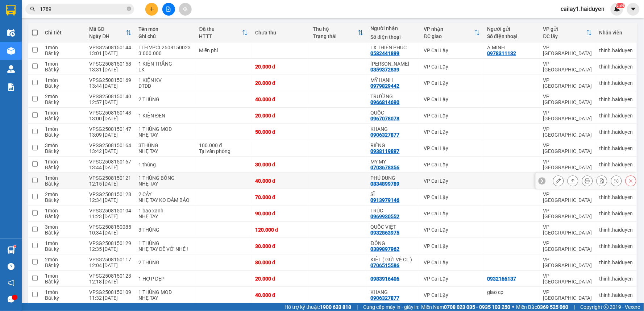
scroll to position [80, 0]
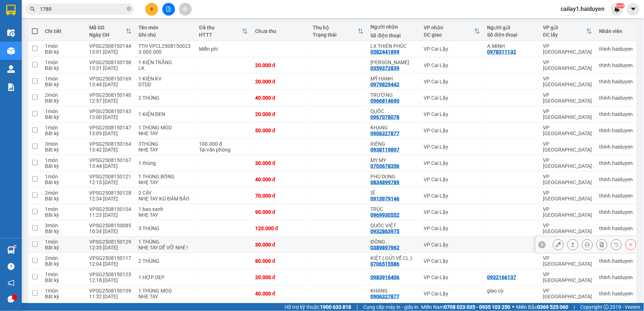
click at [556, 244] on icon at bounding box center [558, 244] width 5 height 5
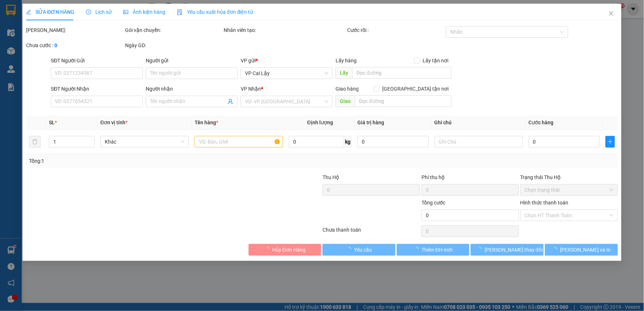
type input "0389897962"
type input "ĐÔNG"
type input "30.000"
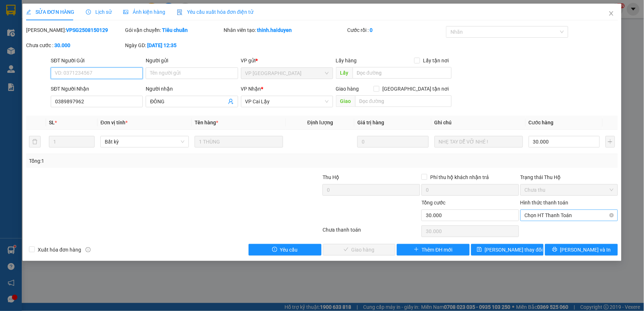
click at [547, 218] on span "Chọn HT Thanh Toán" at bounding box center [569, 215] width 89 height 11
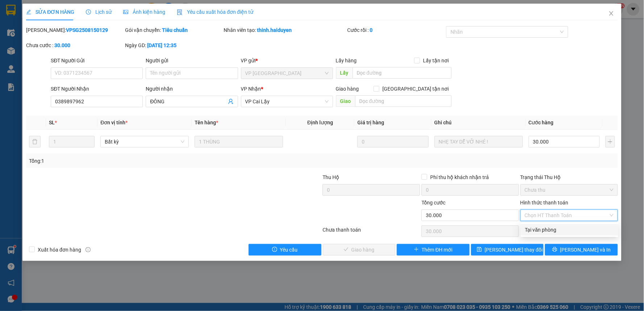
drag, startPoint x: 548, startPoint y: 220, endPoint x: 464, endPoint y: 256, distance: 90.6
click at [548, 230] on div "Tại văn phòng" at bounding box center [569, 230] width 89 height 8
type input "0"
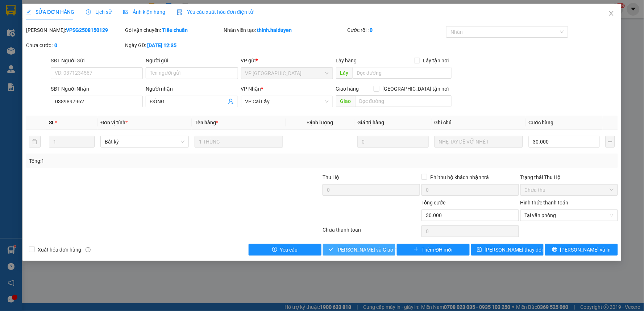
drag, startPoint x: 364, startPoint y: 259, endPoint x: 365, endPoint y: 254, distance: 4.8
click at [364, 259] on div "SỬA ĐƠN HÀNG Lịch sử Ảnh kiện hàng Yêu cầu xuất hóa đơn điện tử Total Paid Fee …" at bounding box center [321, 132] width 599 height 257
click at [365, 252] on span "[PERSON_NAME] và Giao hàng" at bounding box center [372, 250] width 70 height 8
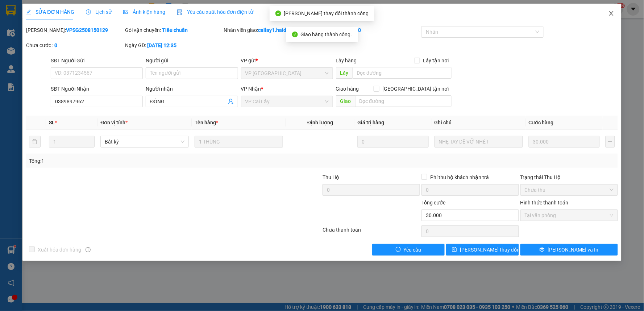
click at [611, 13] on icon "close" at bounding box center [612, 13] width 4 height 4
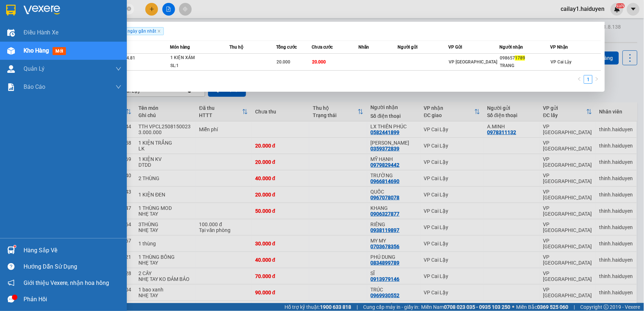
click at [0, 16] on section "Kết quả tìm kiếm ( 1 ) Bộ lọc Gửi 3 ngày gần nhất Mã ĐH Trạng thái Món hàng Thu…" at bounding box center [322, 155] width 644 height 311
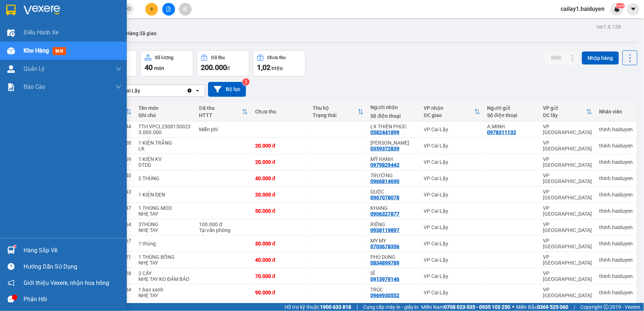
type input "564"
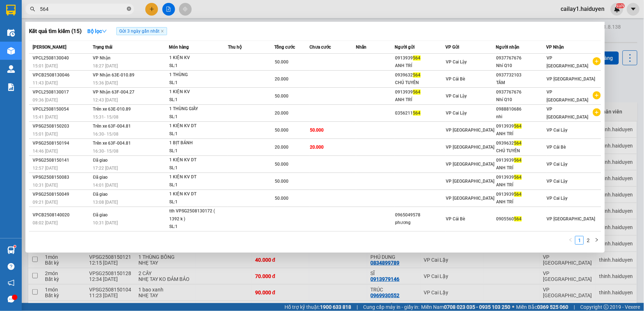
click at [129, 9] on icon "close-circle" at bounding box center [129, 9] width 4 height 4
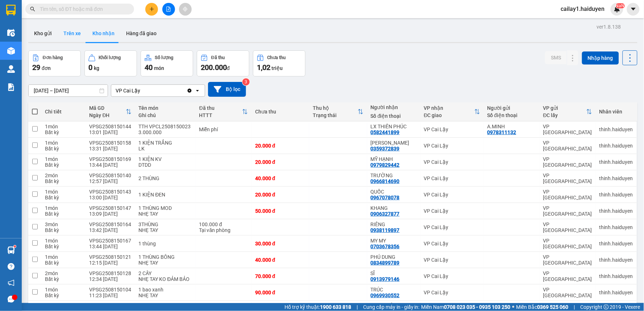
click at [78, 33] on button "Trên xe" at bounding box center [72, 33] width 29 height 17
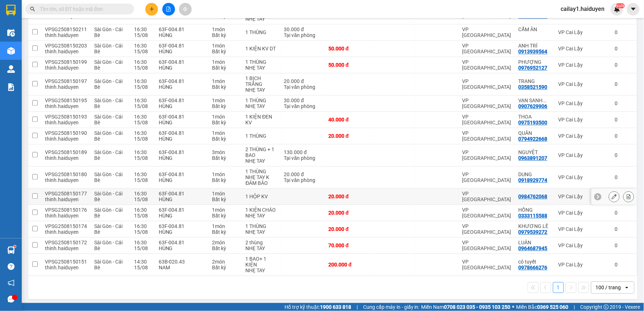
scroll to position [425, 0]
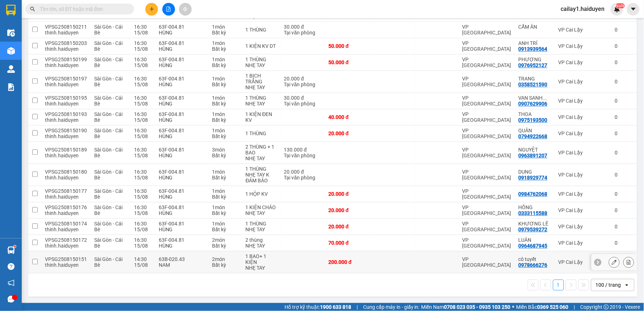
click at [373, 259] on td at bounding box center [394, 262] width 42 height 22
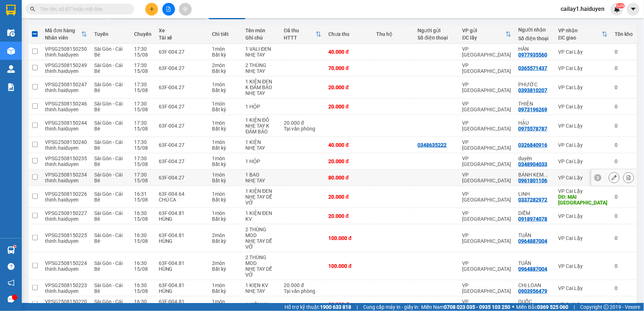
scroll to position [0, 0]
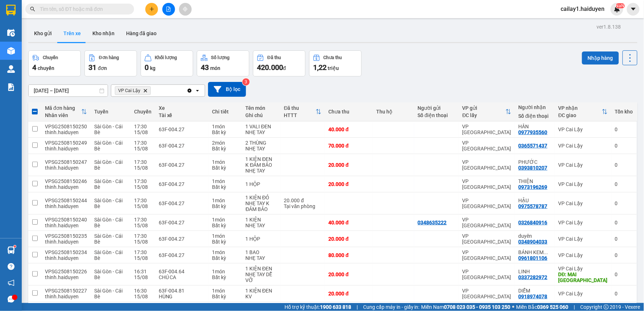
click at [585, 56] on button "Nhập hàng" at bounding box center [600, 57] width 37 height 13
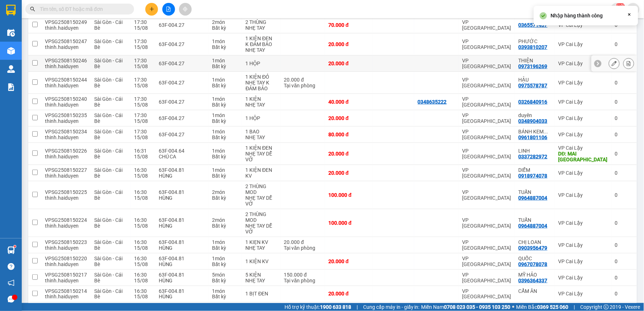
checkbox input "false"
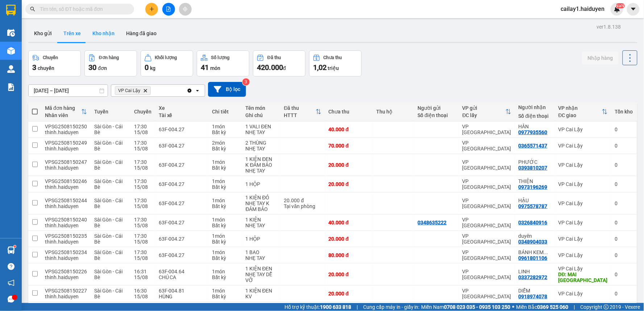
click at [101, 39] on button "Kho nhận" at bounding box center [104, 33] width 34 height 17
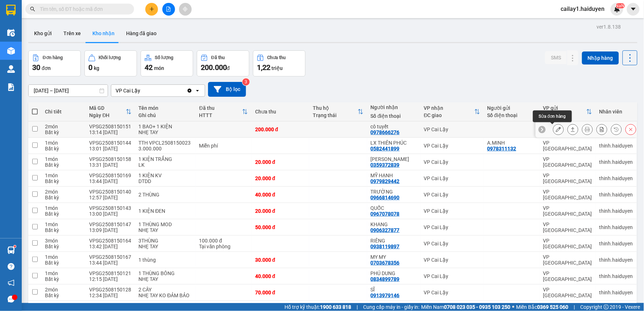
click at [556, 128] on icon at bounding box center [558, 129] width 5 height 5
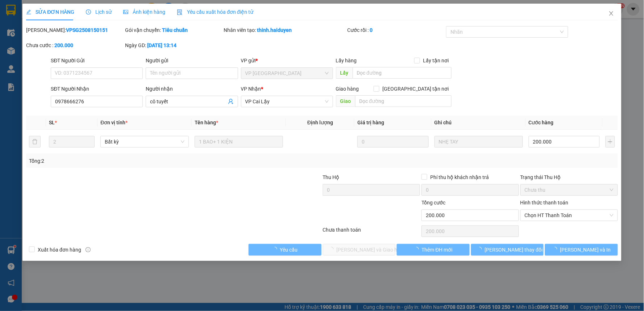
type input "0978666276"
type input "cô tuyết"
type input "200.000"
click at [548, 216] on span "Chọn HT Thanh Toán" at bounding box center [569, 215] width 89 height 11
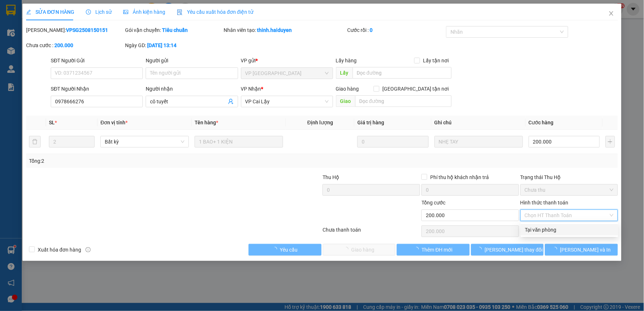
click at [545, 228] on div "Tại văn phòng" at bounding box center [569, 230] width 89 height 8
type input "0"
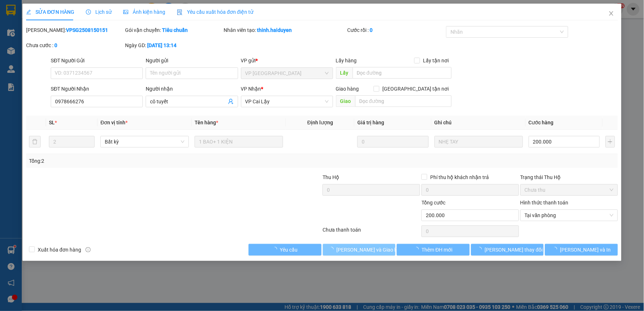
drag, startPoint x: 338, startPoint y: 252, endPoint x: 330, endPoint y: 244, distance: 11.5
click at [334, 252] on icon "loading" at bounding box center [331, 249] width 5 height 5
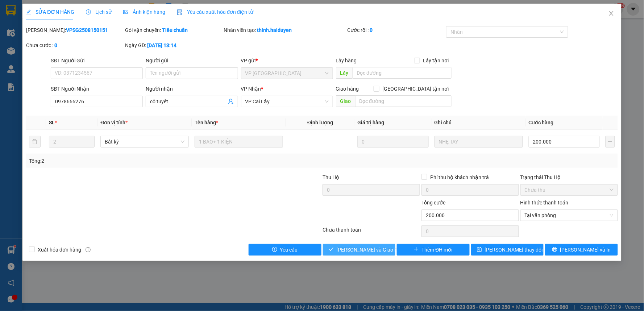
click at [367, 252] on span "[PERSON_NAME] và Giao hàng" at bounding box center [372, 250] width 70 height 8
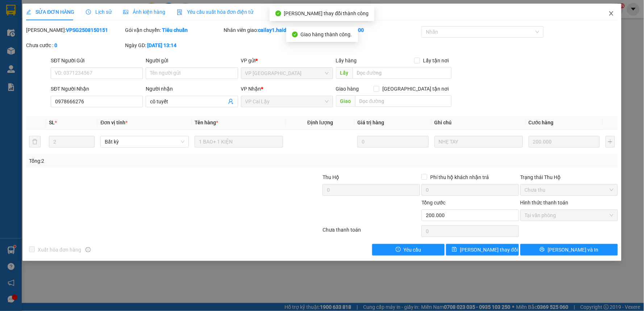
click at [612, 11] on icon "close" at bounding box center [612, 14] width 6 height 6
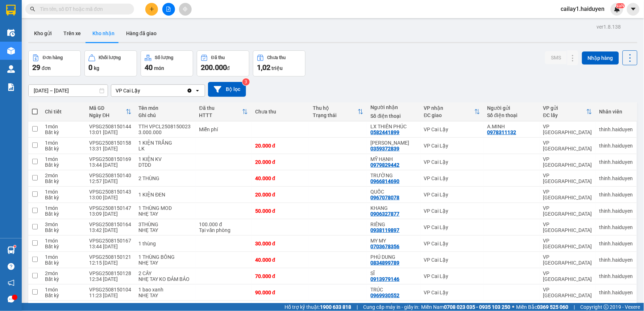
click at [94, 11] on input "text" at bounding box center [83, 9] width 86 height 8
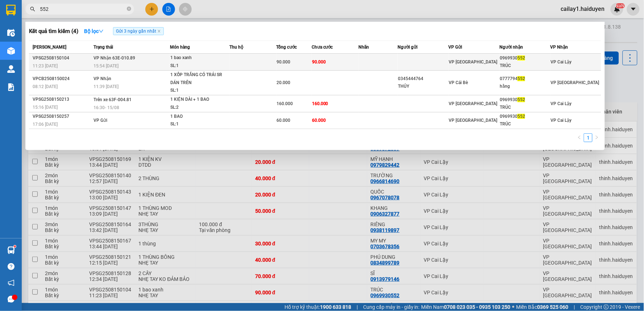
type input "552"
click at [443, 65] on td at bounding box center [423, 62] width 51 height 17
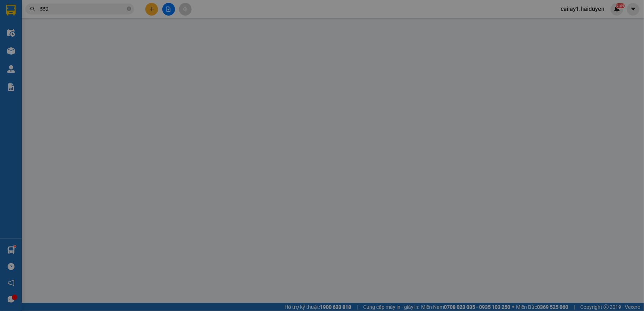
type input "0969930552"
type input "TRÚC"
type input "90.000"
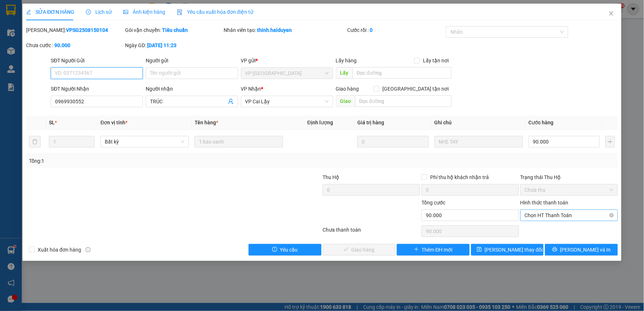
click at [552, 216] on span "Chọn HT Thanh Toán" at bounding box center [569, 215] width 89 height 11
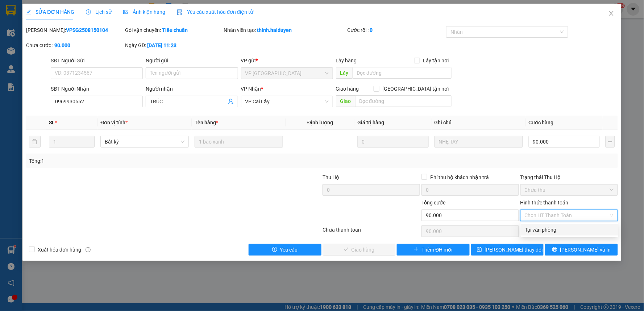
click at [549, 226] on div "Tại văn phòng" at bounding box center [569, 230] width 89 height 8
type input "0"
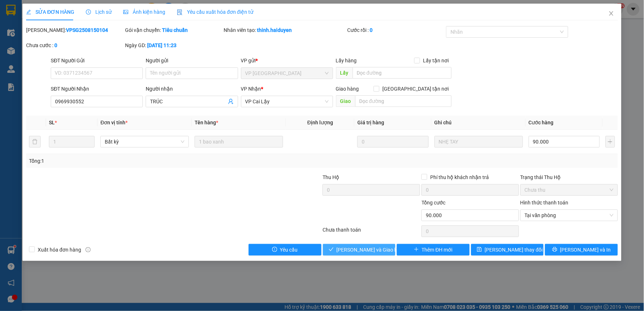
click at [375, 247] on span "[PERSON_NAME] và Giao hàng" at bounding box center [372, 250] width 70 height 8
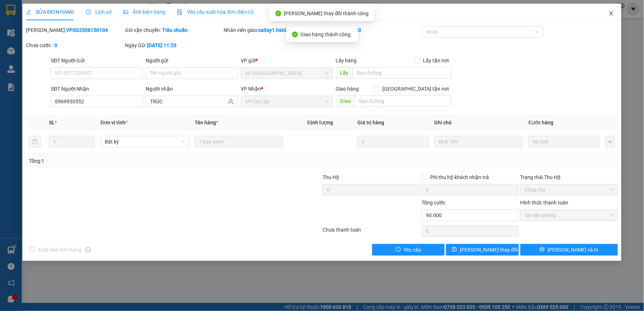
click at [612, 15] on icon "close" at bounding box center [612, 14] width 6 height 6
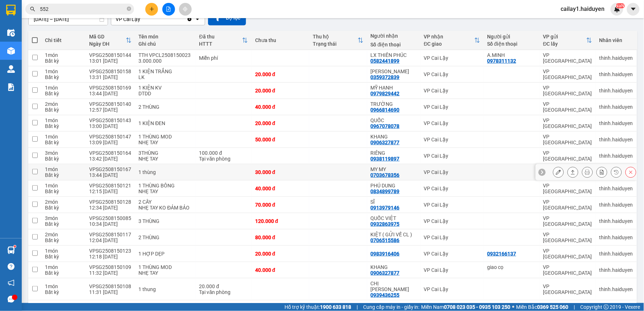
scroll to position [80, 0]
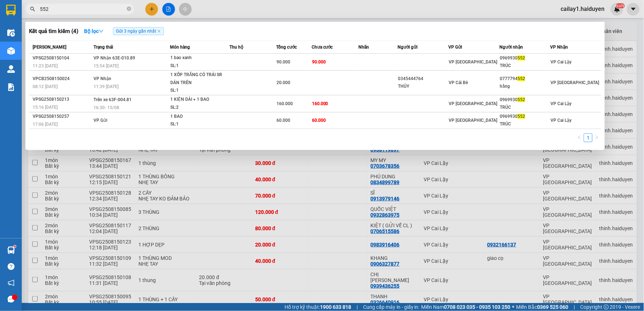
click at [77, 9] on input "552" at bounding box center [83, 9] width 86 height 8
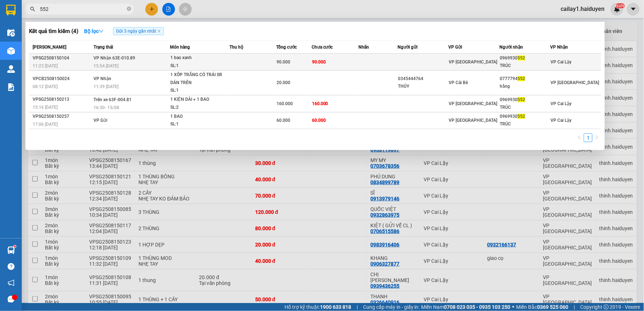
click at [376, 59] on td at bounding box center [378, 62] width 39 height 17
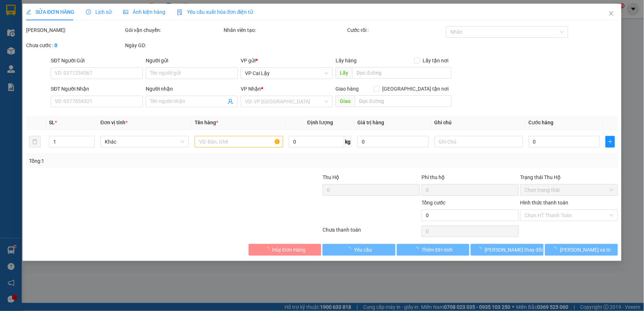
type input "0969930552"
type input "TRÚC"
type input "90.000"
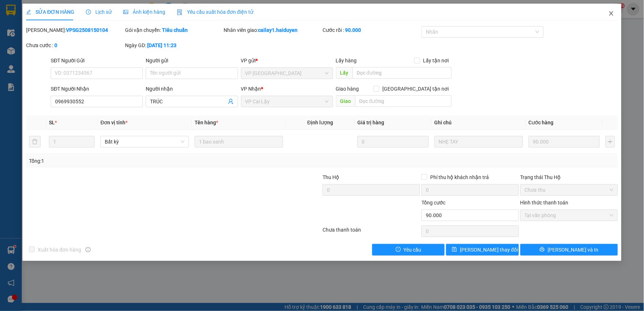
click at [615, 15] on span "Close" at bounding box center [612, 14] width 20 height 20
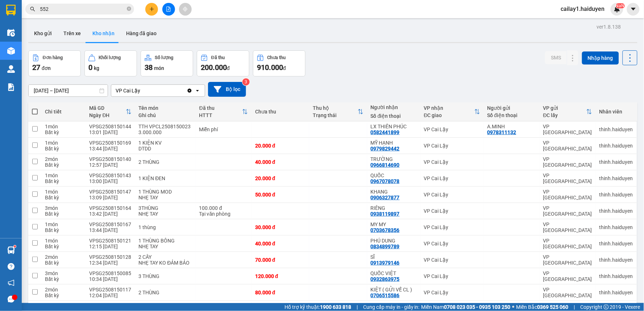
click at [84, 5] on input "552" at bounding box center [83, 9] width 86 height 8
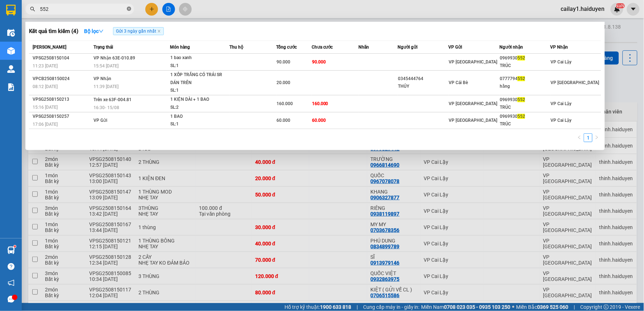
click at [131, 11] on span at bounding box center [129, 9] width 4 height 7
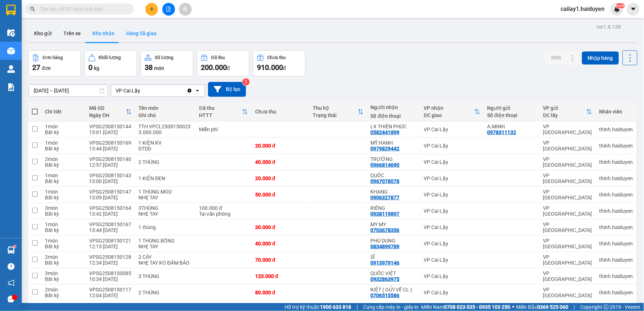
click at [128, 35] on button "Hàng đã giao" at bounding box center [141, 33] width 42 height 17
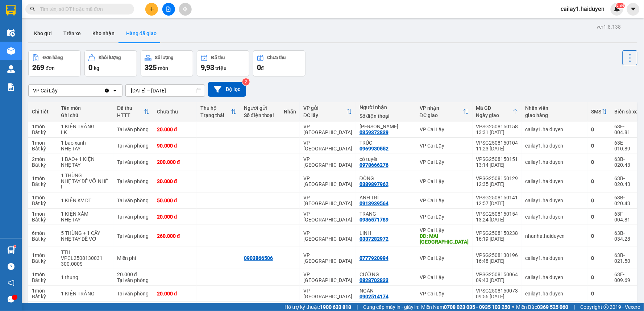
click at [87, 10] on input "text" at bounding box center [83, 9] width 86 height 8
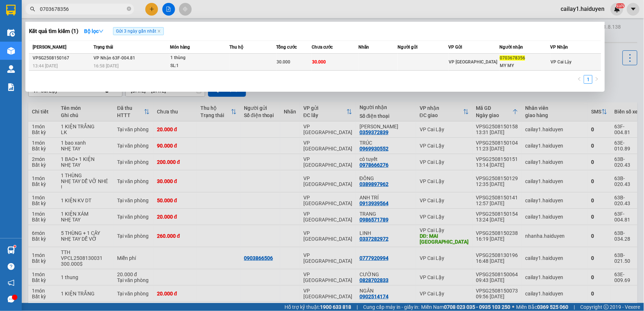
type input "0703678356"
click at [259, 65] on td at bounding box center [253, 62] width 47 height 17
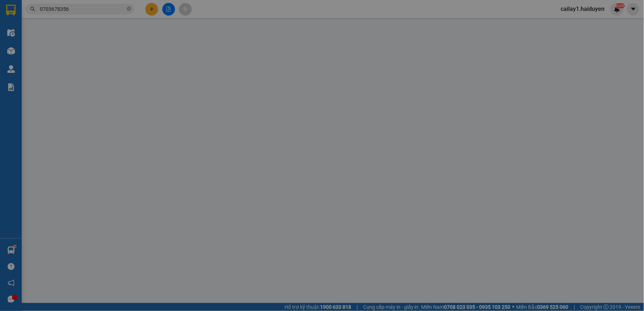
type input "0703678356"
type input "MY MY"
type input "30.000"
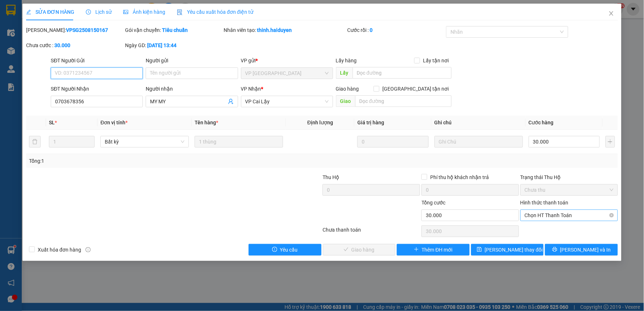
click at [543, 218] on span "Chọn HT Thanh Toán" at bounding box center [569, 215] width 89 height 11
click at [541, 237] on div "Total Paid Fee 0 Total UnPaid Fee 30.000 Cash Collection Total Fee Mã ĐH: VPSG2…" at bounding box center [322, 141] width 592 height 230
drag, startPoint x: 540, startPoint y: 233, endPoint x: 537, endPoint y: 236, distance: 4.9
click at [537, 236] on div "Chọn HT Thanh Toán" at bounding box center [569, 231] width 99 height 15
click at [535, 215] on span "Chọn HT Thanh Toán" at bounding box center [569, 215] width 89 height 11
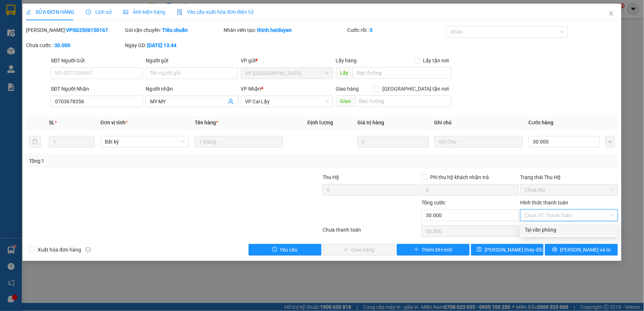
click at [532, 232] on div "Tại văn phòng" at bounding box center [569, 230] width 89 height 8
type input "0"
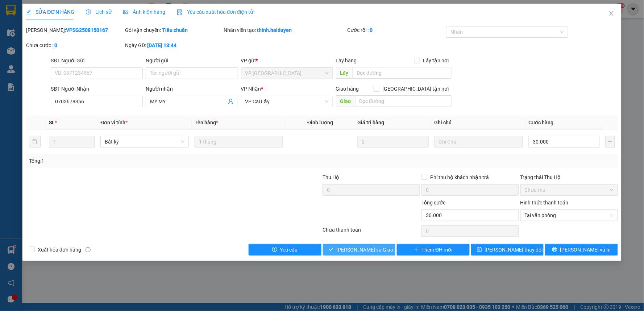
drag, startPoint x: 367, startPoint y: 248, endPoint x: 364, endPoint y: 244, distance: 4.7
click at [367, 248] on span "[PERSON_NAME] và [PERSON_NAME] hàng" at bounding box center [372, 250] width 70 height 8
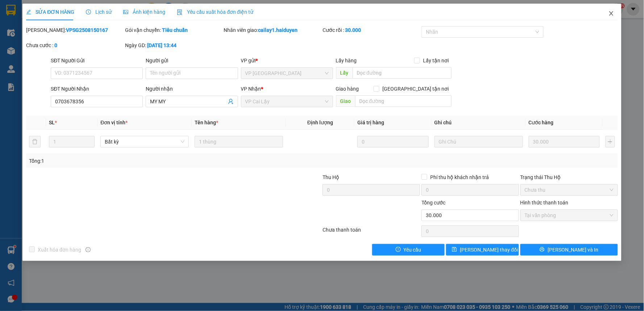
click at [613, 13] on icon "close" at bounding box center [612, 14] width 6 height 6
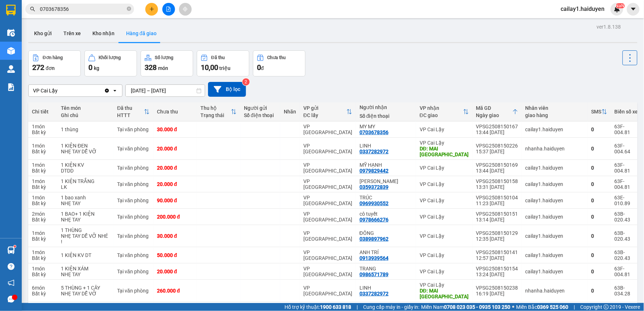
click at [103, 44] on div "Kho gửi Trên xe Kho nhận Hàng đã giao" at bounding box center [333, 34] width 610 height 19
click at [105, 38] on button "Kho nhận" at bounding box center [104, 33] width 34 height 17
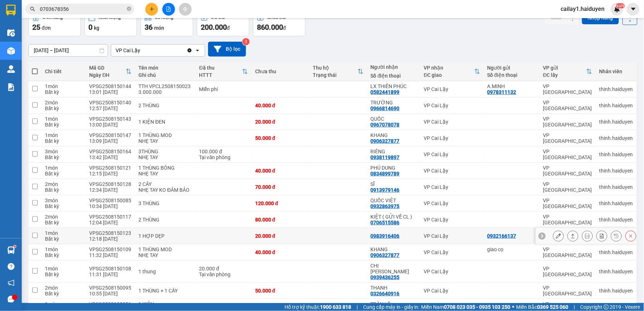
scroll to position [80, 0]
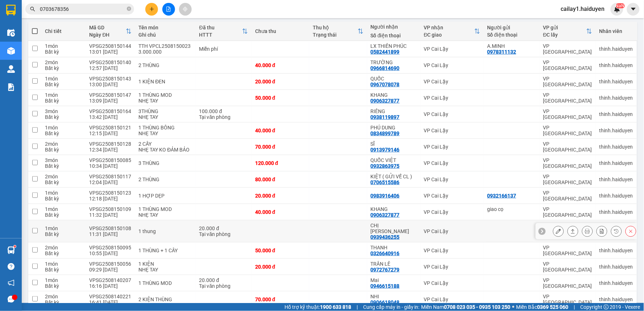
click at [464, 226] on td "VP Cai Lậy" at bounding box center [452, 231] width 63 height 22
checkbox input "true"
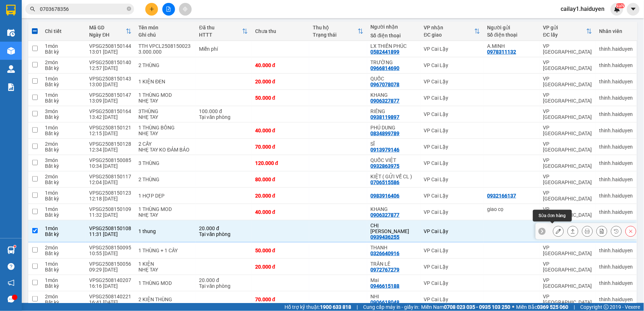
click at [556, 229] on icon at bounding box center [558, 231] width 5 height 5
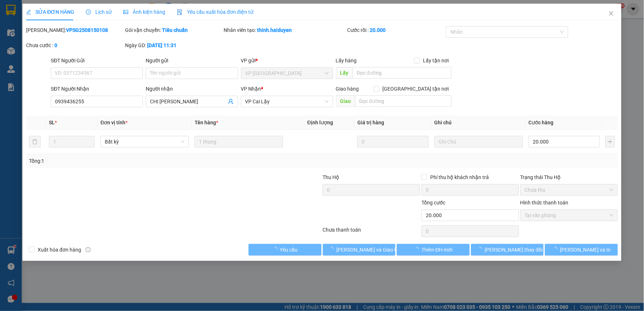
type input "0939436255"
type input "[PERSON_NAME]"
type input "20.000"
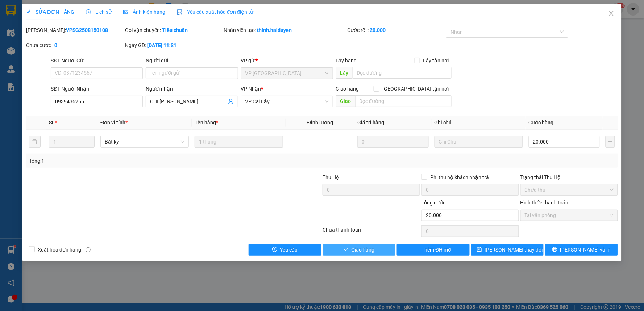
click at [356, 246] on span "Giao hàng" at bounding box center [363, 250] width 23 height 8
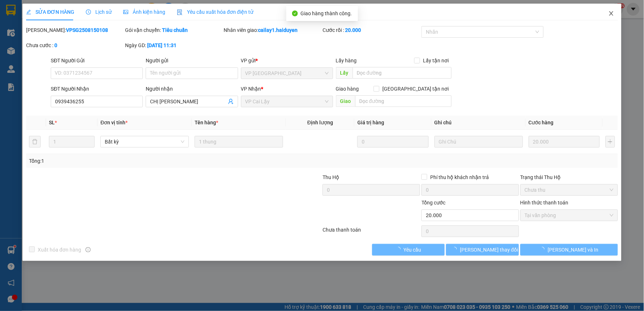
click at [613, 12] on icon "close" at bounding box center [612, 14] width 6 height 6
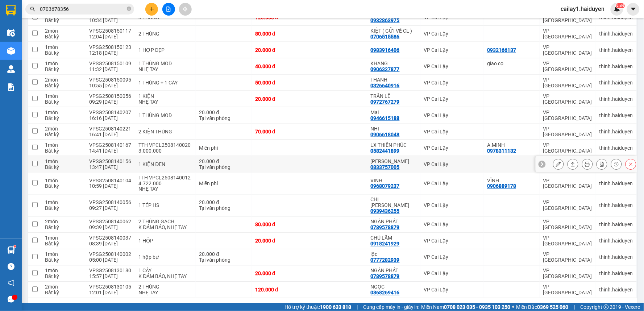
scroll to position [247, 0]
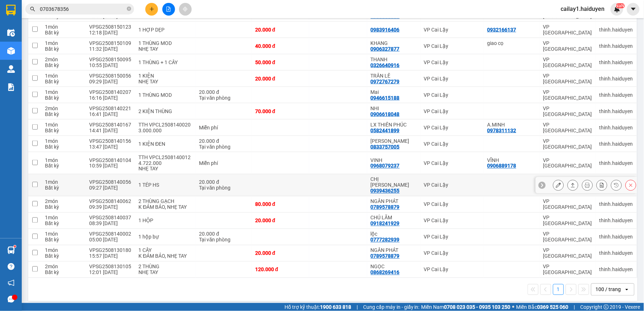
click at [435, 182] on div "VP Cai Lậy" at bounding box center [452, 185] width 56 height 6
checkbox input "true"
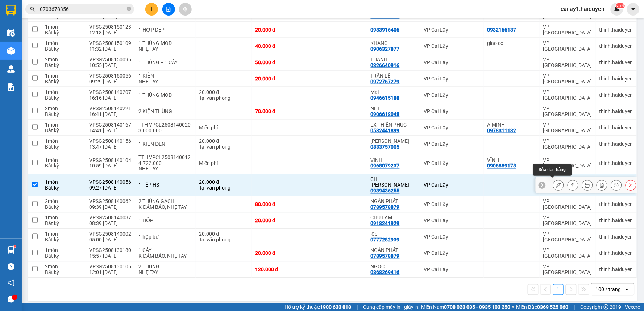
click at [556, 183] on icon at bounding box center [558, 185] width 5 height 5
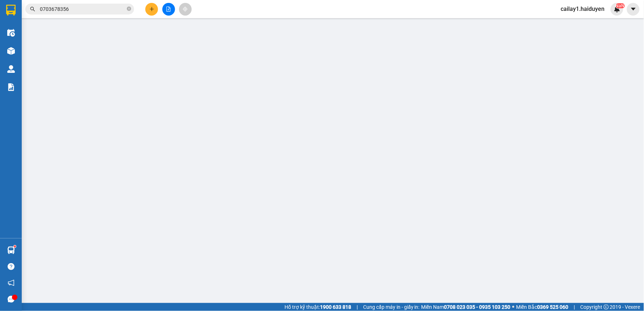
type input "0939436255"
type input "[PERSON_NAME]"
type input "20.000"
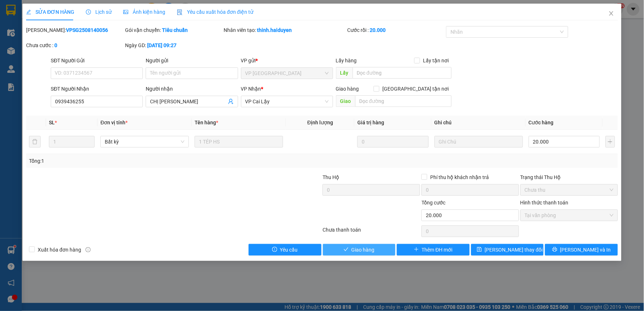
click at [346, 249] on icon "check" at bounding box center [346, 249] width 5 height 5
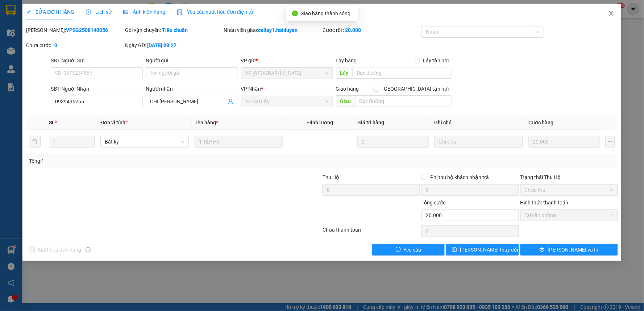
click at [610, 17] on span "Close" at bounding box center [612, 14] width 20 height 20
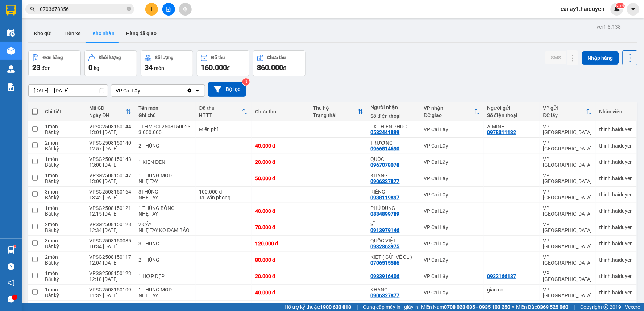
drag, startPoint x: 382, startPoint y: 58, endPoint x: 367, endPoint y: 50, distance: 16.9
click at [372, 53] on div "Đơn hàng 23 đơn Khối lượng 0 kg Số lượng 34 món Đã thu 160.000 đ Chưa thu 860.0…" at bounding box center [333, 63] width 610 height 26
click at [78, 13] on span "0703678356" at bounding box center [79, 9] width 109 height 11
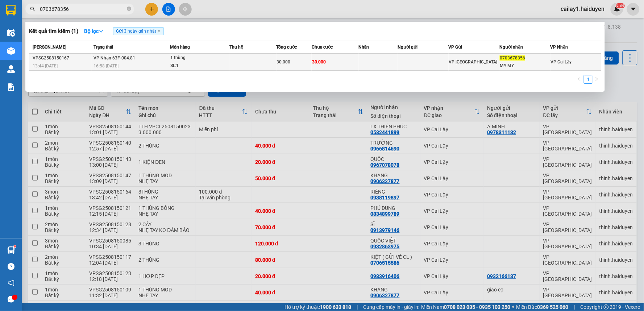
click at [278, 63] on span "30.000" at bounding box center [284, 61] width 14 height 5
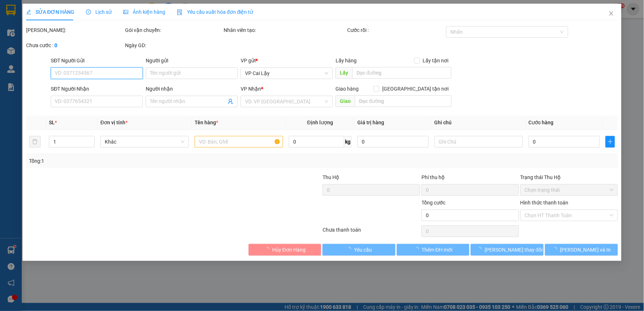
type input "0703678356"
type input "MY MY"
type input "30.000"
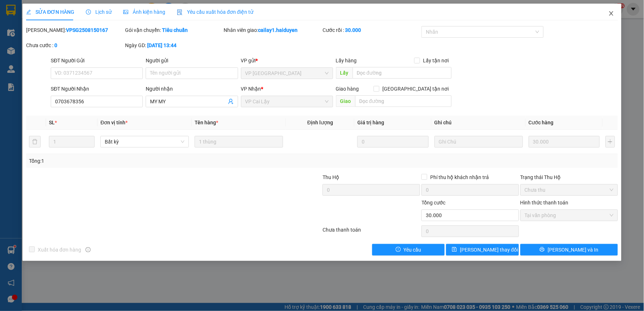
click at [614, 11] on icon "close" at bounding box center [612, 14] width 6 height 6
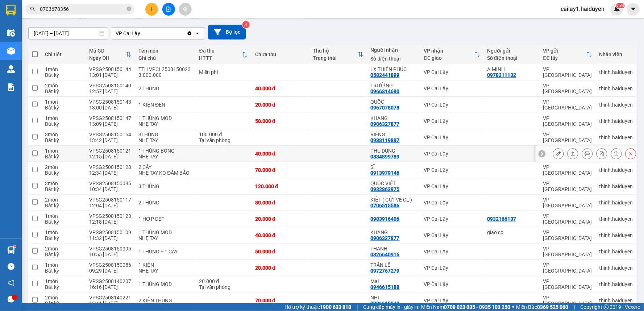
scroll to position [40, 0]
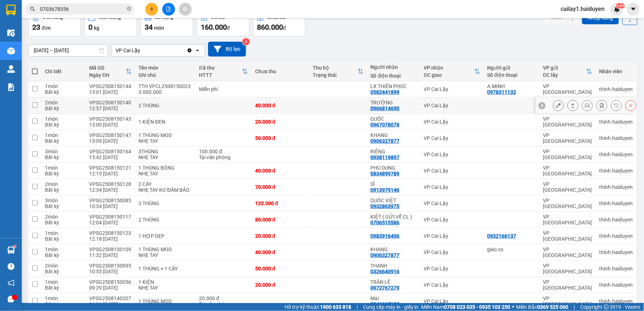
click at [392, 111] on div "0966814690" at bounding box center [385, 109] width 29 height 6
copy div "0966814690"
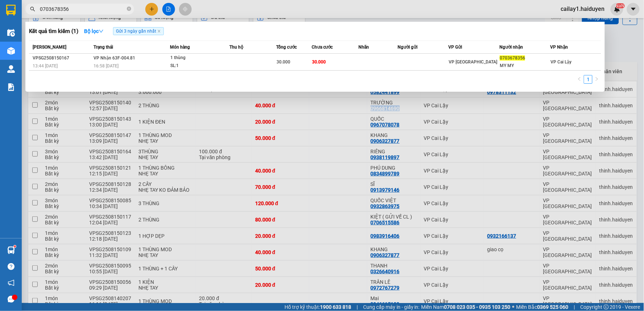
click at [96, 9] on input "0703678356" at bounding box center [83, 9] width 86 height 8
paste input "966814690"
type input "0966814690"
click at [160, 30] on icon "close" at bounding box center [159, 31] width 4 height 4
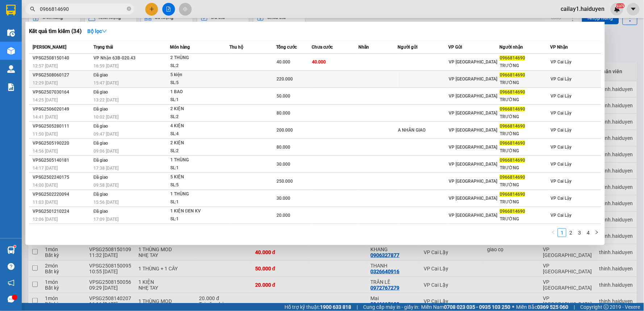
click at [379, 71] on td at bounding box center [378, 79] width 39 height 17
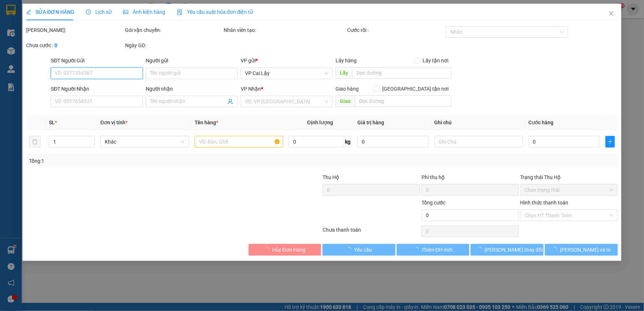
type input "0966814690"
type input "TRƯỜNG"
type input "220.000"
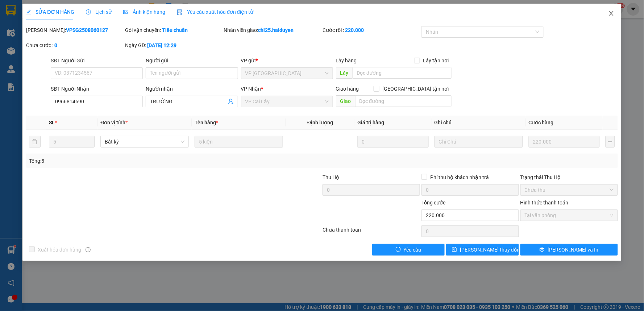
click at [613, 13] on icon "close" at bounding box center [612, 14] width 6 height 6
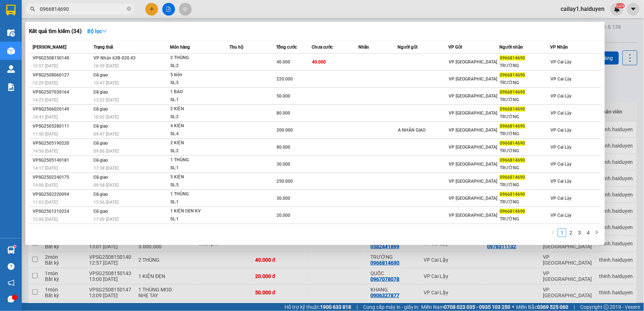
drag, startPoint x: 95, startPoint y: 8, endPoint x: 127, endPoint y: 18, distance: 34.1
click at [95, 7] on input "0966814690" at bounding box center [83, 9] width 86 height 8
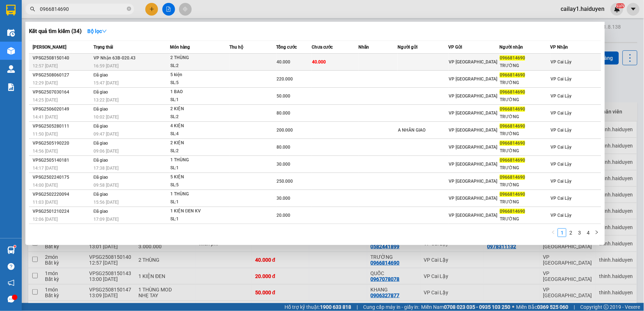
click at [443, 62] on td at bounding box center [423, 62] width 51 height 17
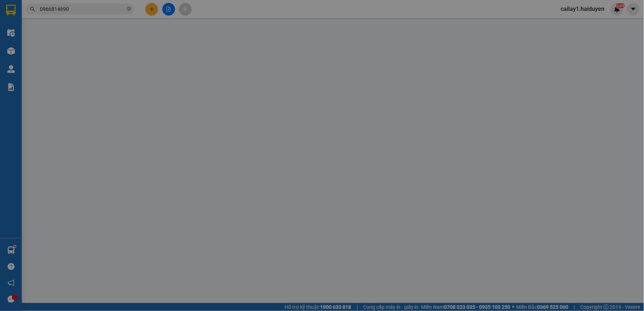
type input "0966814690"
type input "TRƯỜNG"
type input "40.000"
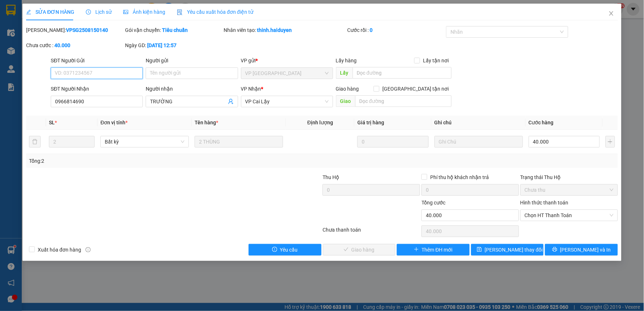
drag, startPoint x: 542, startPoint y: 215, endPoint x: 538, endPoint y: 222, distance: 7.6
click at [542, 215] on span "Chọn HT Thanh Toán" at bounding box center [569, 215] width 89 height 11
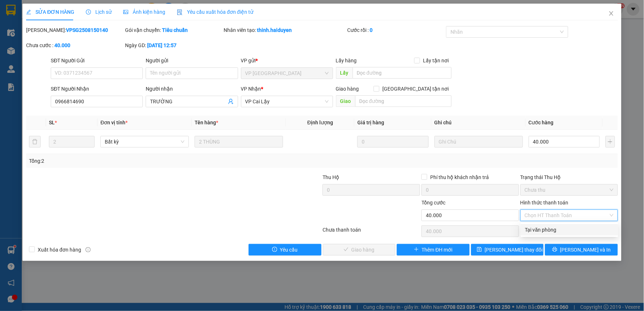
drag, startPoint x: 545, startPoint y: 227, endPoint x: 491, endPoint y: 241, distance: 55.1
click at [541, 228] on div "Tại văn phòng" at bounding box center [569, 230] width 89 height 8
type input "0"
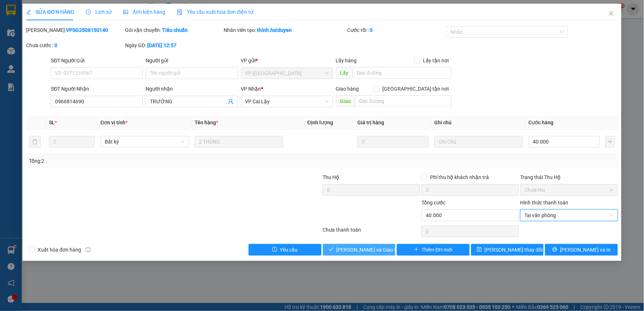
drag, startPoint x: 375, startPoint y: 246, endPoint x: 377, endPoint y: 235, distance: 11.6
click at [374, 246] on span "[PERSON_NAME] và Giao hàng" at bounding box center [372, 250] width 70 height 8
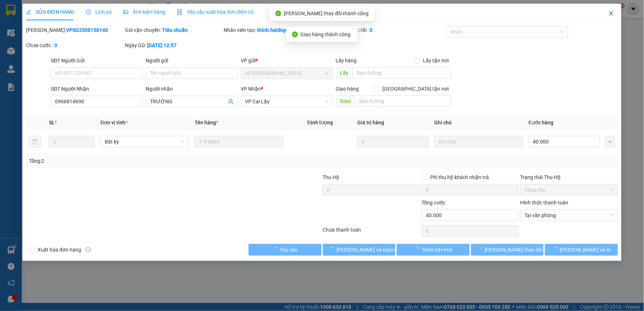
click at [612, 13] on icon "close" at bounding box center [612, 13] width 4 height 4
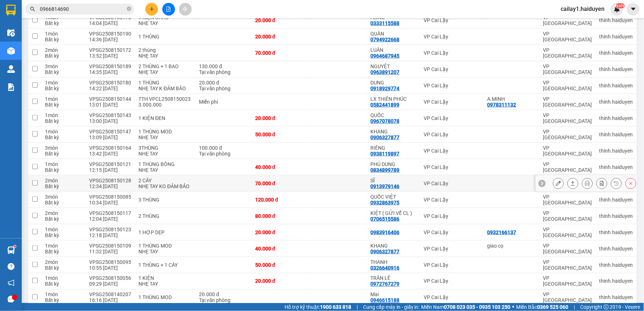
scroll to position [161, 0]
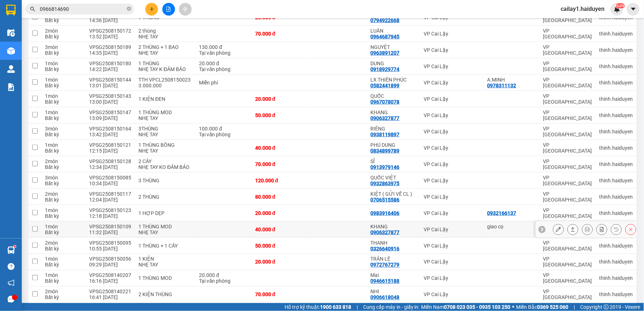
click at [386, 230] on div "0906327877" at bounding box center [385, 233] width 29 height 6
copy div "0906327877"
click at [104, 10] on input "0966814690" at bounding box center [83, 9] width 86 height 8
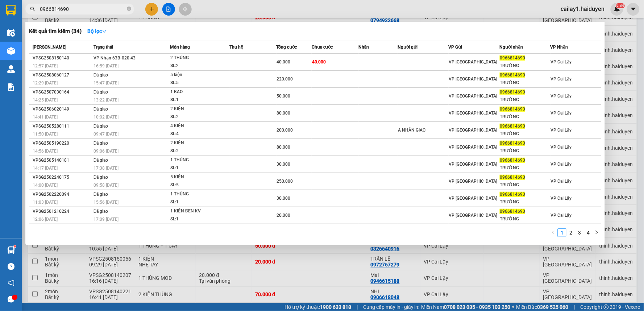
click at [104, 10] on input "0966814690" at bounding box center [83, 9] width 86 height 8
paste input "06327877"
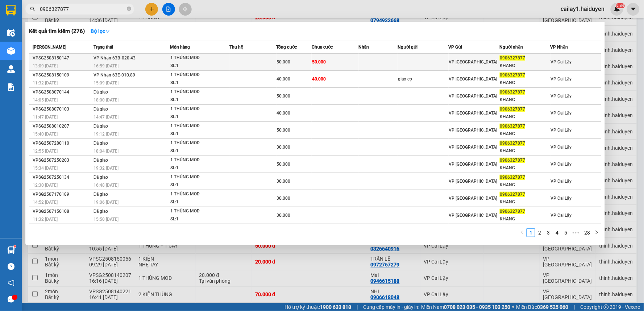
type input "0906327877"
click at [308, 59] on div "50.000" at bounding box center [294, 62] width 34 height 8
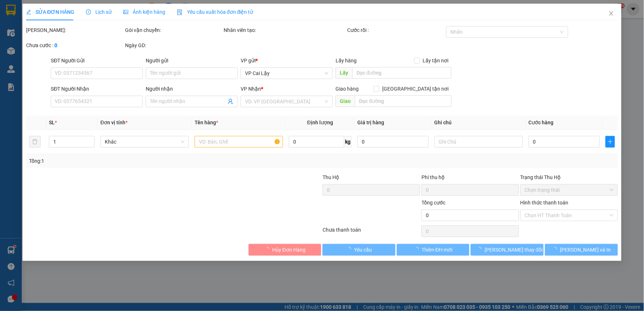
type input "0906327877"
type input "KHANG"
type input "50.000"
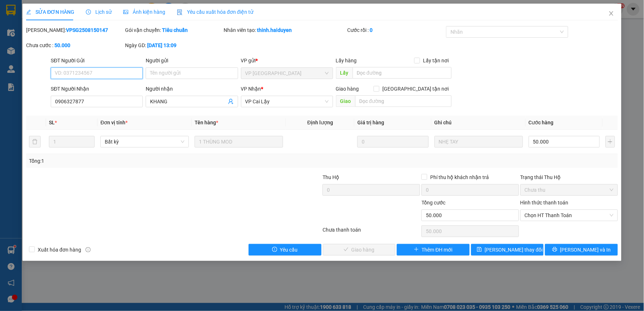
drag, startPoint x: 545, startPoint y: 220, endPoint x: 539, endPoint y: 221, distance: 6.3
click at [544, 219] on span "Chọn HT Thanh Toán" at bounding box center [569, 215] width 89 height 11
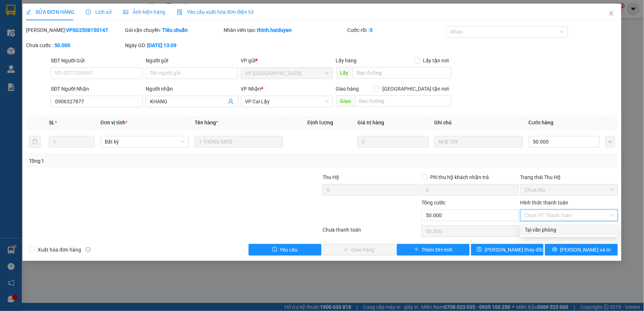
click at [532, 236] on div "Total Paid Fee 0 Total UnPaid Fee 50.000 Cash Collection Total Fee Mã ĐH: VPSG2…" at bounding box center [322, 141] width 592 height 230
click at [549, 215] on span "Chọn HT Thanh Toán" at bounding box center [569, 215] width 89 height 11
drag, startPoint x: 537, startPoint y: 229, endPoint x: 473, endPoint y: 240, distance: 65.5
click at [535, 229] on div "Tại văn phòng" at bounding box center [569, 230] width 89 height 8
type input "0"
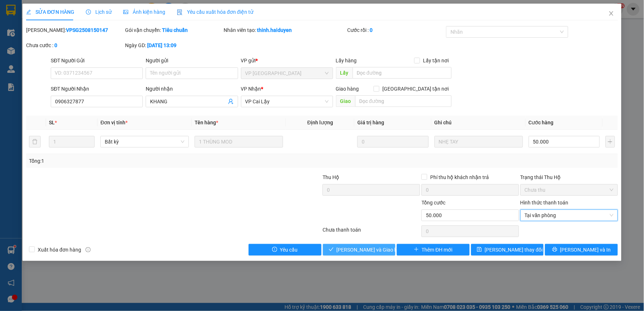
click at [342, 247] on button "[PERSON_NAME] và Giao hàng" at bounding box center [359, 250] width 73 height 12
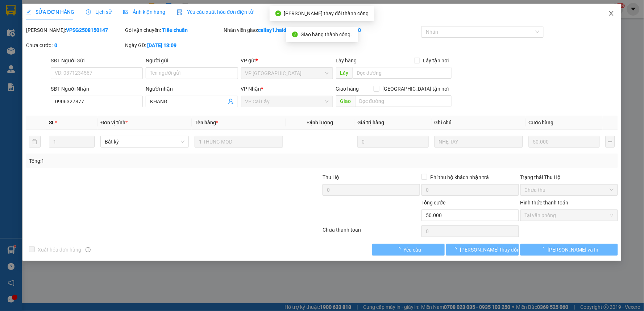
click at [610, 12] on icon "close" at bounding box center [612, 14] width 6 height 6
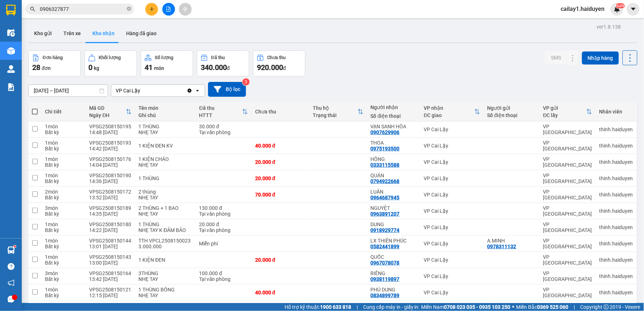
click at [102, 18] on main "ver 1.8.138 Kho gửi Trên xe Kho nhận Hàng đã giao Đơn hàng 28 đơn Khối lượng 0 …" at bounding box center [322, 151] width 644 height 303
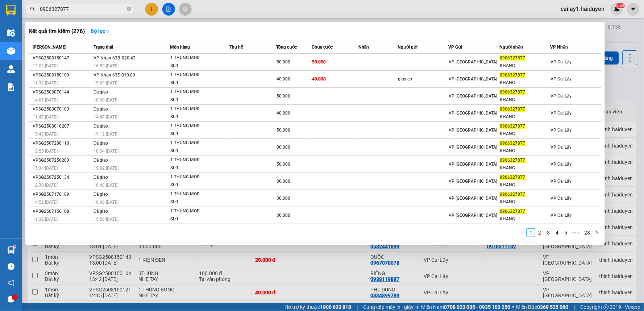
click at [100, 9] on input "0906327877" at bounding box center [83, 9] width 86 height 8
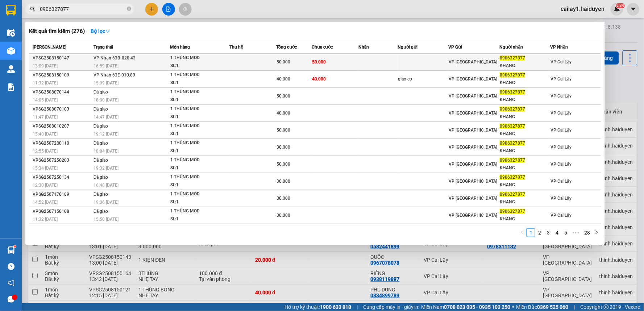
click at [369, 61] on td at bounding box center [378, 62] width 39 height 17
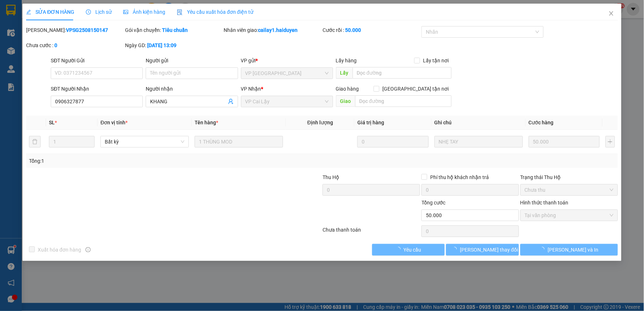
type input "0906327877"
type input "KHANG"
type input "50.000"
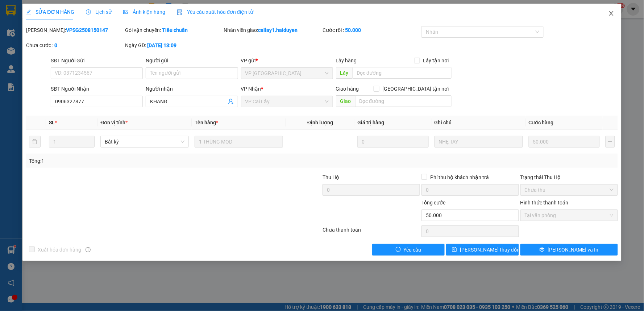
click at [614, 14] on icon "close" at bounding box center [612, 14] width 6 height 6
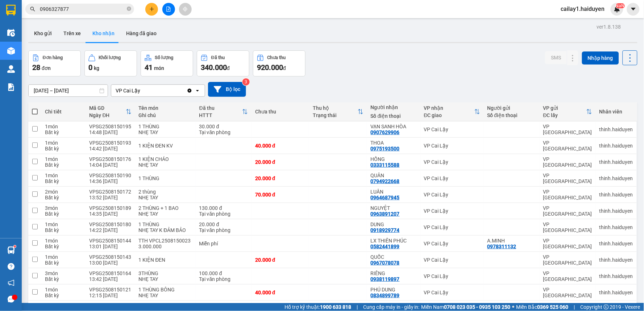
click at [82, 10] on input "0906327877" at bounding box center [83, 9] width 86 height 8
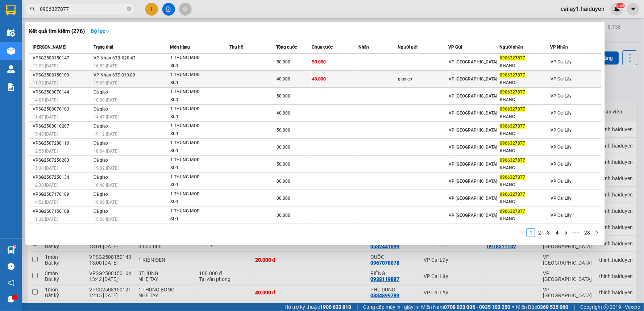
click at [310, 85] on td "40.000" at bounding box center [294, 79] width 35 height 17
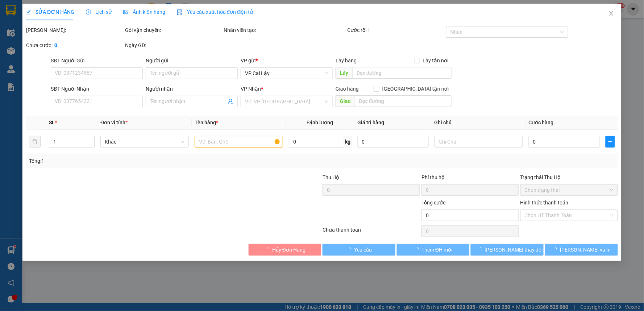
type input "giao cọ"
type input "0906327877"
type input "KHANG"
type input "40.000"
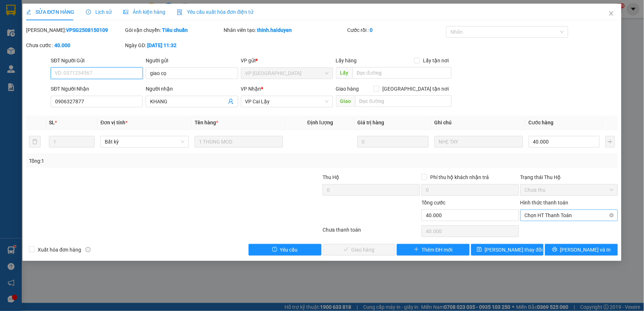
click at [538, 213] on span "Chọn HT Thanh Toán" at bounding box center [569, 215] width 89 height 11
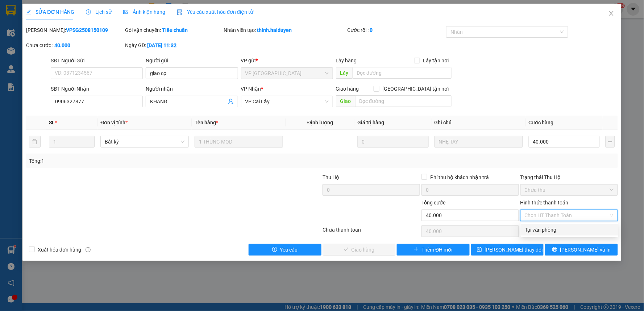
drag, startPoint x: 538, startPoint y: 227, endPoint x: 507, endPoint y: 234, distance: 32.2
click at [537, 227] on div "Tại văn phòng" at bounding box center [569, 230] width 89 height 8
type input "0"
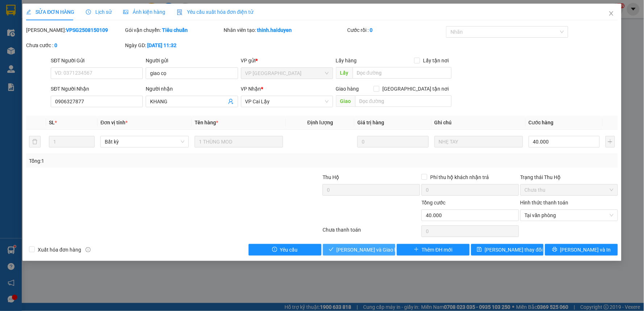
click at [357, 246] on span "[PERSON_NAME] và Giao hàng" at bounding box center [372, 250] width 70 height 8
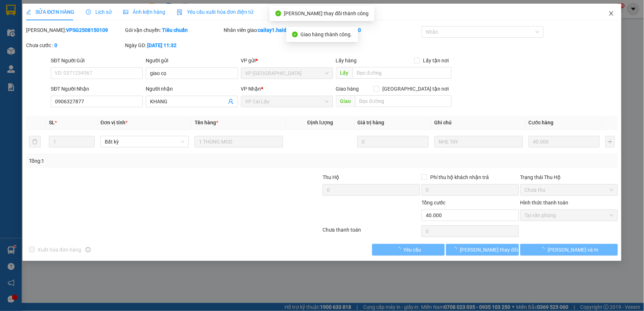
click at [613, 13] on icon "close" at bounding box center [612, 14] width 6 height 6
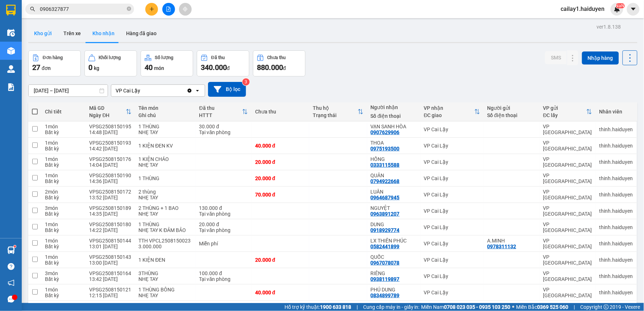
click at [48, 26] on button "Kho gửi" at bounding box center [42, 33] width 29 height 17
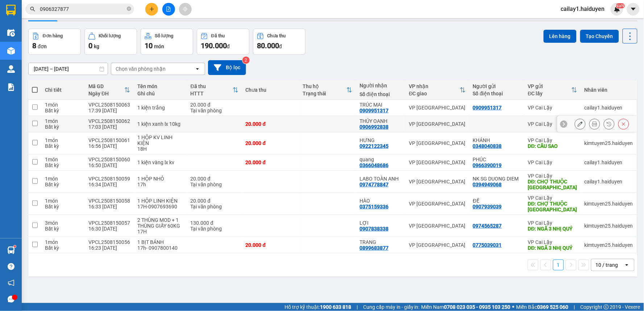
scroll to position [33, 0]
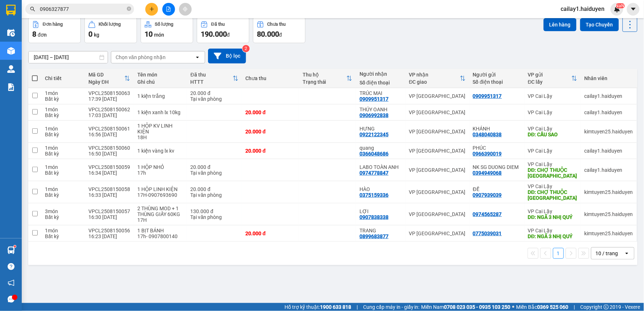
click at [152, 10] on icon "plus" at bounding box center [152, 9] width 0 height 4
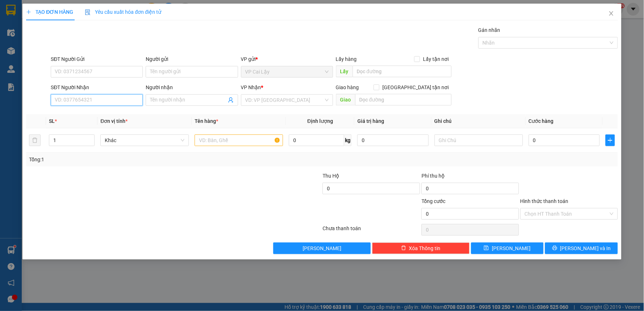
drag, startPoint x: 95, startPoint y: 102, endPoint x: 548, endPoint y: 95, distance: 452.9
click at [95, 102] on input "SĐT Người Nhận" at bounding box center [97, 100] width 92 height 12
click at [111, 114] on div "0933665655 - PHONG - labo white" at bounding box center [96, 115] width 83 height 8
type input "0933665655"
type input "PHONG - labo white"
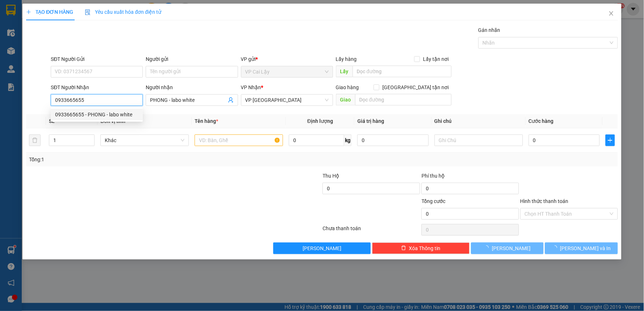
type input "20.000"
type input "0933665655"
click at [110, 63] on div "SĐT Người Gửi" at bounding box center [97, 59] width 92 height 8
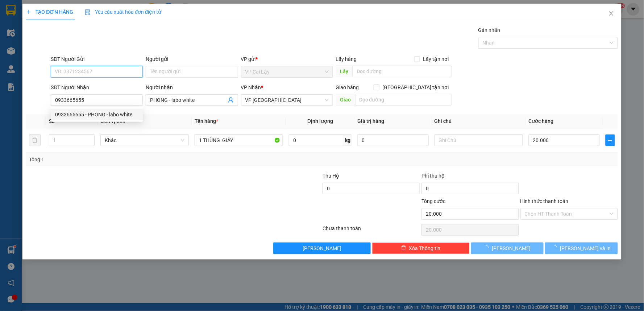
click at [110, 66] on input "SĐT Người Gửi" at bounding box center [97, 72] width 92 height 12
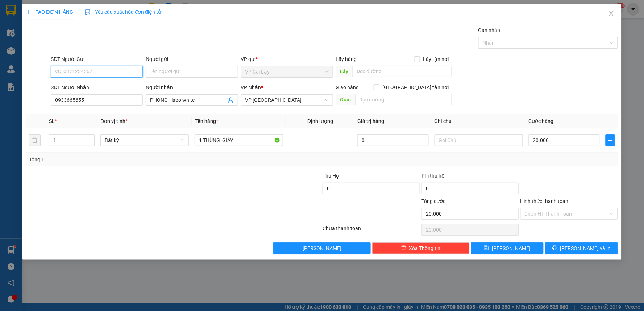
click at [111, 70] on input "SĐT Người Gửi" at bounding box center [97, 72] width 92 height 12
drag, startPoint x: 115, startPoint y: 87, endPoint x: 240, endPoint y: 204, distance: 171.4
click at [115, 87] on div "0794729168 - nk [DEMOGRAPHIC_DATA] cl" at bounding box center [103, 86] width 97 height 8
type input "0794729168"
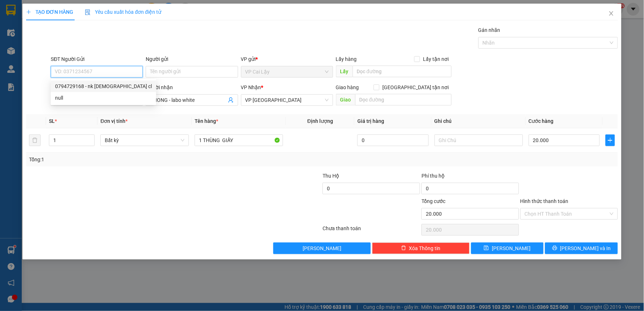
type input "nk [DEMOGRAPHIC_DATA] cl"
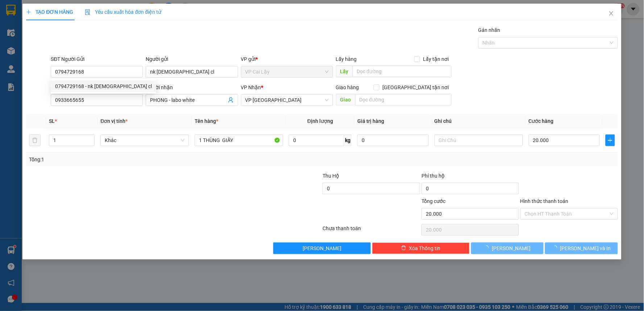
click at [239, 205] on div at bounding box center [272, 209] width 99 height 25
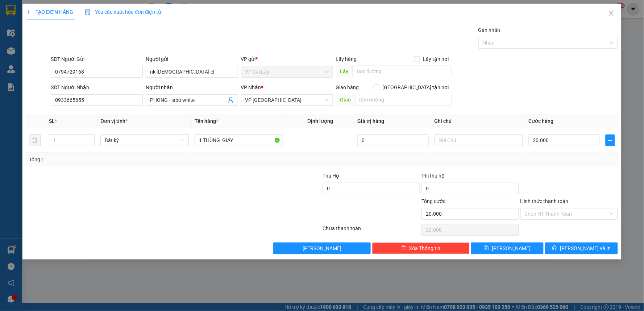
drag, startPoint x: 565, startPoint y: 182, endPoint x: 561, endPoint y: 193, distance: 11.4
click at [567, 181] on div at bounding box center [569, 184] width 99 height 25
click at [550, 219] on input "Hình thức thanh toán" at bounding box center [567, 213] width 84 height 11
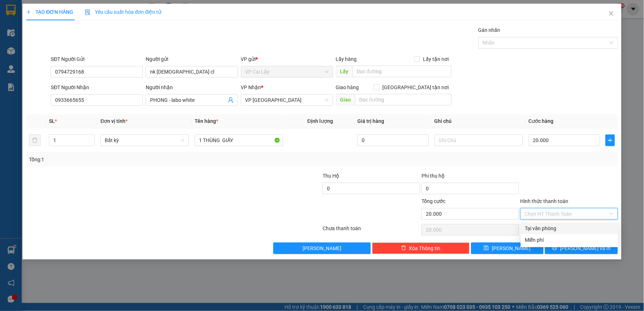
drag, startPoint x: 557, startPoint y: 230, endPoint x: 560, endPoint y: 227, distance: 4.1
click at [560, 227] on div "Tại văn phòng" at bounding box center [569, 228] width 89 height 8
type input "0"
drag, startPoint x: 584, startPoint y: 177, endPoint x: 571, endPoint y: 208, distance: 33.5
click at [583, 177] on div at bounding box center [569, 184] width 99 height 25
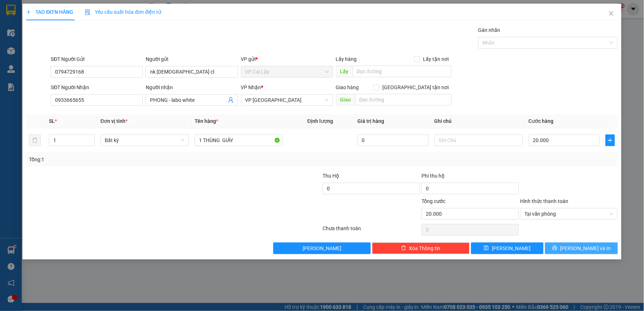
click at [558, 247] on icon "printer" at bounding box center [555, 247] width 5 height 5
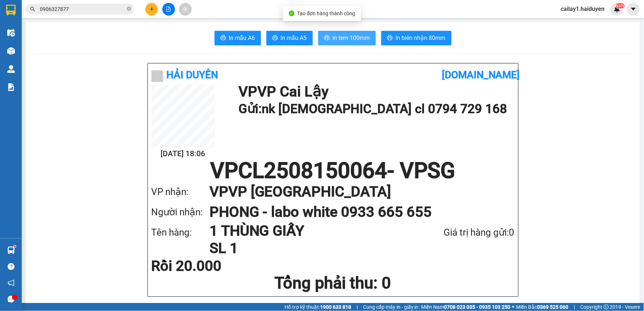
click at [345, 36] on span "In tem 100mm" at bounding box center [351, 37] width 37 height 9
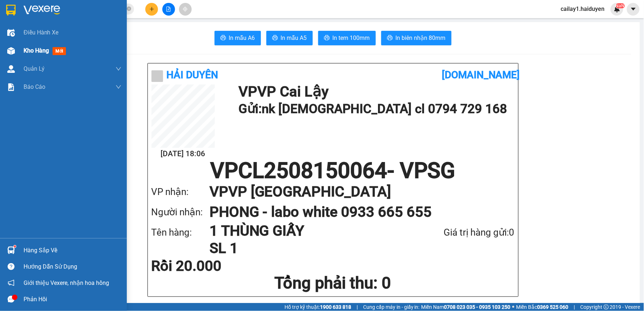
click at [42, 51] on span "Kho hàng" at bounding box center [36, 50] width 25 height 7
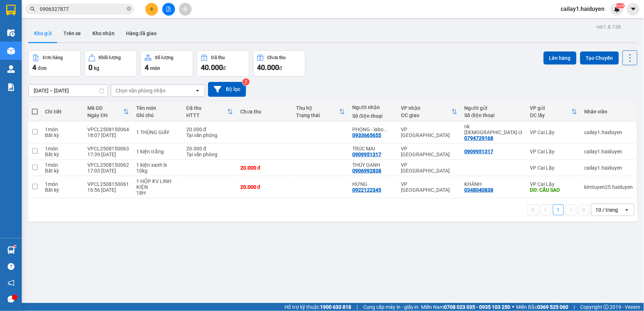
drag, startPoint x: 309, startPoint y: 274, endPoint x: 194, endPoint y: 13, distance: 285.4
click at [300, 266] on div "ver 1.8.138 Kho gửi Trên xe Kho nhận Hàng đã giao Đơn hàng 4 đơn Khối lượng 0 k…" at bounding box center [332, 177] width 615 height 311
click at [54, 9] on input "0906327877" at bounding box center [83, 9] width 86 height 8
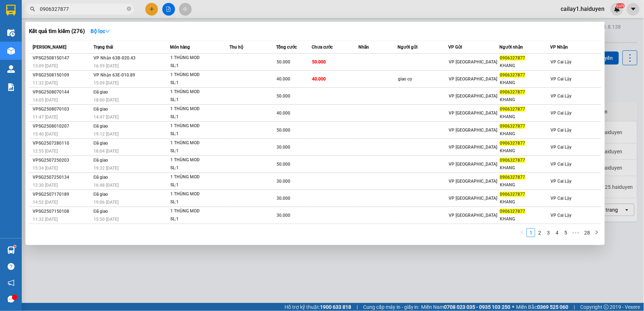
click at [54, 9] on input "0906327877" at bounding box center [83, 9] width 86 height 8
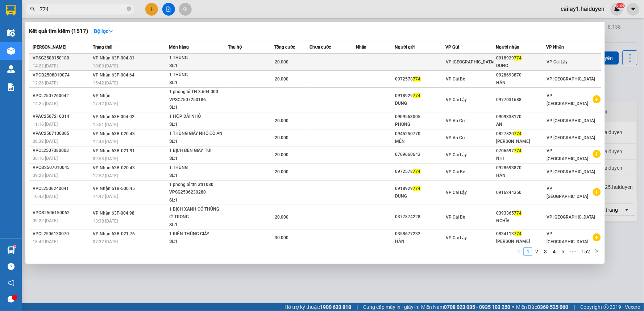
type input "774"
click at [369, 62] on td at bounding box center [375, 62] width 39 height 17
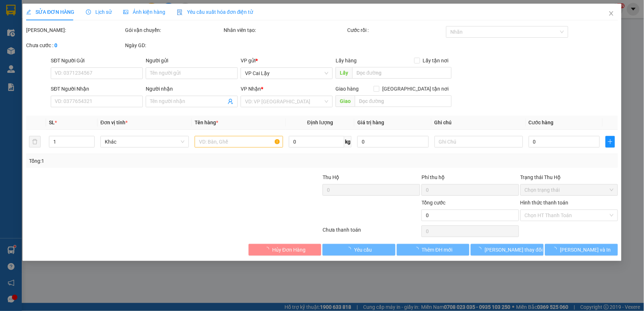
type input "0918929774"
type input "DUNG"
type input "20.000"
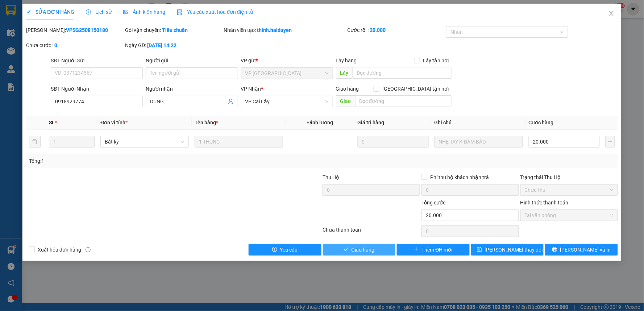
click at [364, 252] on span "Giao hàng" at bounding box center [363, 250] width 23 height 8
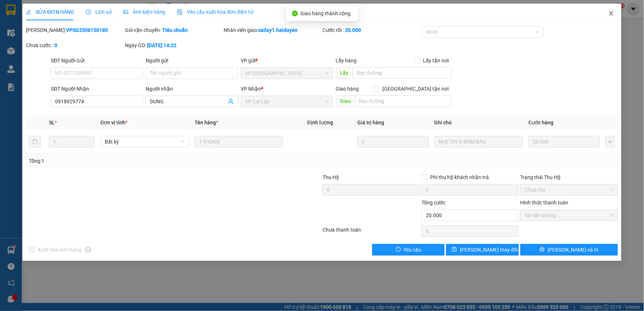
click at [613, 12] on icon "close" at bounding box center [612, 14] width 6 height 6
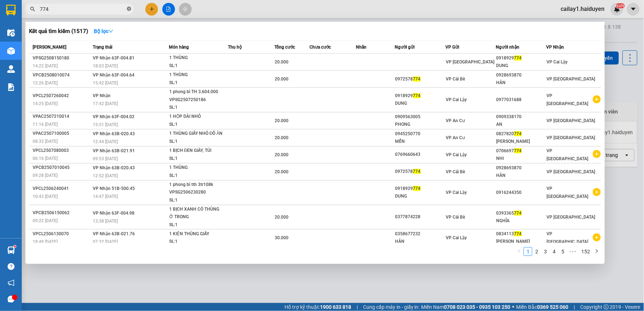
click at [128, 10] on icon "close-circle" at bounding box center [129, 9] width 4 height 4
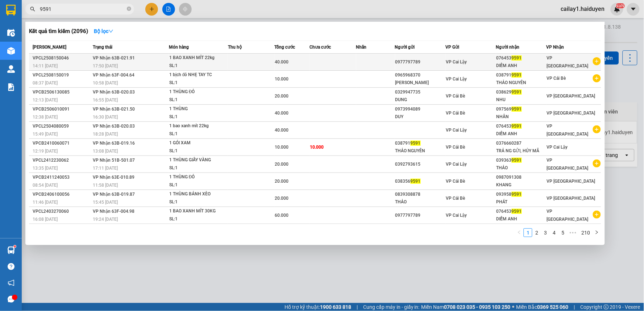
type input "9591"
click at [202, 61] on div "1 BAO XANH MÍT 22kg" at bounding box center [196, 58] width 54 height 8
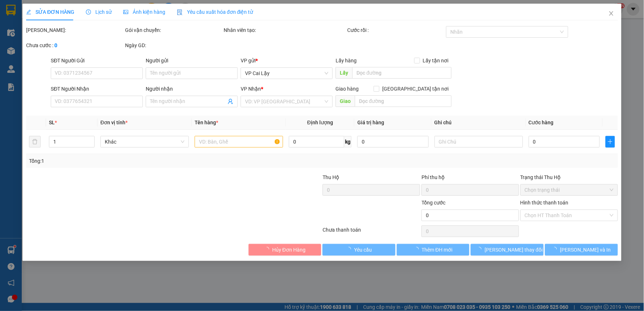
type input "0977797789"
type input "0764539591"
type input "DIỄM ANH"
type input "40.000"
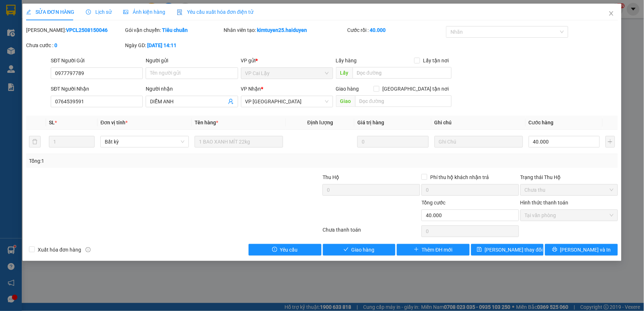
click at [102, 11] on span "Lịch sử" at bounding box center [99, 12] width 26 height 6
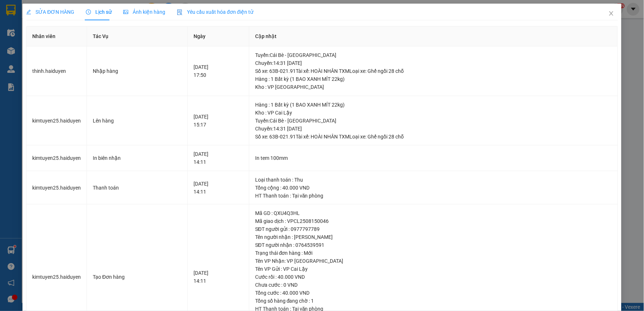
click at [60, 9] on span "SỬA ĐƠN HÀNG" at bounding box center [50, 12] width 48 height 6
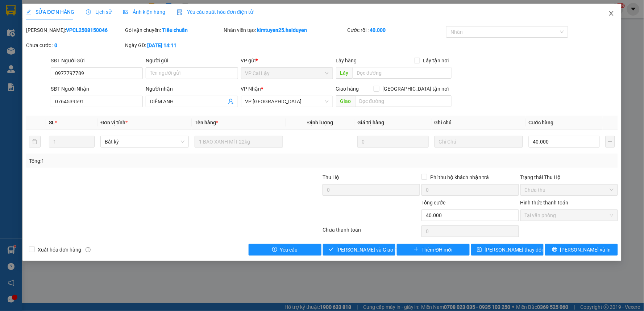
click at [611, 13] on icon "close" at bounding box center [612, 13] width 4 height 4
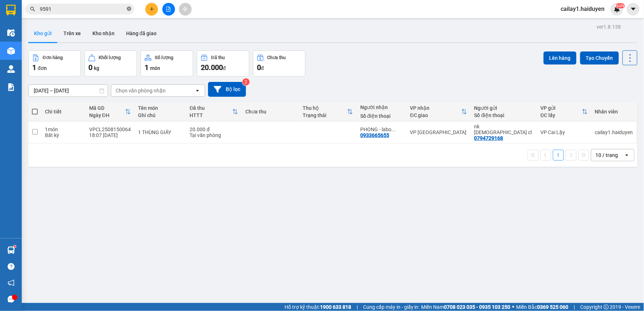
click at [129, 10] on icon "close-circle" at bounding box center [129, 9] width 4 height 4
type input "2"
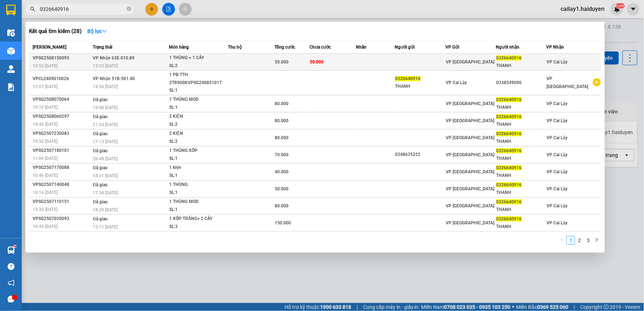
type input "0326640916"
click at [226, 56] on span "1 THÙNG + 1 CÂY SL: 2" at bounding box center [198, 62] width 58 height 16
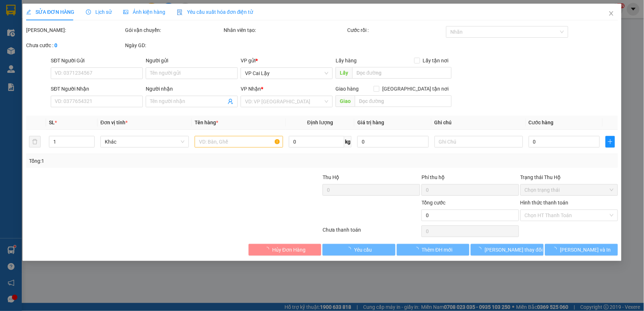
type input "0326640916"
type input "THANH"
type input "50.000"
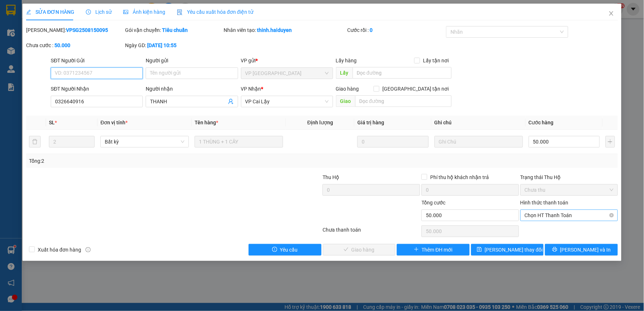
click at [541, 211] on span "Chọn HT Thanh Toán" at bounding box center [569, 215] width 89 height 11
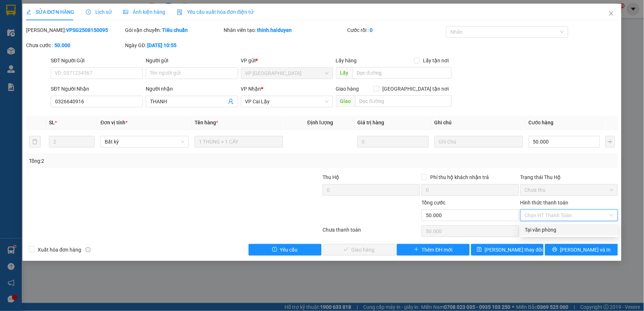
drag, startPoint x: 544, startPoint y: 227, endPoint x: 349, endPoint y: 262, distance: 198.5
click at [541, 229] on div "Tại văn phòng" at bounding box center [569, 230] width 89 height 8
type input "0"
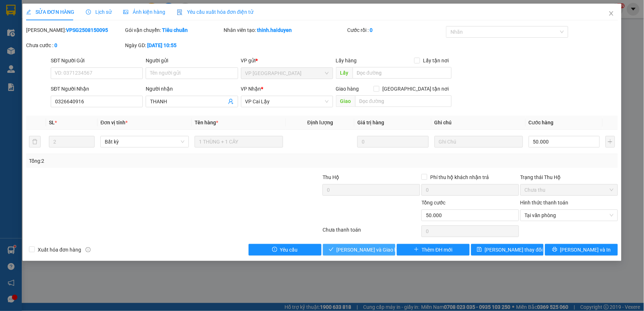
click at [329, 251] on button "[PERSON_NAME] và Giao hàng" at bounding box center [359, 250] width 73 height 12
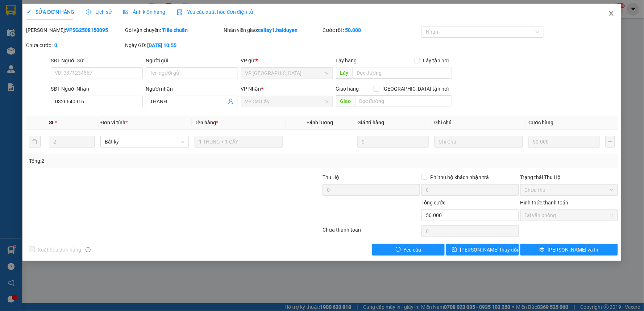
click at [611, 13] on icon "close" at bounding box center [612, 13] width 4 height 4
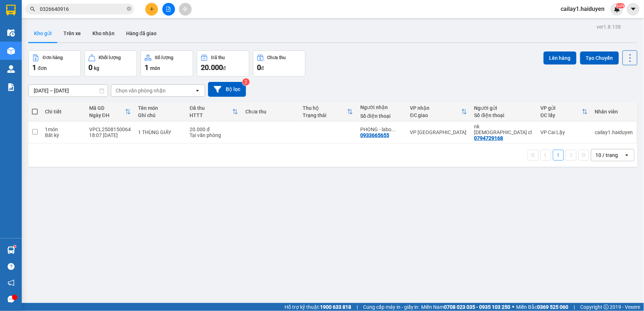
click at [121, 11] on input "0326640916" at bounding box center [83, 9] width 86 height 8
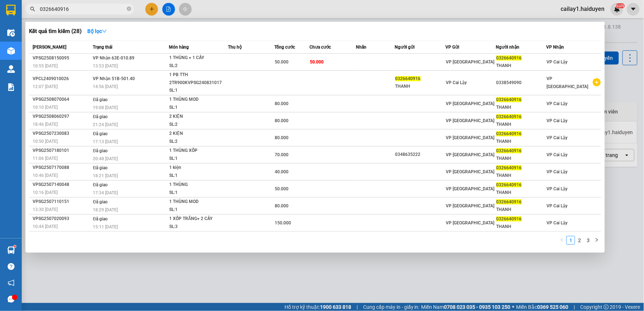
click at [121, 11] on input "0326640916" at bounding box center [83, 9] width 86 height 8
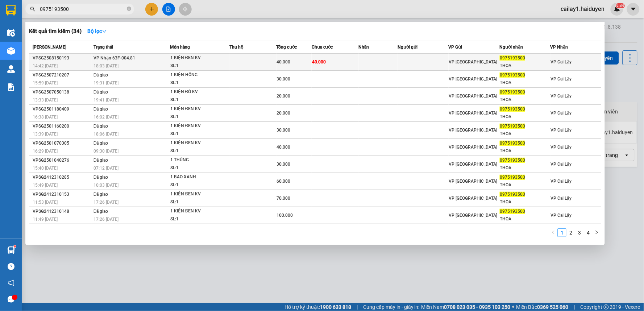
type input "0975193500"
click at [321, 59] on span "40.000" at bounding box center [319, 62] width 14 height 6
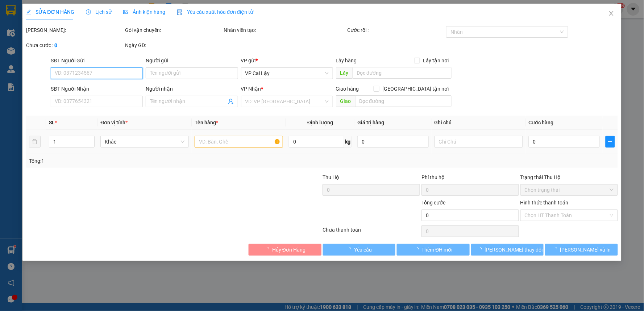
type input "0975193500"
type input "THOA"
type input "40.000"
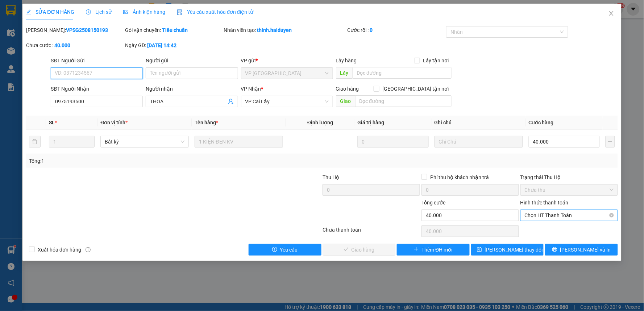
click at [537, 215] on span "Chọn HT Thanh Toán" at bounding box center [569, 215] width 89 height 11
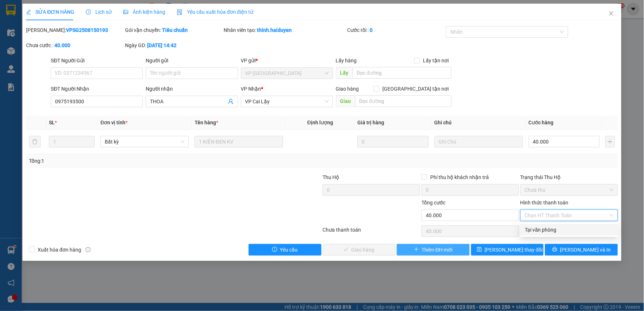
drag, startPoint x: 538, startPoint y: 231, endPoint x: 427, endPoint y: 247, distance: 112.4
click at [529, 231] on div "Tại văn phòng" at bounding box center [569, 230] width 89 height 8
type input "0"
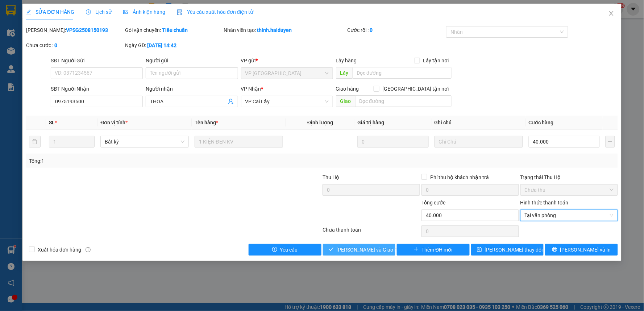
click at [365, 254] on button "[PERSON_NAME] và Giao hàng" at bounding box center [359, 250] width 73 height 12
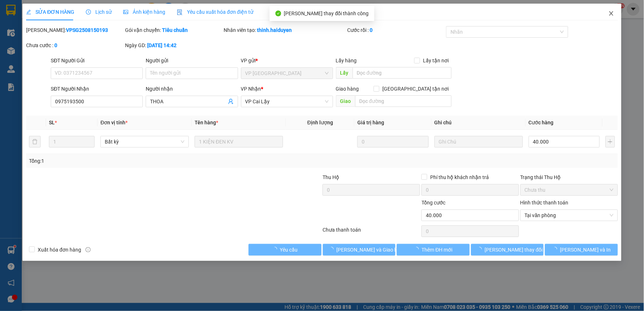
click at [614, 12] on span "Close" at bounding box center [612, 14] width 20 height 20
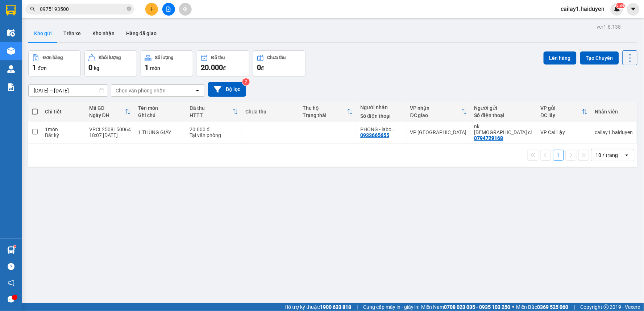
click at [56, 15] on div "Kết quả tìm kiếm ( 34 ) Bộ lọc Mã ĐH Trạng thái Món hàng Thu hộ Tổng cước Chưa …" at bounding box center [70, 9] width 141 height 13
click at [60, 5] on input "0975193500" at bounding box center [83, 9] width 86 height 8
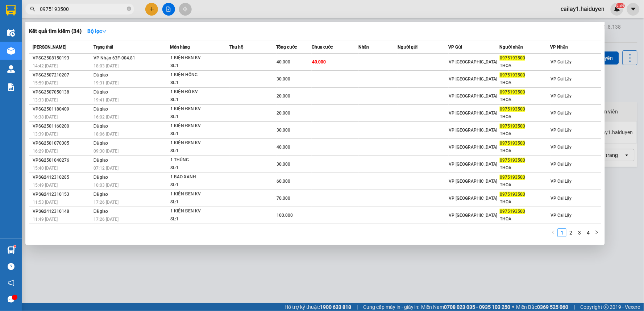
click at [60, 5] on input "0975193500" at bounding box center [83, 9] width 86 height 8
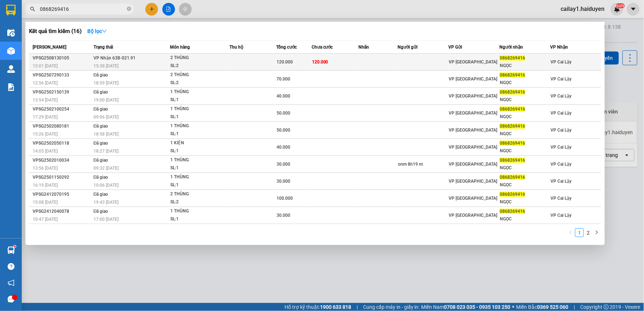
type input "0868269416"
click at [295, 60] on div "120.000" at bounding box center [294, 62] width 34 height 8
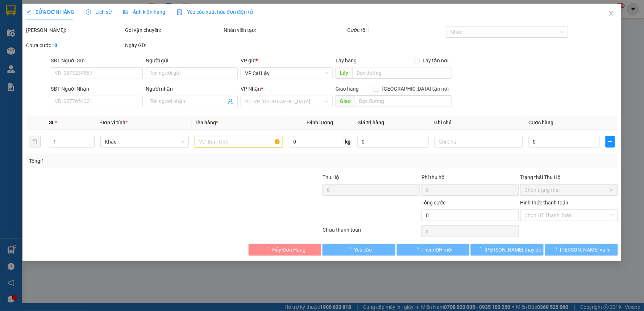
type input "0868269416"
type input "NGỌC"
type input "120.000"
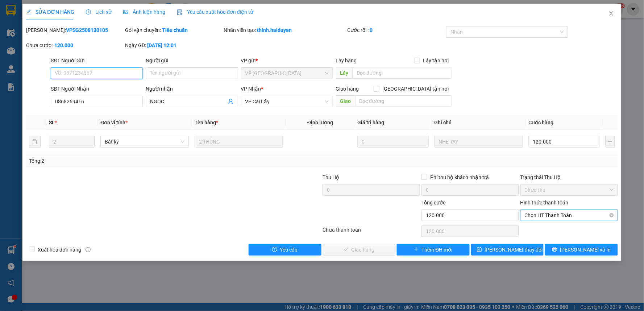
click at [581, 219] on span "Chọn HT Thanh Toán" at bounding box center [569, 215] width 89 height 11
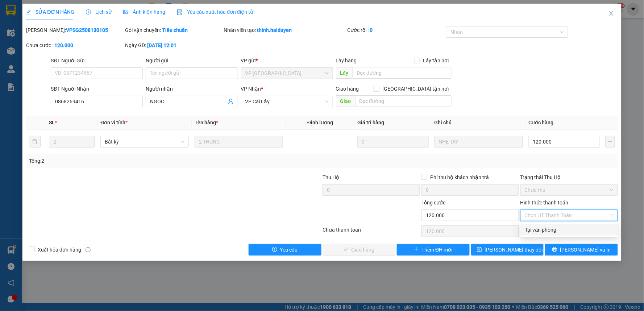
drag, startPoint x: 563, startPoint y: 234, endPoint x: 470, endPoint y: 227, distance: 93.4
click at [551, 230] on div "Tại văn phòng" at bounding box center [570, 230] width 98 height 12
type input "0"
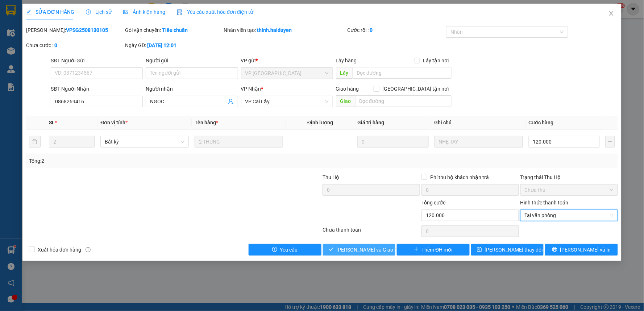
click at [351, 245] on button "[PERSON_NAME] và Giao hàng" at bounding box center [359, 250] width 73 height 12
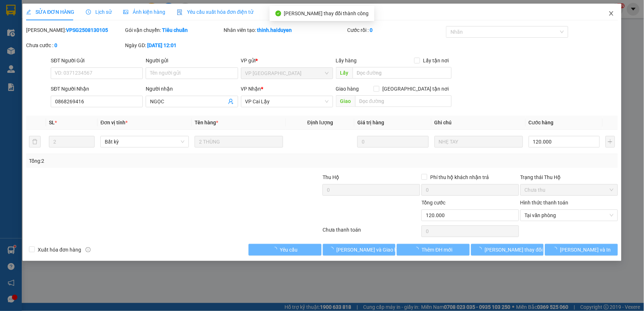
click at [612, 12] on icon "close" at bounding box center [612, 14] width 6 height 6
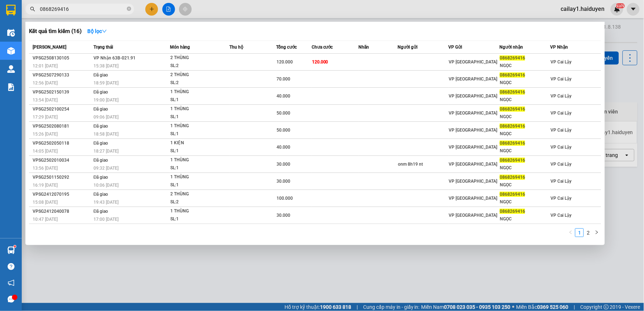
drag, startPoint x: 97, startPoint y: 8, endPoint x: 122, endPoint y: 11, distance: 25.5
click at [96, 8] on input "0868269416" at bounding box center [83, 9] width 86 height 8
click at [128, 9] on icon "close-circle" at bounding box center [129, 9] width 4 height 4
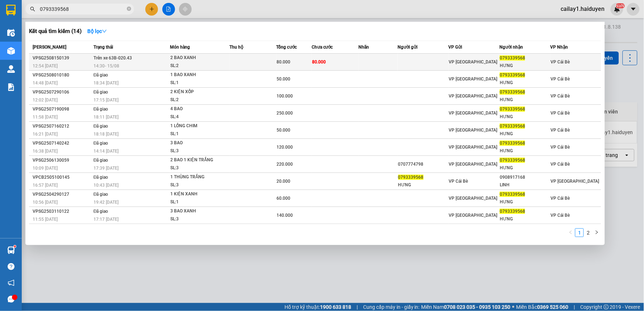
type input "0793339568"
click at [373, 60] on td at bounding box center [378, 62] width 39 height 17
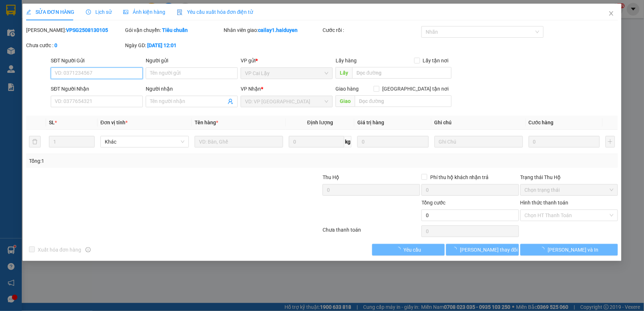
type input "0793339568"
type input "HƯNG"
type input "80.000"
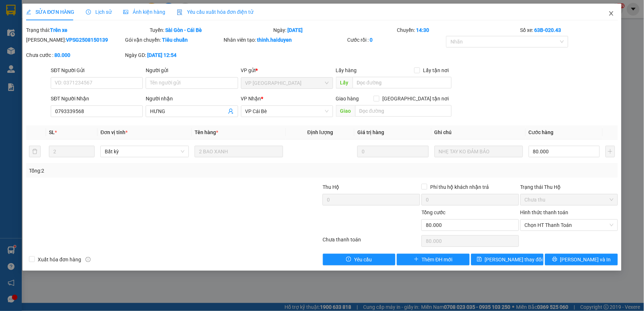
click at [610, 12] on icon "close" at bounding box center [612, 14] width 6 height 6
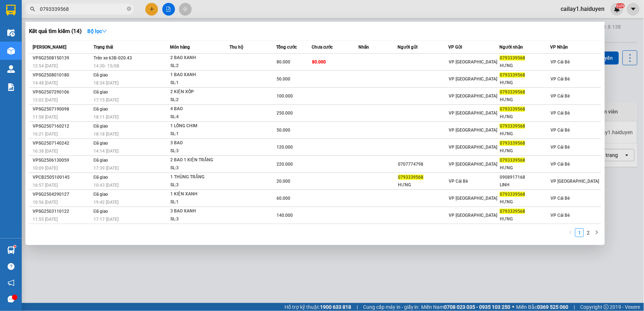
click at [93, 12] on input "0793339568" at bounding box center [83, 9] width 86 height 8
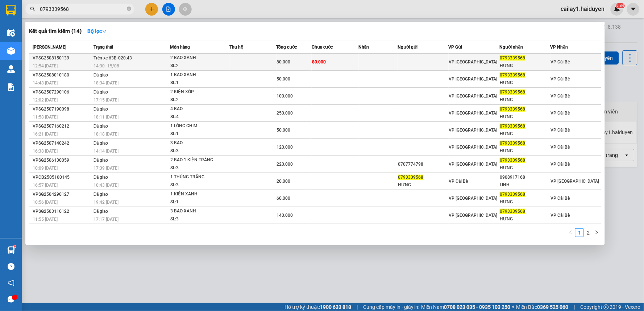
click at [441, 62] on td at bounding box center [423, 62] width 51 height 17
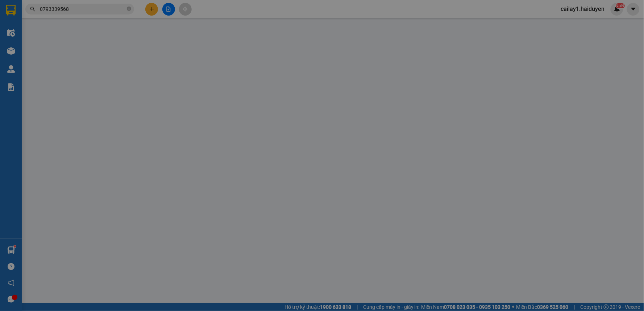
type input "0793339568"
type input "HƯNG"
type input "80.000"
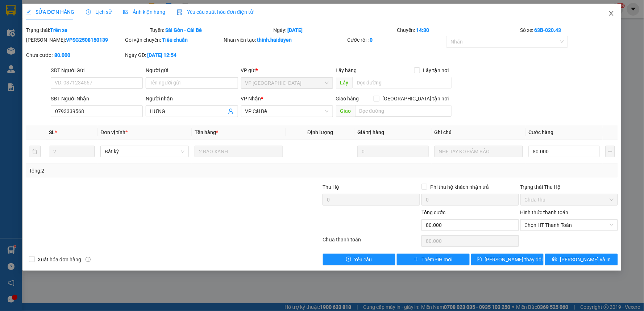
click at [612, 13] on icon "close" at bounding box center [612, 13] width 4 height 4
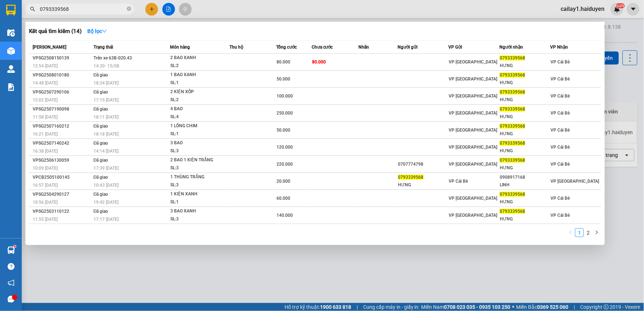
click at [78, 6] on input "0793339568" at bounding box center [83, 9] width 86 height 8
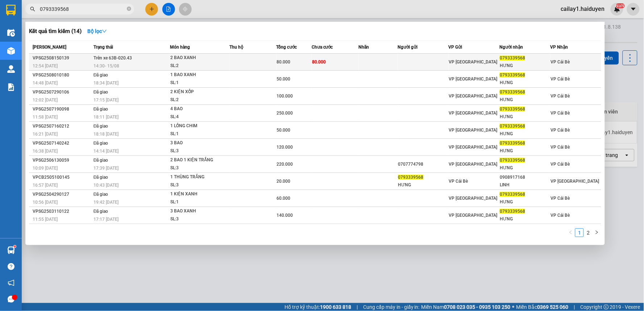
click at [268, 60] on td at bounding box center [253, 62] width 47 height 17
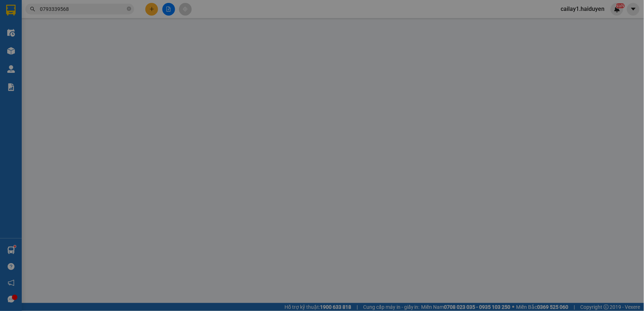
type input "0793339568"
type input "HƯNG"
type input "80.000"
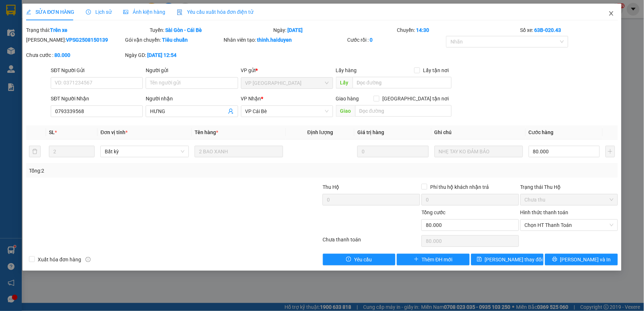
click at [609, 13] on icon "close" at bounding box center [612, 14] width 6 height 6
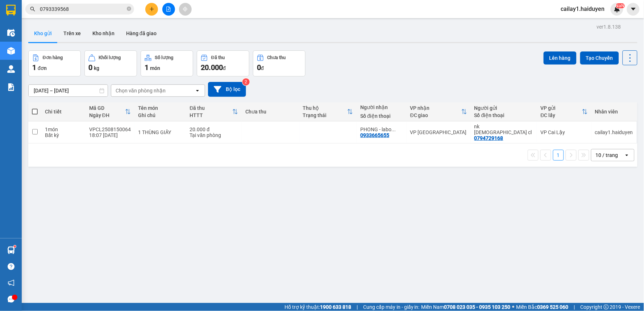
click at [126, 8] on span "0793339568" at bounding box center [79, 9] width 109 height 11
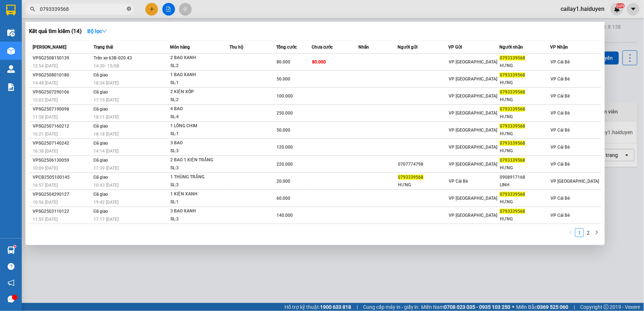
click at [130, 9] on icon "close-circle" at bounding box center [129, 9] width 4 height 4
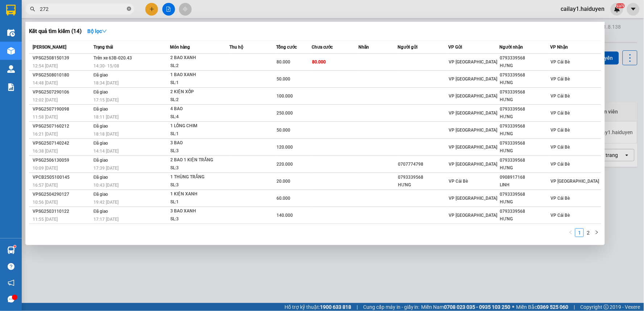
type input "272"
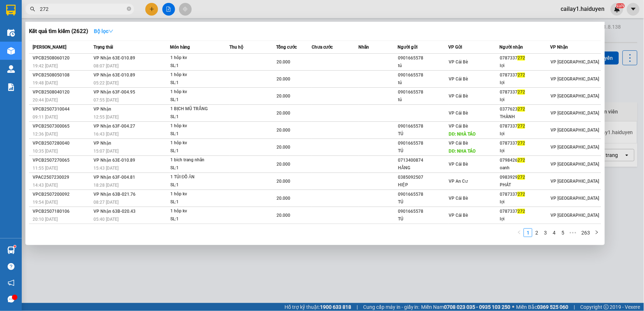
click at [102, 32] on strong "Bộ lọc" at bounding box center [104, 31] width 20 height 6
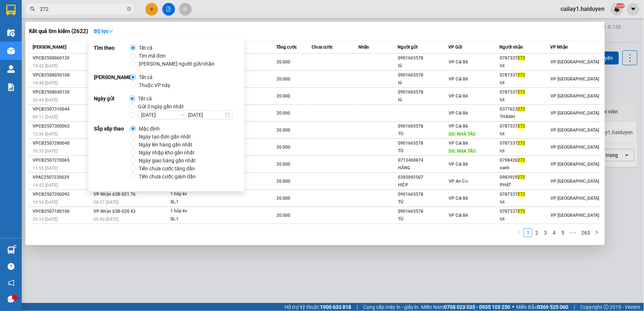
click at [139, 108] on span "Gửi 3 ngày gần nhất" at bounding box center [160, 107] width 51 height 8
click at [135, 108] on input "Gửi 3 ngày gần nhất" at bounding box center [132, 107] width 6 height 6
radio input "true"
radio input "false"
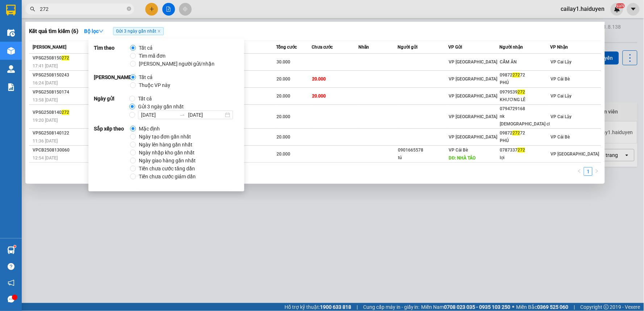
click at [313, 27] on div "Kết quả tìm kiếm ( 6 ) Bộ lọc Gửi 3 ngày gần nhất" at bounding box center [315, 31] width 573 height 12
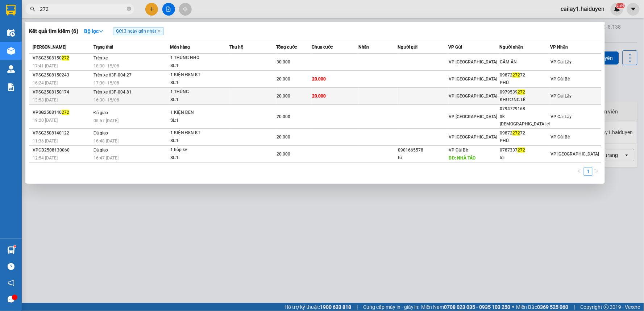
click at [295, 98] on div "20.000" at bounding box center [294, 96] width 34 height 8
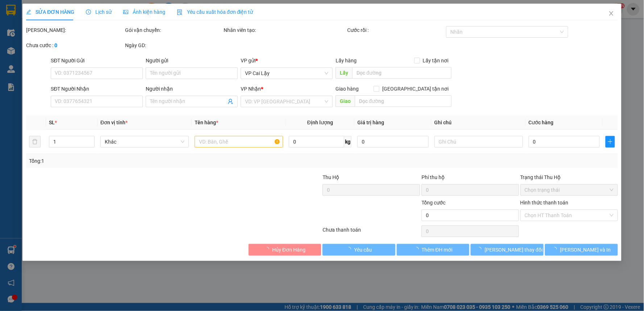
type input "0979539272"
type input "KHƯƠNG LÊ"
type input "20.000"
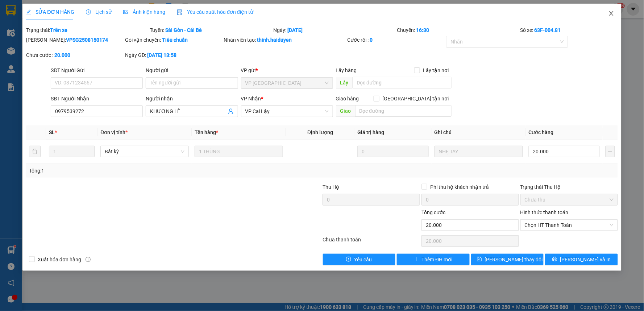
click at [613, 13] on icon "close" at bounding box center [612, 14] width 6 height 6
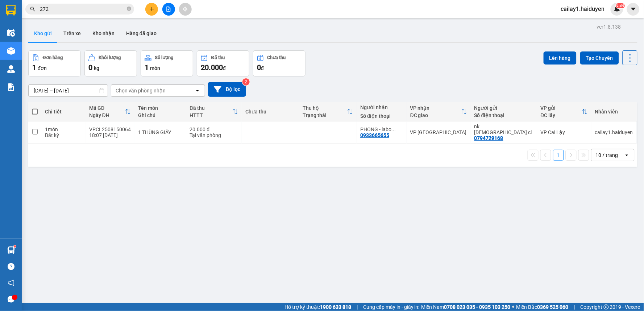
click at [70, 7] on input "272" at bounding box center [83, 9] width 86 height 8
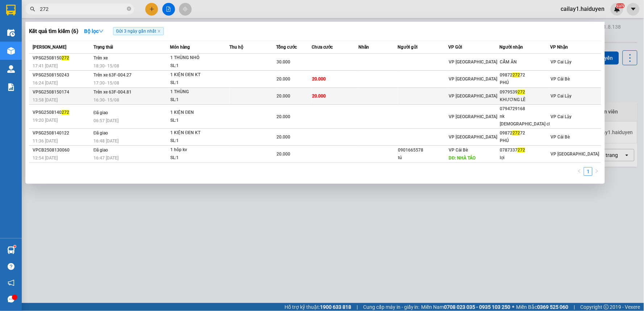
click at [370, 91] on td at bounding box center [378, 96] width 39 height 17
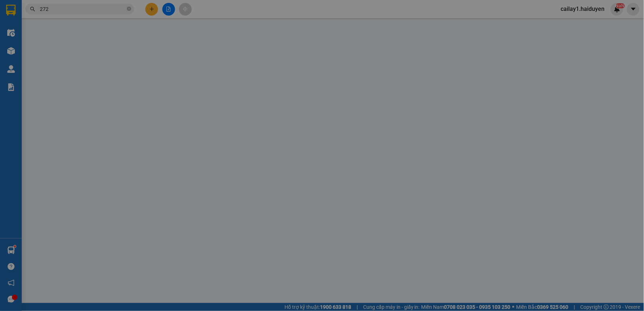
type input "0979539272"
type input "KHƯƠNG LÊ"
type input "20.000"
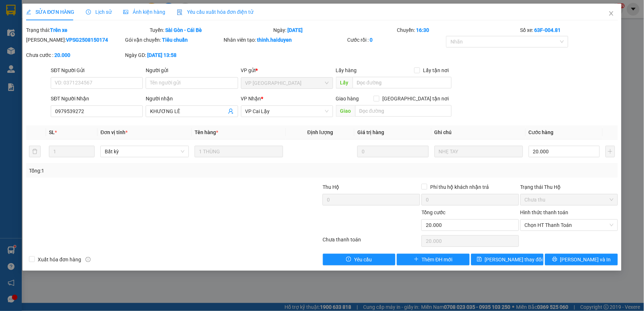
click at [96, 14] on span "Lịch sử" at bounding box center [99, 12] width 26 height 6
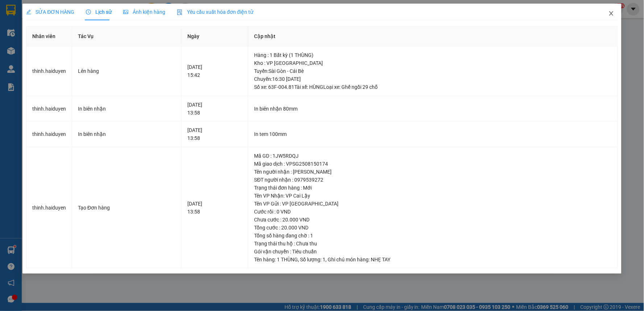
click at [613, 15] on icon "close" at bounding box center [612, 13] width 4 height 4
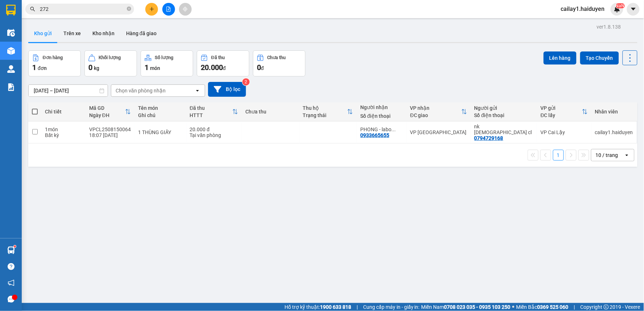
click at [71, 12] on input "272" at bounding box center [83, 9] width 86 height 8
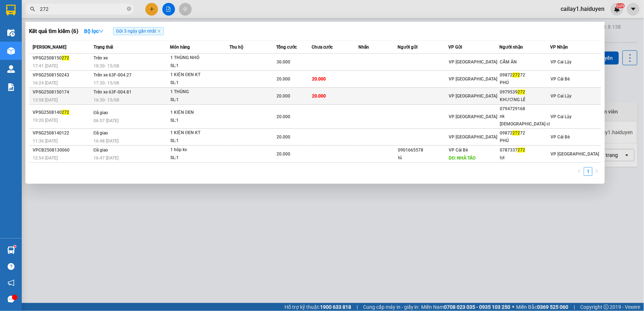
click at [121, 90] on span "Trên xe 63F-004.81" at bounding box center [113, 92] width 38 height 5
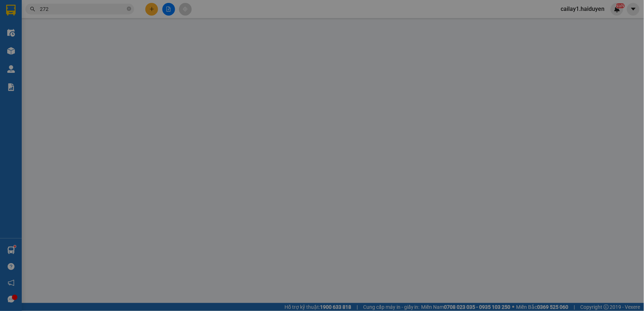
type input "0979539272"
type input "KHƯƠNG LÊ"
type input "20.000"
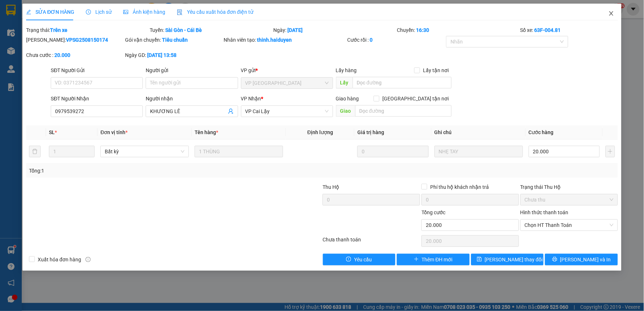
click at [612, 11] on icon "close" at bounding box center [612, 14] width 6 height 6
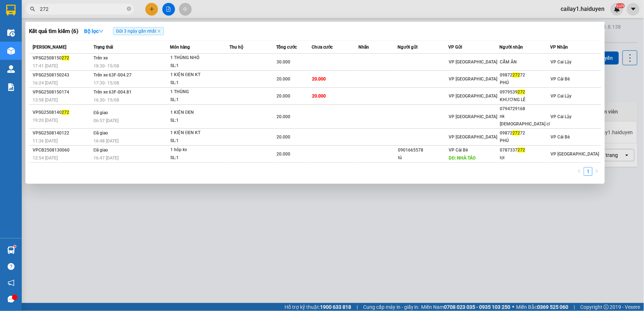
click at [86, 10] on input "272" at bounding box center [83, 9] width 86 height 8
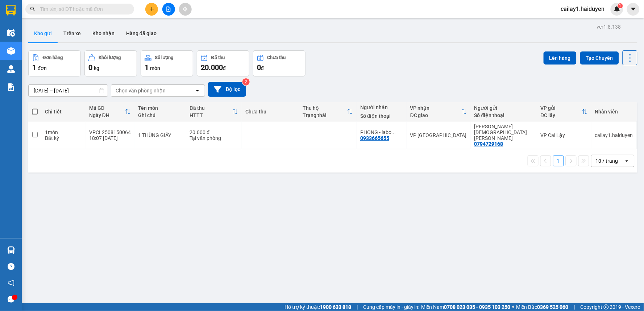
click at [64, 7] on input "text" at bounding box center [83, 9] width 86 height 8
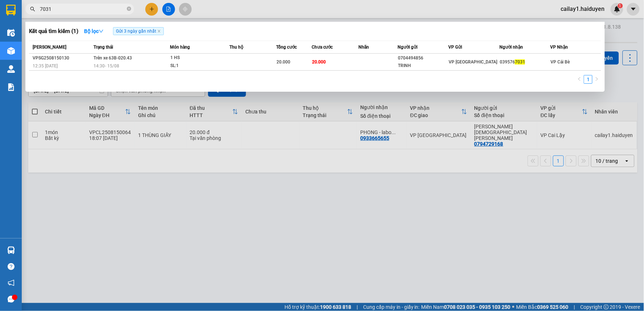
type input "7031"
drag, startPoint x: 88, startPoint y: 7, endPoint x: 96, endPoint y: 8, distance: 7.7
click at [92, 8] on input "7031" at bounding box center [83, 9] width 86 height 8
click at [128, 11] on icon "close-circle" at bounding box center [129, 9] width 4 height 4
type input "2"
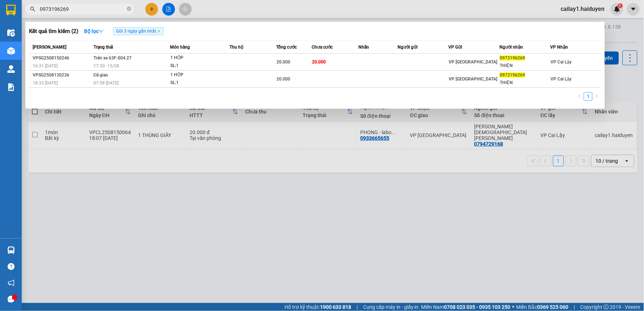
type input "0973196269"
click at [127, 9] on icon "close-circle" at bounding box center [129, 9] width 4 height 4
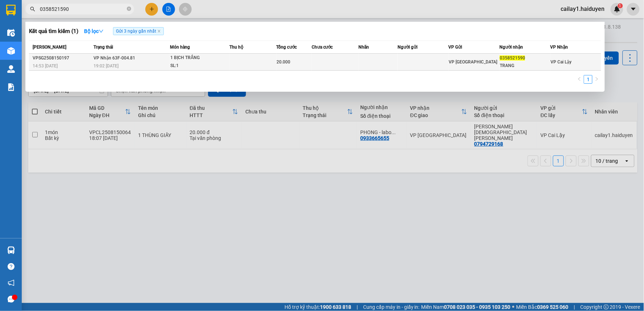
type input "0358521590"
click at [235, 61] on td at bounding box center [253, 62] width 47 height 17
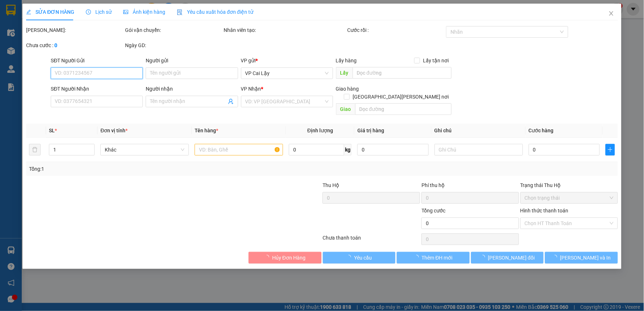
type input "0358521590"
type input "TRANG"
type input "20.000"
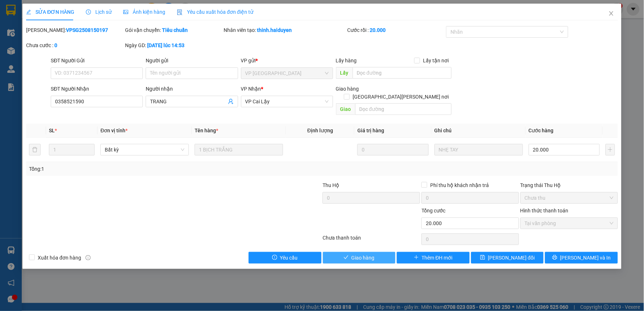
click at [358, 254] on span "Giao hàng" at bounding box center [363, 258] width 23 height 8
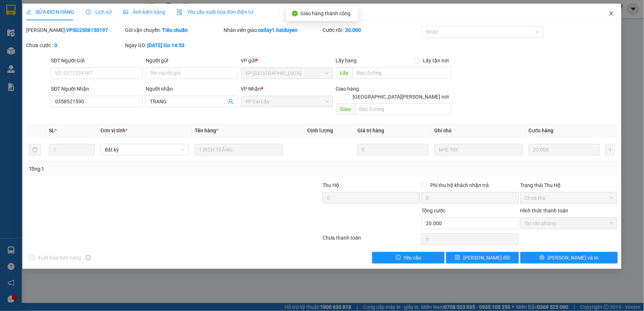
drag, startPoint x: 611, startPoint y: 15, endPoint x: 600, endPoint y: 15, distance: 10.2
click at [610, 15] on icon "close" at bounding box center [612, 14] width 6 height 6
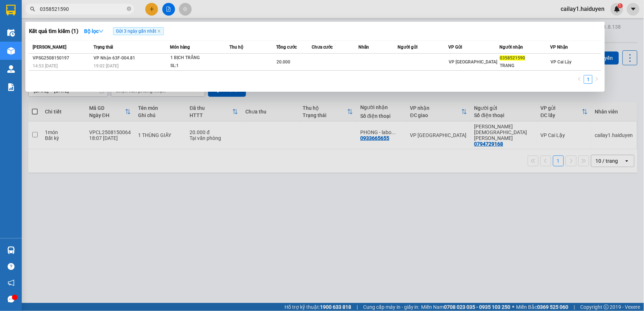
drag, startPoint x: 92, startPoint y: 9, endPoint x: 29, endPoint y: 10, distance: 63.5
click at [29, 10] on span "0358521590" at bounding box center [79, 9] width 109 height 11
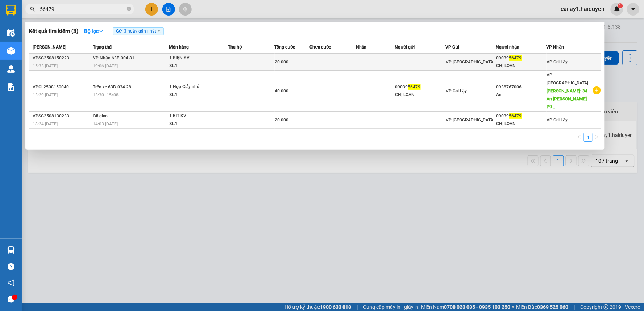
type input "56479"
click at [432, 65] on td at bounding box center [420, 62] width 50 height 17
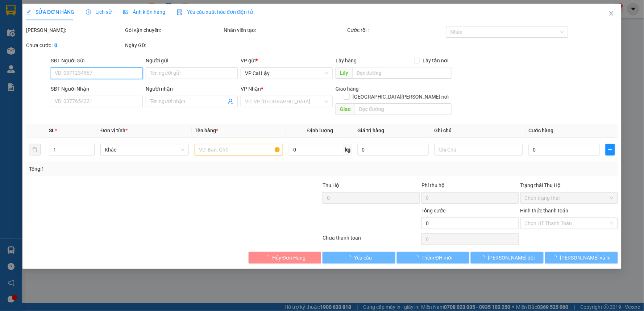
type input "0903956479"
type input "CHỊ LOAN"
type input "20.000"
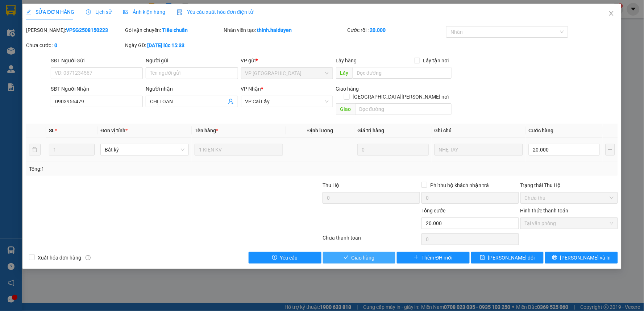
click at [381, 252] on button "Giao hàng" at bounding box center [359, 258] width 73 height 12
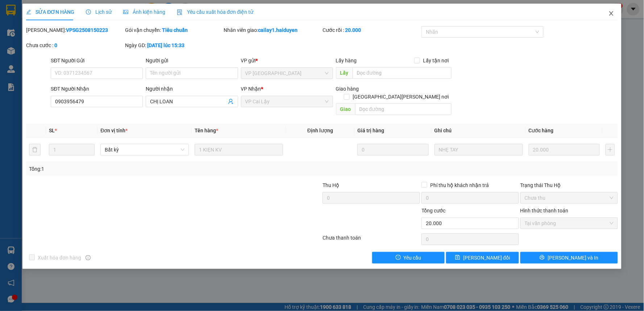
click at [612, 13] on icon "close" at bounding box center [612, 14] width 6 height 6
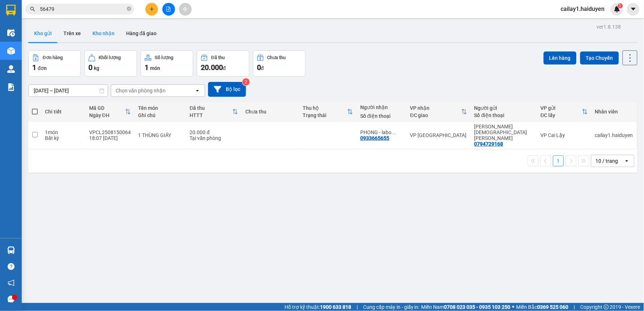
click at [103, 30] on button "Kho nhận" at bounding box center [104, 33] width 34 height 17
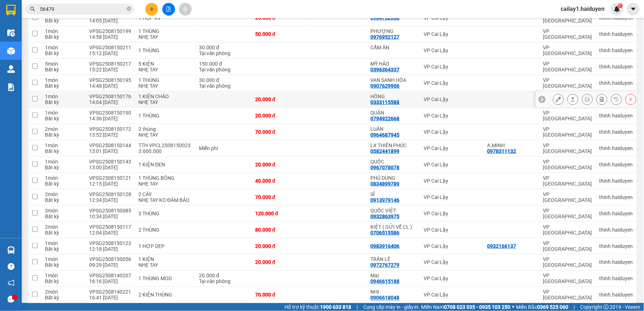
scroll to position [161, 0]
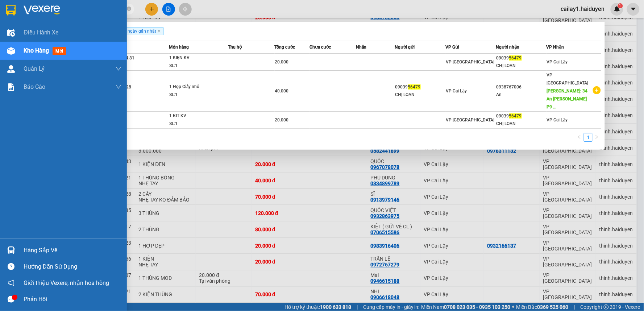
drag, startPoint x: 106, startPoint y: 10, endPoint x: 20, endPoint y: 8, distance: 86.0
click at [20, 8] on section "Kết quả [PERSON_NAME] ( 3 ) Bộ lọc Gửi 3 ngày gần nhất Mã ĐH Trạng thái Món hàn…" at bounding box center [322, 155] width 644 height 311
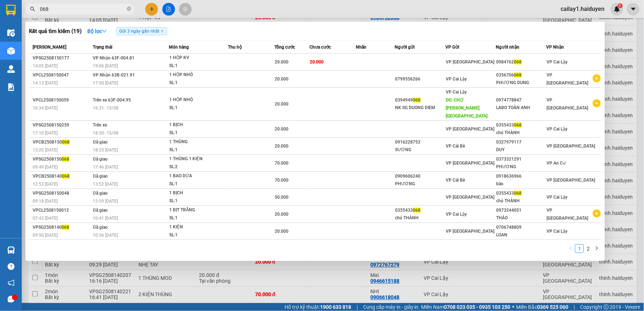
drag, startPoint x: 91, startPoint y: 13, endPoint x: 38, endPoint y: 13, distance: 52.6
click at [38, 13] on span "068" at bounding box center [79, 9] width 109 height 11
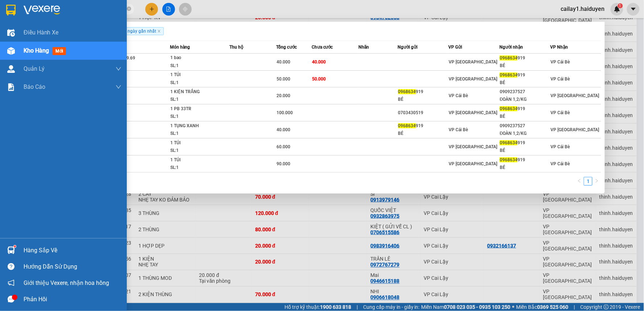
drag, startPoint x: 86, startPoint y: 9, endPoint x: 16, endPoint y: 11, distance: 70.0
click at [16, 11] on section "Kết quả [PERSON_NAME] ( 7 ) Bộ lọc Gửi 3 ngày gần nhất Mã ĐH Trạng thái Món hàn…" at bounding box center [322, 155] width 644 height 311
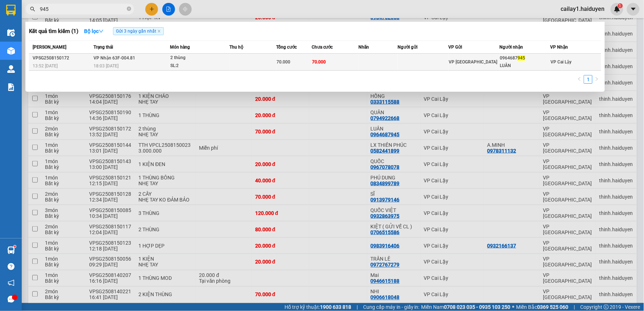
type input "945"
click at [411, 67] on td at bounding box center [423, 62] width 51 height 17
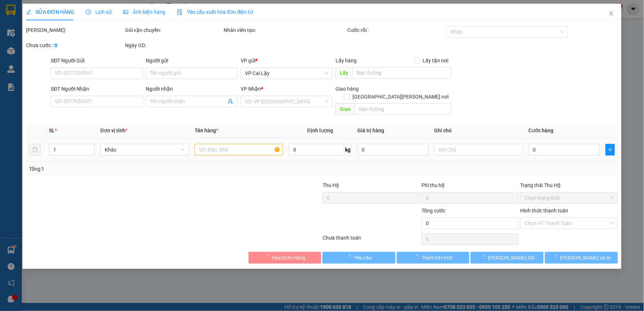
type input "0964687945"
type input "LUÂN"
type input "70.000"
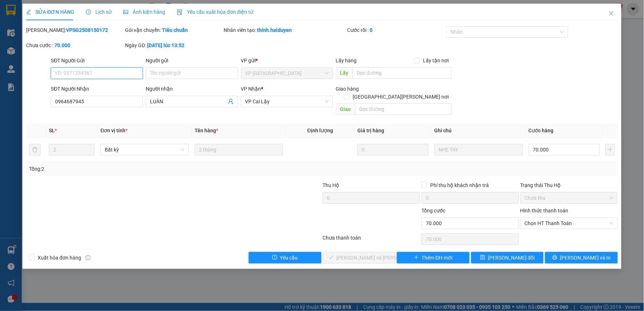
drag, startPoint x: 551, startPoint y: 215, endPoint x: 549, endPoint y: 222, distance: 7.2
click at [551, 218] on span "Chọn HT Thanh Toán" at bounding box center [569, 223] width 89 height 11
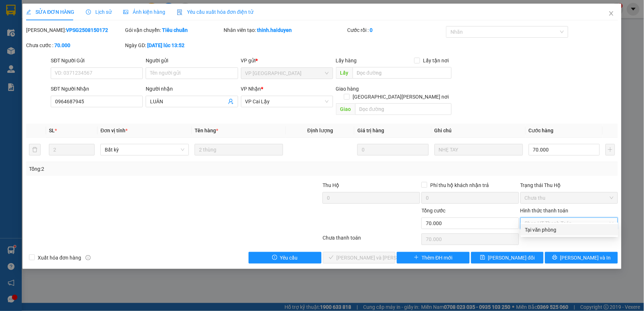
click at [548, 227] on div "Tại văn phòng" at bounding box center [569, 230] width 89 height 8
type input "0"
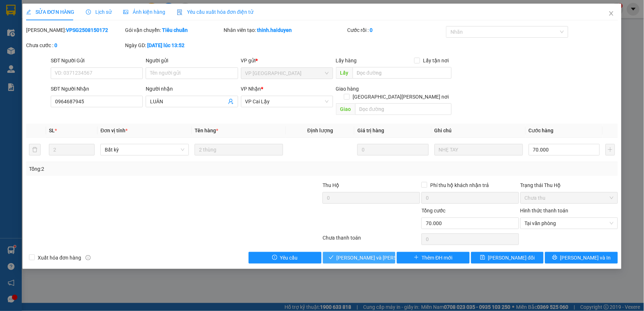
click at [387, 252] on button "[PERSON_NAME] và [PERSON_NAME] hàng" at bounding box center [359, 258] width 73 height 12
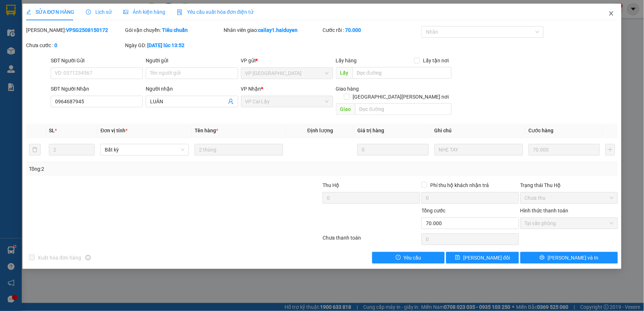
click at [613, 9] on span "Close" at bounding box center [612, 14] width 20 height 20
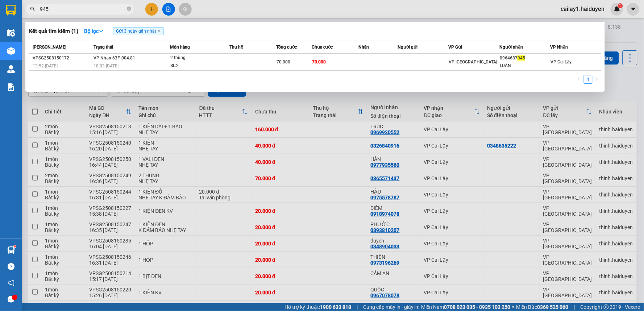
drag, startPoint x: 79, startPoint y: 9, endPoint x: 13, endPoint y: 9, distance: 65.6
click at [13, 9] on section "Kết quả [PERSON_NAME] ( 1 ) Bộ lọc Gửi 3 ngày gần nhất Mã ĐH Trạng thái Món hàn…" at bounding box center [322, 155] width 644 height 311
click at [350, 18] on div at bounding box center [322, 155] width 644 height 311
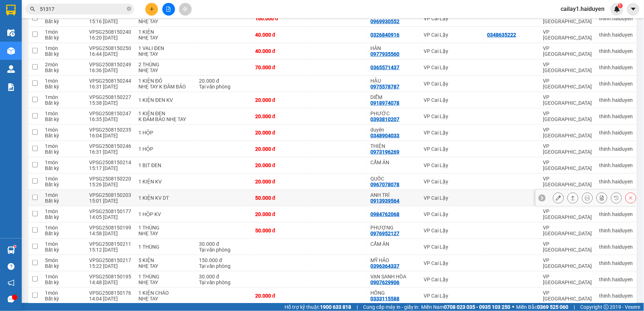
scroll to position [121, 0]
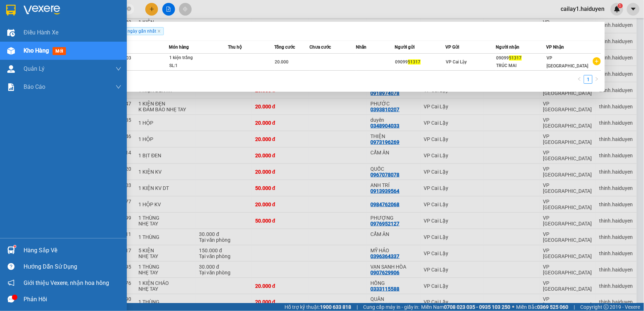
drag, startPoint x: 82, startPoint y: 5, endPoint x: 0, endPoint y: 20, distance: 82.8
click at [0, 20] on section "Kết quả [PERSON_NAME] ( 1 ) Bộ lọc Gửi 3 ngày gần nhất Mã ĐH Trạng thái Món hàn…" at bounding box center [322, 155] width 644 height 311
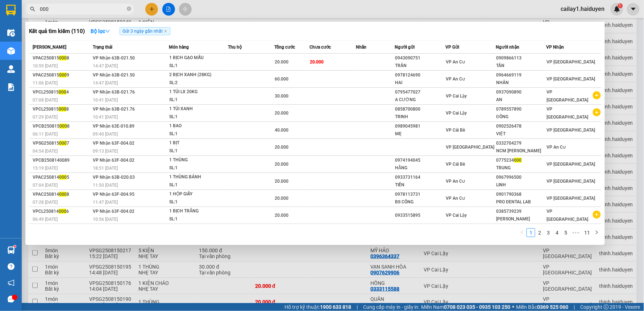
type input "000"
drag, startPoint x: 357, startPoint y: 11, endPoint x: 325, endPoint y: 11, distance: 31.9
click at [351, 11] on div at bounding box center [322, 155] width 644 height 311
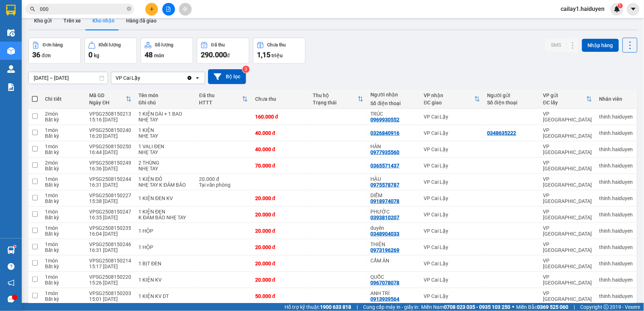
scroll to position [0, 0]
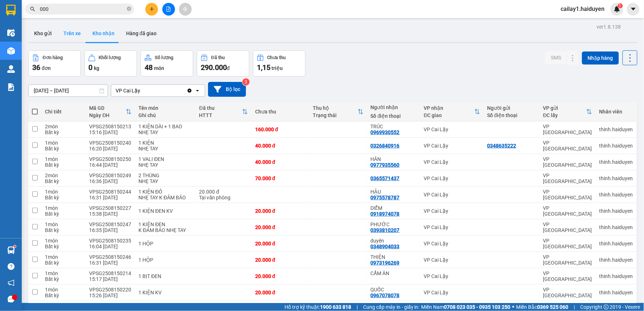
click at [75, 36] on button "Trên xe" at bounding box center [72, 33] width 29 height 17
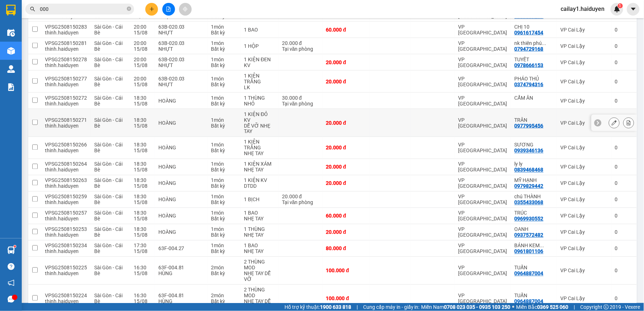
scroll to position [320, 0]
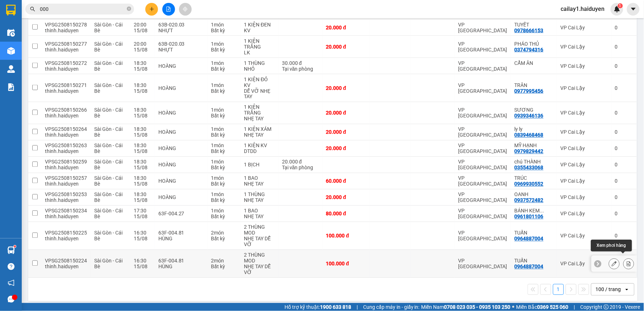
click at [627, 261] on icon at bounding box center [629, 263] width 4 height 5
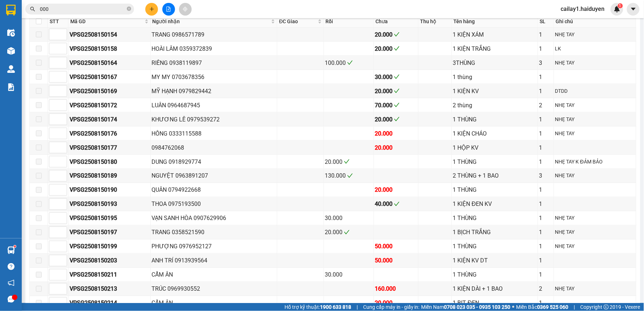
scroll to position [403, 0]
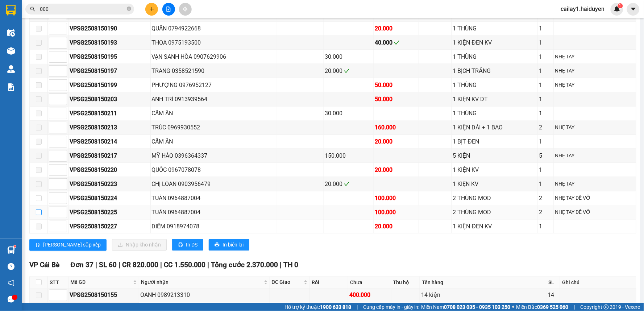
click at [38, 215] on input "checkbox" at bounding box center [39, 213] width 6 height 6
checkbox input "true"
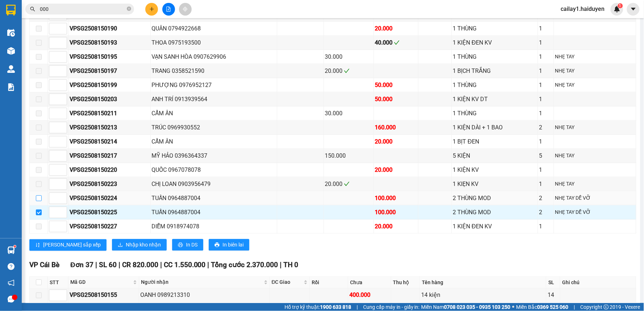
click at [41, 201] on input "checkbox" at bounding box center [39, 198] width 6 height 6
checkbox input "true"
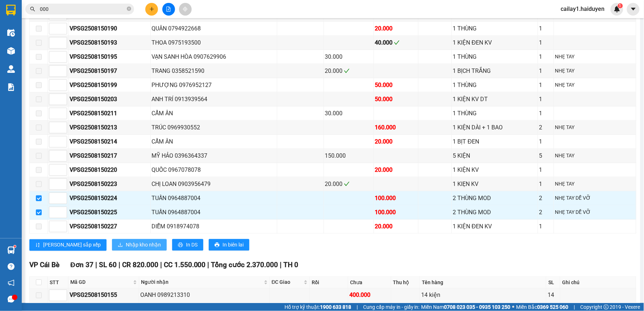
click at [126, 249] on span "Nhập kho nhận" at bounding box center [143, 245] width 35 height 8
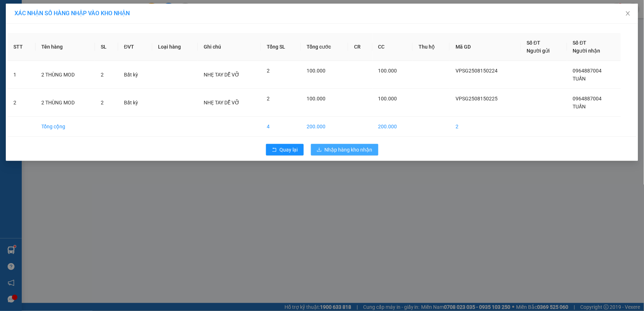
click at [343, 149] on span "Nhập hàng kho nhận" at bounding box center [349, 150] width 48 height 8
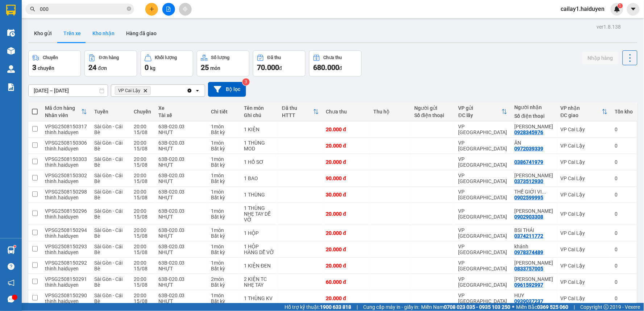
click at [107, 33] on button "Kho nhận" at bounding box center [104, 33] width 34 height 17
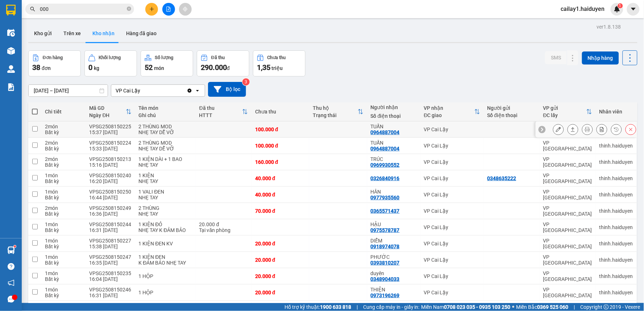
click at [405, 131] on div "TUẤN 0964887004" at bounding box center [394, 130] width 46 height 12
checkbox input "true"
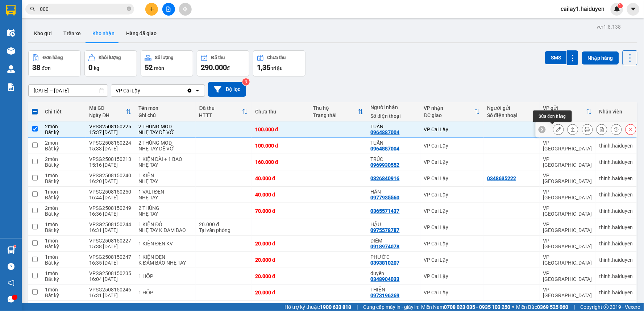
click at [556, 130] on icon at bounding box center [558, 129] width 5 height 5
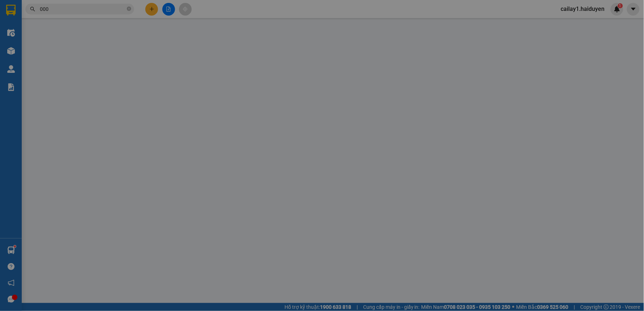
type input "0964887004"
type input "TUẤN"
type input "100.000"
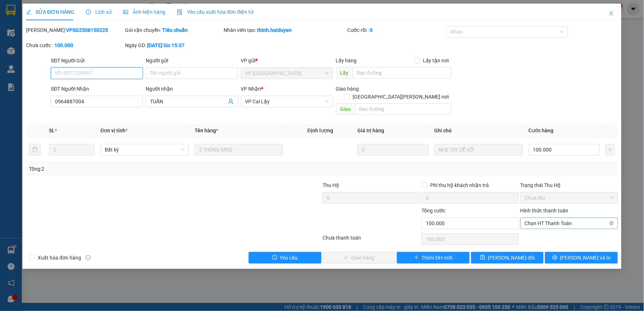
drag, startPoint x: 563, startPoint y: 212, endPoint x: 561, endPoint y: 220, distance: 8.7
click at [563, 218] on span "Chọn HT Thanh Toán" at bounding box center [569, 223] width 89 height 11
drag, startPoint x: 561, startPoint y: 227, endPoint x: 480, endPoint y: 243, distance: 82.1
click at [557, 229] on div "Tại văn phòng" at bounding box center [569, 230] width 89 height 8
type input "0"
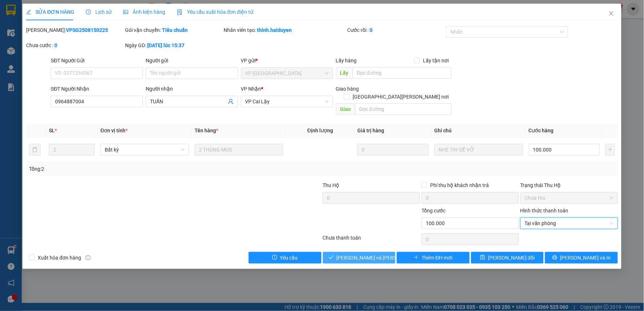
drag, startPoint x: 385, startPoint y: 248, endPoint x: 386, endPoint y: 220, distance: 27.9
click at [385, 252] on button "[PERSON_NAME] và [PERSON_NAME] hàng" at bounding box center [359, 258] width 73 height 12
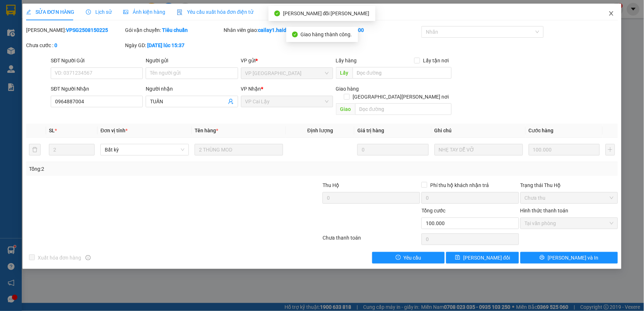
click at [613, 12] on icon "close" at bounding box center [612, 13] width 4 height 4
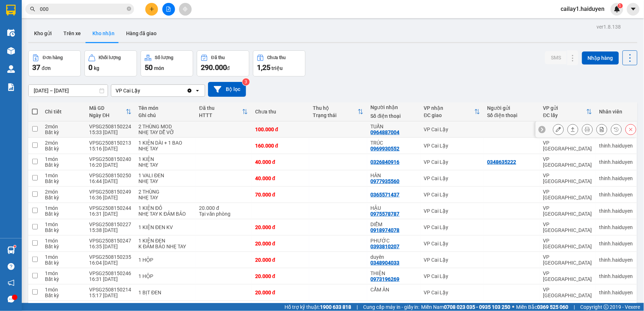
click at [355, 127] on td at bounding box center [338, 129] width 58 height 16
checkbox input "true"
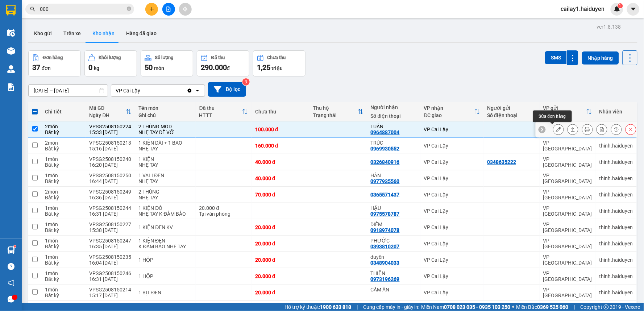
click at [554, 126] on button at bounding box center [559, 129] width 10 height 13
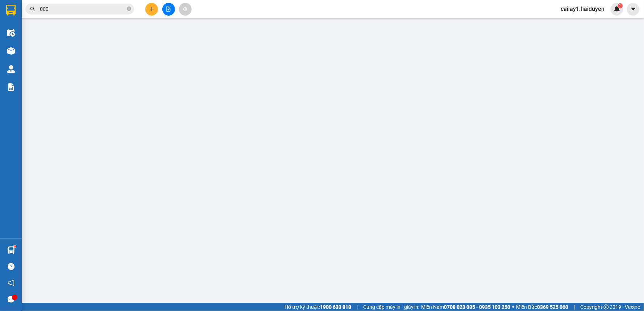
type input "0964887004"
type input "TUẤN"
type input "100.000"
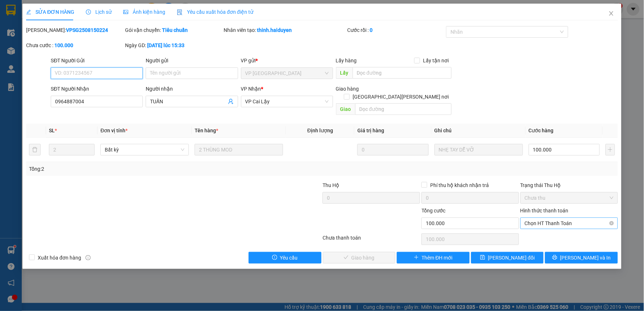
click at [545, 218] on span "Chọn HT Thanh Toán" at bounding box center [569, 223] width 89 height 11
drag, startPoint x: 543, startPoint y: 226, endPoint x: 524, endPoint y: 232, distance: 20.0
click at [542, 226] on div "Tại văn phòng" at bounding box center [569, 230] width 89 height 8
type input "0"
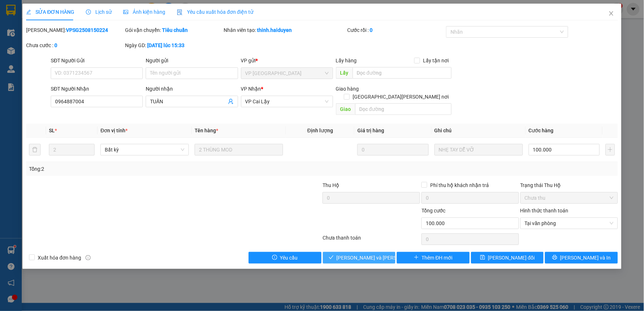
click at [387, 252] on button "[PERSON_NAME] và [PERSON_NAME] hàng" at bounding box center [359, 258] width 73 height 12
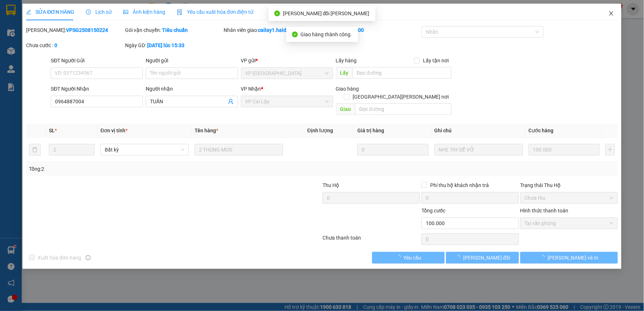
click at [613, 9] on span "Close" at bounding box center [612, 14] width 20 height 20
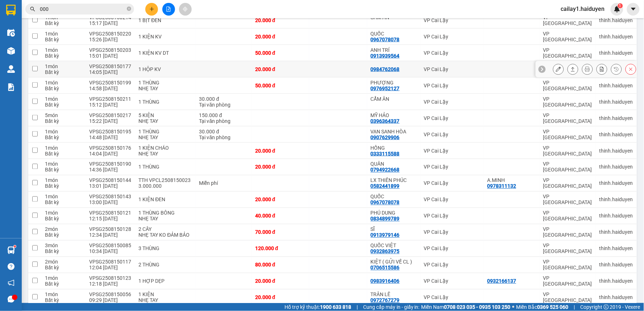
scroll to position [322, 0]
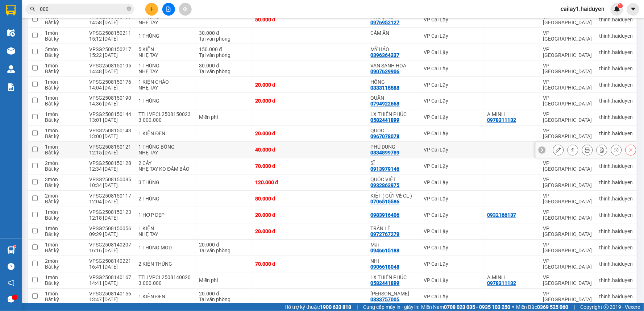
click at [414, 152] on td "PHÚ DUNG 0834899789" at bounding box center [393, 150] width 53 height 16
checkbox input "true"
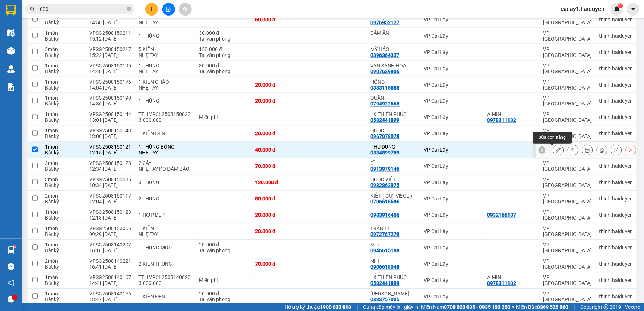
click at [556, 149] on icon at bounding box center [558, 150] width 5 height 5
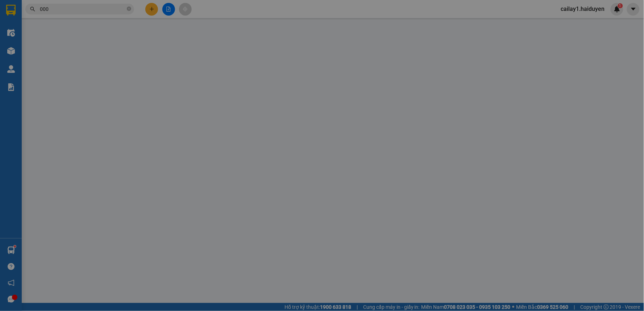
type input "0834899789"
type input "PHÚ DUNG"
type input "40.000"
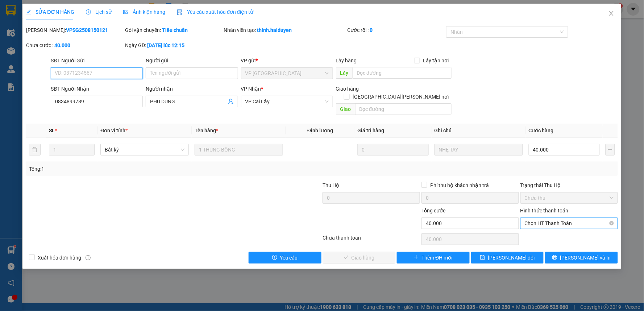
click at [543, 218] on span "Chọn HT Thanh Toán" at bounding box center [569, 223] width 89 height 11
drag, startPoint x: 543, startPoint y: 229, endPoint x: 523, endPoint y: 233, distance: 20.8
click at [539, 230] on div "Tại văn phòng" at bounding box center [569, 230] width 89 height 8
type input "0"
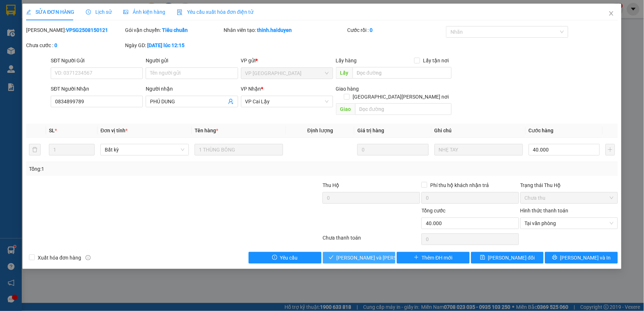
click at [372, 254] on span "[PERSON_NAME] và [PERSON_NAME] hàng" at bounding box center [386, 258] width 98 height 8
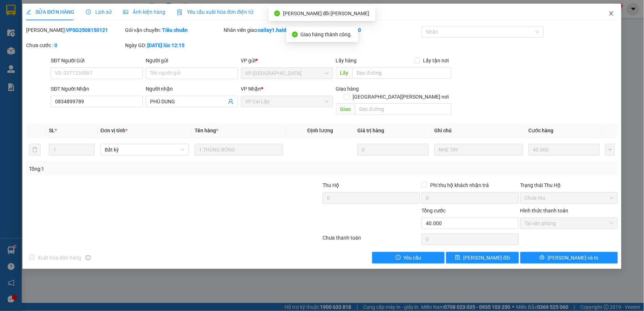
click at [612, 11] on icon "close" at bounding box center [612, 14] width 6 height 6
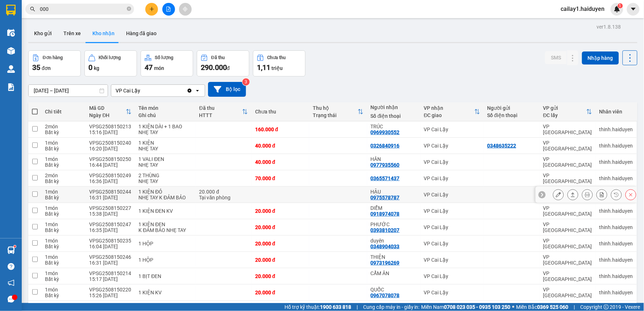
click at [353, 195] on td at bounding box center [338, 195] width 58 height 16
checkbox input "true"
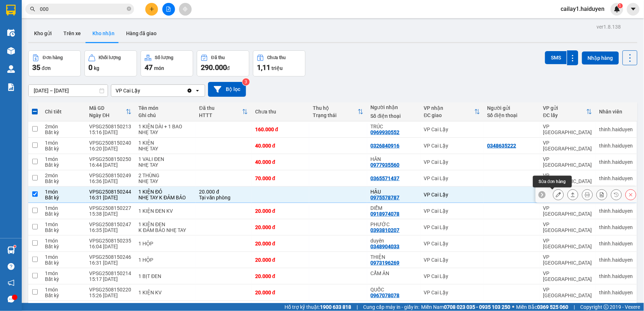
click at [554, 193] on button at bounding box center [559, 195] width 10 height 13
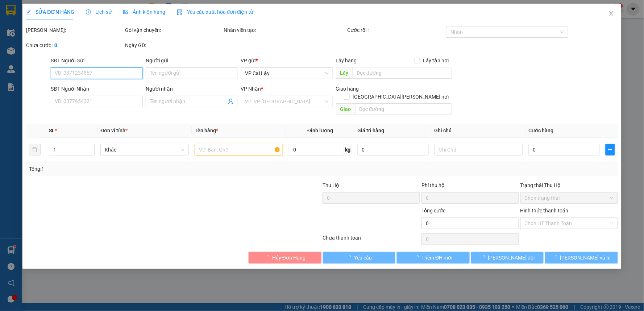
type input "0975578787"
type input "HẬU"
type input "20.000"
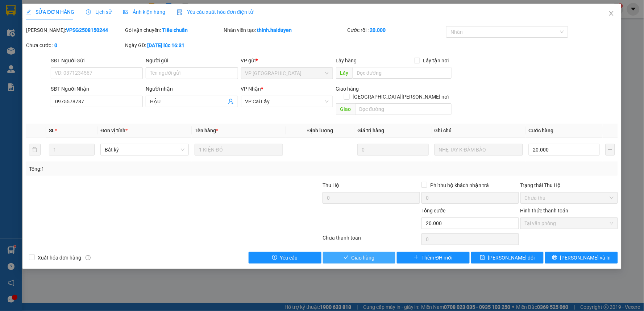
click at [382, 252] on button "Giao hàng" at bounding box center [359, 258] width 73 height 12
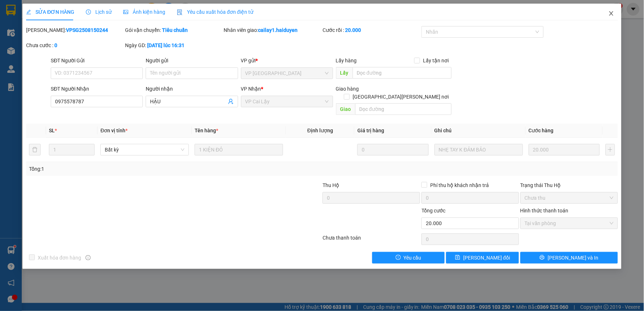
click at [612, 10] on span "Close" at bounding box center [612, 14] width 20 height 20
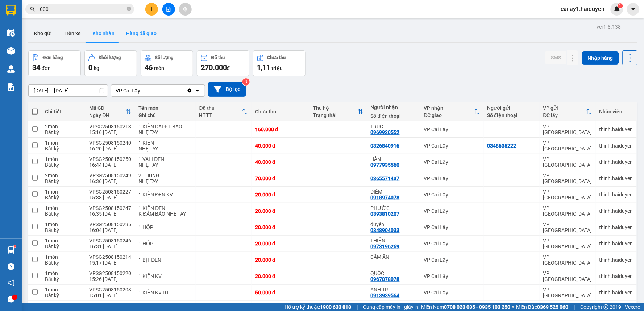
click at [131, 33] on button "Hàng đã giao" at bounding box center [141, 33] width 42 height 17
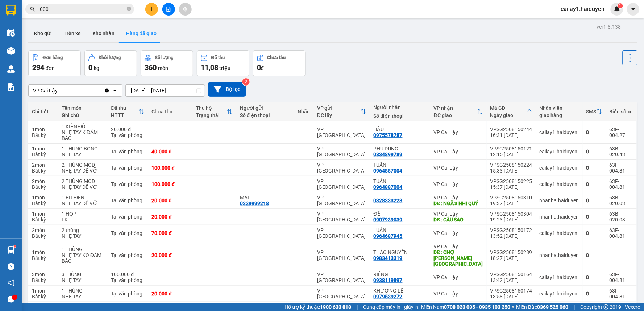
click at [385, 67] on div "Đơn hàng 294 đơn [PERSON_NAME] 0 kg Số [PERSON_NAME] 360 món Đã thu 11,08 [PERS…" at bounding box center [333, 63] width 610 height 26
click at [99, 31] on button "Kho nhận" at bounding box center [104, 33] width 34 height 17
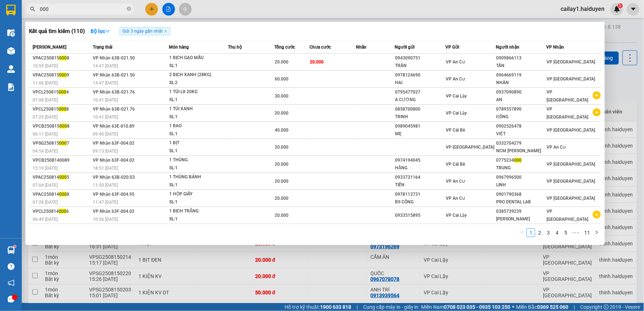
drag, startPoint x: 100, startPoint y: 9, endPoint x: 38, endPoint y: 15, distance: 62.6
click at [38, 15] on div "Kết quả [PERSON_NAME] ( 110 ) Bộ lọc Gửi 3 ngày gần nhất Mã ĐH Trạng thái Món h…" at bounding box center [70, 9] width 141 height 13
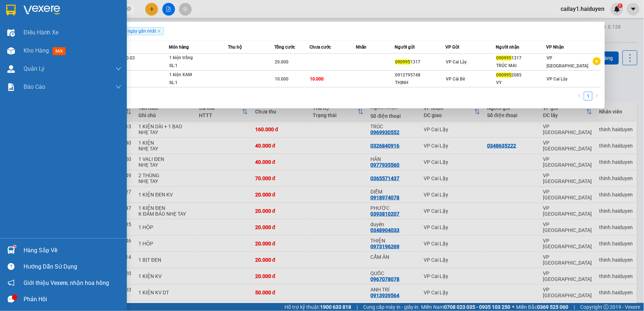
drag, startPoint x: 104, startPoint y: 11, endPoint x: 220, endPoint y: 28, distance: 117.3
click at [61, 20] on section "Kết quả [PERSON_NAME] ( 2 ) Bộ lọc Gửi 3 ngày gần nhất Mã ĐH Trạng thái Món hàn…" at bounding box center [322, 155] width 644 height 311
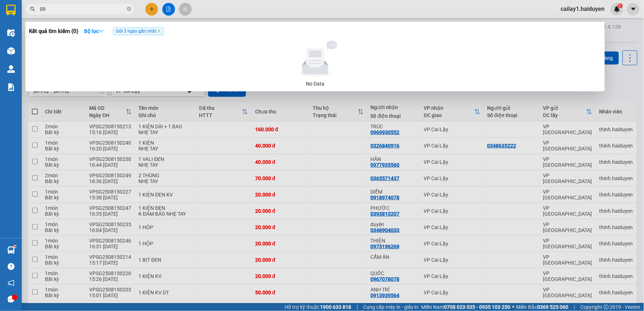
type input "0"
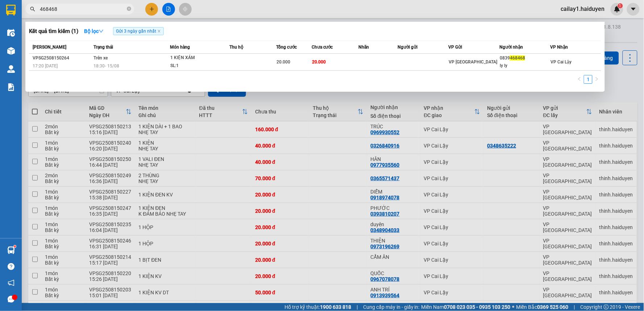
type input "468468"
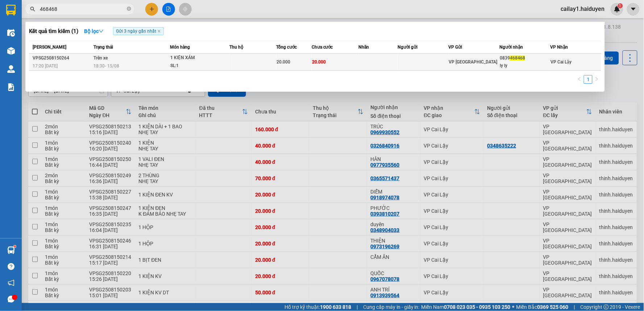
click at [351, 64] on td "20.000" at bounding box center [335, 62] width 47 height 17
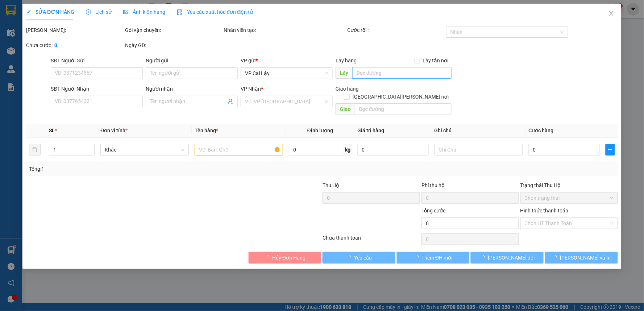
type input "0839468468"
type input "ly ly"
type input "20.000"
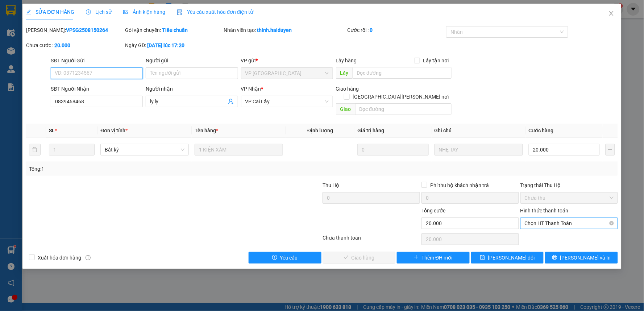
drag, startPoint x: 551, startPoint y: 212, endPoint x: 546, endPoint y: 220, distance: 10.0
click at [550, 218] on span "Chọn HT Thanh Toán" at bounding box center [569, 223] width 89 height 11
click at [539, 236] on div "Total Paid Fee 0 Total UnPaid Fee 20.000 Cash Collection Total Fee Mã ĐH: VPSG2…" at bounding box center [322, 144] width 592 height 237
drag, startPoint x: 557, startPoint y: 215, endPoint x: 553, endPoint y: 222, distance: 8.5
click at [557, 218] on span "Chọn HT Thanh Toán" at bounding box center [569, 223] width 89 height 11
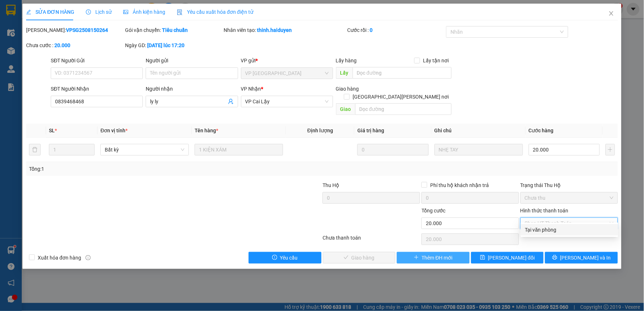
drag, startPoint x: 550, startPoint y: 227, endPoint x: 461, endPoint y: 248, distance: 91.3
click at [544, 228] on div "Tại văn phòng" at bounding box center [569, 230] width 89 height 8
type input "0"
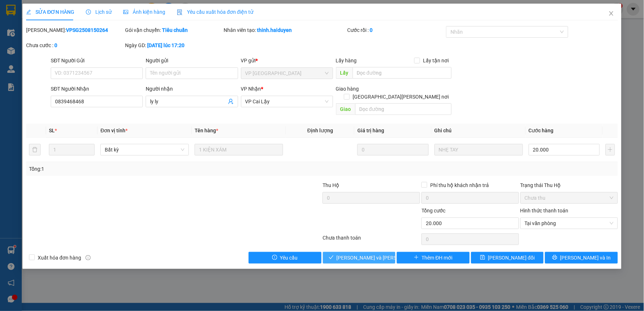
click at [359, 254] on span "[PERSON_NAME] và [PERSON_NAME] hàng" at bounding box center [386, 258] width 98 height 8
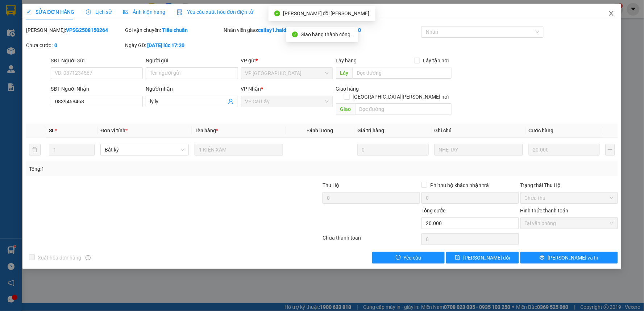
click at [613, 11] on icon "close" at bounding box center [612, 14] width 6 height 6
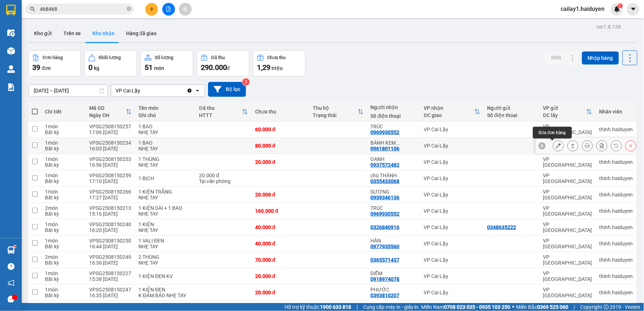
click at [556, 146] on icon at bounding box center [558, 145] width 5 height 5
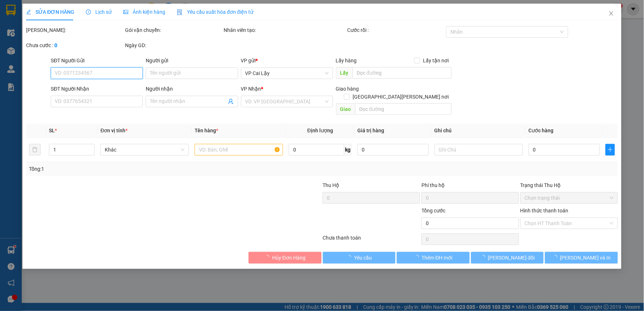
type input "0961801106"
type input "BÁNH KEM DOREMON"
type input "80.000"
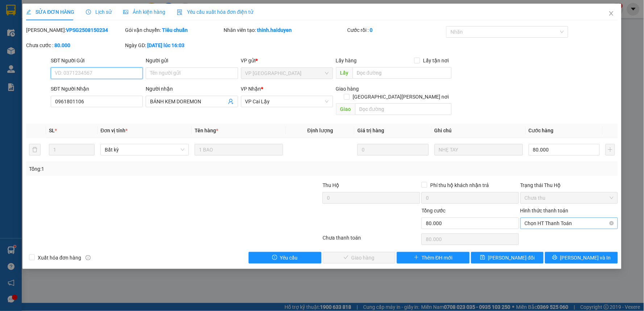
click at [532, 218] on span "Chọn HT Thanh Toán" at bounding box center [569, 223] width 89 height 11
drag, startPoint x: 536, startPoint y: 230, endPoint x: 503, endPoint y: 230, distance: 33.0
click at [535, 230] on div "Tại văn phòng" at bounding box center [569, 230] width 89 height 8
type input "0"
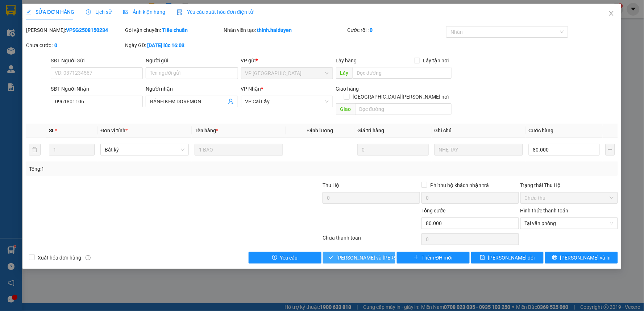
click at [364, 254] on span "[PERSON_NAME] và [PERSON_NAME] hàng" at bounding box center [386, 258] width 98 height 8
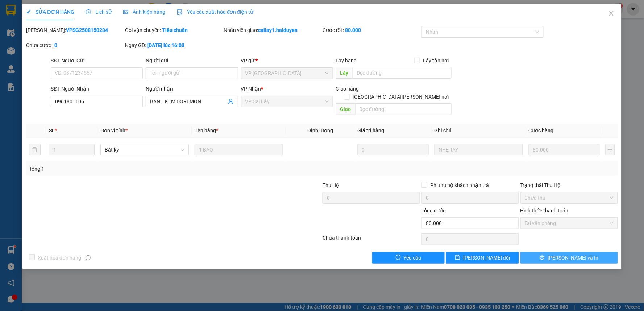
click at [577, 254] on span "[PERSON_NAME] và In" at bounding box center [573, 258] width 51 height 8
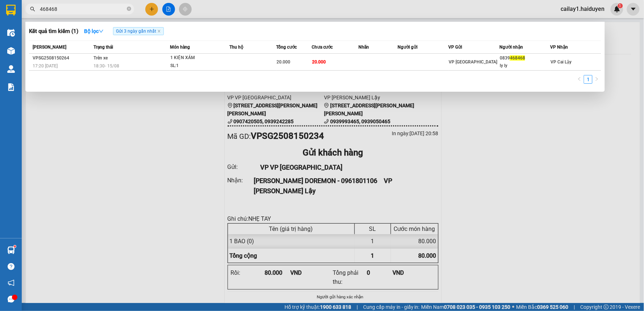
drag, startPoint x: 74, startPoint y: 10, endPoint x: 446, endPoint y: 25, distance: 372.7
click at [49, 13] on input "468468" at bounding box center [83, 9] width 86 height 8
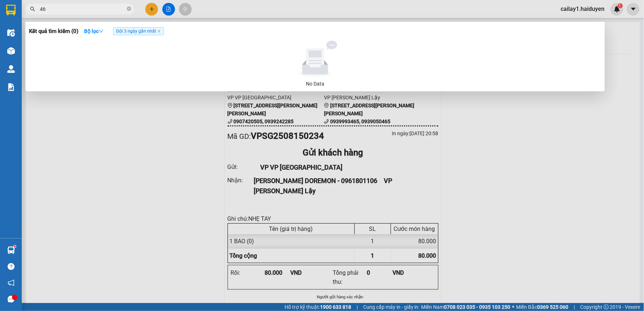
type input "4"
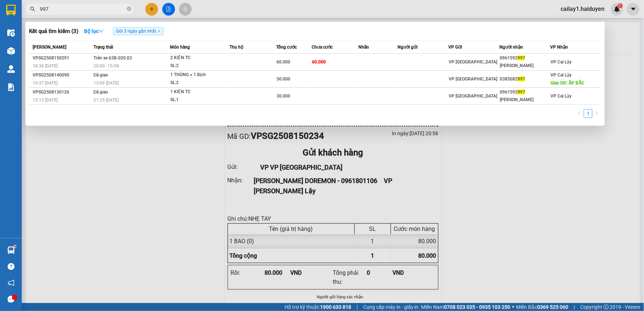
click at [309, 13] on div at bounding box center [322, 155] width 644 height 311
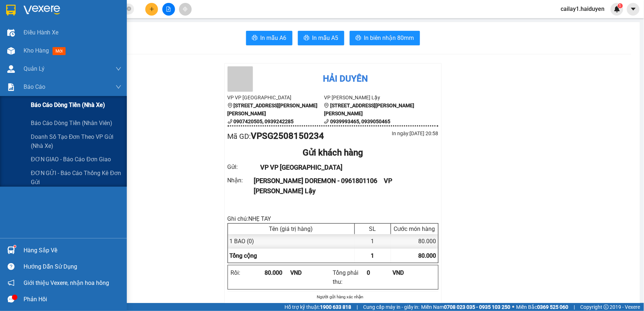
click at [54, 100] on span "Báo cáo dòng tiền (nhà xe)" at bounding box center [68, 104] width 74 height 9
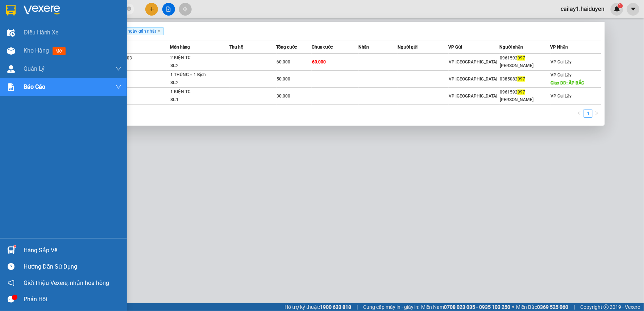
drag, startPoint x: 105, startPoint y: 7, endPoint x: 20, endPoint y: 5, distance: 85.2
click at [20, 5] on section "Kết quả [PERSON_NAME] ( 3 ) Bộ lọc Gửi 3 ngày gần nhất Mã ĐH Trạng thái Món hàn…" at bounding box center [322, 155] width 644 height 311
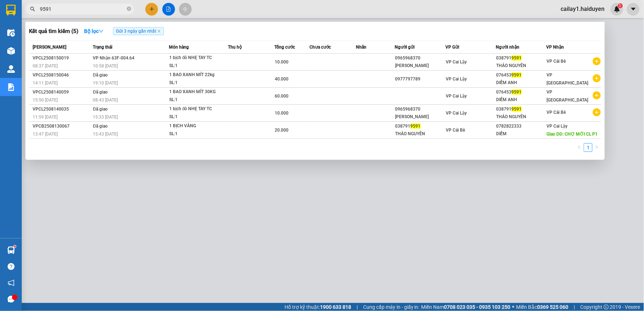
type input "9591"
click at [388, 222] on div at bounding box center [322, 155] width 644 height 311
